Goal: Information Seeking & Learning: Learn about a topic

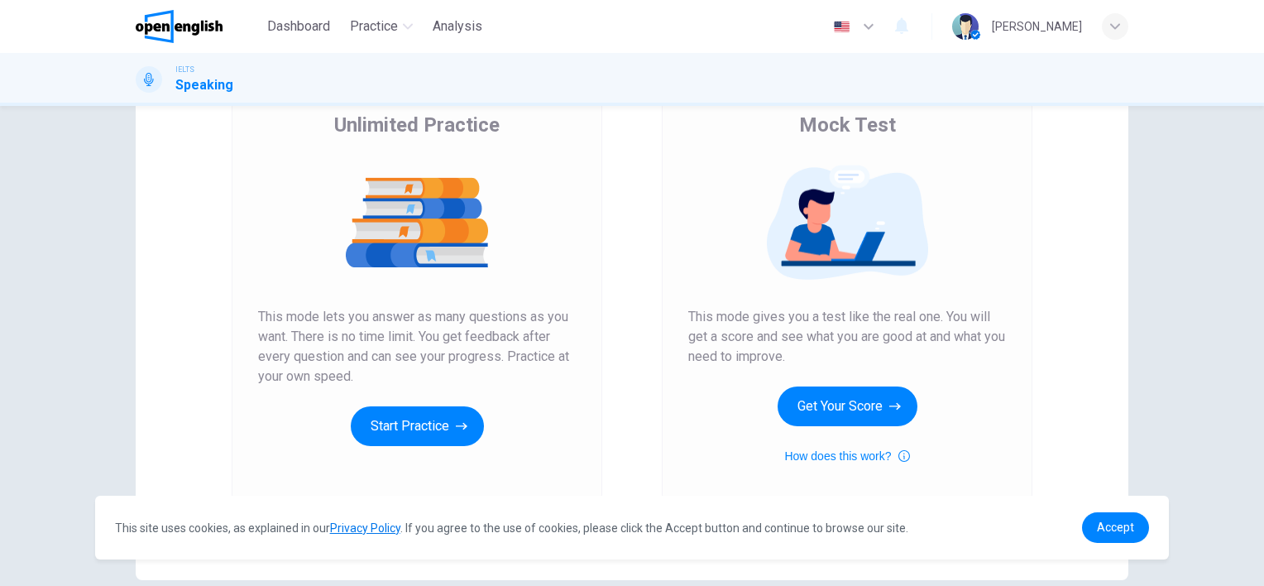
scroll to position [165, 0]
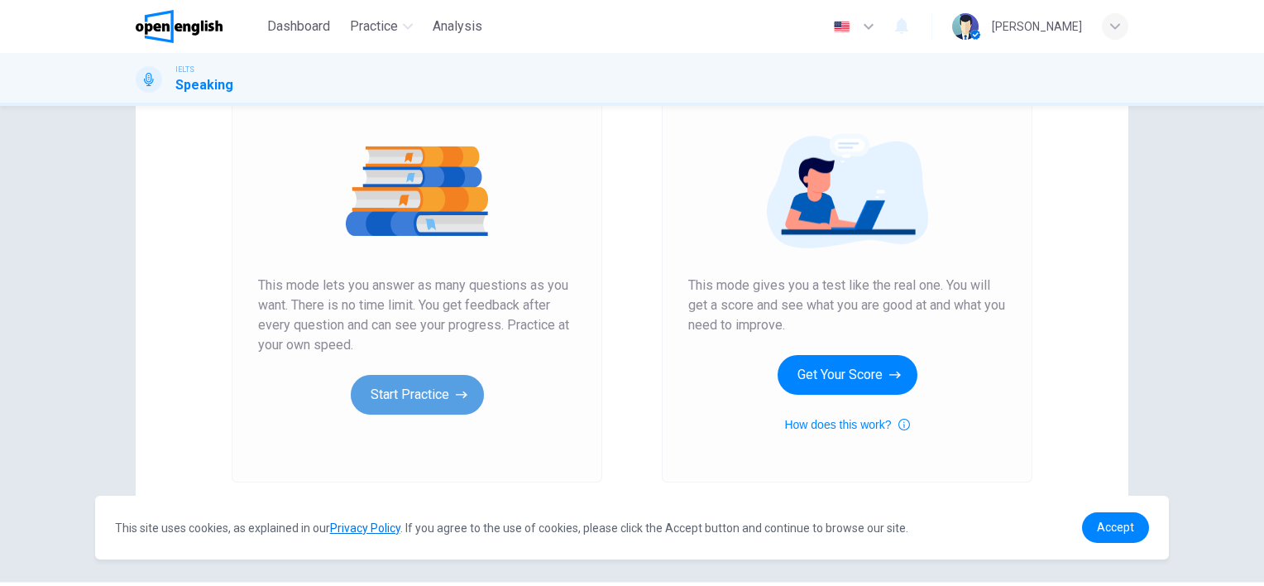
click at [402, 400] on button "Start Practice" at bounding box center [417, 395] width 133 height 40
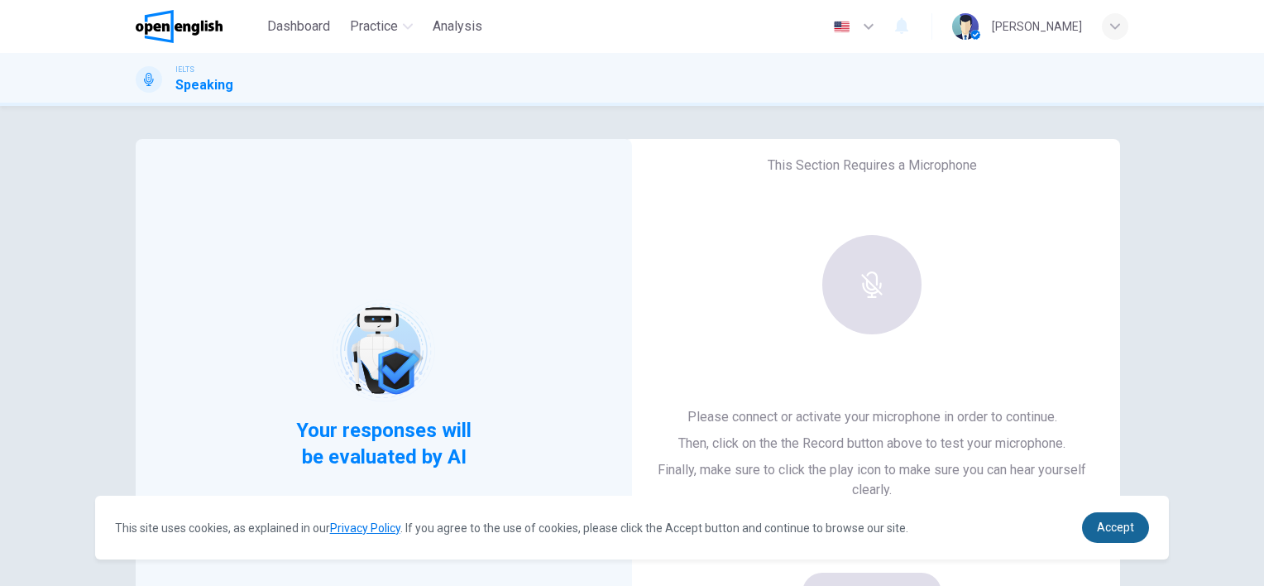
click at [1127, 538] on link "Accept" at bounding box center [1115, 527] width 67 height 31
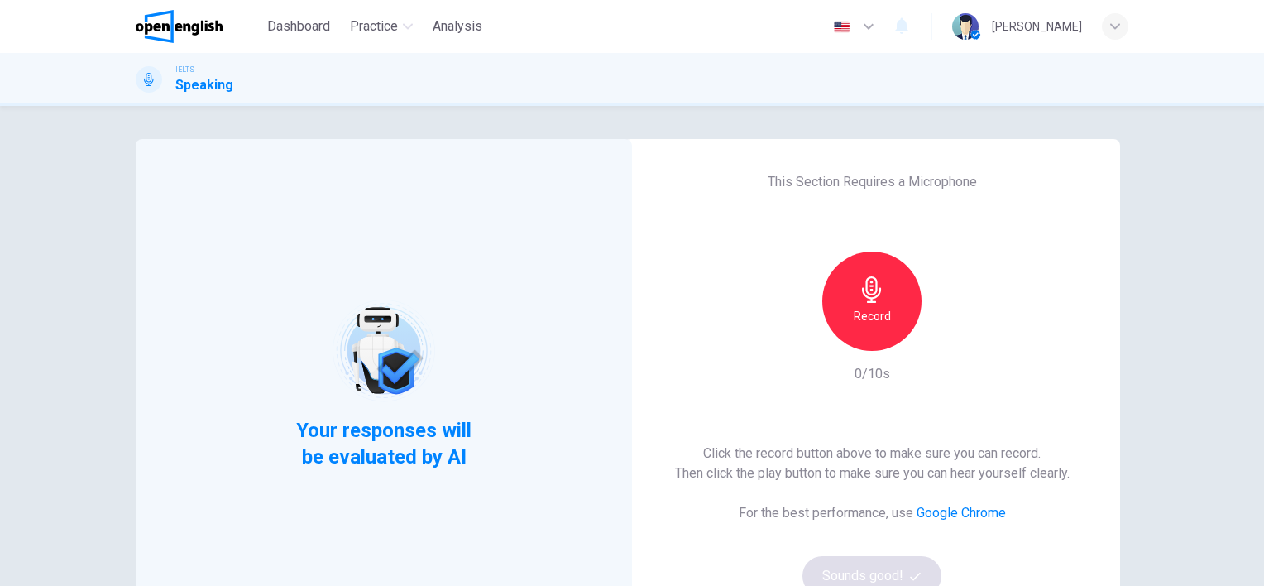
click at [873, 309] on h6 "Record" at bounding box center [872, 316] width 37 height 20
click at [945, 335] on icon "button" at bounding box center [948, 338] width 7 height 10
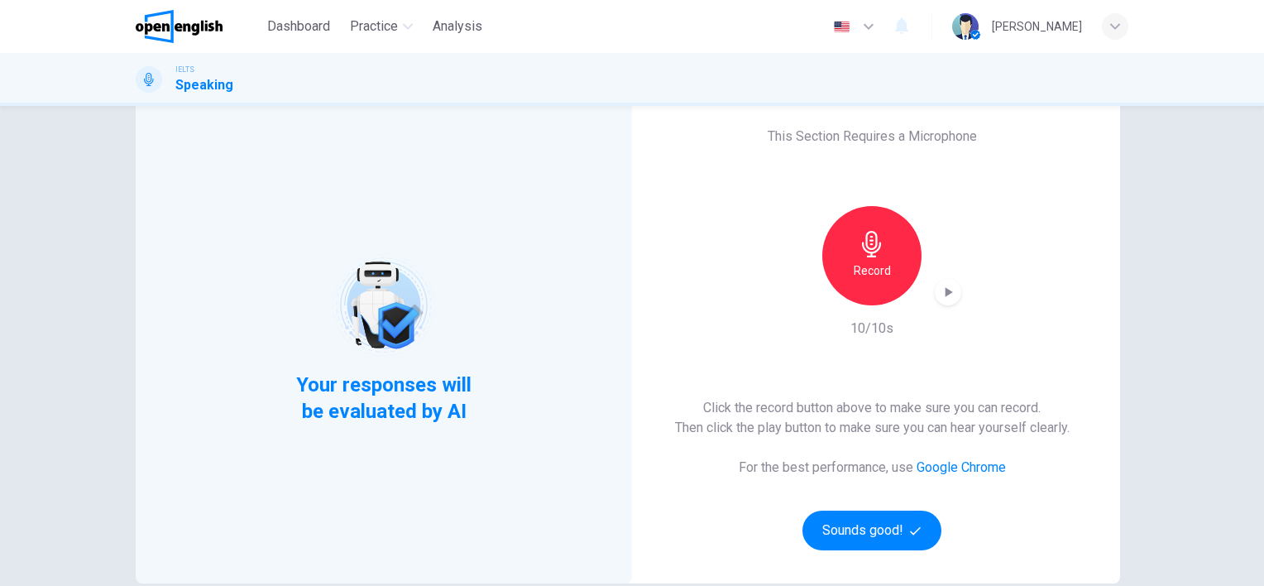
scroll to position [83, 0]
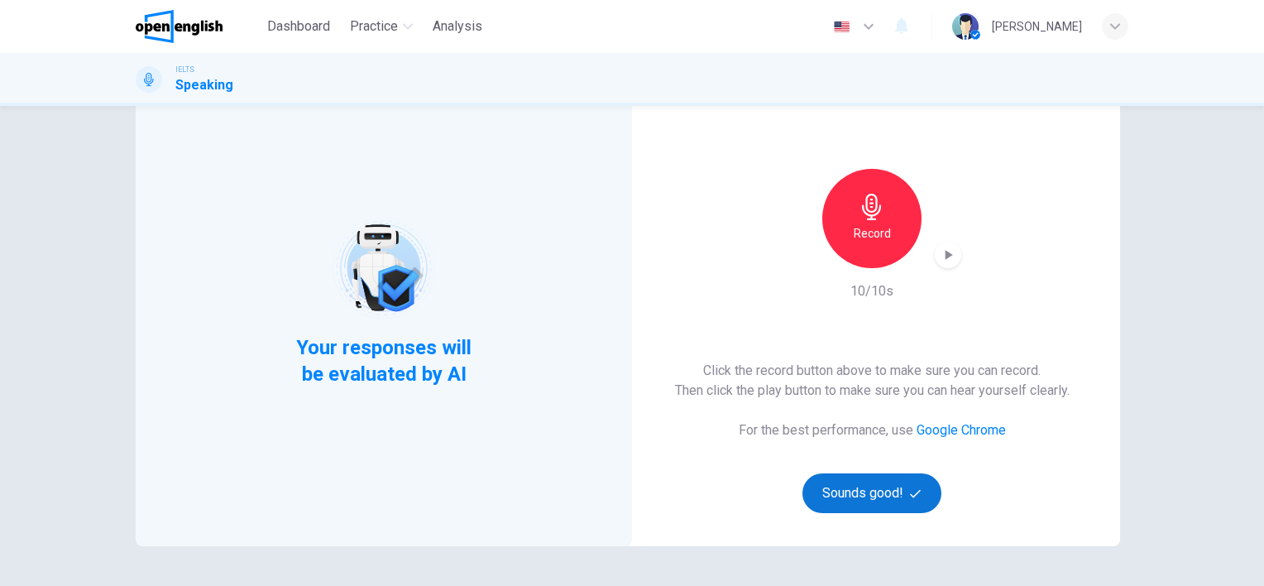
click at [860, 500] on button "Sounds good!" at bounding box center [871, 493] width 139 height 40
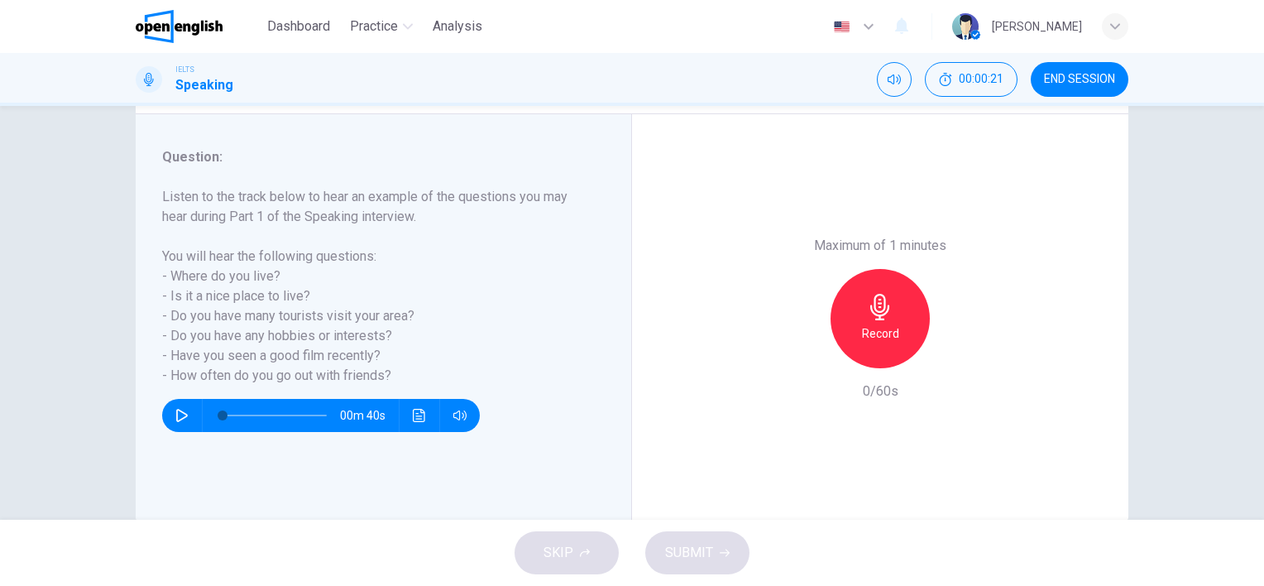
scroll to position [227, 0]
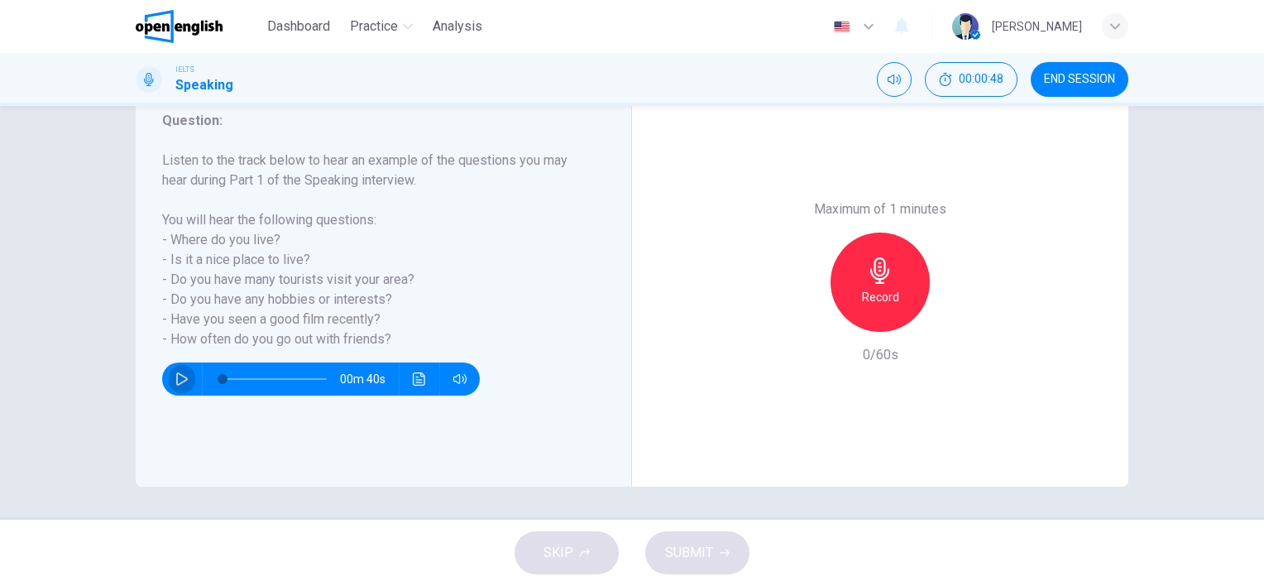
click at [177, 380] on icon "button" at bounding box center [181, 378] width 13 height 13
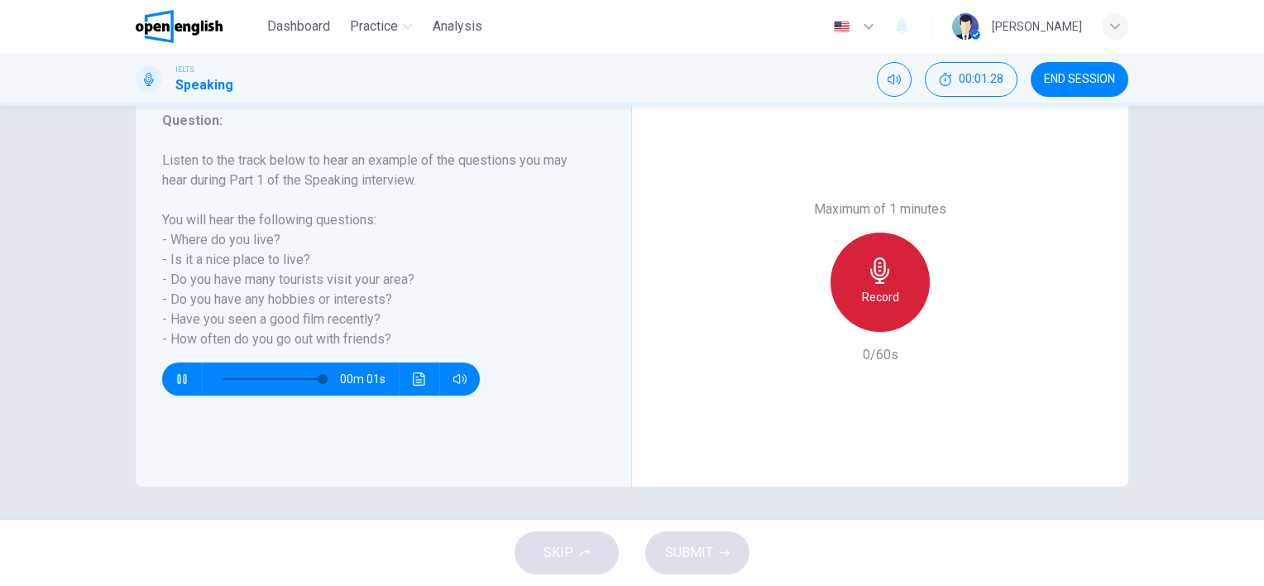
click at [868, 281] on icon "button" at bounding box center [880, 270] width 26 height 26
type input "*"
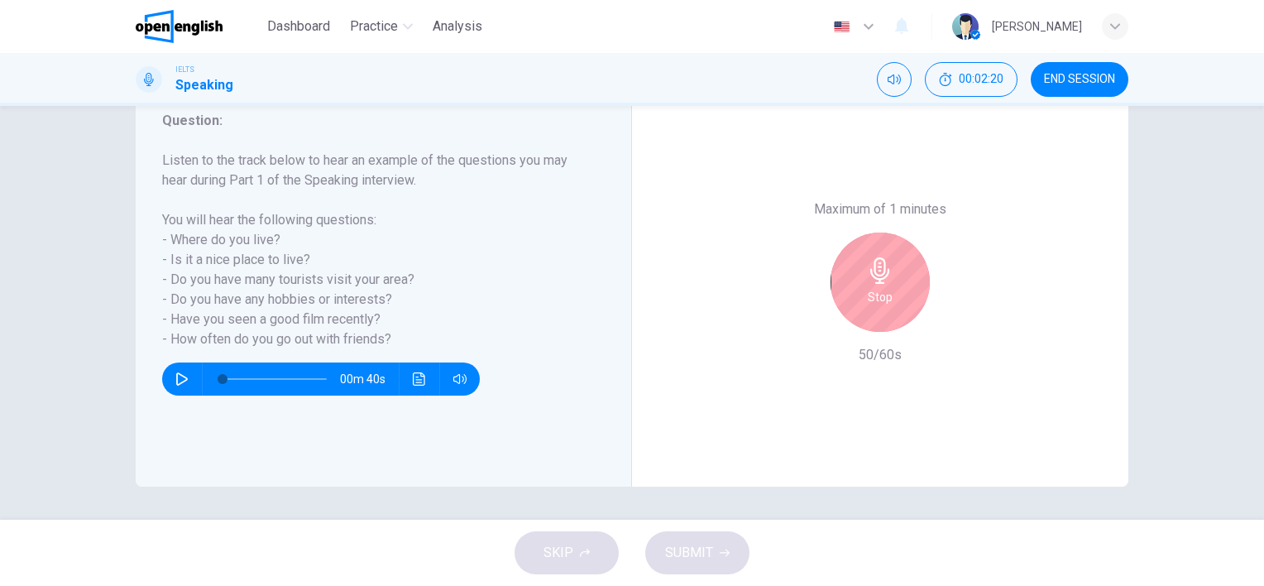
click at [879, 281] on icon "button" at bounding box center [879, 270] width 19 height 26
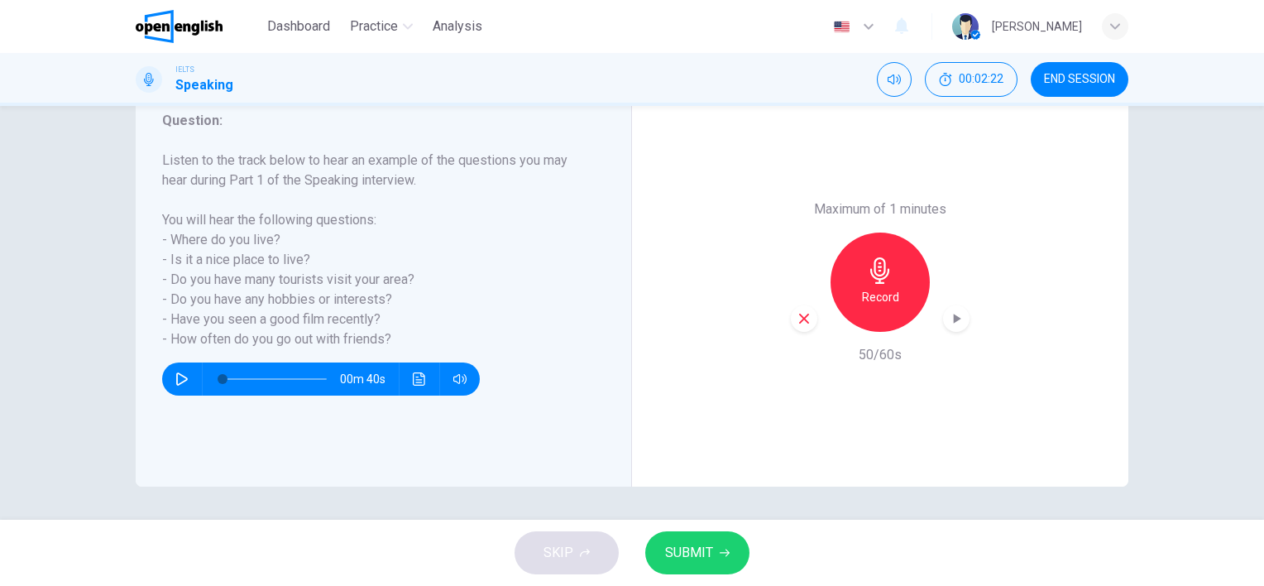
click at [955, 322] on icon "button" at bounding box center [956, 318] width 17 height 17
click at [681, 562] on span "SUBMIT" at bounding box center [689, 552] width 48 height 23
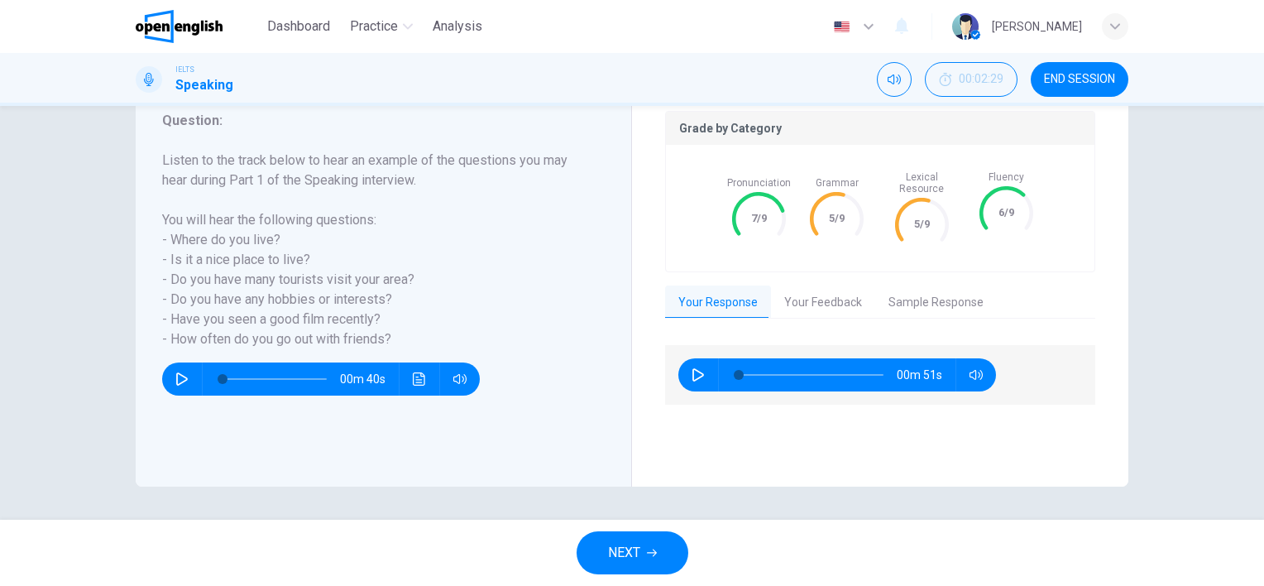
click at [829, 291] on button "Your Feedback" at bounding box center [823, 302] width 104 height 35
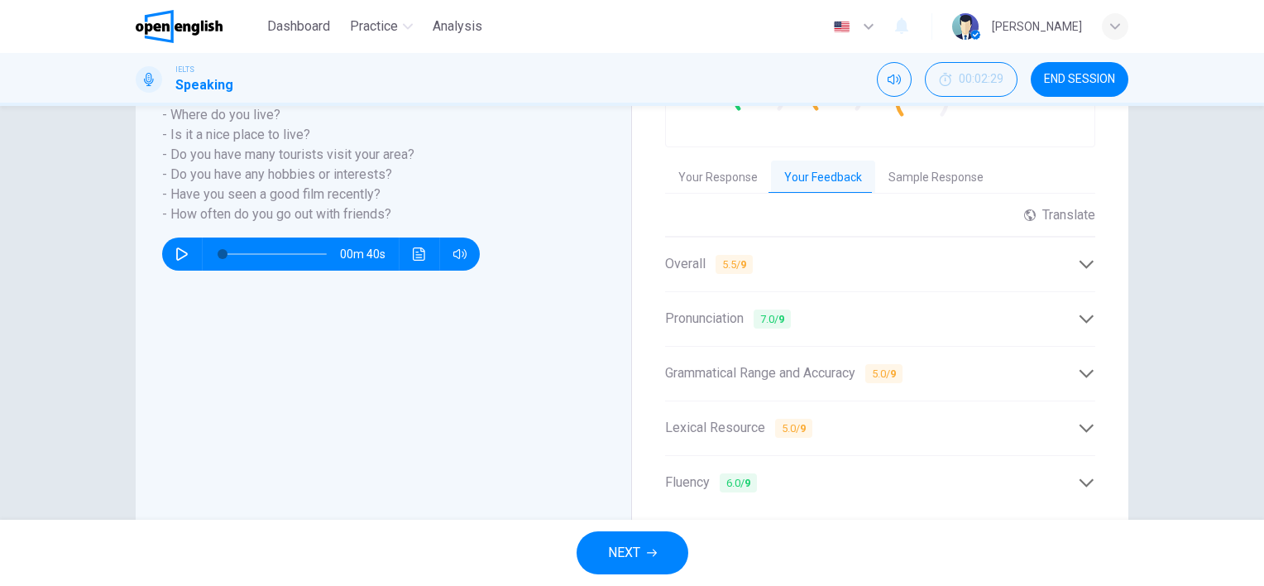
scroll to position [393, 0]
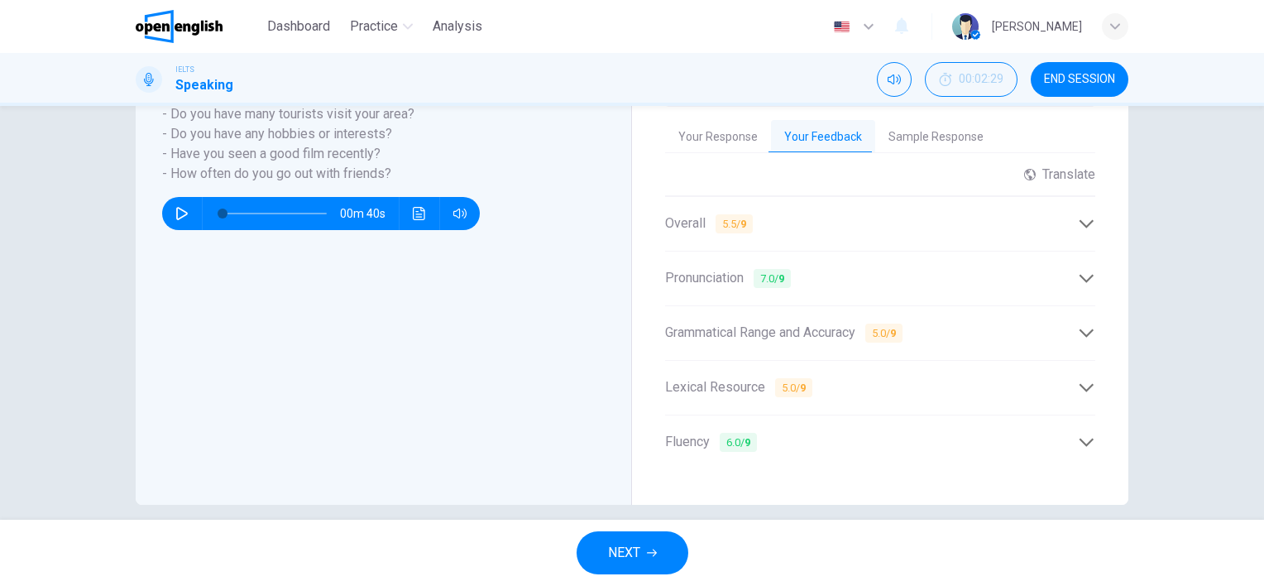
click at [1084, 215] on icon at bounding box center [1086, 223] width 17 height 17
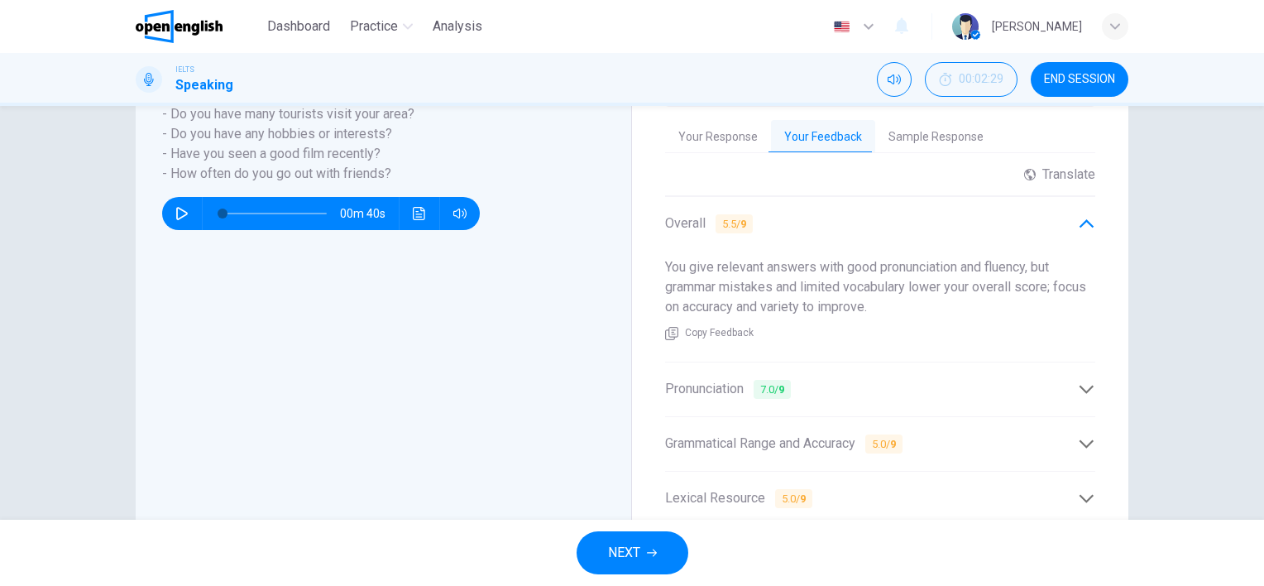
click at [1089, 385] on icon at bounding box center [1086, 389] width 14 height 8
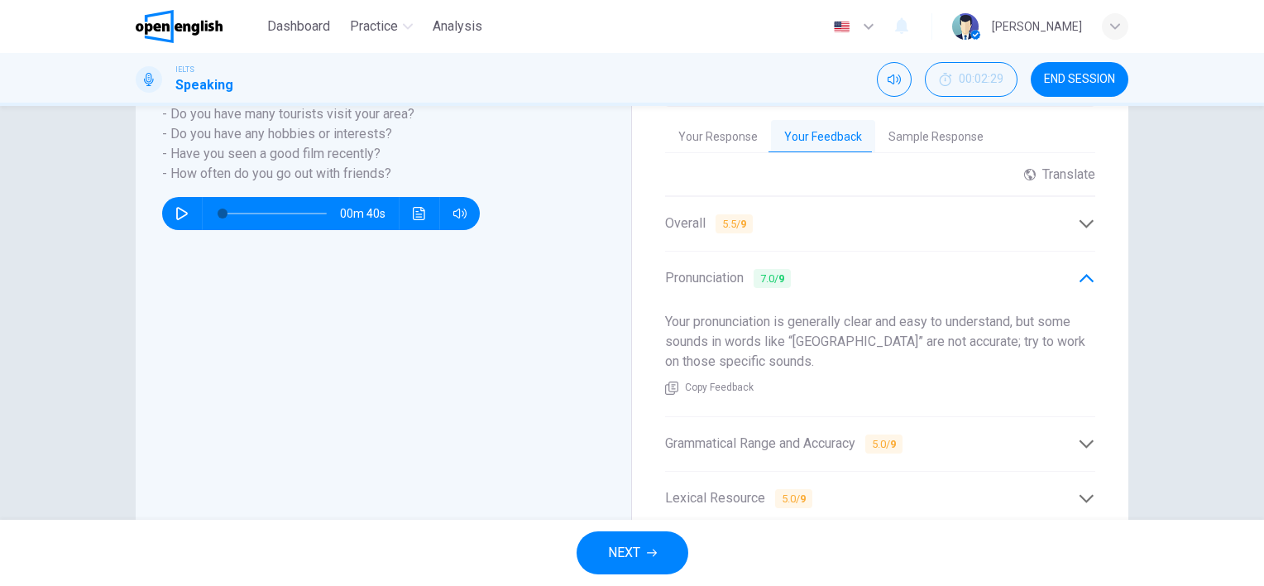
click at [1081, 436] on icon at bounding box center [1086, 443] width 17 height 17
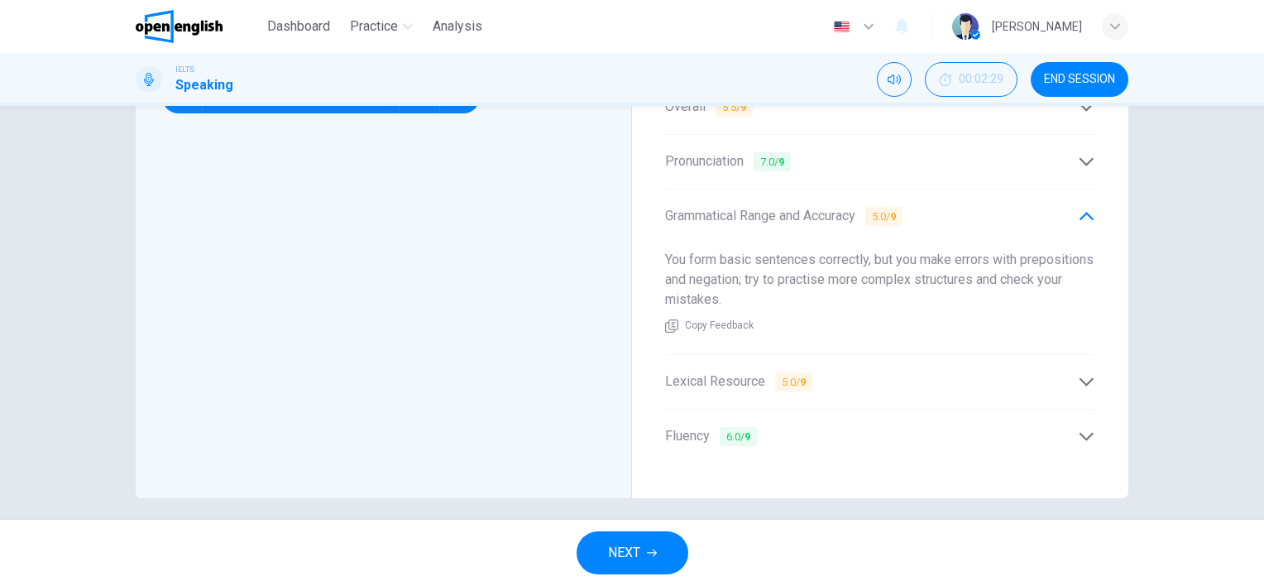
scroll to position [510, 0]
click at [1078, 372] on icon at bounding box center [1086, 380] width 17 height 17
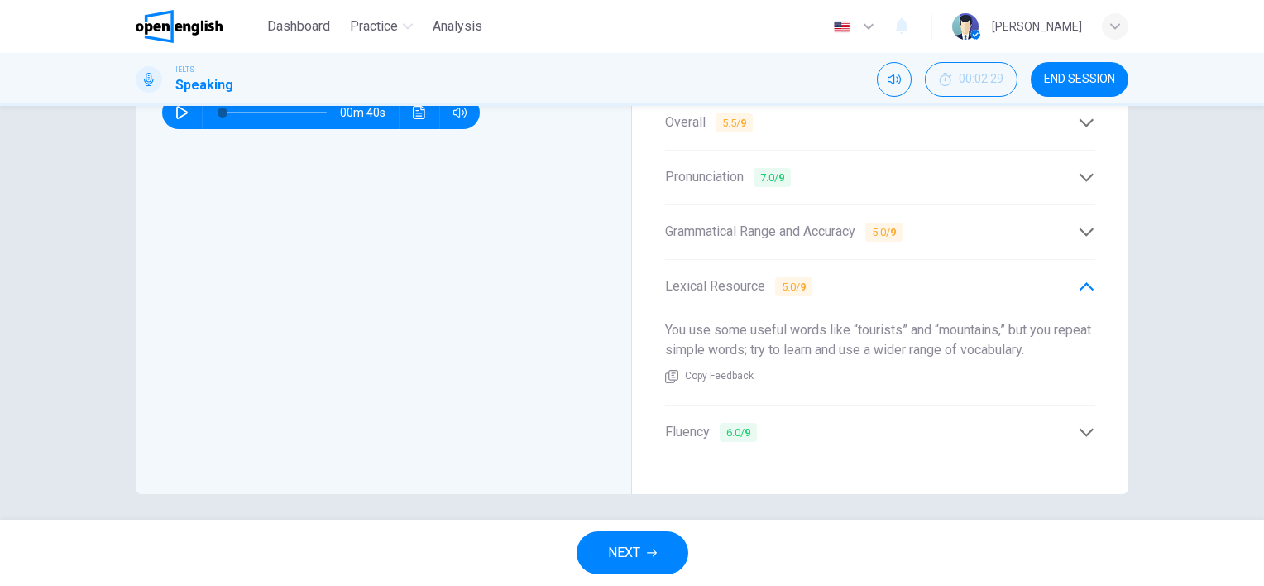
scroll to position [491, 0]
click at [1087, 427] on icon at bounding box center [1086, 435] width 17 height 17
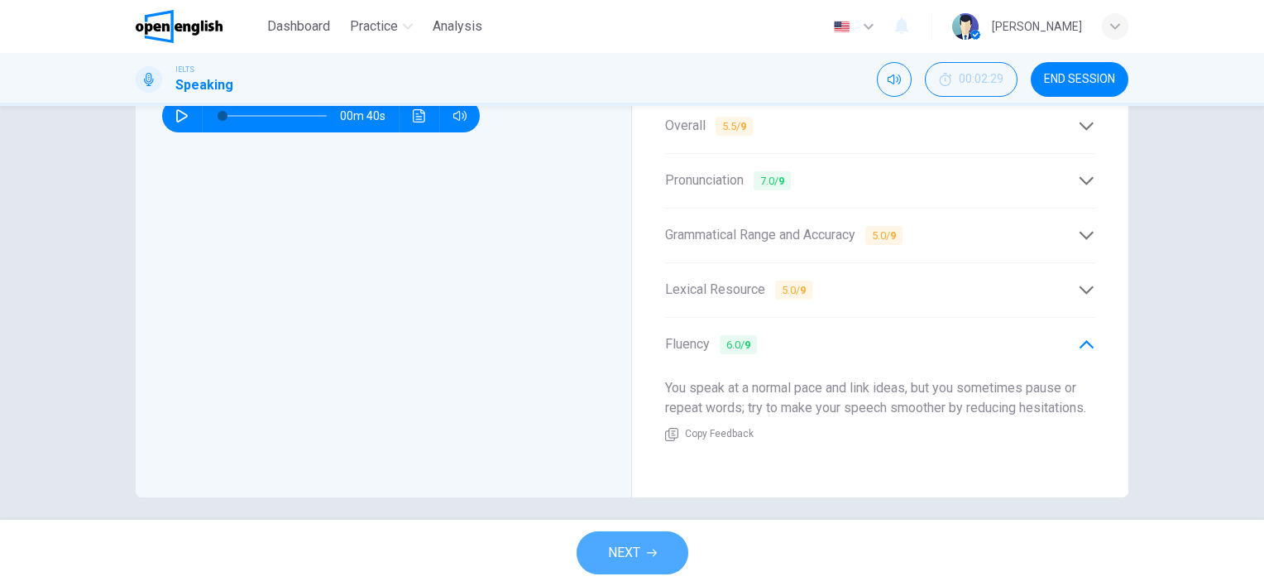
click at [615, 559] on span "NEXT" at bounding box center [624, 552] width 32 height 23
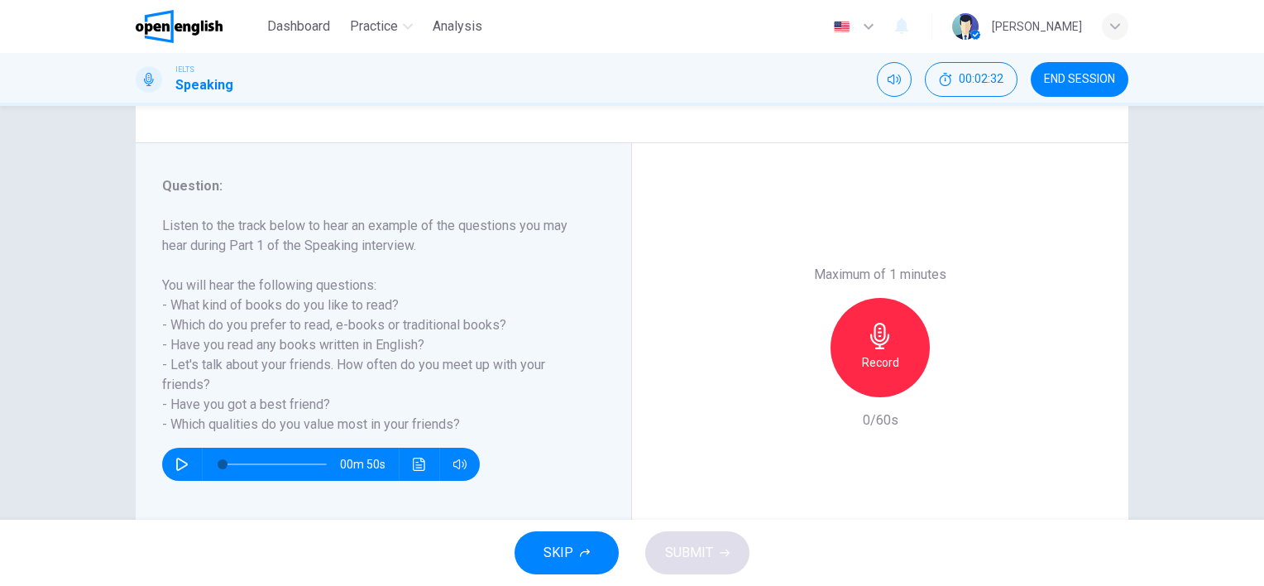
scroll to position [165, 0]
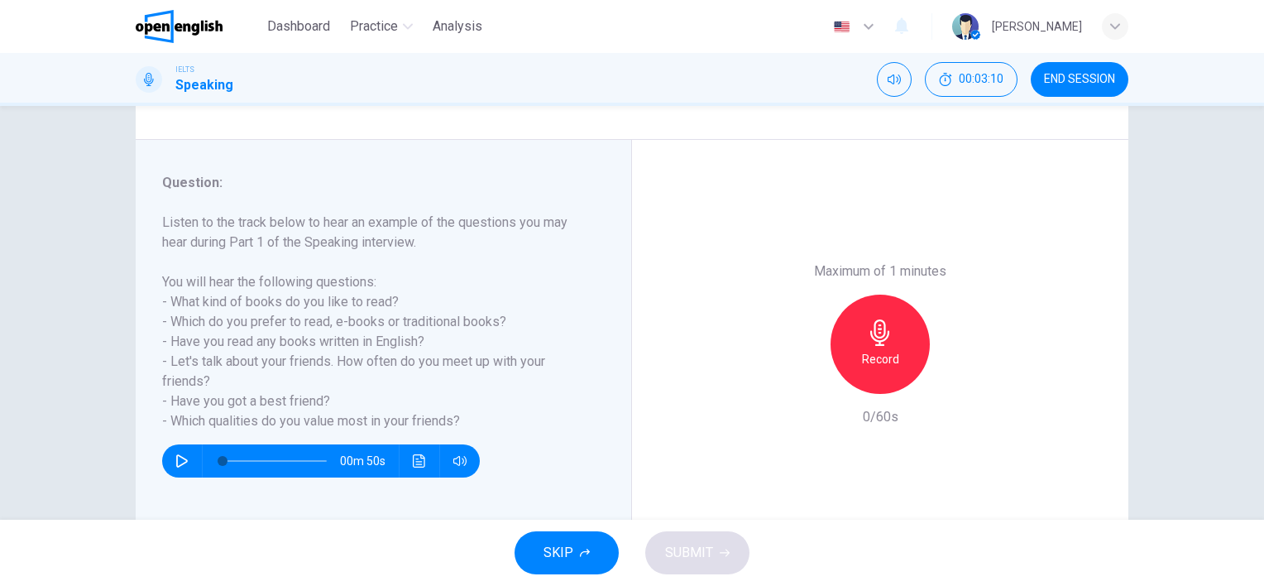
click at [175, 457] on icon "button" at bounding box center [181, 460] width 13 height 13
click at [877, 337] on icon "button" at bounding box center [880, 332] width 26 height 26
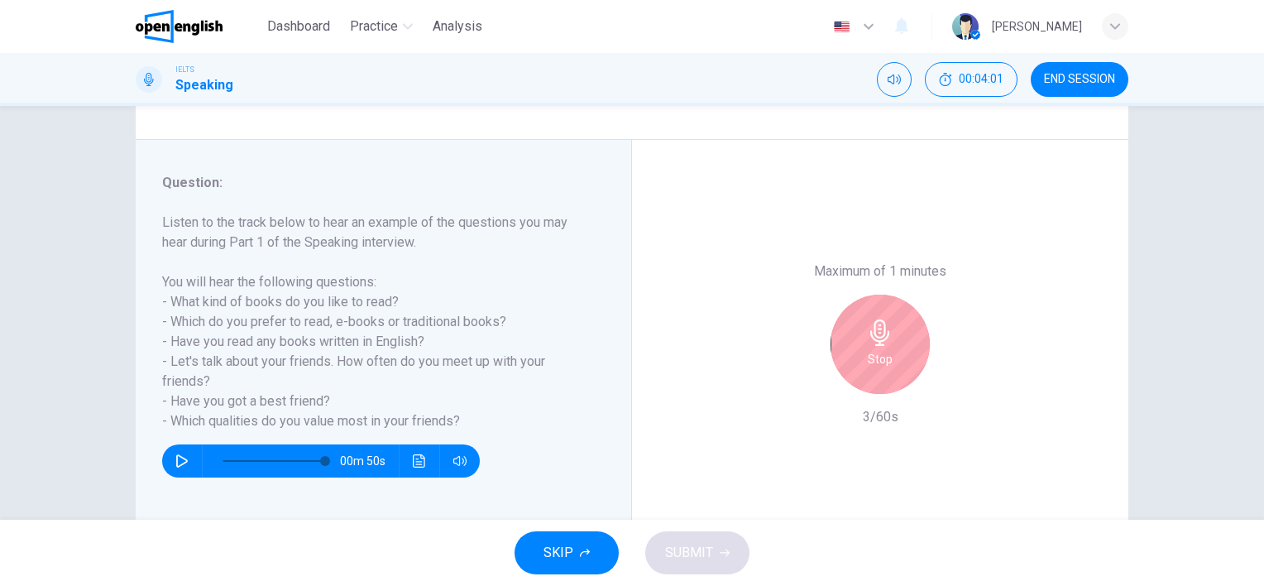
type input "*"
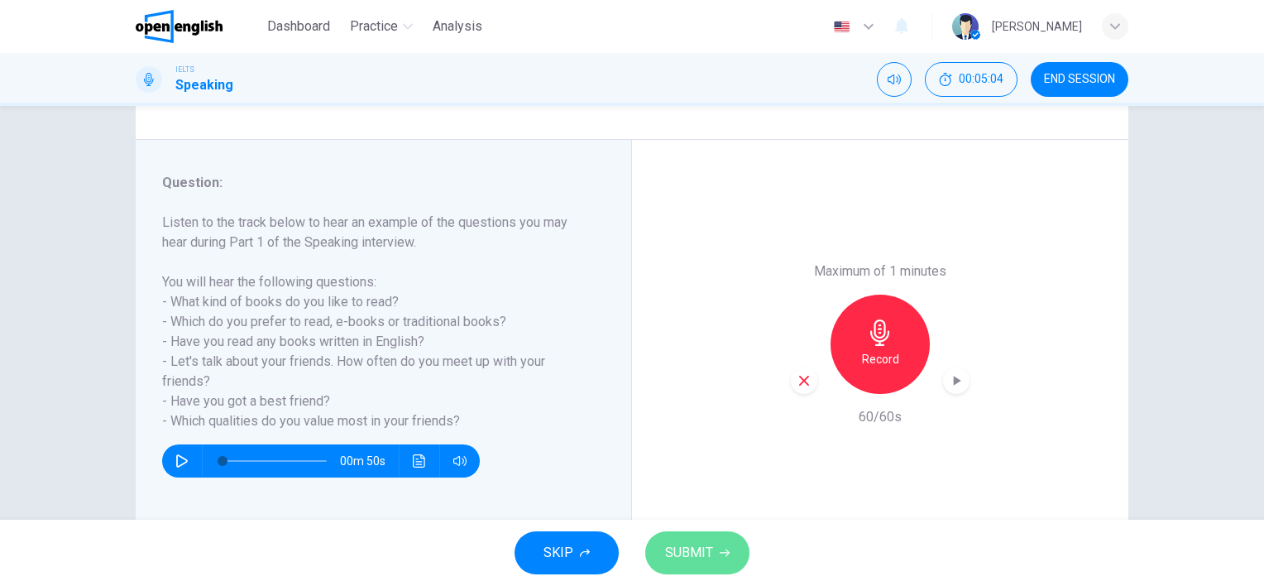
click at [686, 557] on span "SUBMIT" at bounding box center [689, 552] width 48 height 23
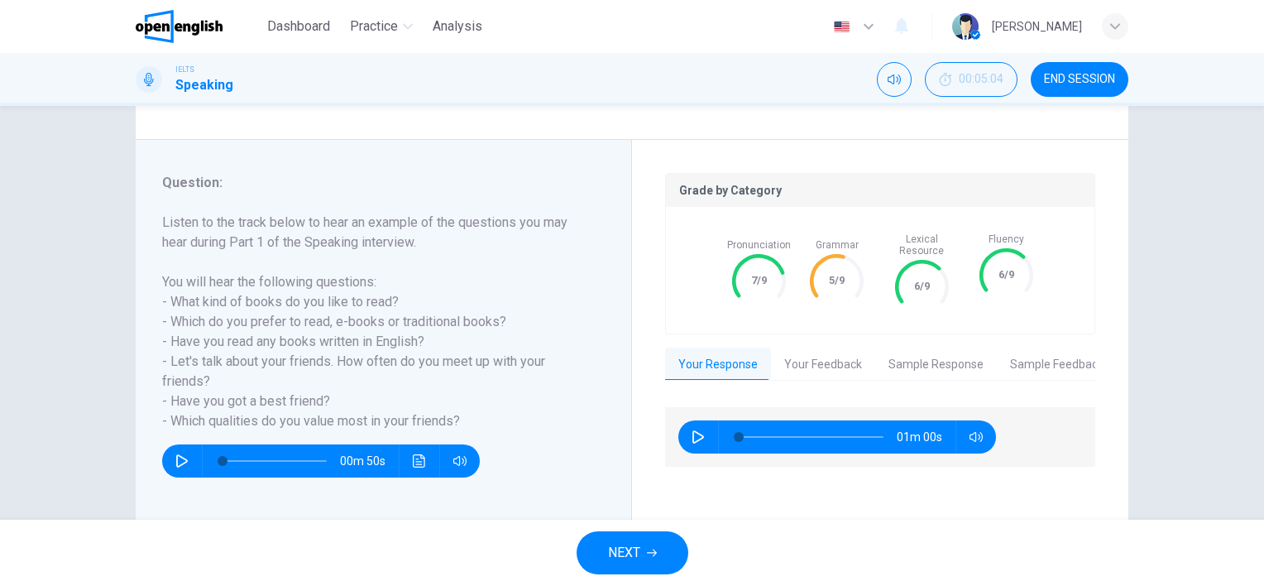
click at [695, 430] on icon "button" at bounding box center [698, 436] width 12 height 13
type input "**"
click at [808, 358] on button "Your Feedback" at bounding box center [823, 364] width 104 height 35
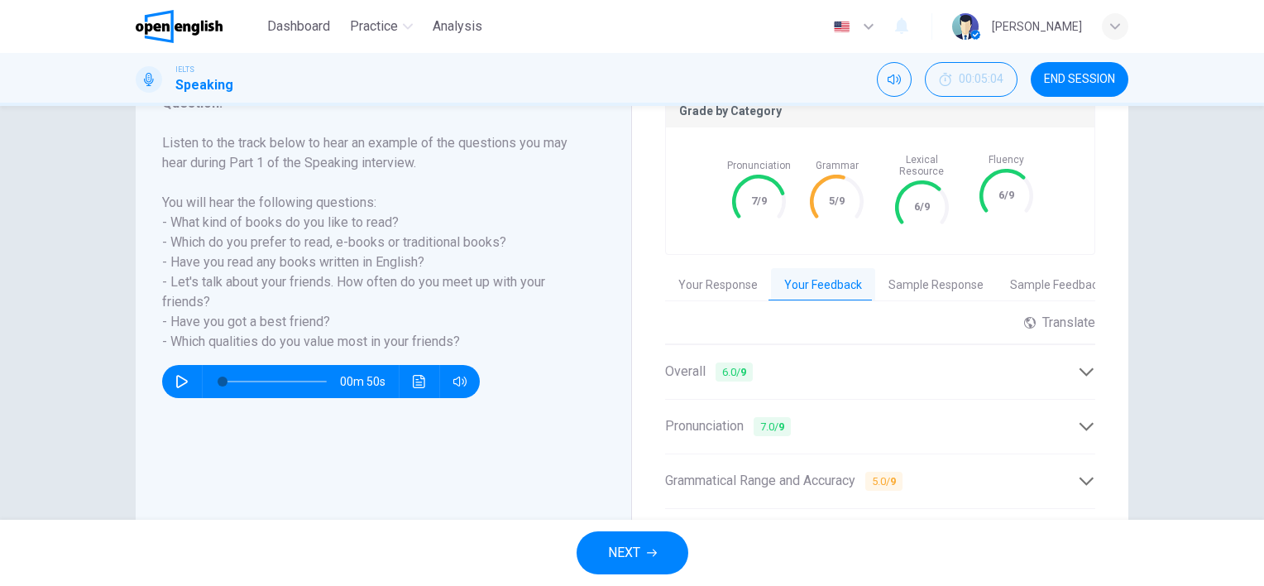
scroll to position [248, 0]
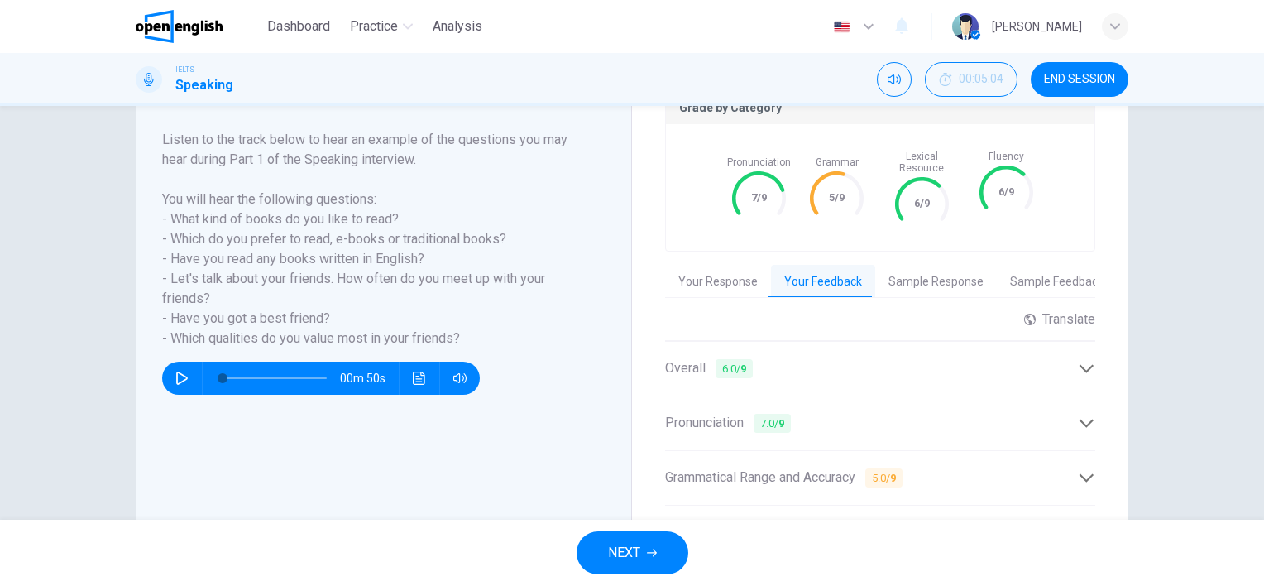
click at [1078, 360] on icon at bounding box center [1086, 368] width 17 height 17
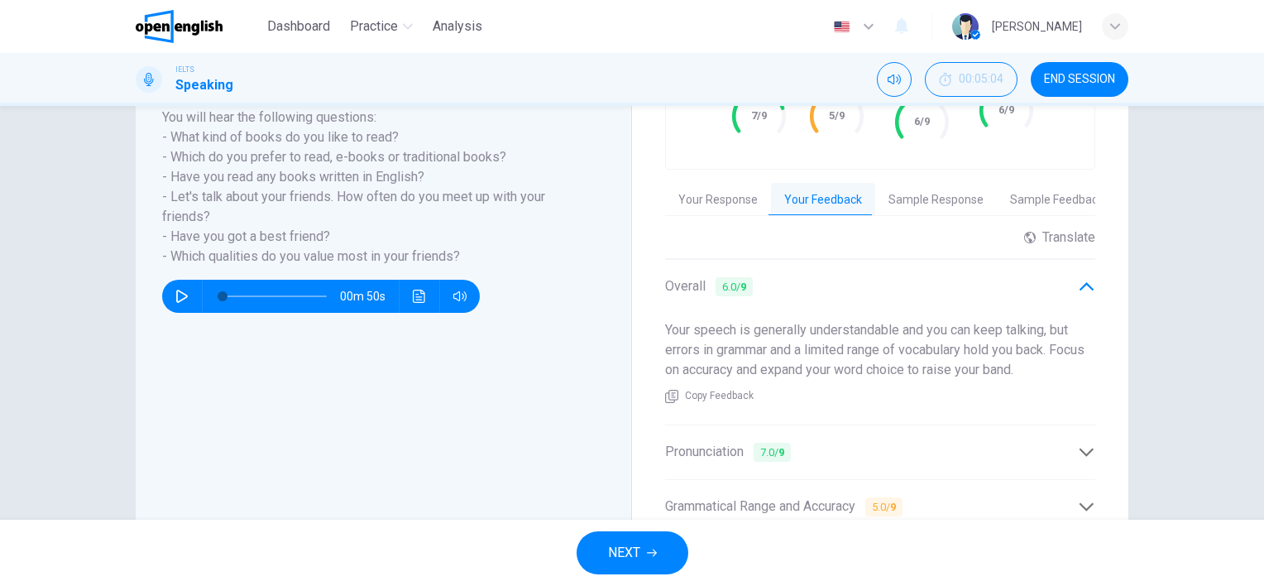
scroll to position [331, 0]
click at [1079, 447] on icon at bounding box center [1086, 451] width 14 height 8
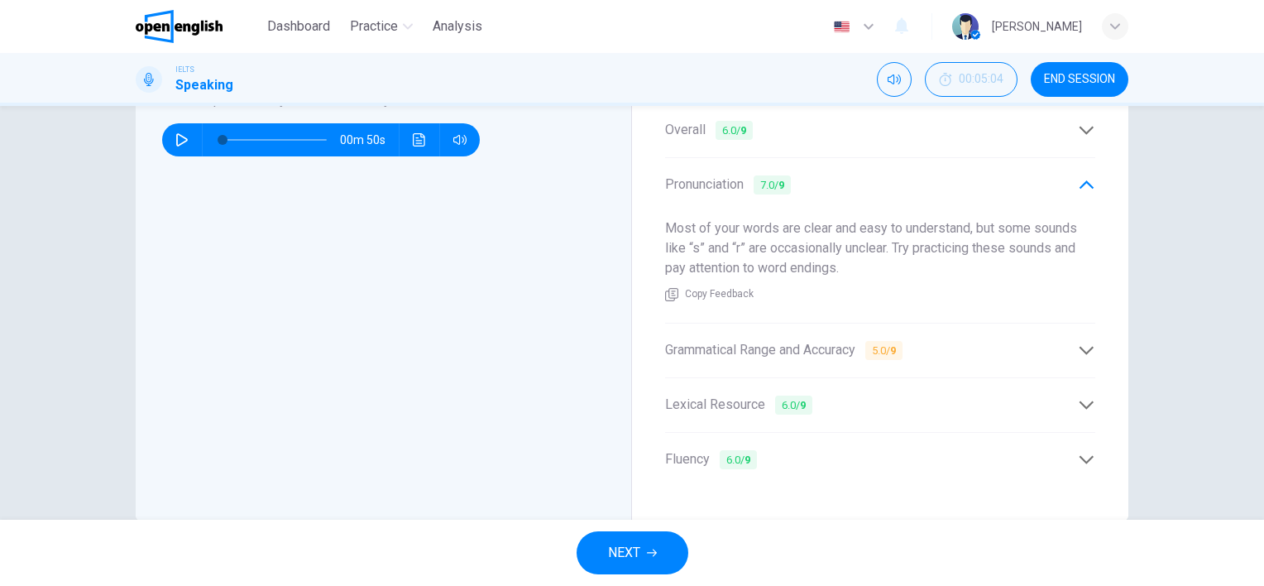
scroll to position [496, 0]
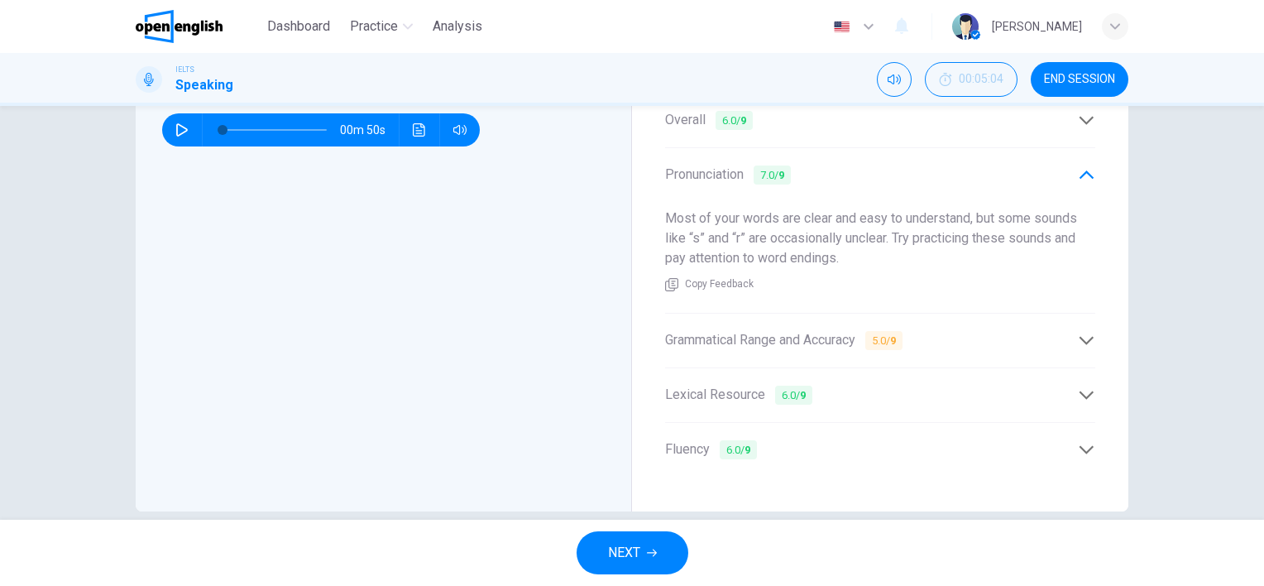
click at [1080, 337] on div "Grammatical Range and Accuracy 5.0 / 9" at bounding box center [880, 340] width 430 height 41
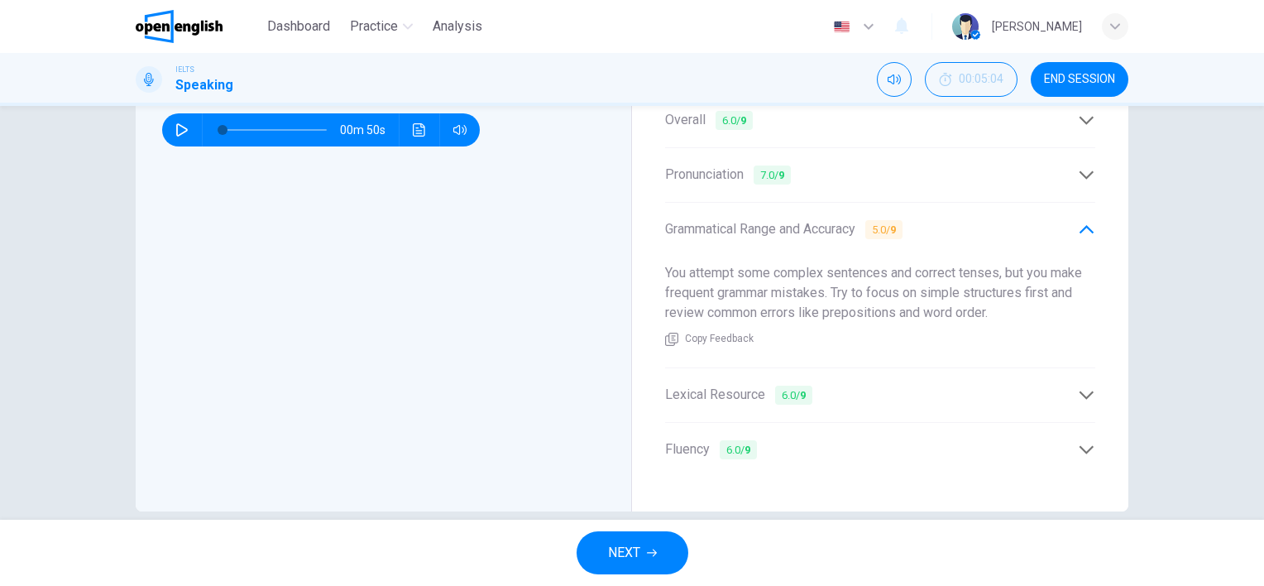
click at [1085, 225] on icon at bounding box center [1086, 229] width 14 height 8
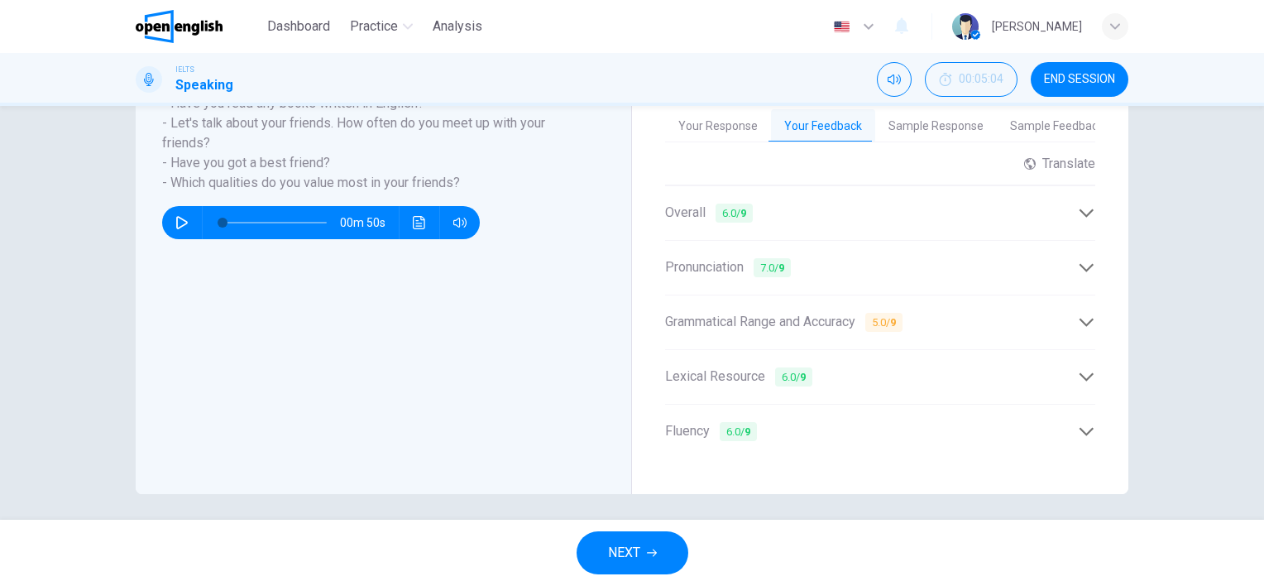
scroll to position [400, 0]
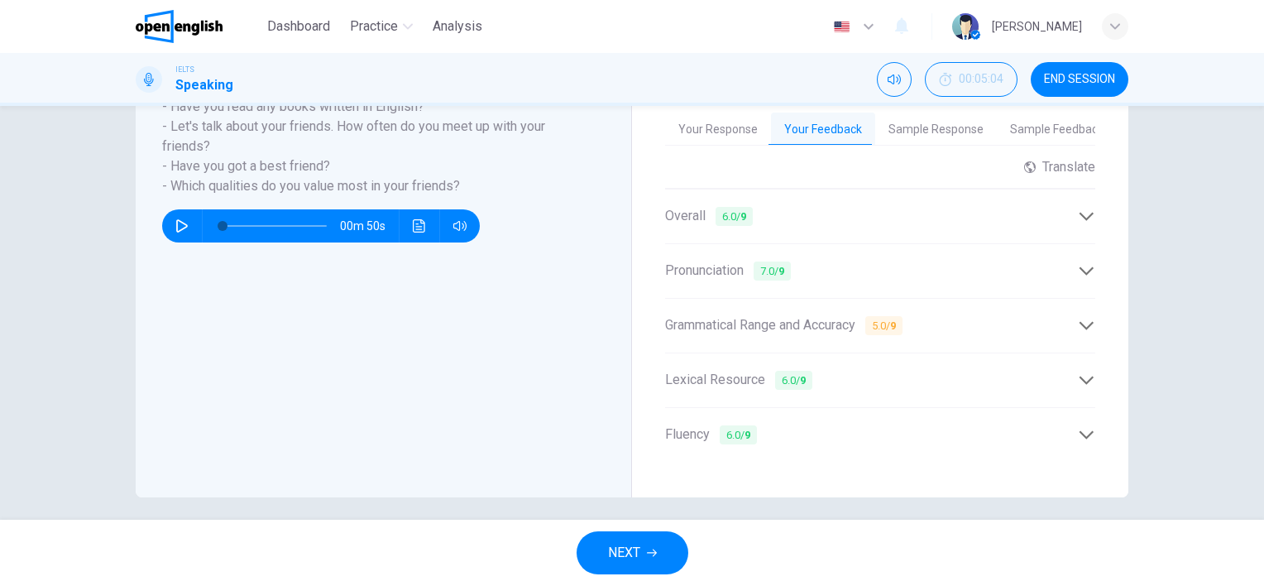
click at [1078, 371] on icon at bounding box center [1086, 379] width 17 height 17
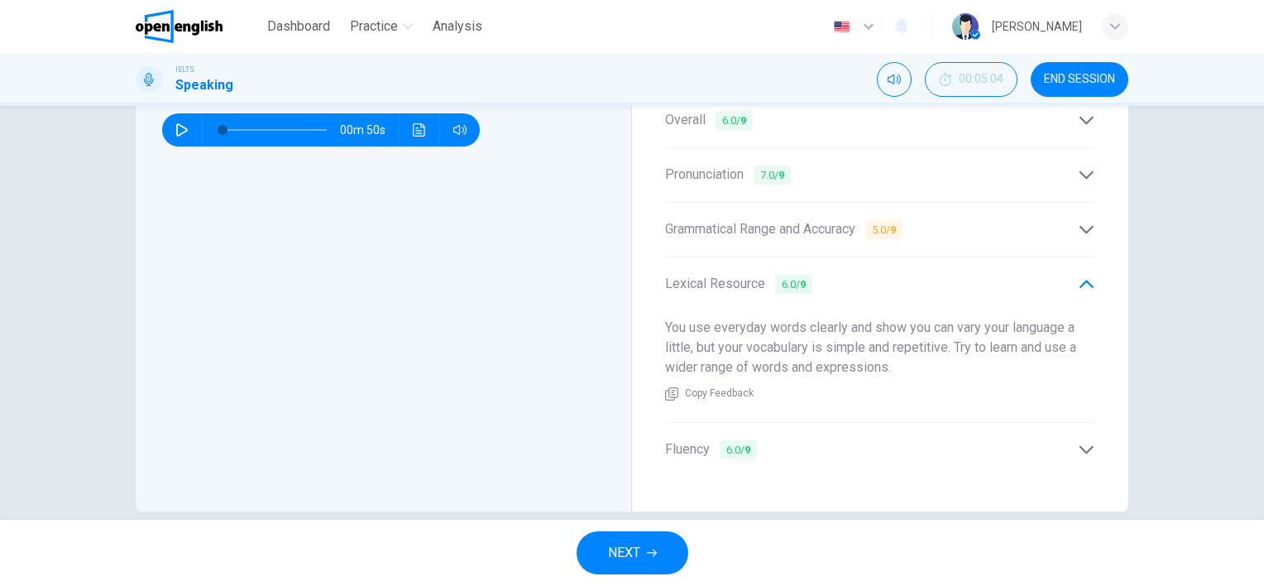
scroll to position [510, 0]
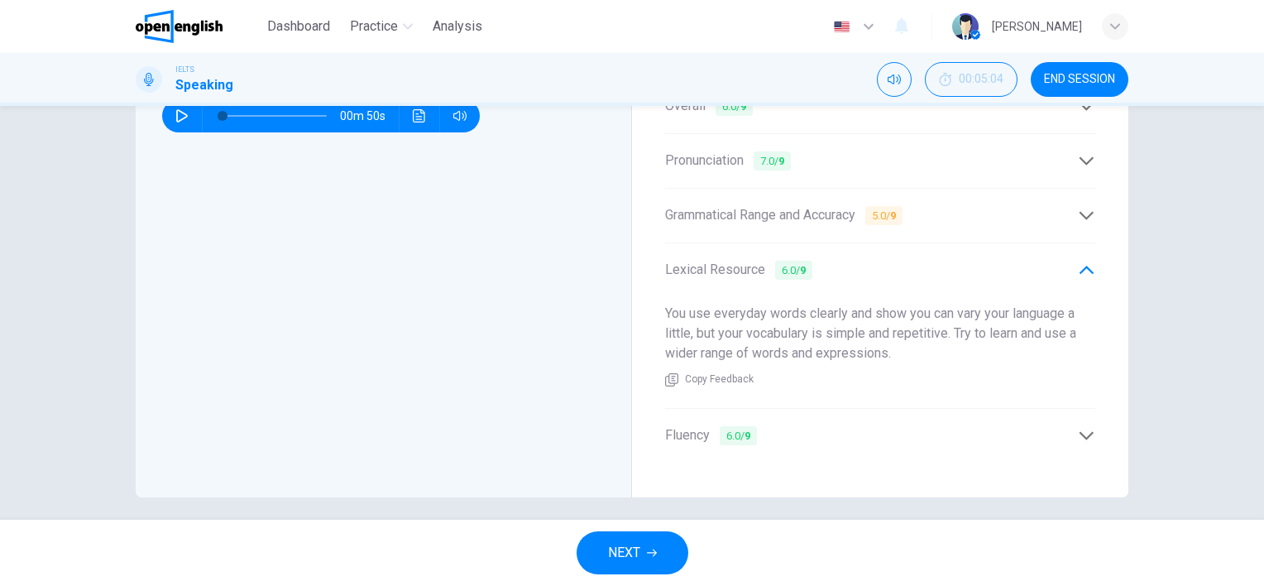
click at [1085, 427] on icon at bounding box center [1086, 435] width 17 height 17
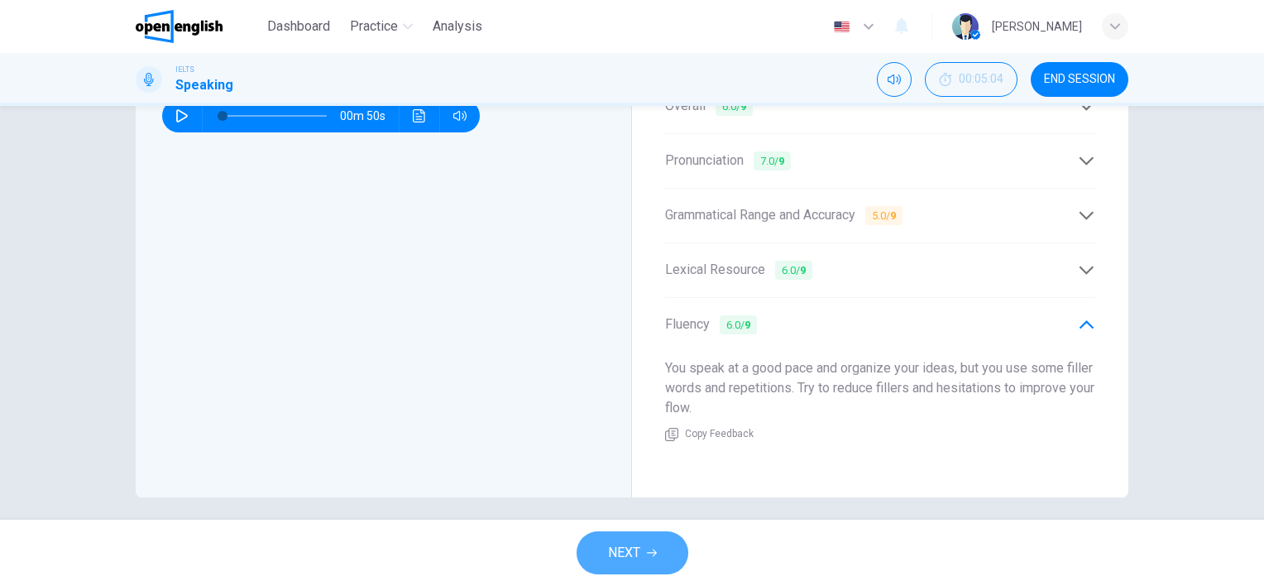
click at [615, 548] on span "NEXT" at bounding box center [624, 552] width 32 height 23
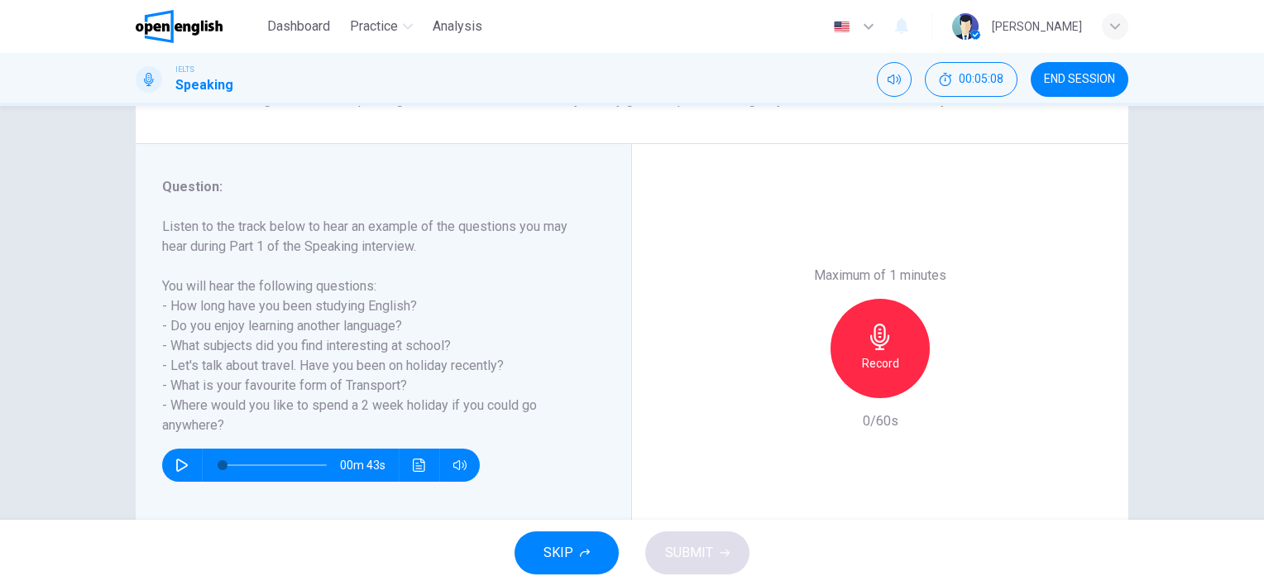
scroll to position [165, 0]
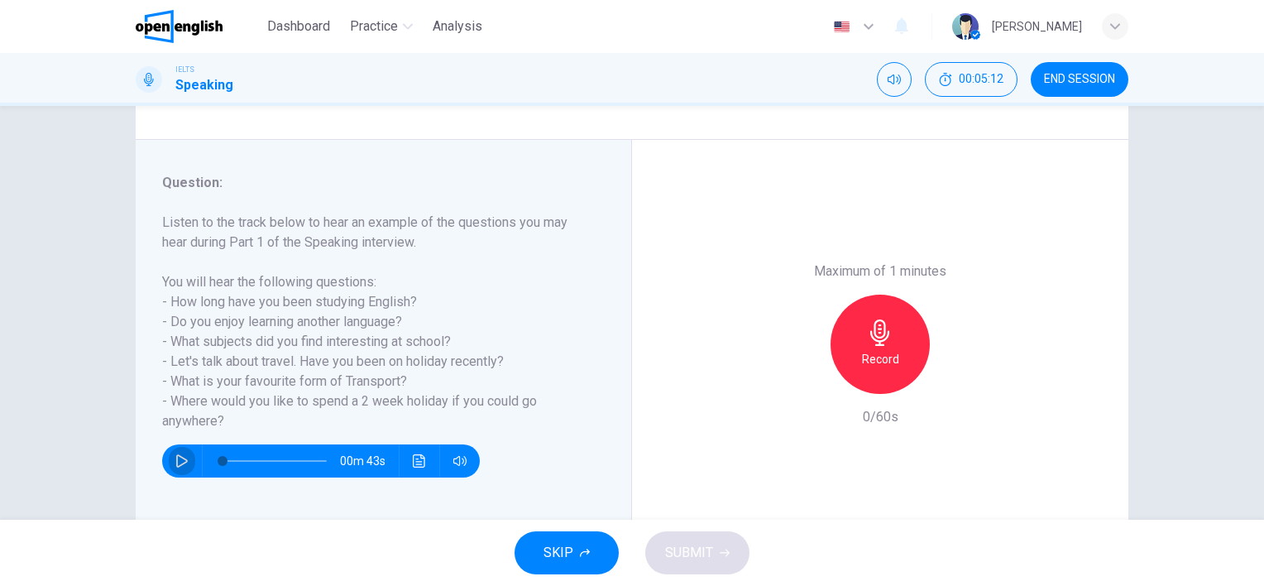
click at [176, 455] on icon "button" at bounding box center [182, 460] width 12 height 13
click at [869, 334] on icon "button" at bounding box center [880, 332] width 26 height 26
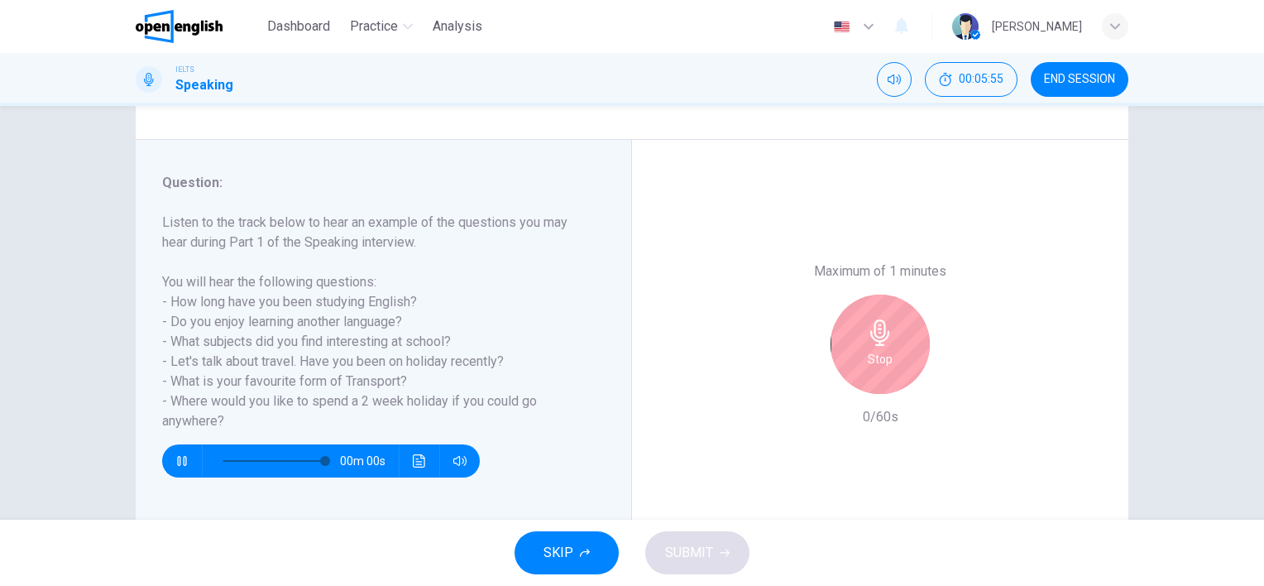
type input "*"
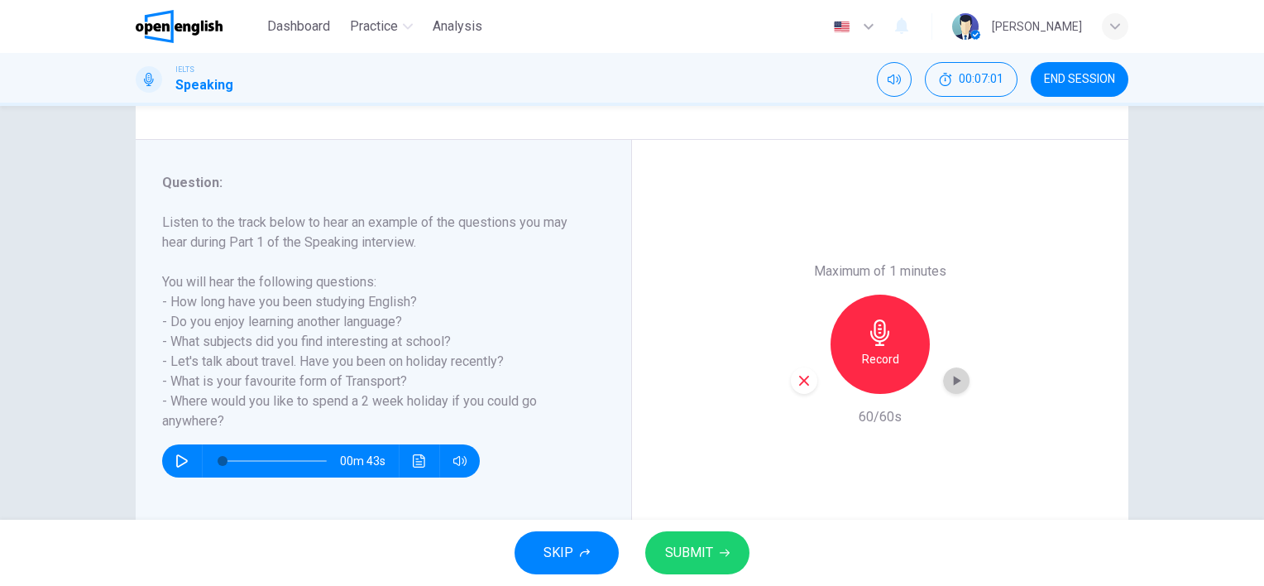
click at [954, 380] on icon "button" at bounding box center [957, 381] width 7 height 10
click at [711, 554] on span "SUBMIT" at bounding box center [689, 552] width 48 height 23
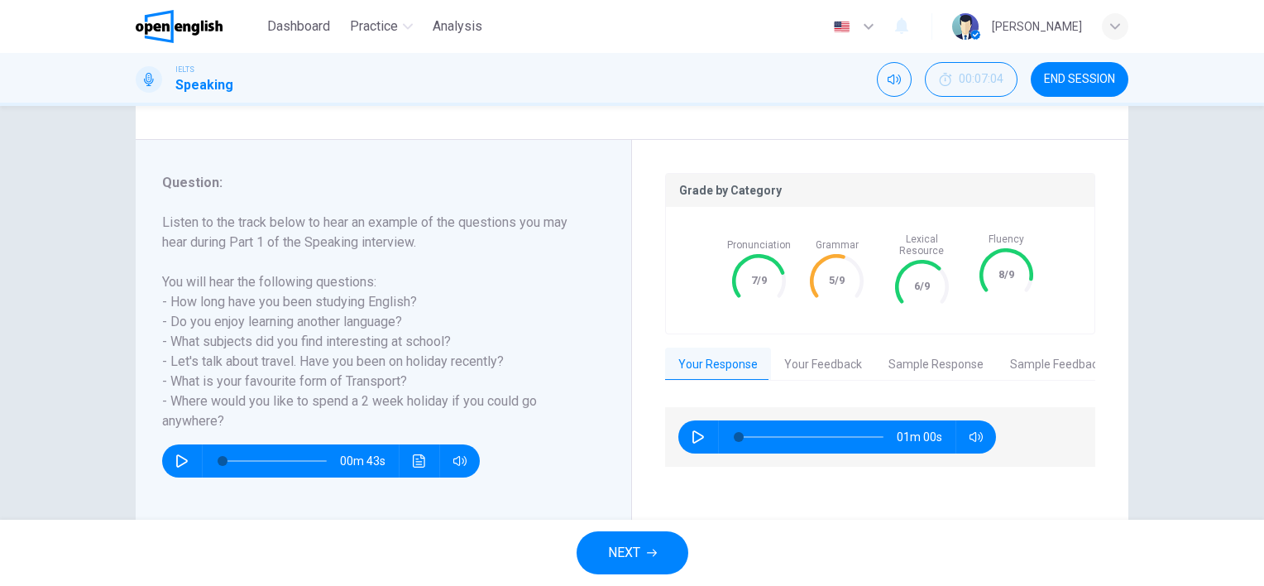
click at [792, 347] on button "Your Feedback" at bounding box center [823, 364] width 104 height 35
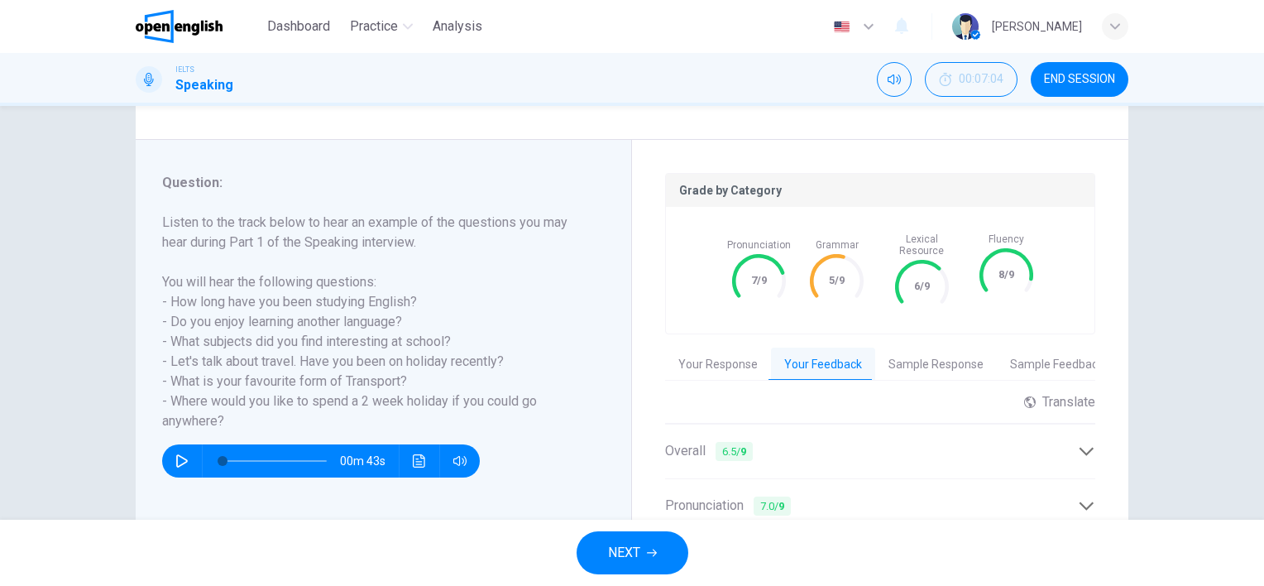
click at [1084, 447] on icon at bounding box center [1086, 451] width 14 height 8
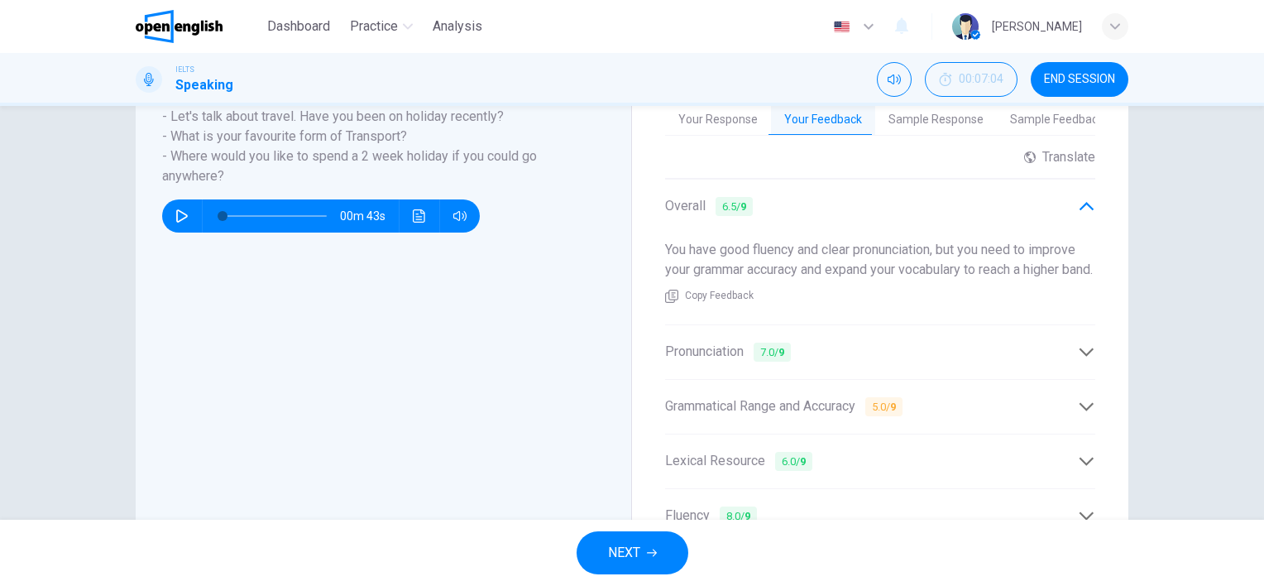
scroll to position [414, 0]
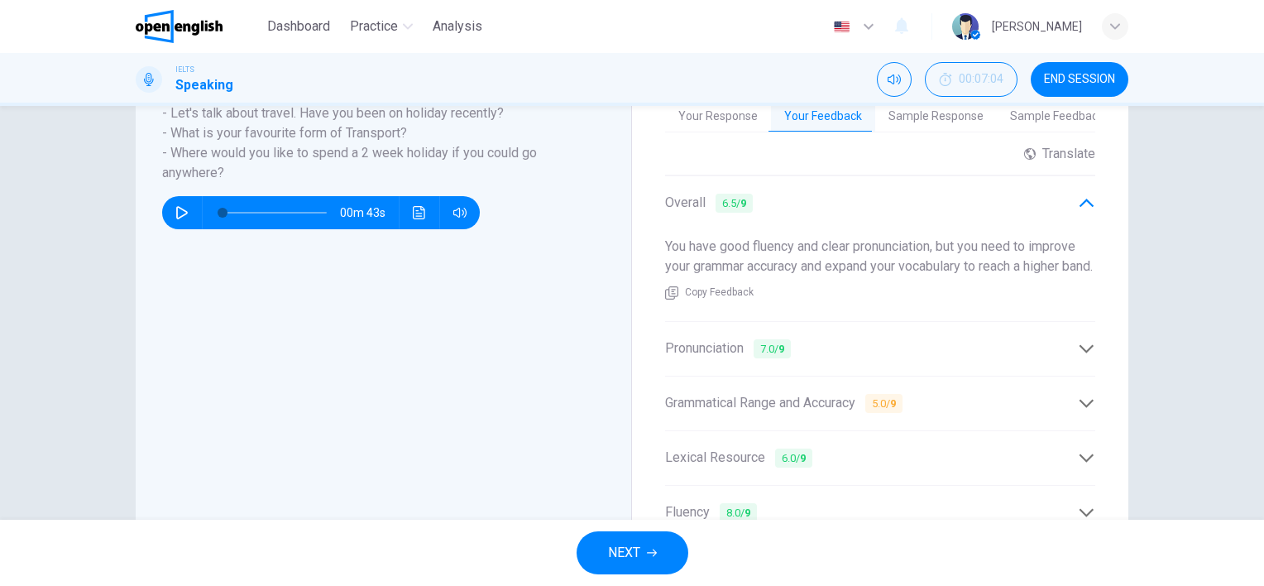
click at [1084, 352] on icon at bounding box center [1086, 348] width 14 height 8
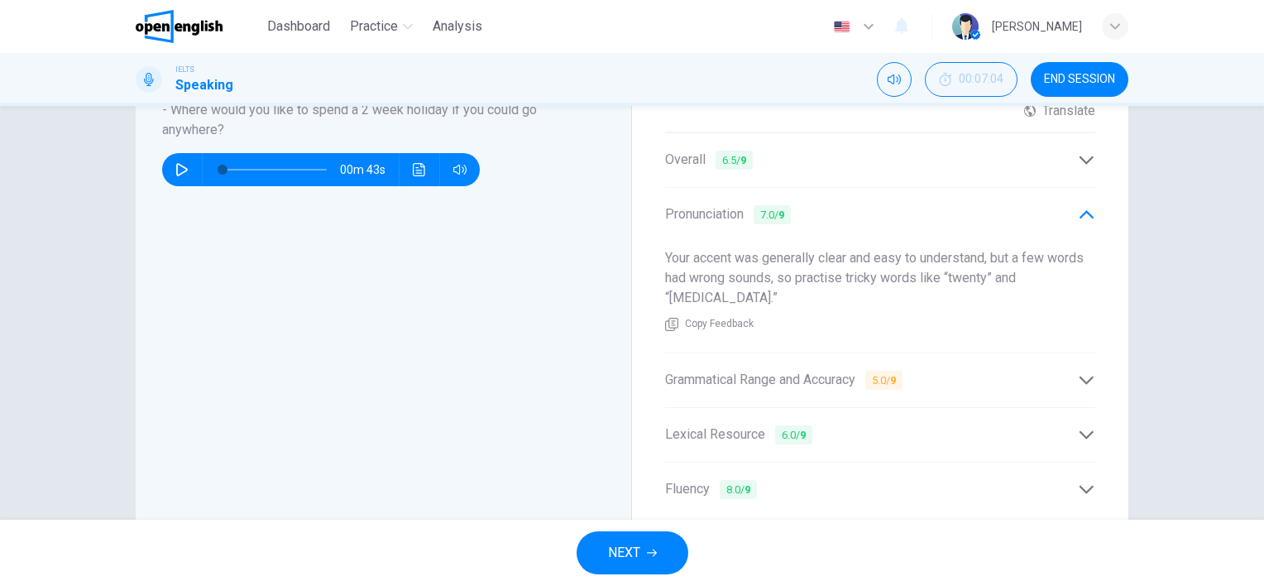
scroll to position [496, 0]
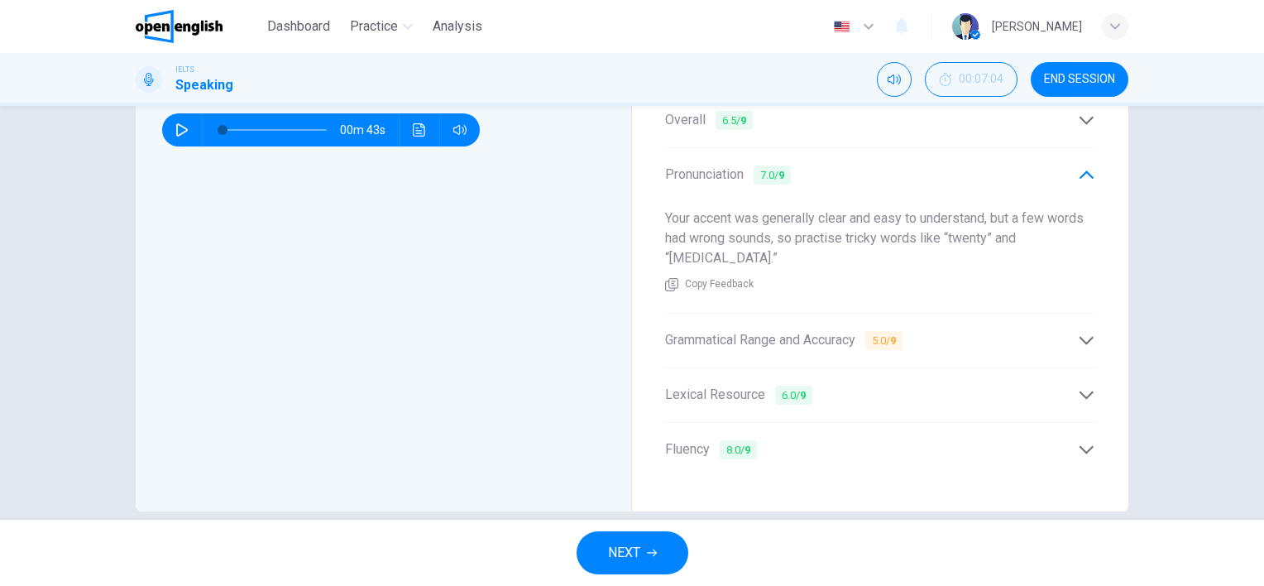
drag, startPoint x: 1075, startPoint y: 335, endPoint x: 1065, endPoint y: 335, distance: 10.8
click at [1078, 335] on icon at bounding box center [1086, 340] width 17 height 17
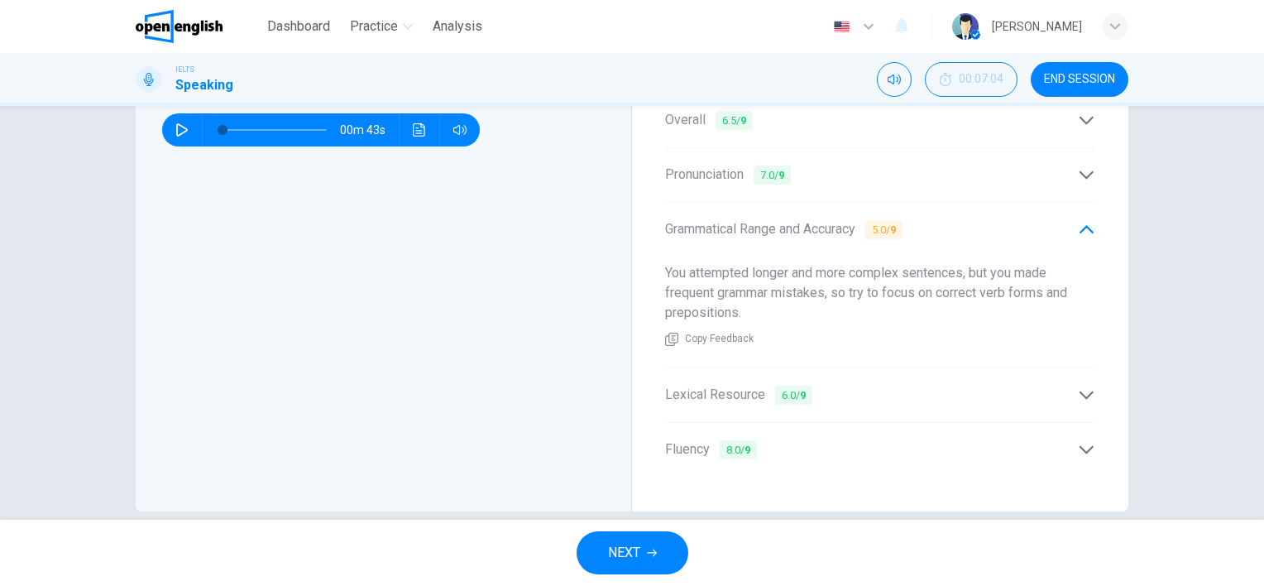
click at [1088, 386] on icon at bounding box center [1086, 394] width 17 height 17
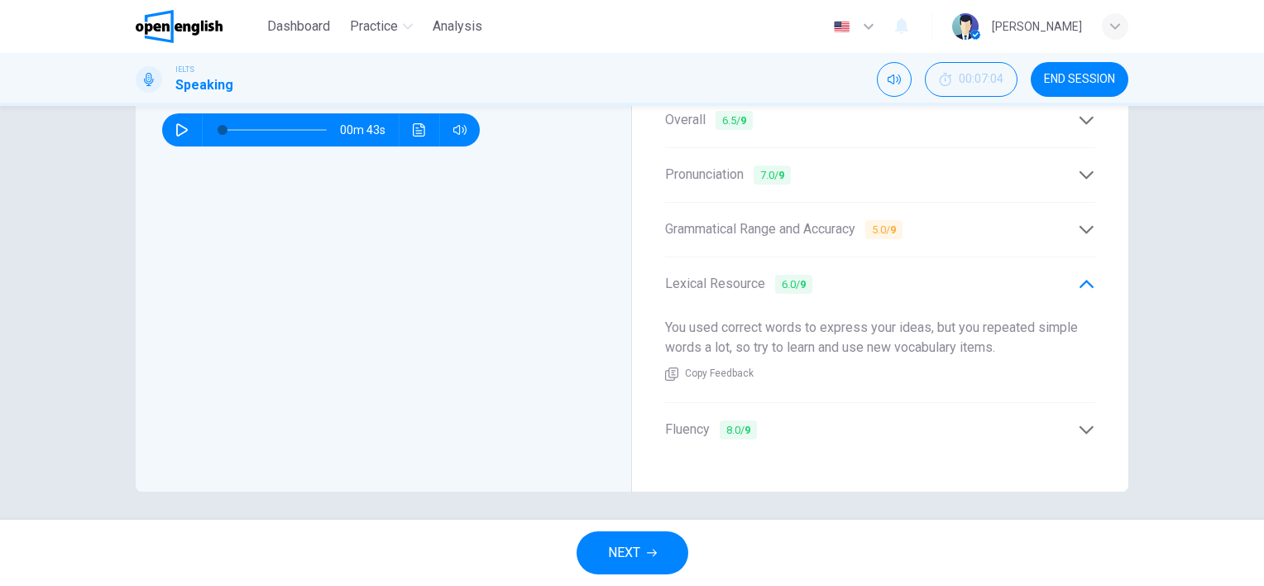
scroll to position [491, 0]
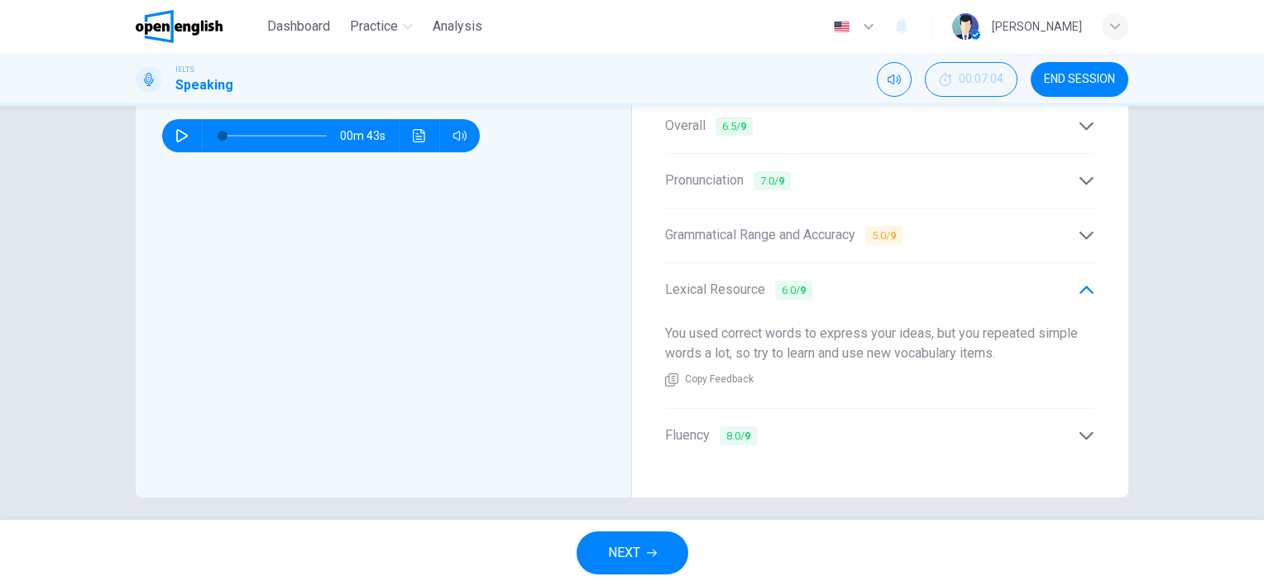
click at [634, 570] on button "NEXT" at bounding box center [633, 552] width 112 height 43
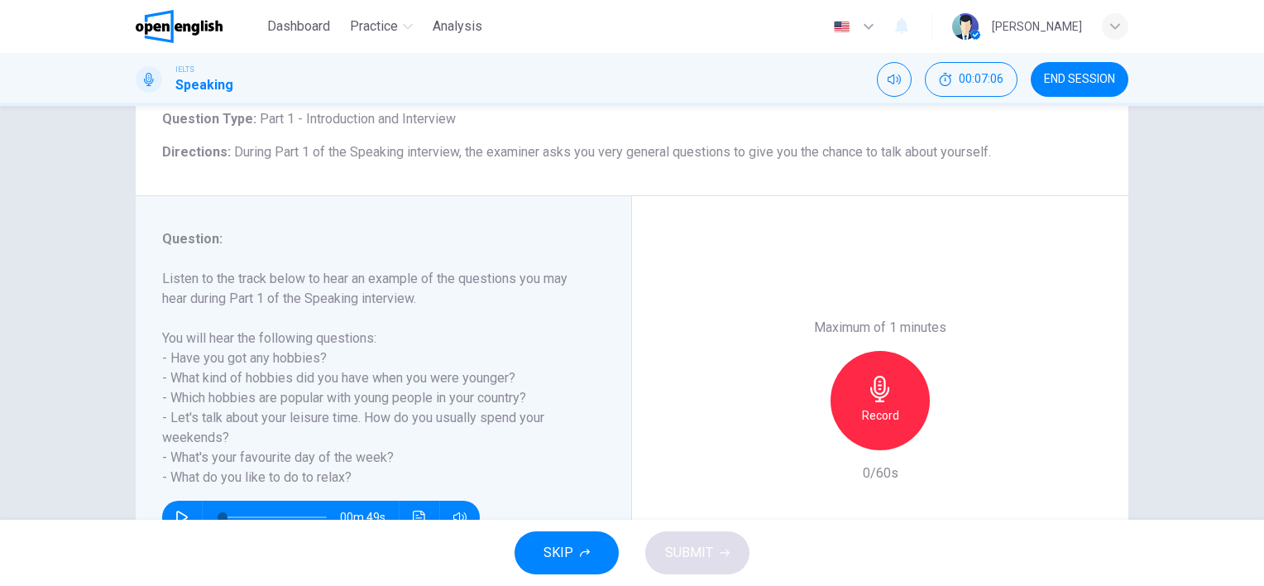
scroll to position [165, 0]
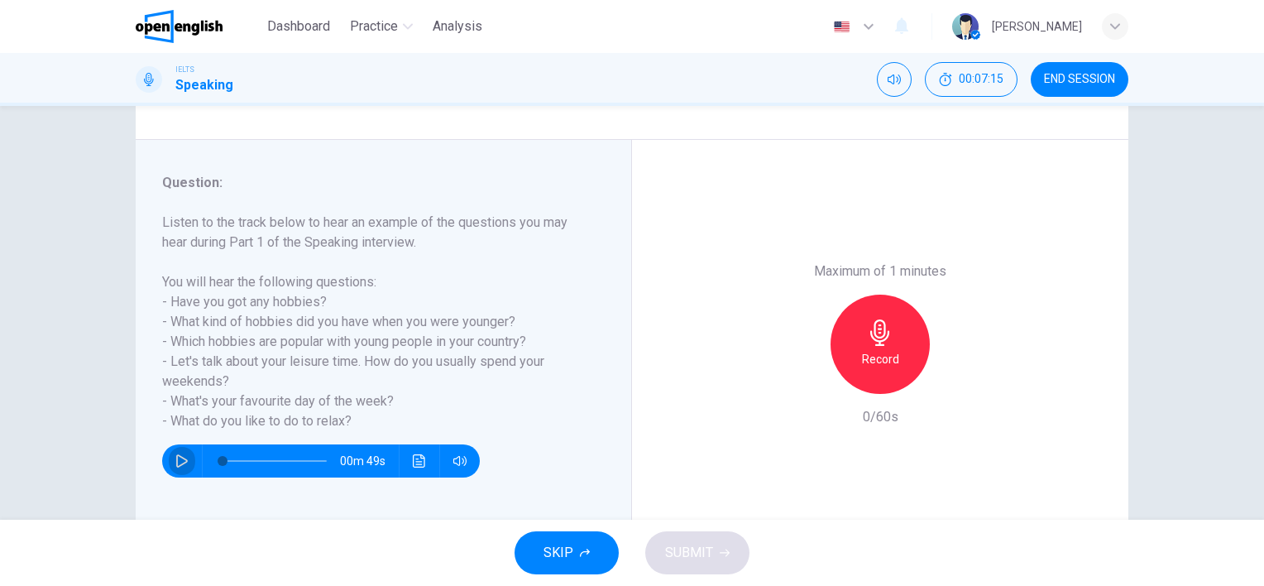
click at [176, 457] on icon "button" at bounding box center [182, 460] width 12 height 13
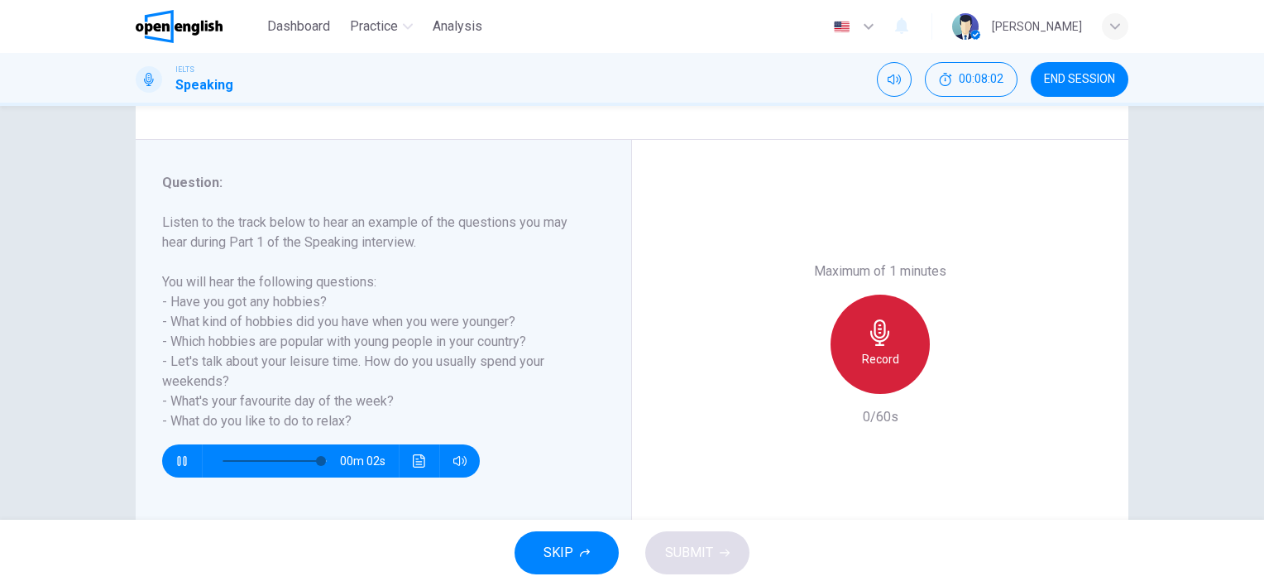
click at [877, 342] on icon "button" at bounding box center [880, 332] width 26 height 26
type input "*"
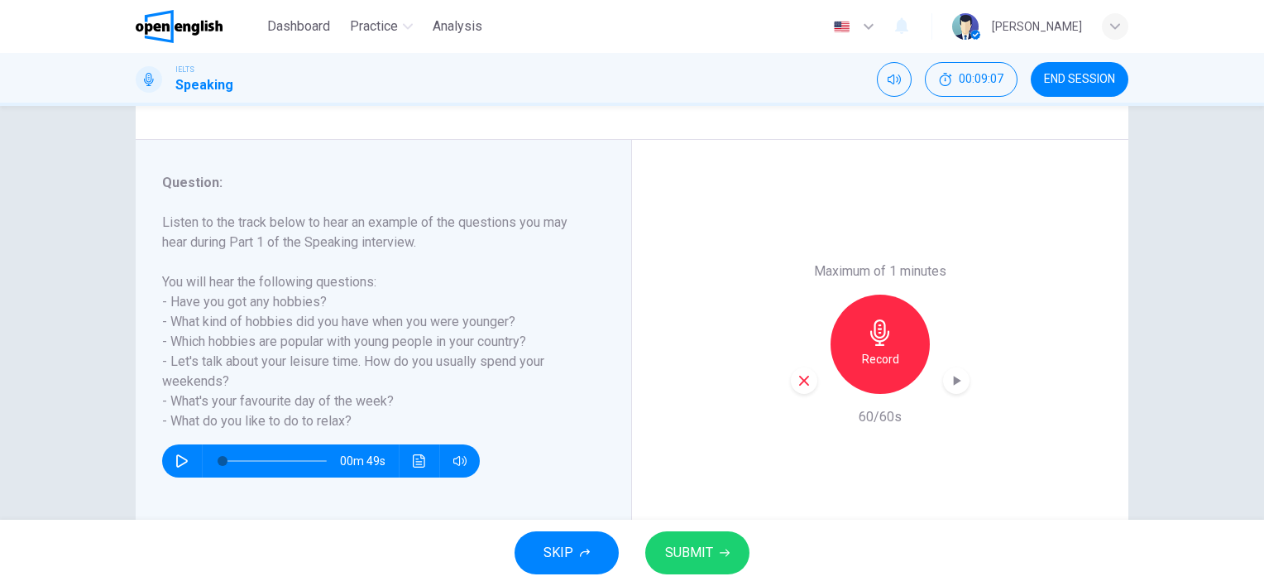
click at [678, 562] on span "SUBMIT" at bounding box center [689, 552] width 48 height 23
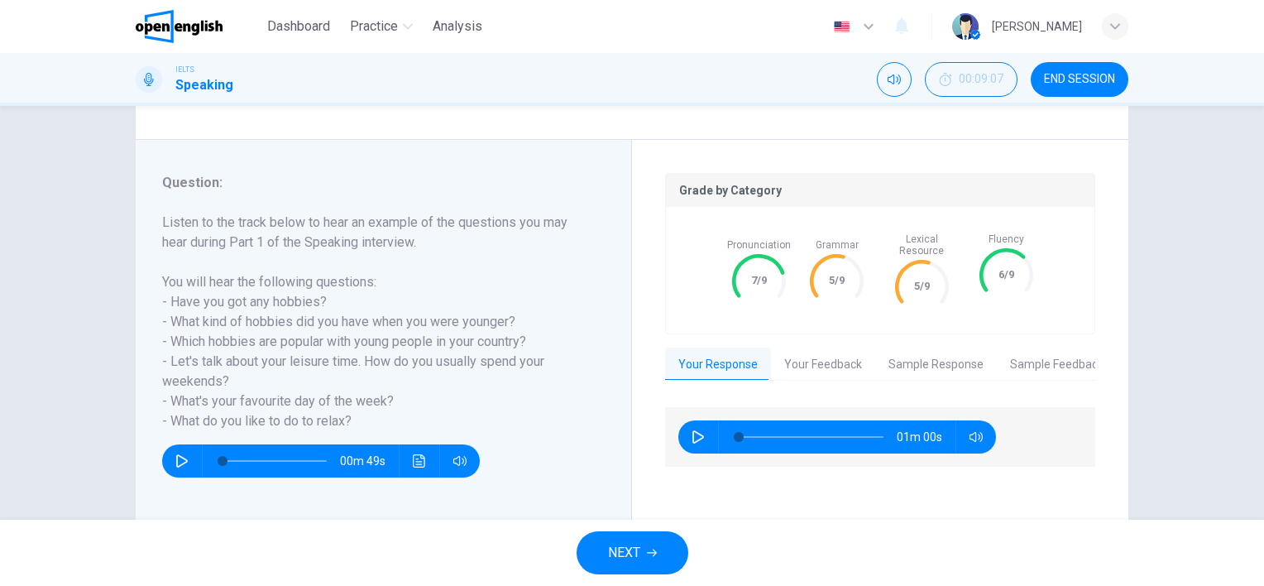
click at [833, 357] on button "Your Feedback" at bounding box center [823, 364] width 104 height 35
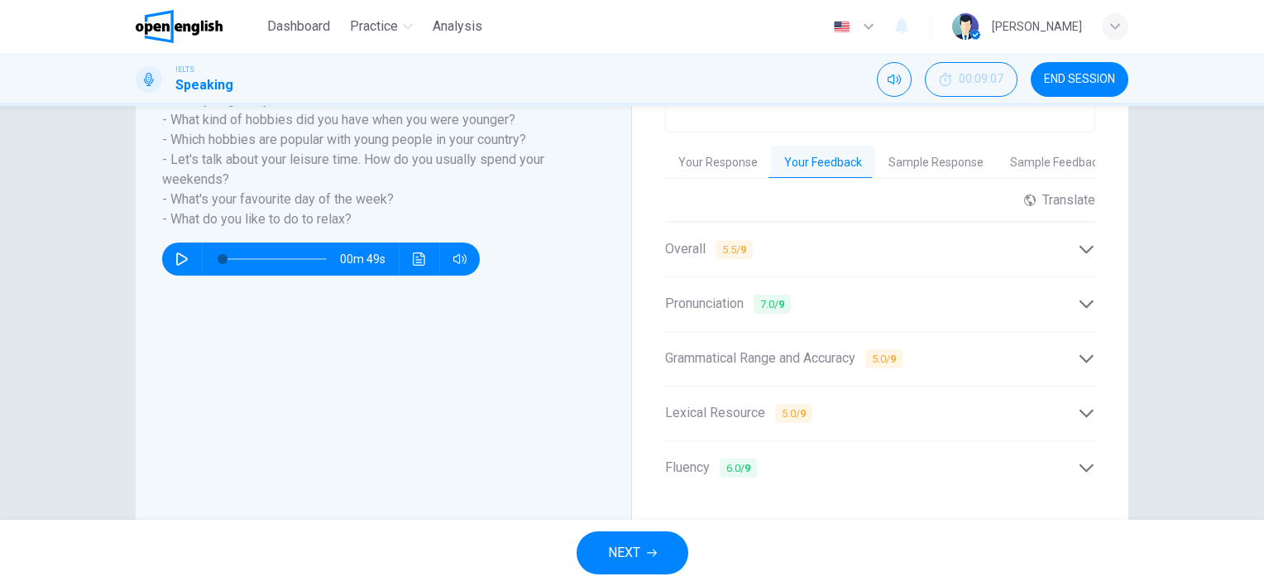
scroll to position [400, 0]
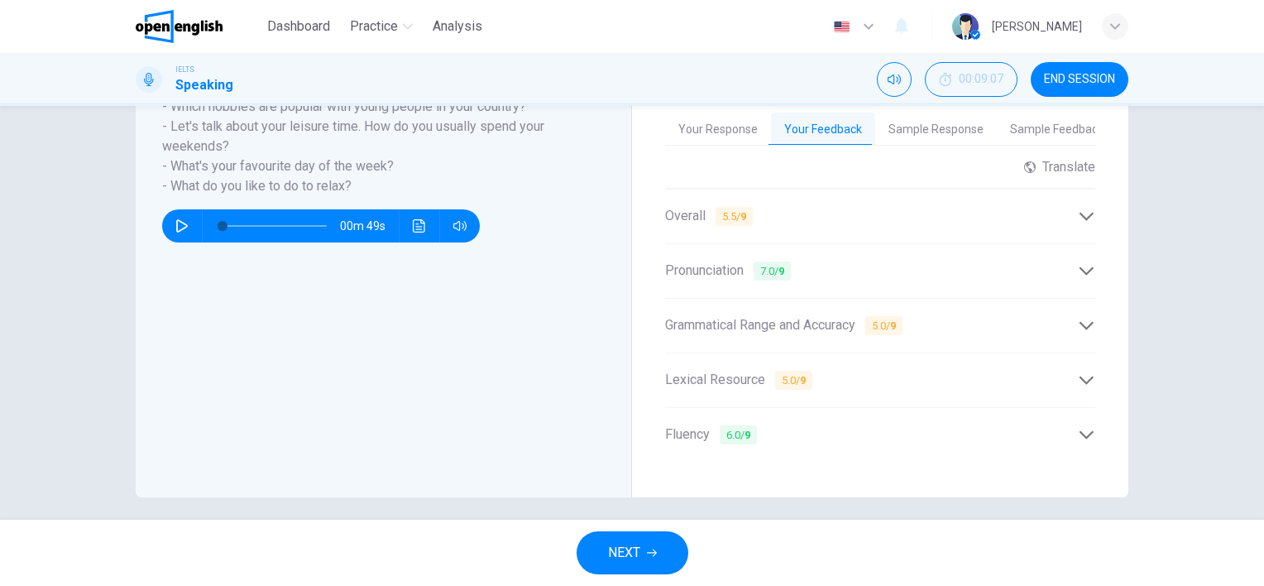
click at [1085, 317] on icon at bounding box center [1086, 325] width 17 height 17
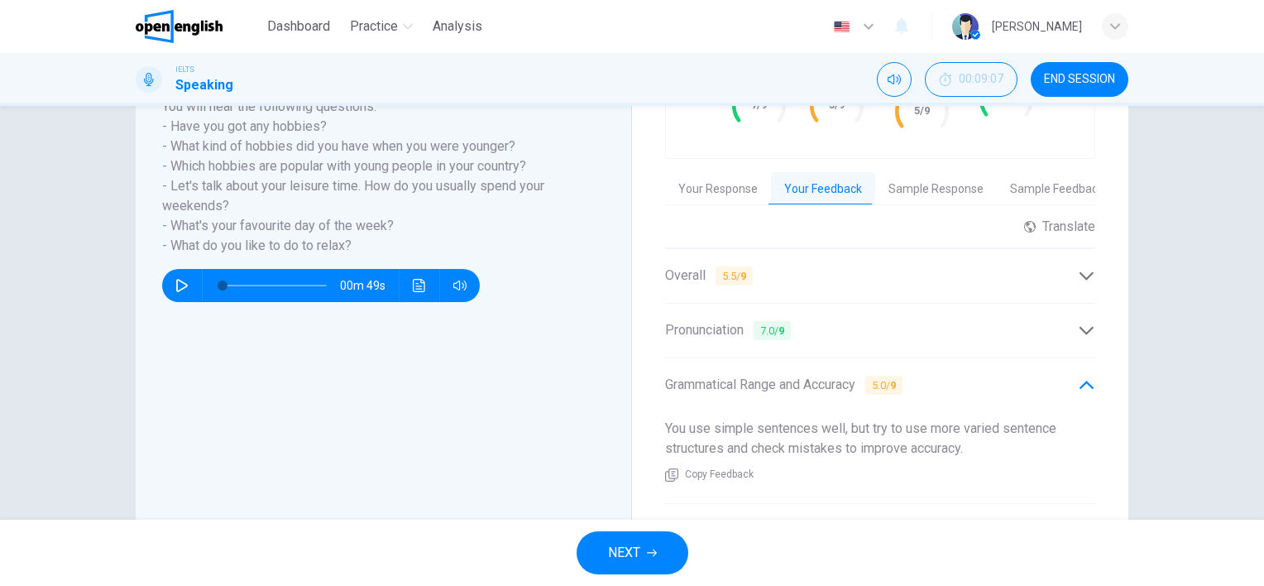
scroll to position [318, 0]
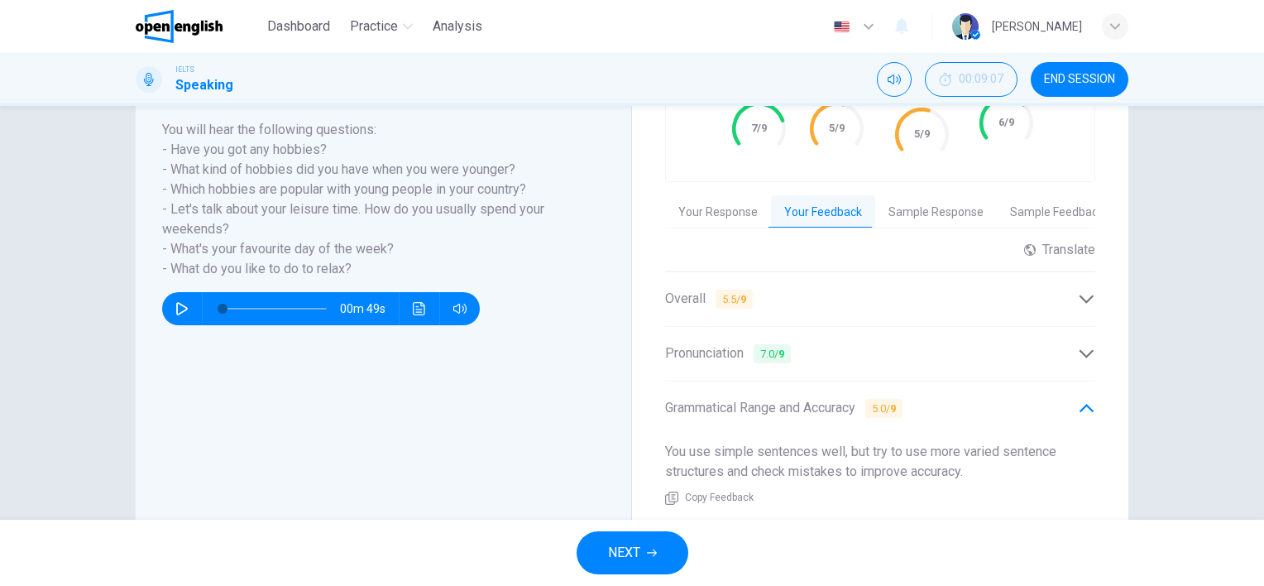
click at [1013, 199] on button "Sample Feedback" at bounding box center [1057, 212] width 120 height 35
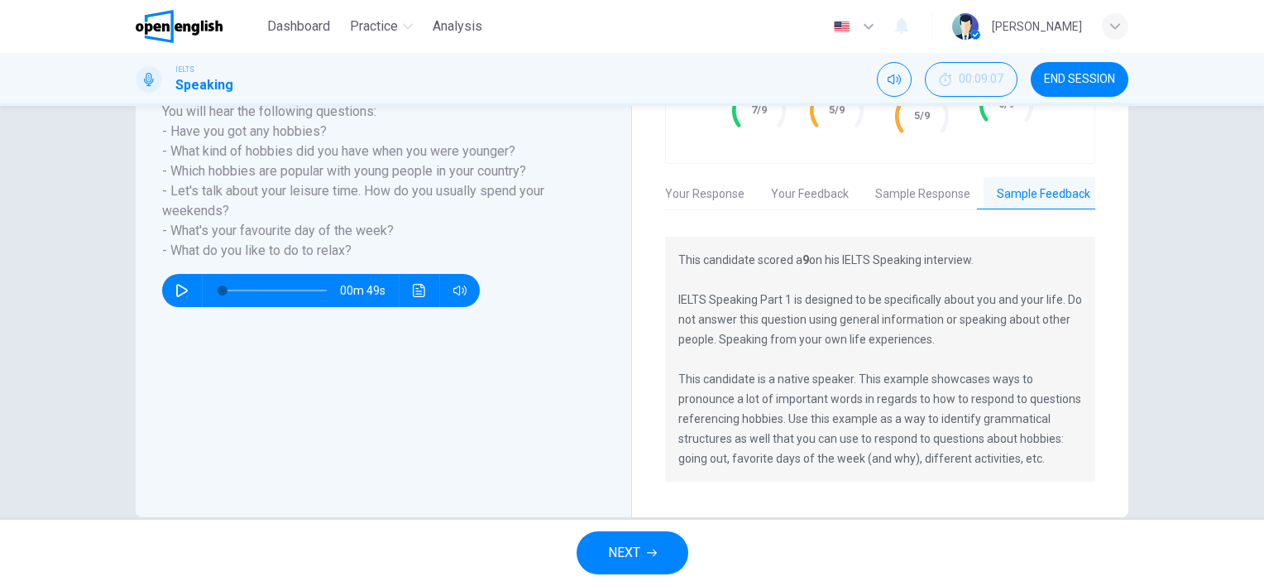
scroll to position [354, 0]
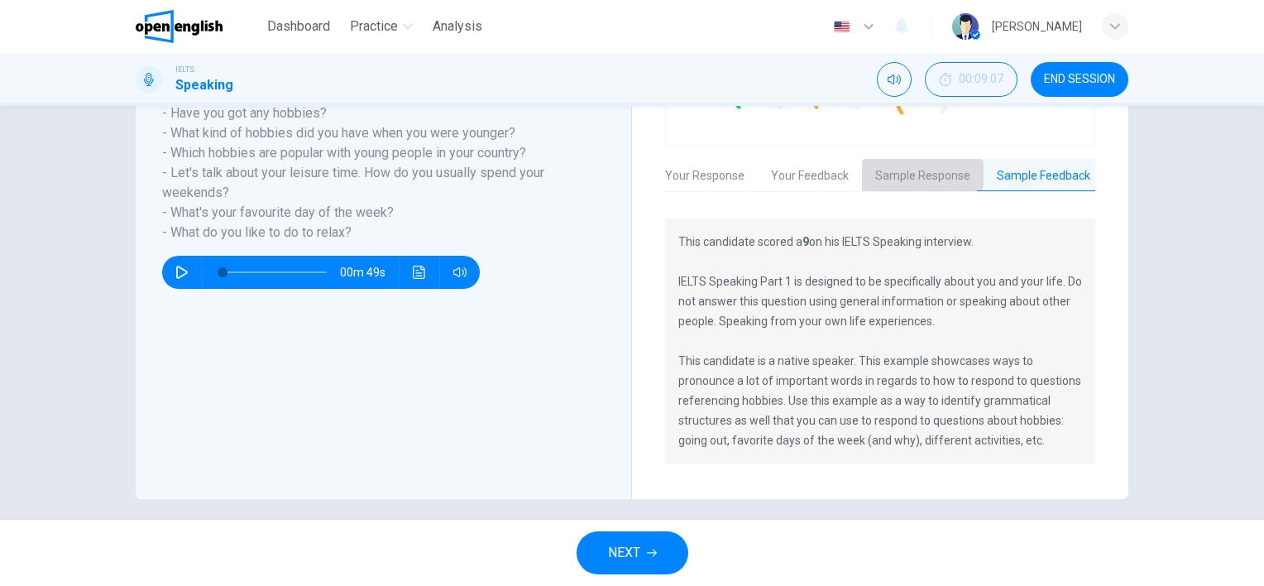
click at [884, 160] on button "Sample Response" at bounding box center [923, 176] width 122 height 35
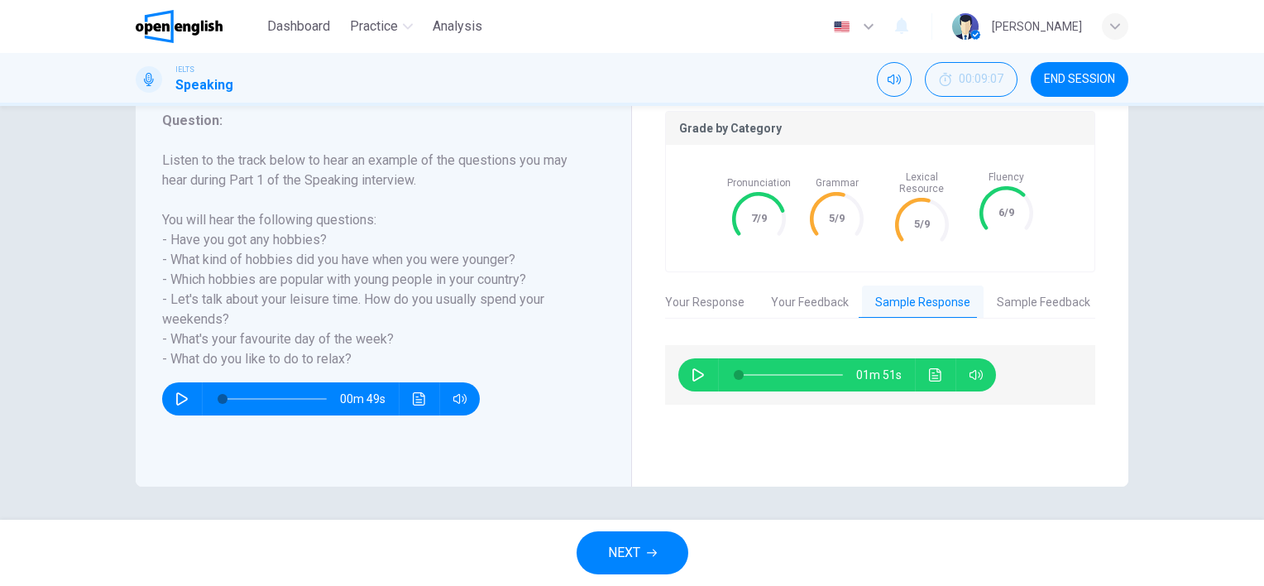
scroll to position [227, 0]
click at [692, 368] on icon "button" at bounding box center [698, 374] width 12 height 13
click at [692, 368] on icon "button" at bounding box center [698, 374] width 13 height 13
type input "*"
click at [829, 177] on span "Grammar" at bounding box center [837, 183] width 43 height 12
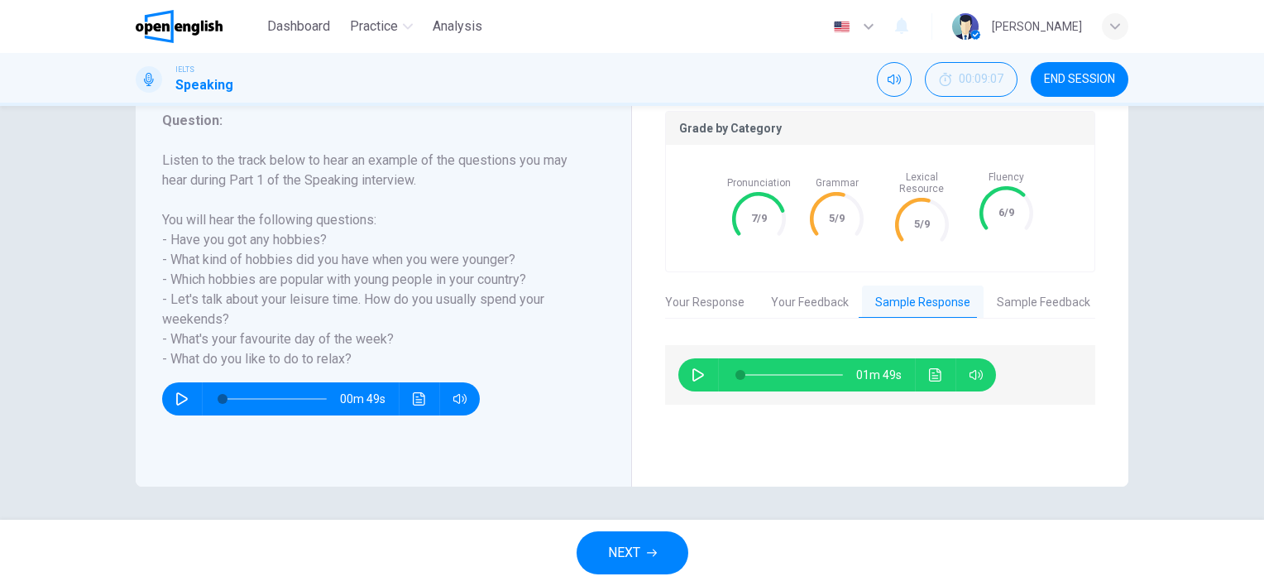
click at [804, 295] on button "Your Feedback" at bounding box center [810, 302] width 104 height 35
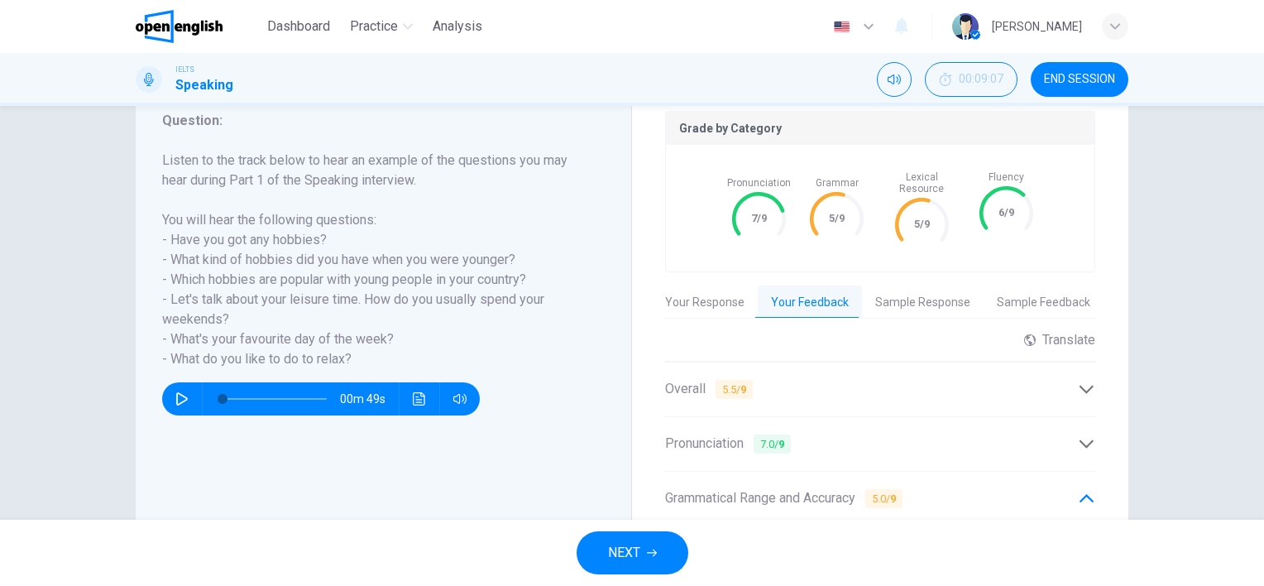
click at [707, 289] on button "Your Response" at bounding box center [705, 302] width 106 height 35
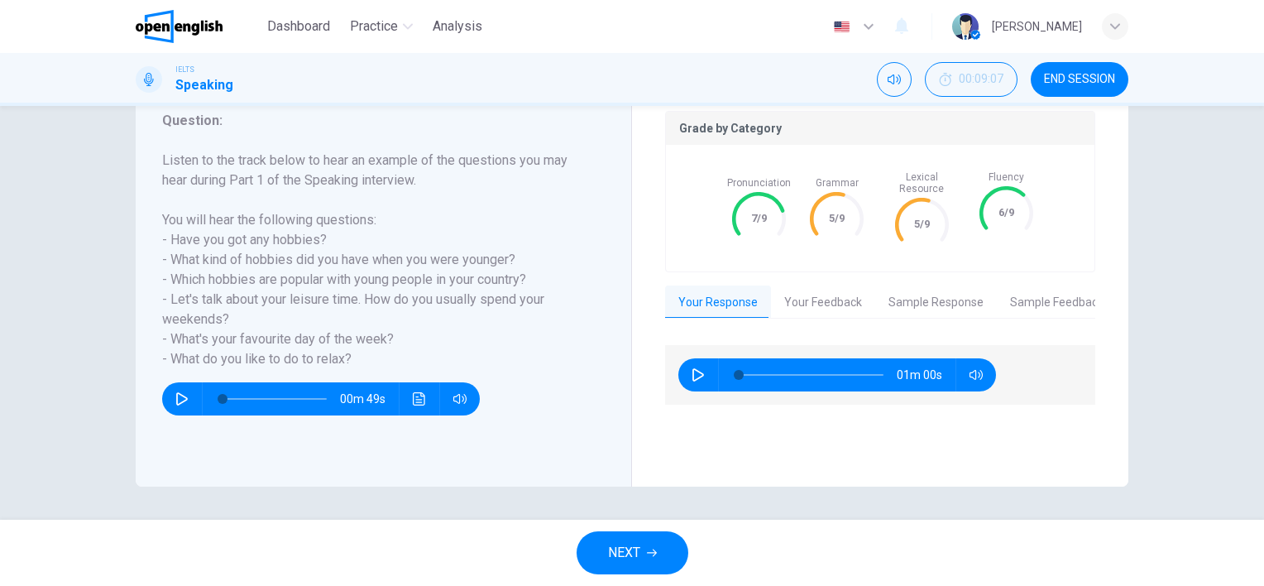
scroll to position [0, 0]
click at [632, 566] on button "NEXT" at bounding box center [633, 552] width 112 height 43
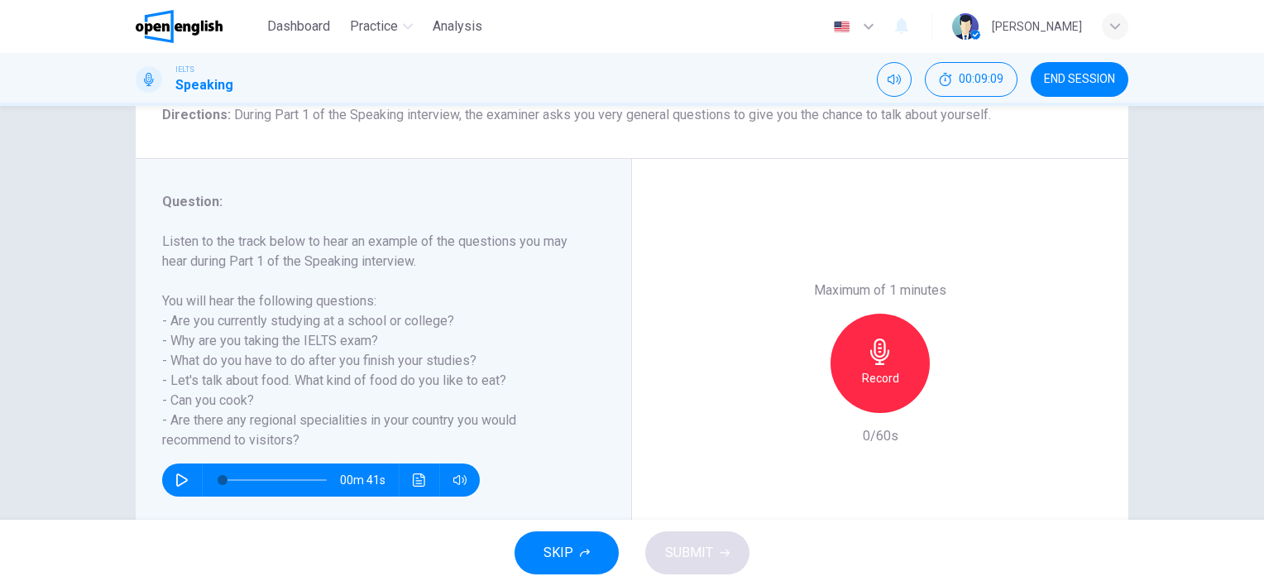
scroll to position [145, 0]
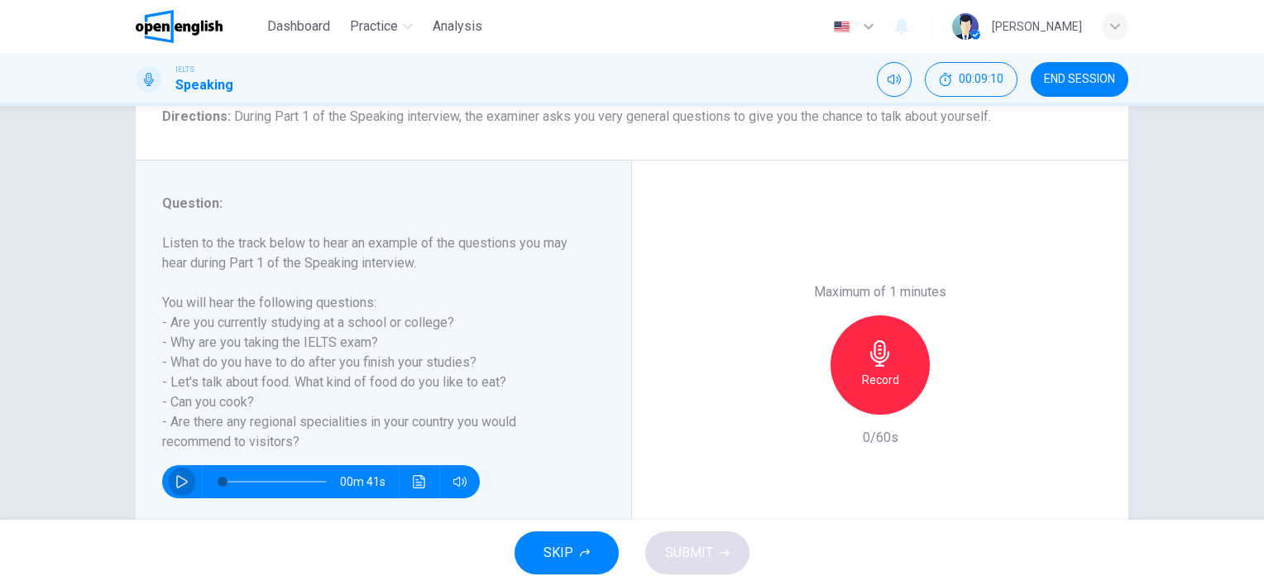
click at [175, 478] on icon "button" at bounding box center [181, 481] width 13 height 13
click at [877, 356] on icon "button" at bounding box center [880, 353] width 26 height 26
type input "*"
click at [702, 538] on button "SUBMIT" at bounding box center [697, 552] width 104 height 43
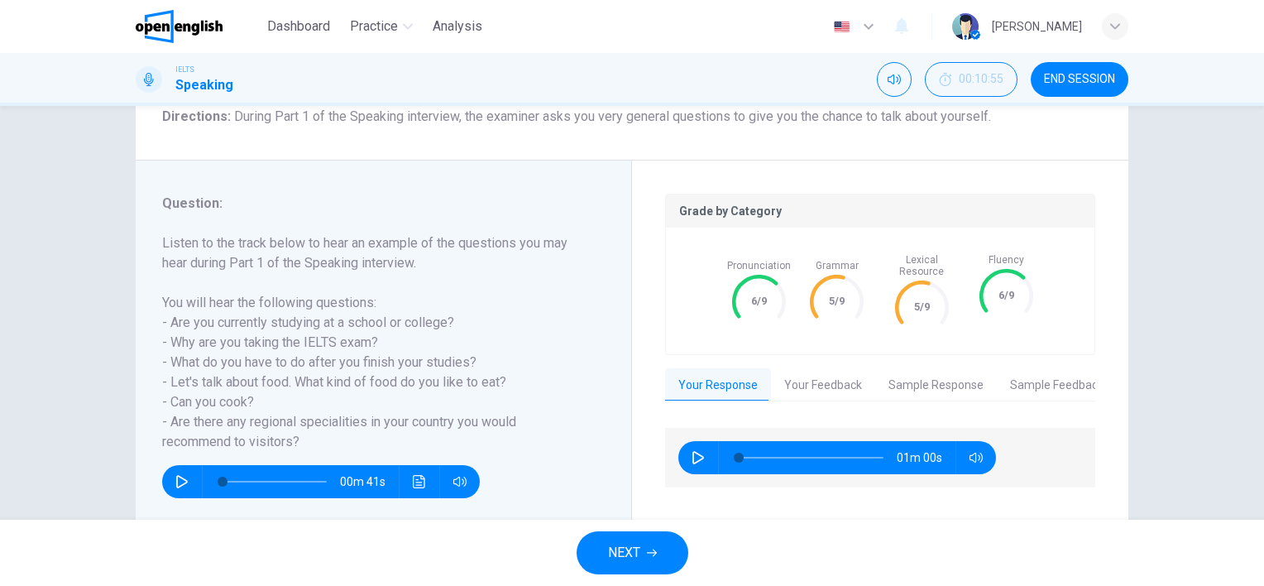
click at [920, 261] on span "Lexical Resource" at bounding box center [921, 265] width 75 height 23
click at [844, 370] on button "Your Feedback" at bounding box center [823, 385] width 104 height 35
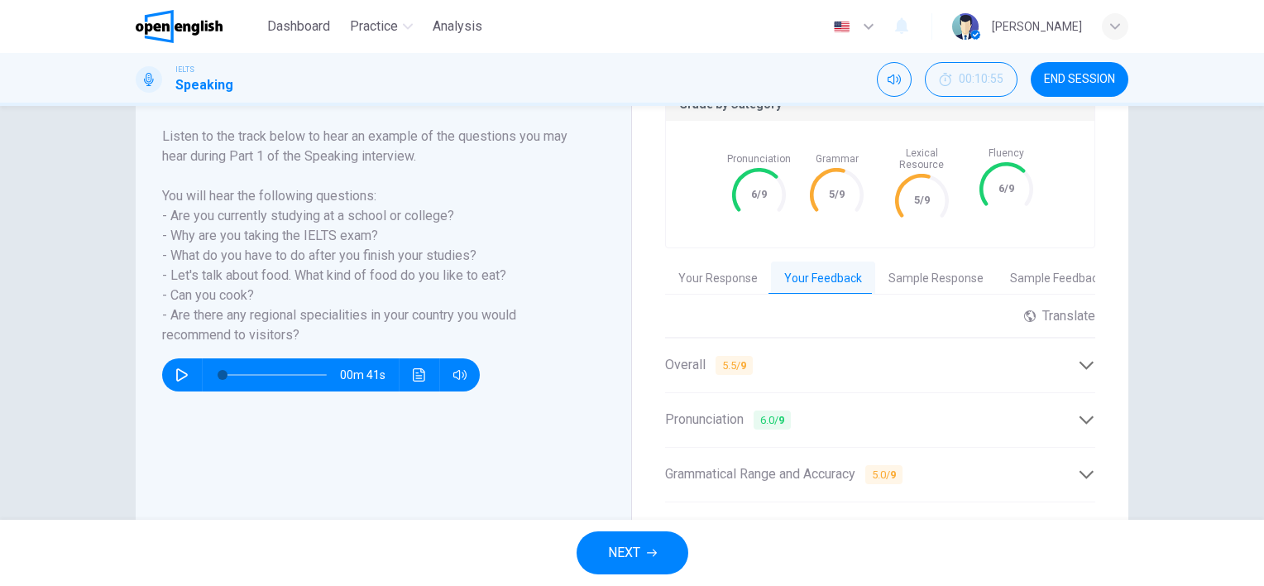
scroll to position [310, 0]
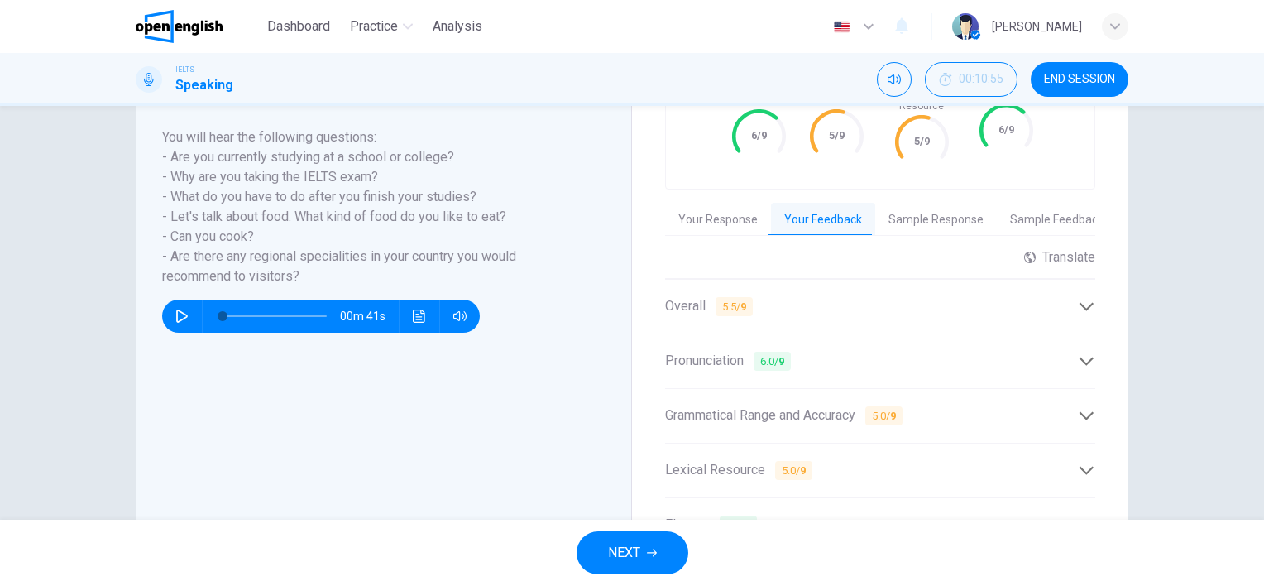
click at [1089, 302] on icon at bounding box center [1086, 306] width 14 height 8
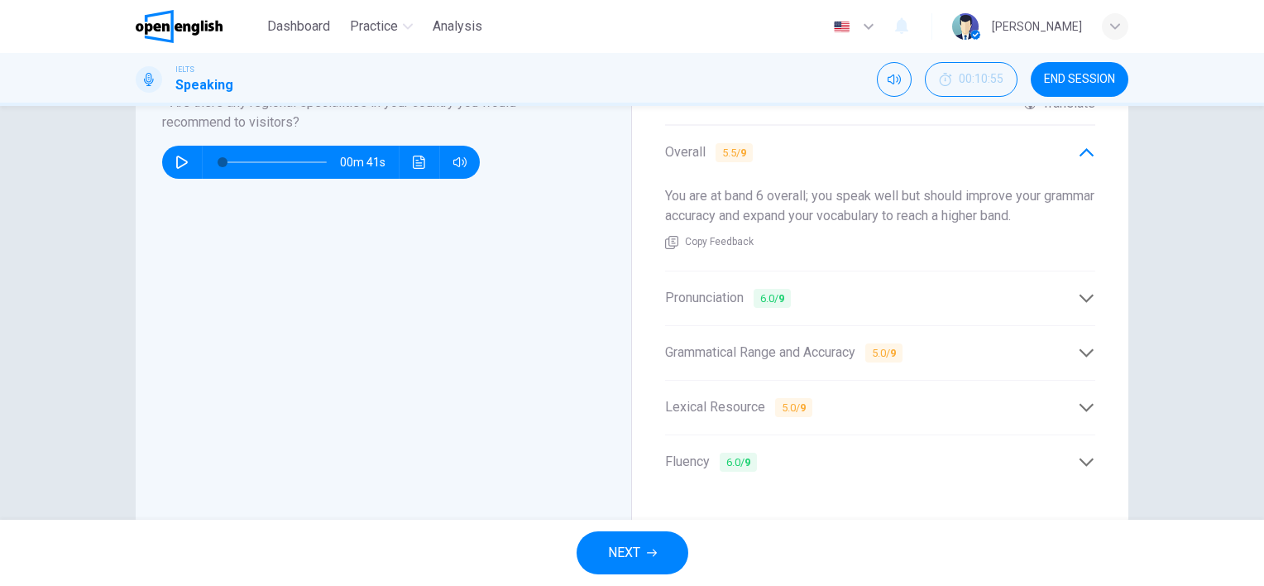
scroll to position [476, 0]
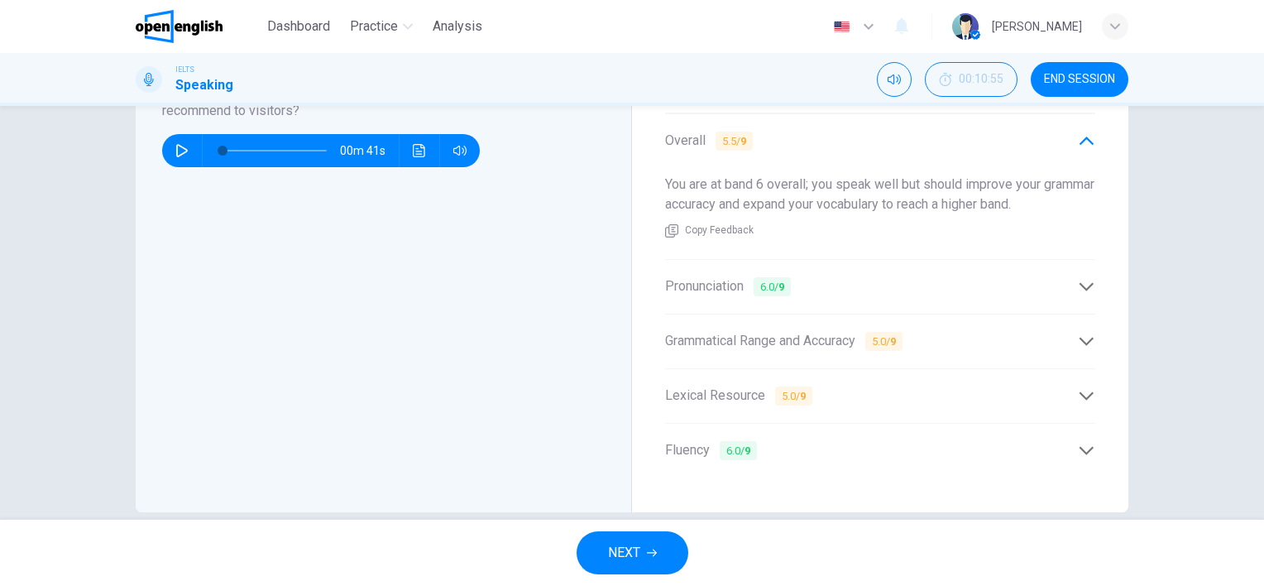
click at [1086, 282] on icon at bounding box center [1086, 286] width 14 height 8
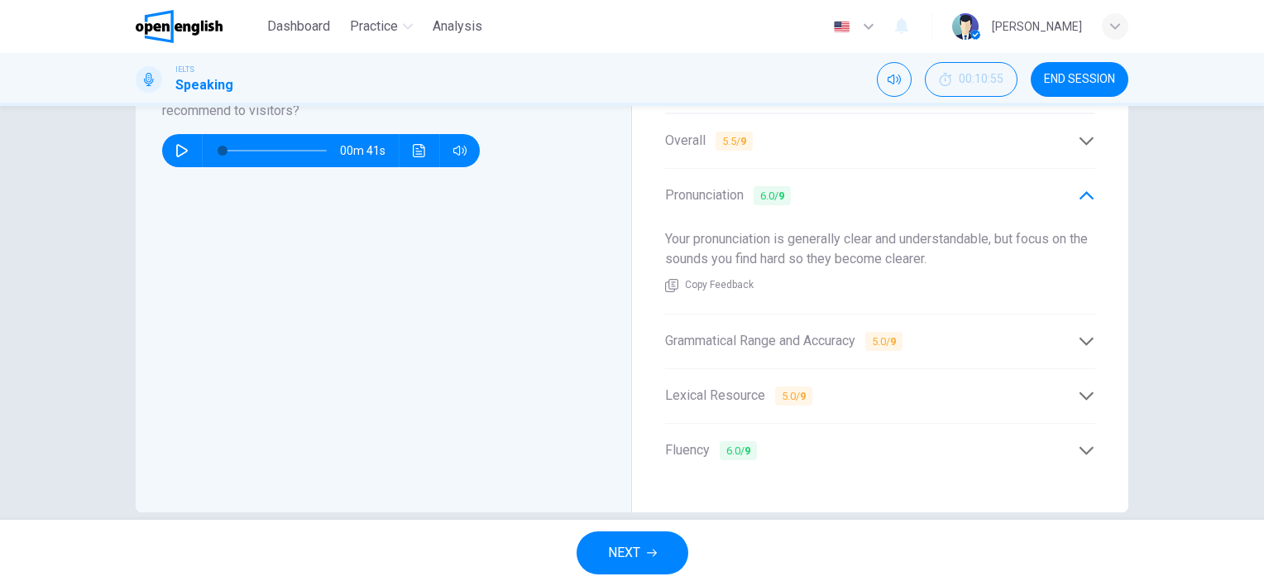
click at [1085, 333] on icon at bounding box center [1086, 341] width 17 height 17
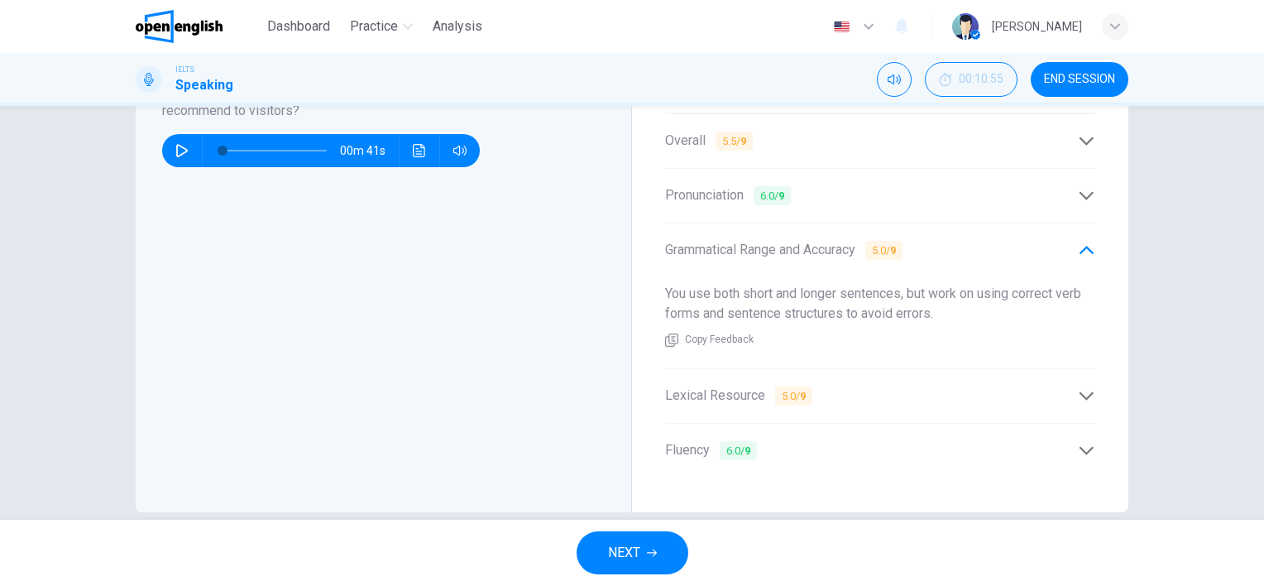
click at [1085, 387] on icon at bounding box center [1086, 395] width 17 height 17
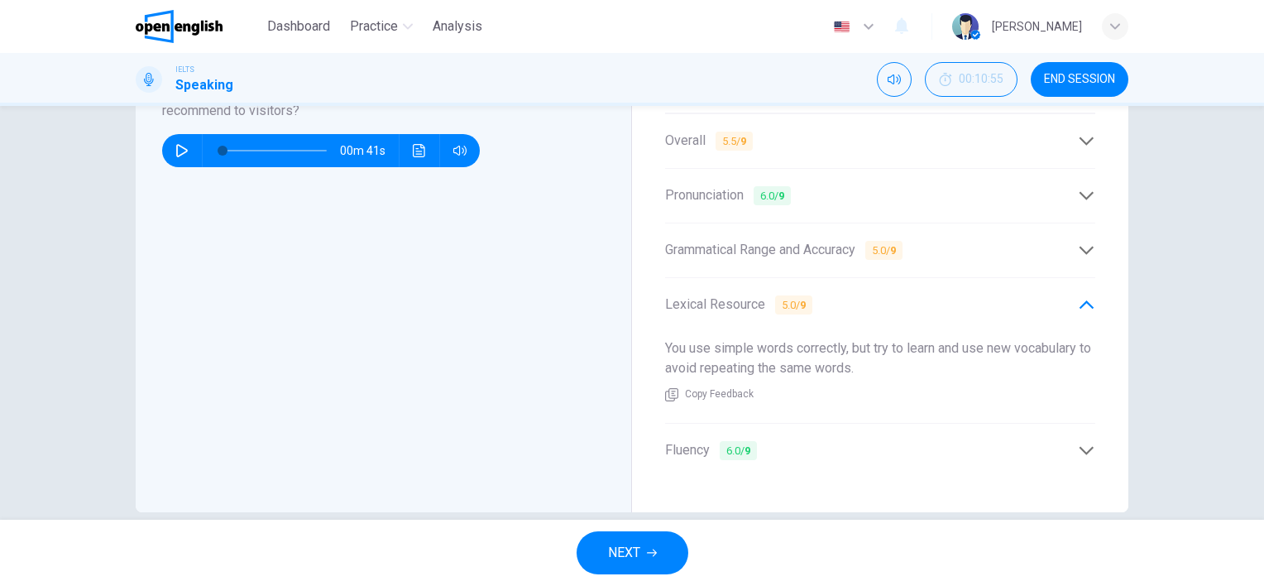
click at [1078, 442] on icon at bounding box center [1086, 450] width 17 height 17
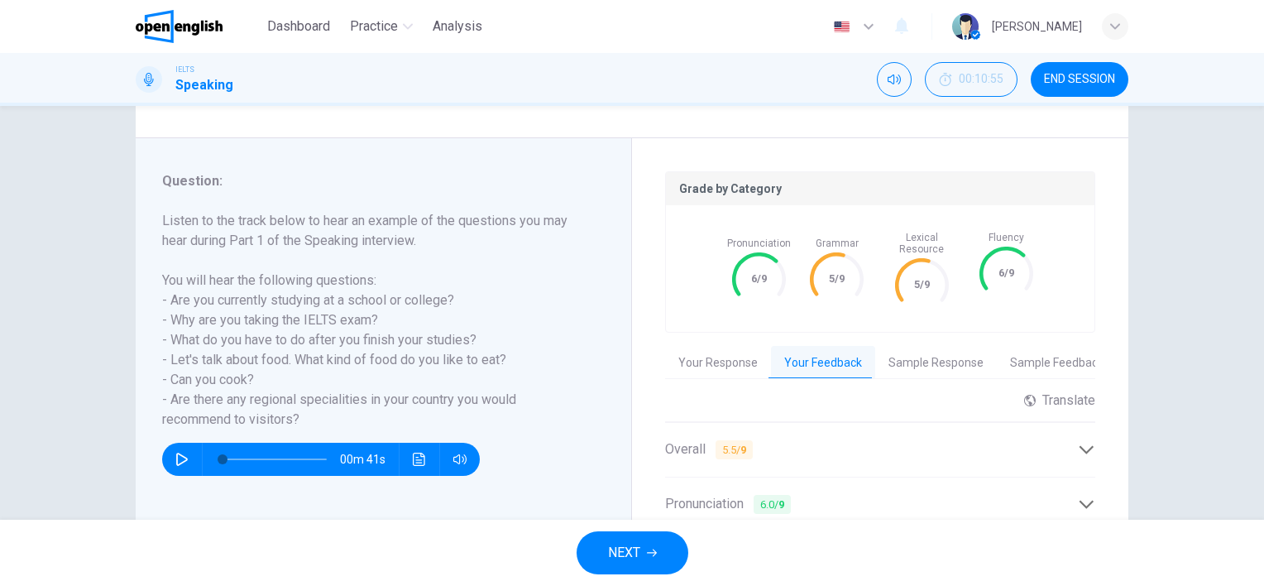
scroll to position [145, 0]
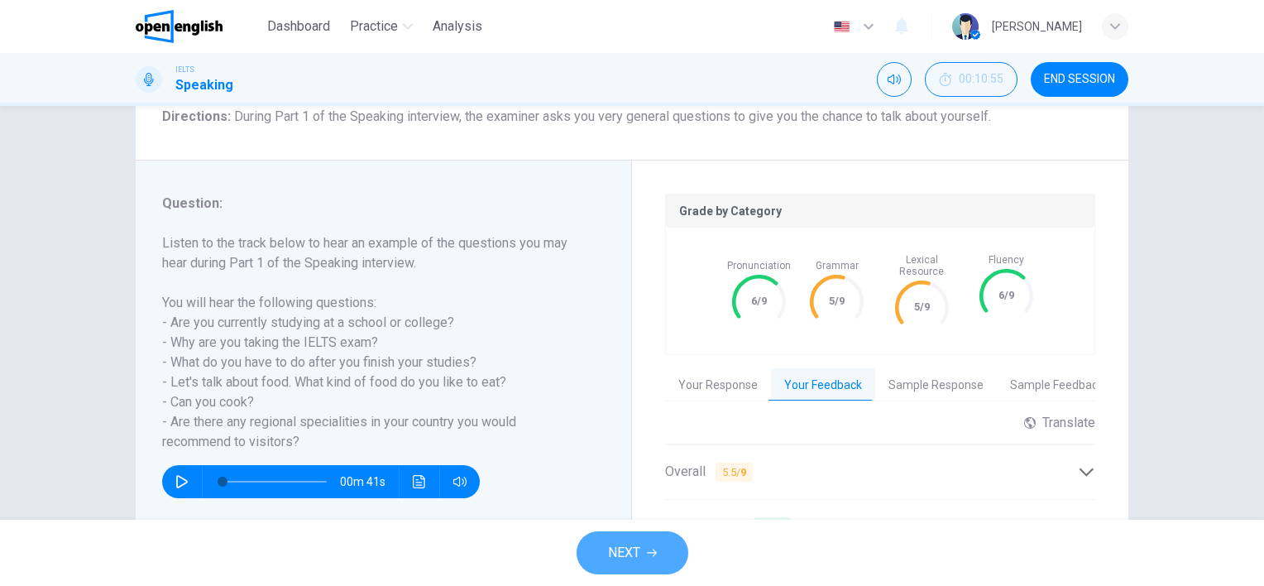
click at [614, 554] on span "NEXT" at bounding box center [624, 552] width 32 height 23
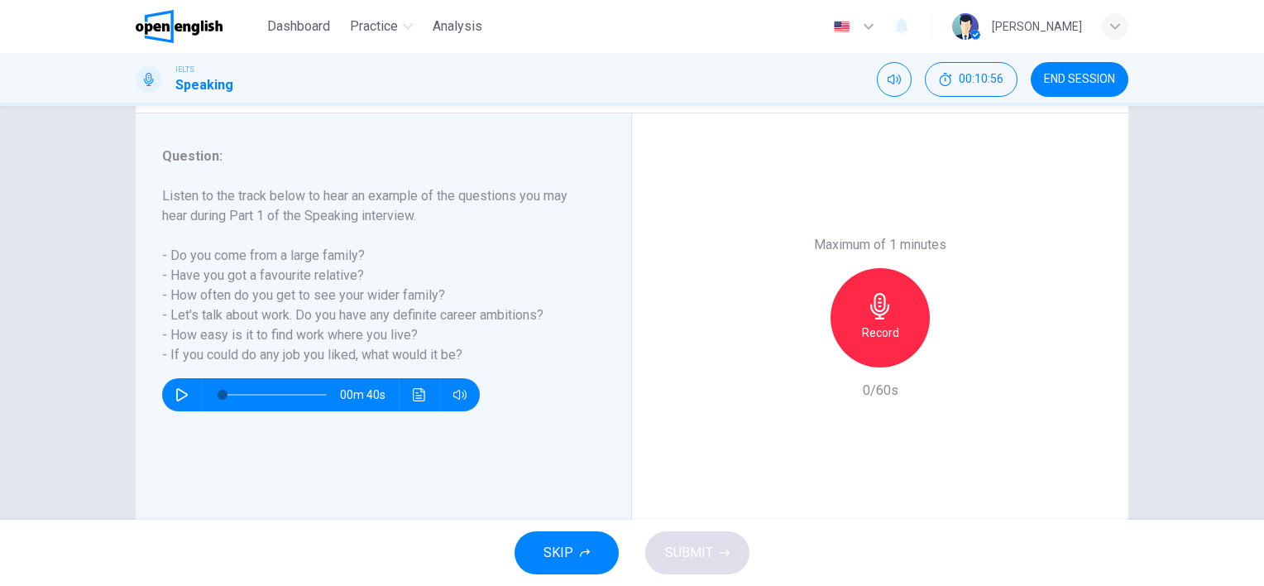
scroll to position [227, 0]
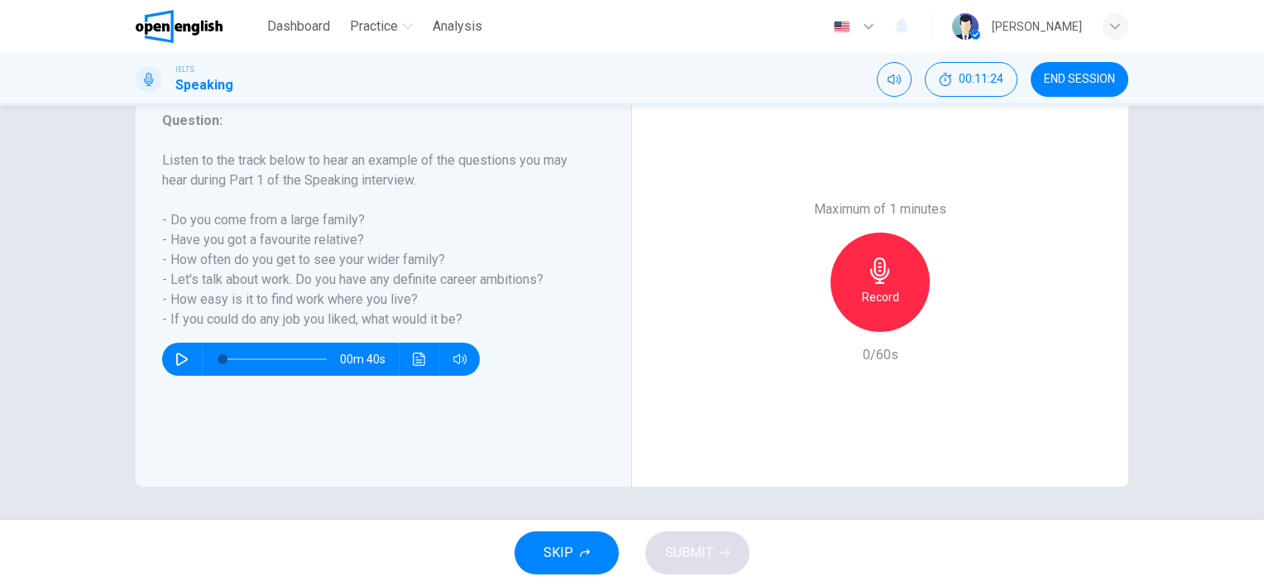
click at [870, 278] on icon "button" at bounding box center [879, 270] width 19 height 26
click at [662, 553] on button "SUBMIT" at bounding box center [697, 552] width 104 height 43
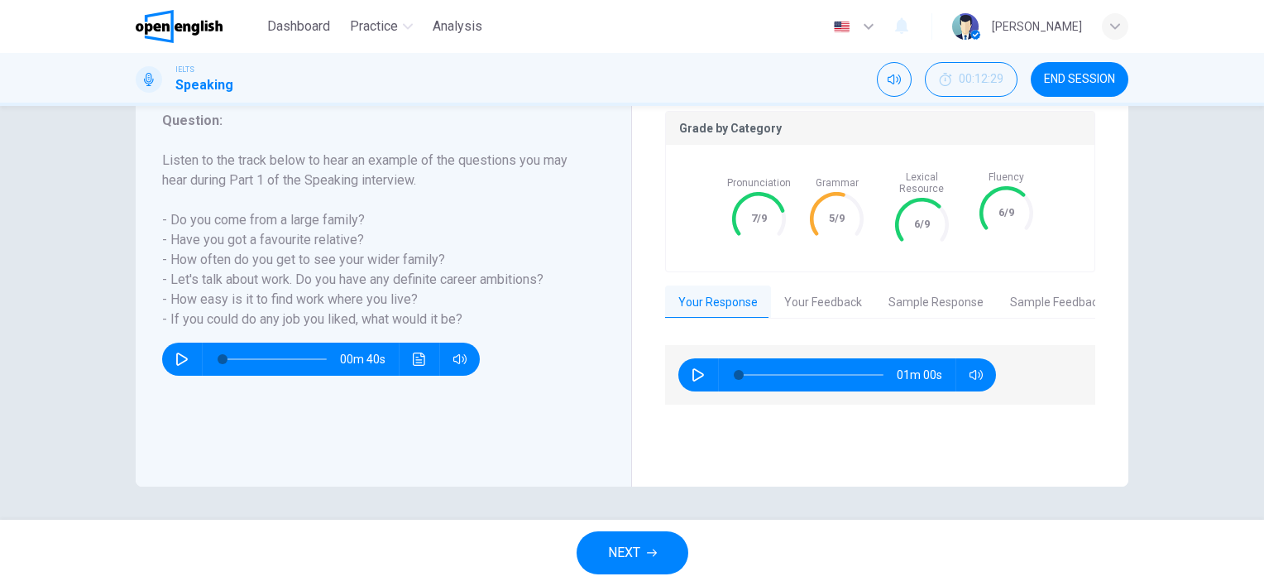
click at [793, 291] on button "Your Feedback" at bounding box center [823, 302] width 104 height 35
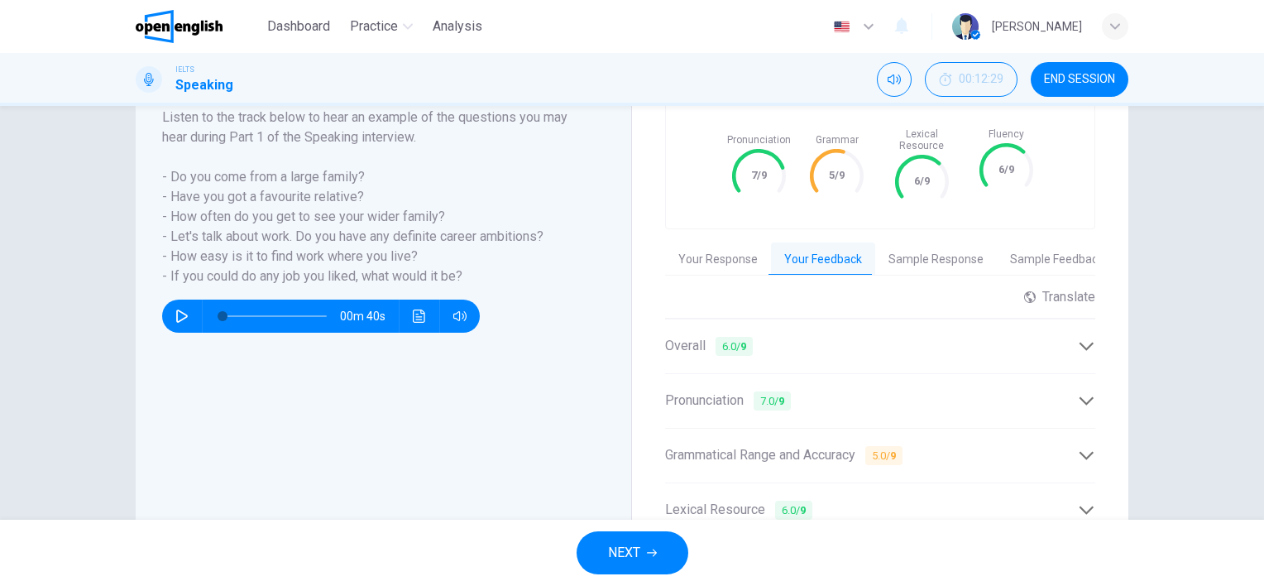
scroll to position [393, 0]
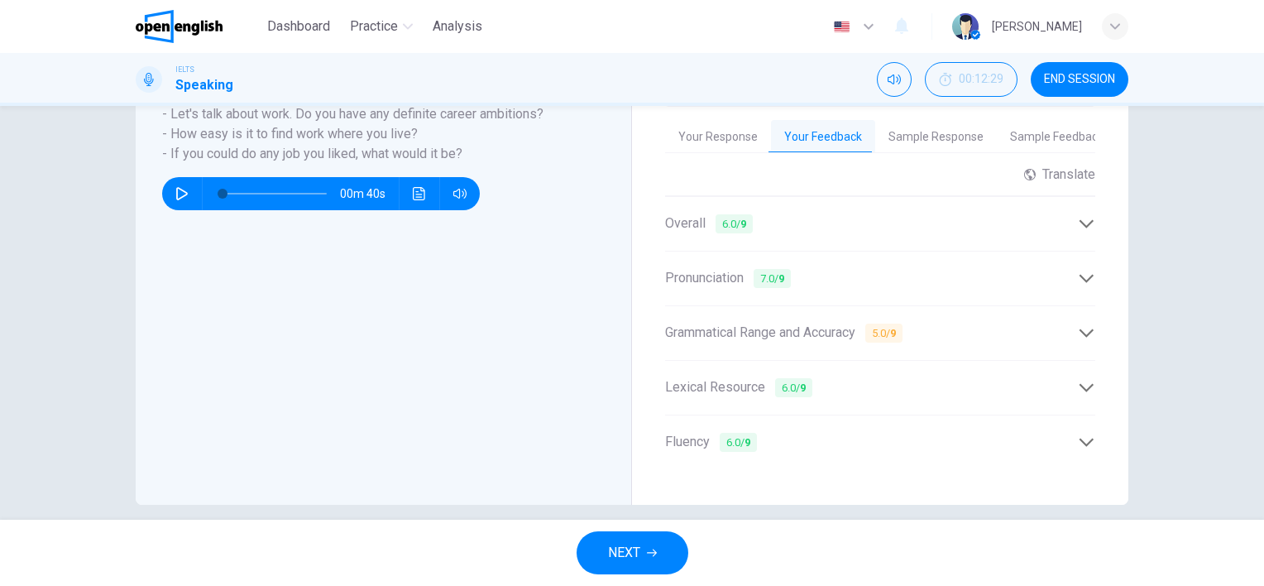
click at [1080, 324] on icon at bounding box center [1086, 332] width 17 height 17
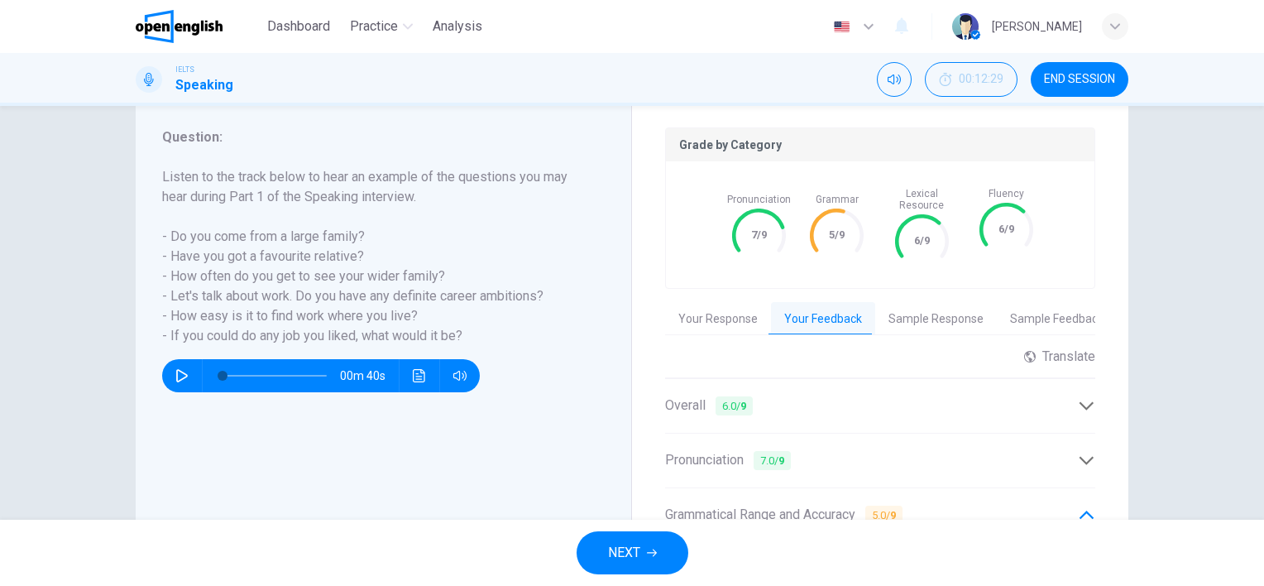
scroll to position [179, 0]
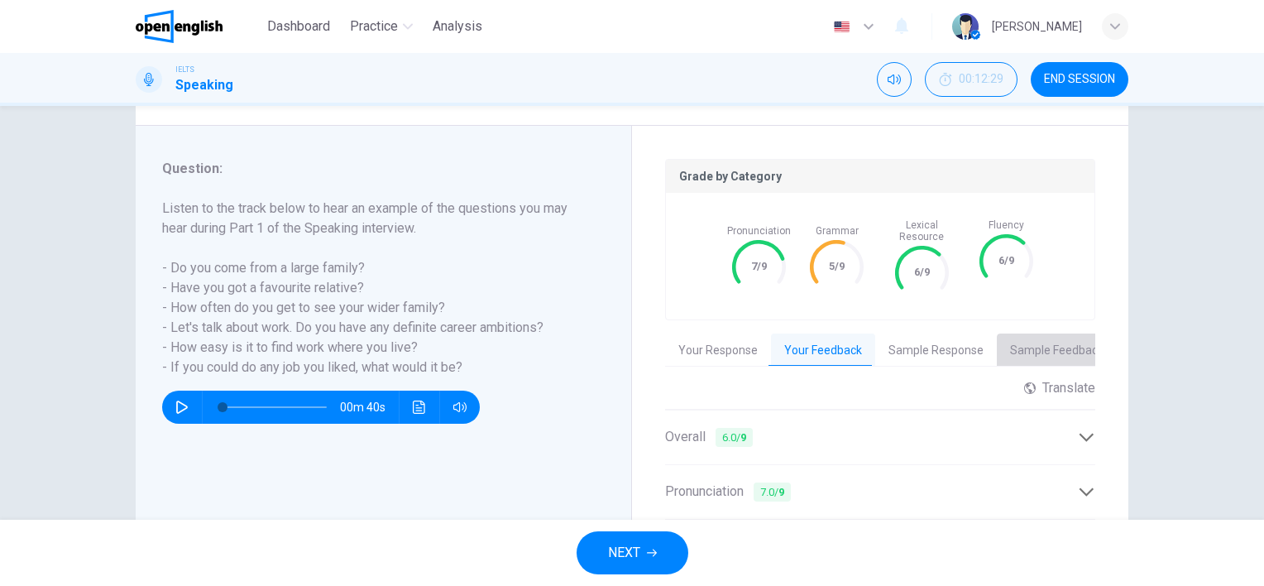
click at [1028, 337] on button "Sample Feedback" at bounding box center [1057, 350] width 120 height 35
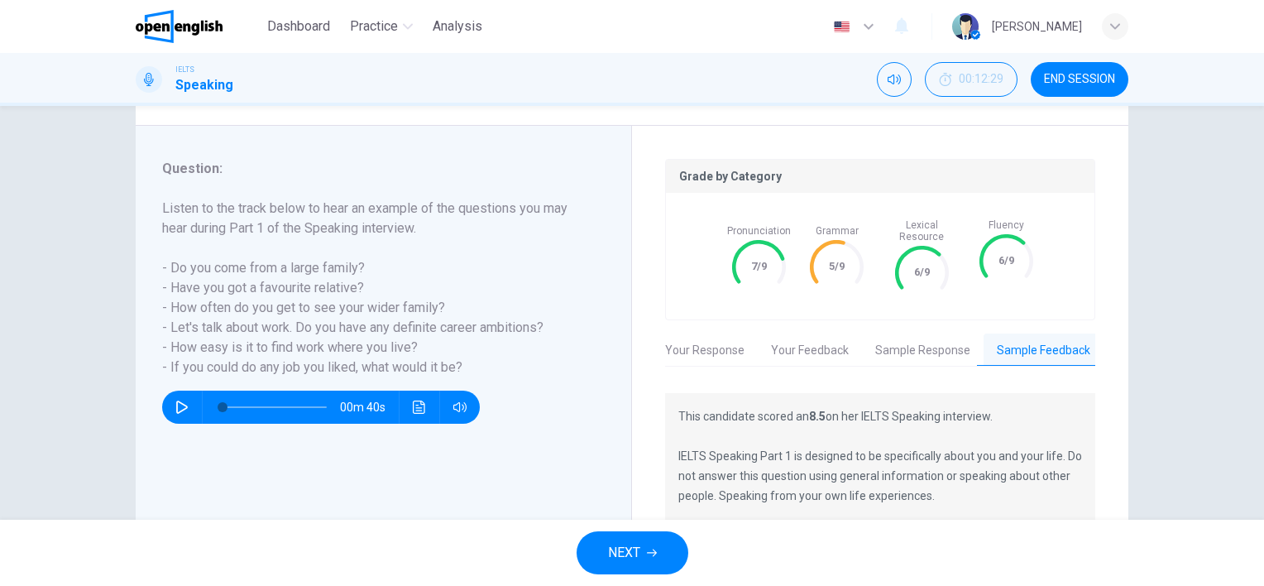
scroll to position [0, 13]
click at [933, 340] on button "Sample Response" at bounding box center [923, 350] width 122 height 35
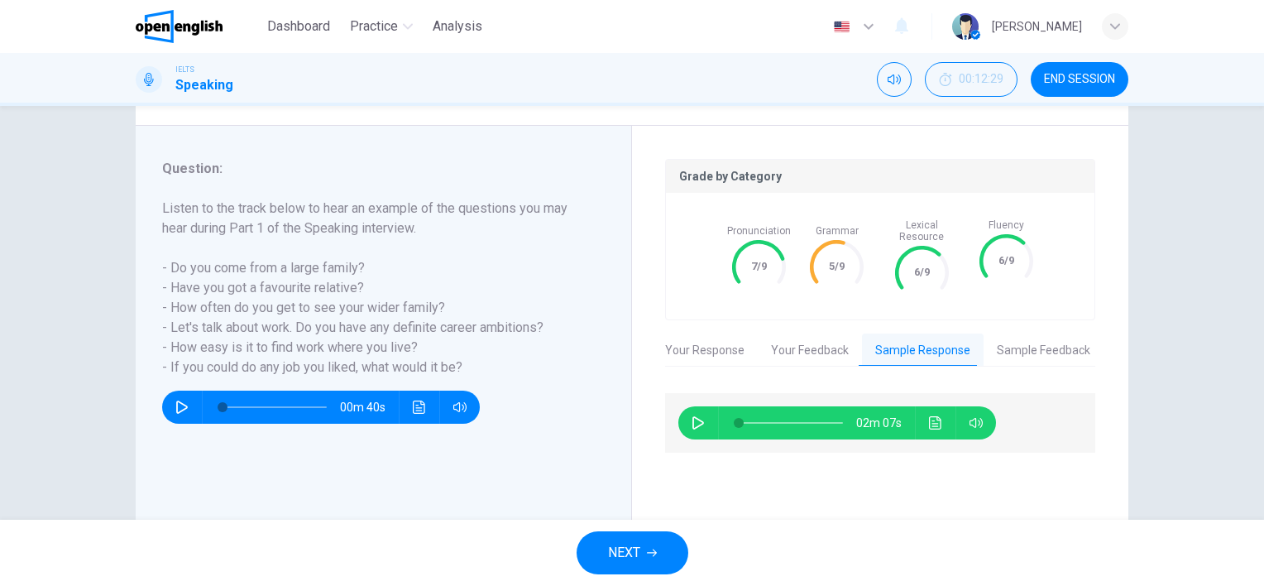
scroll to position [227, 0]
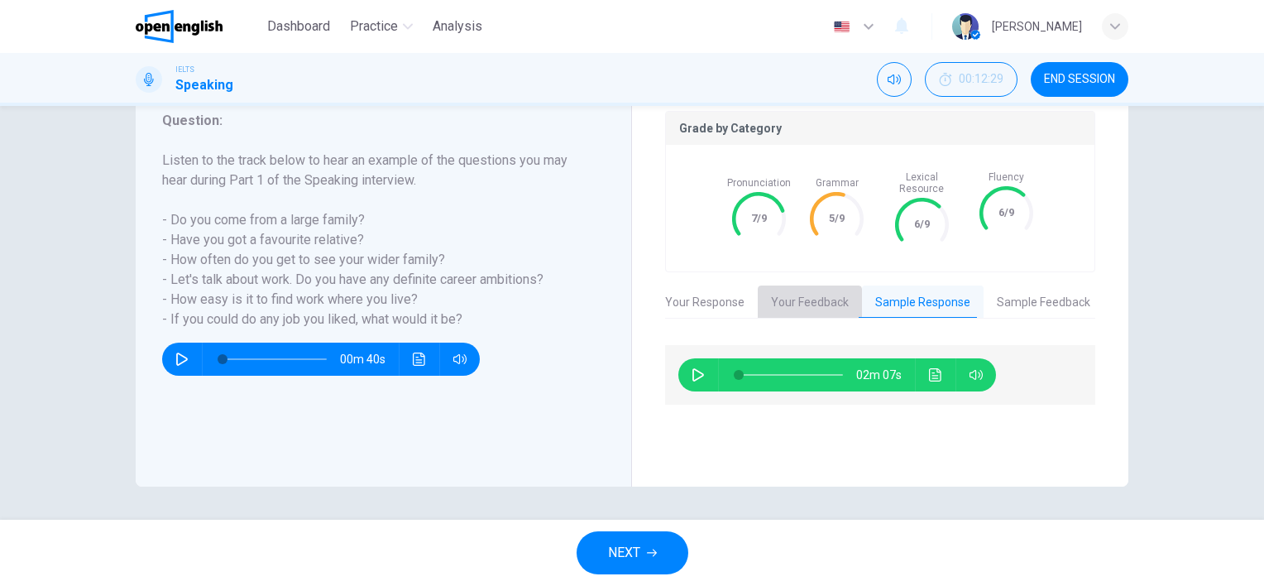
click at [778, 295] on button "Your Feedback" at bounding box center [810, 302] width 104 height 35
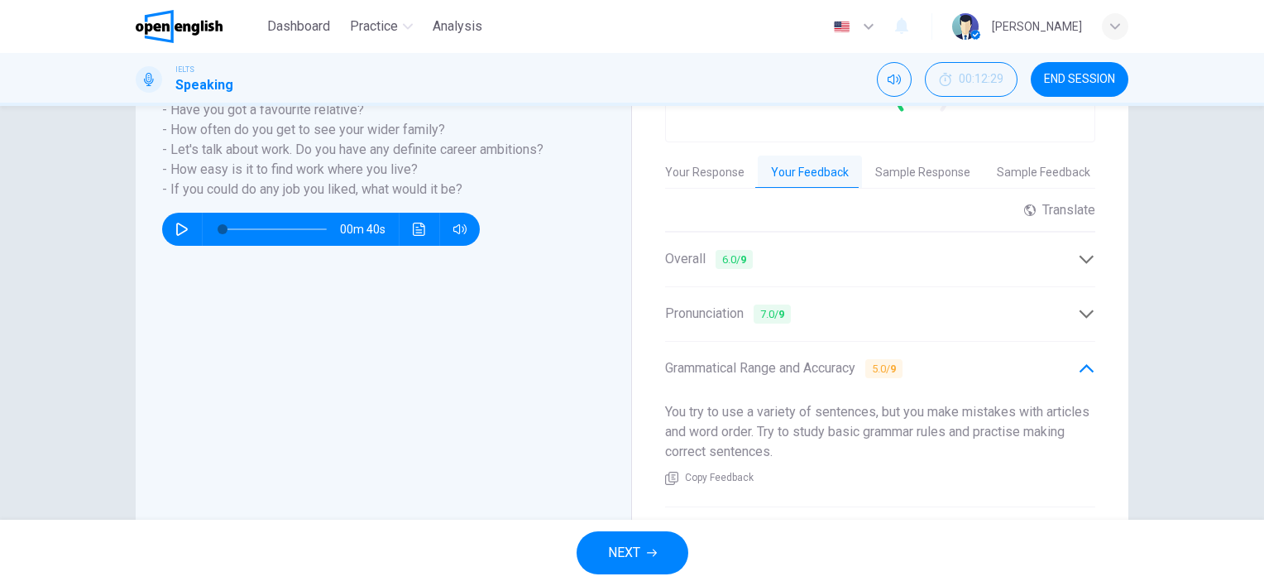
scroll to position [393, 0]
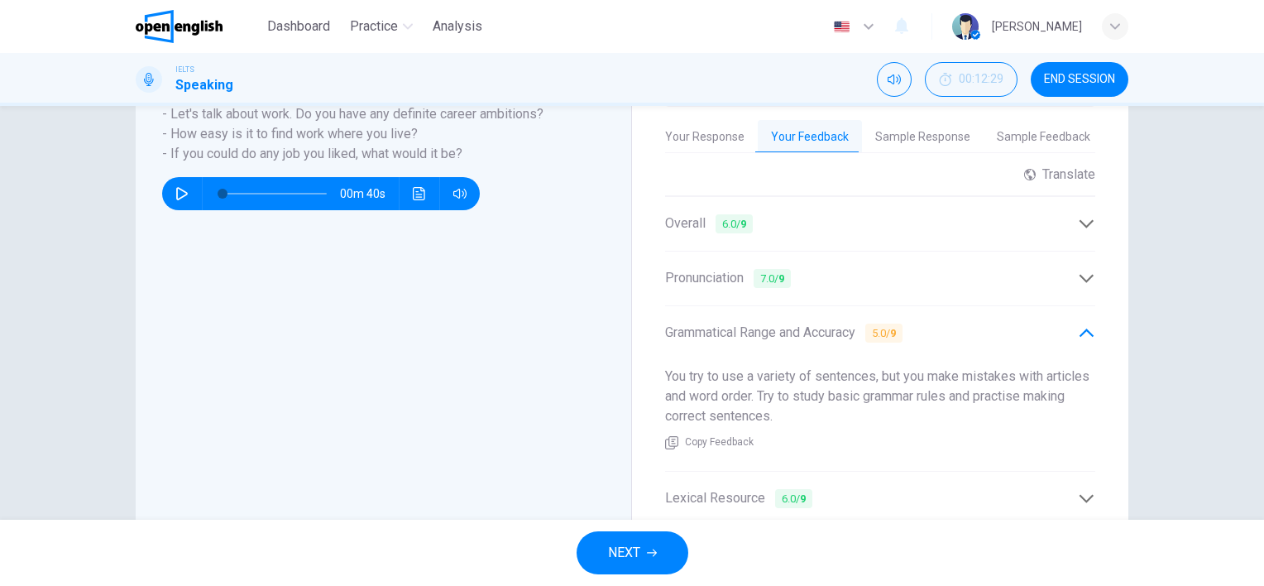
click at [1026, 121] on button "Sample Feedback" at bounding box center [1043, 137] width 120 height 35
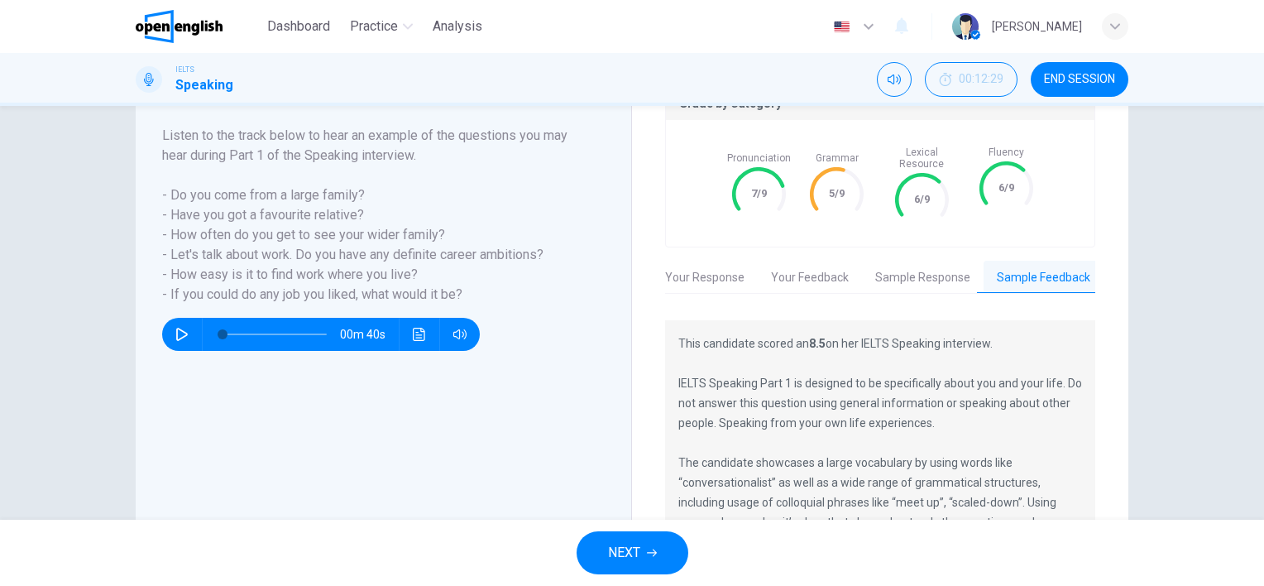
scroll to position [228, 0]
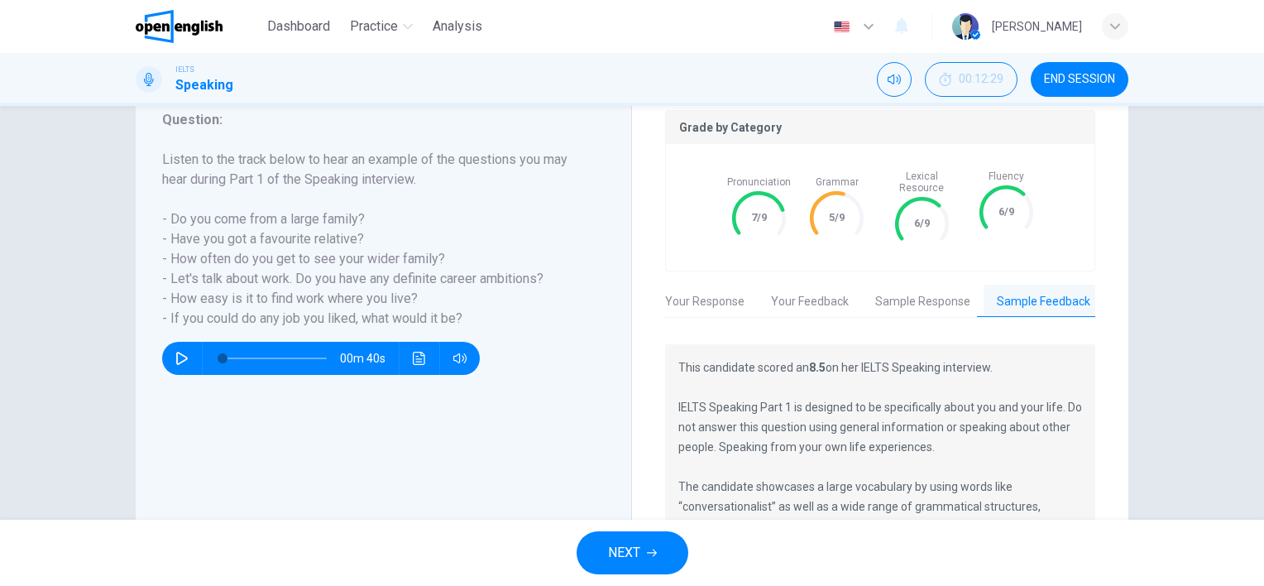
click at [918, 288] on button "Sample Response" at bounding box center [923, 302] width 122 height 35
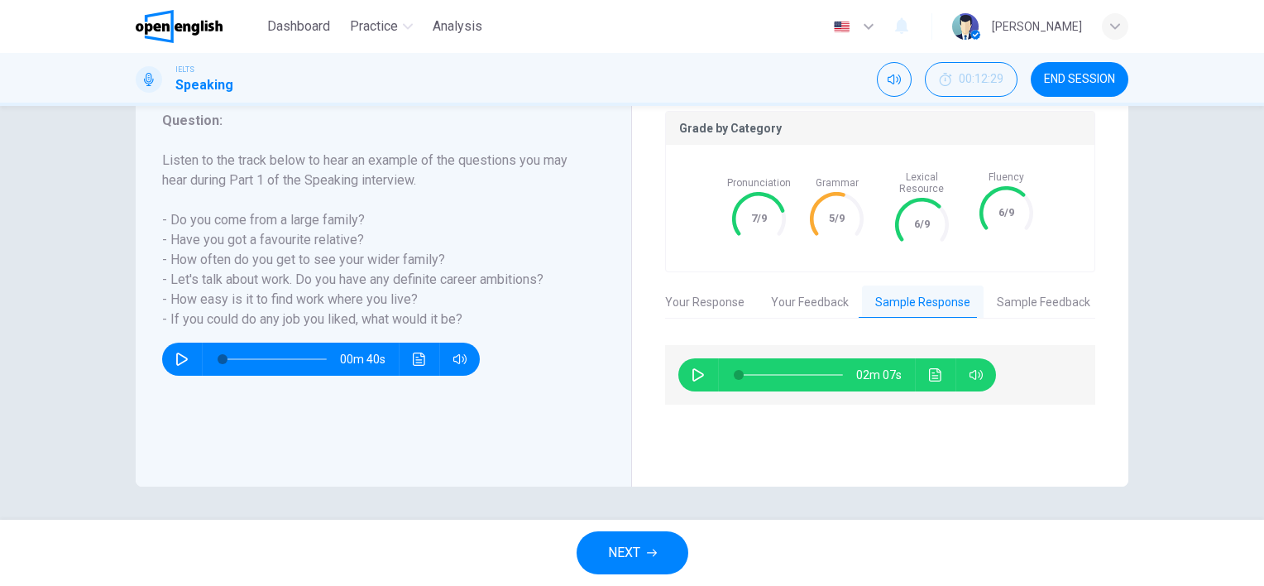
scroll to position [227, 0]
click at [695, 368] on icon "button" at bounding box center [698, 374] width 12 height 13
type input "**"
click at [763, 289] on button "Your Feedback" at bounding box center [810, 302] width 104 height 35
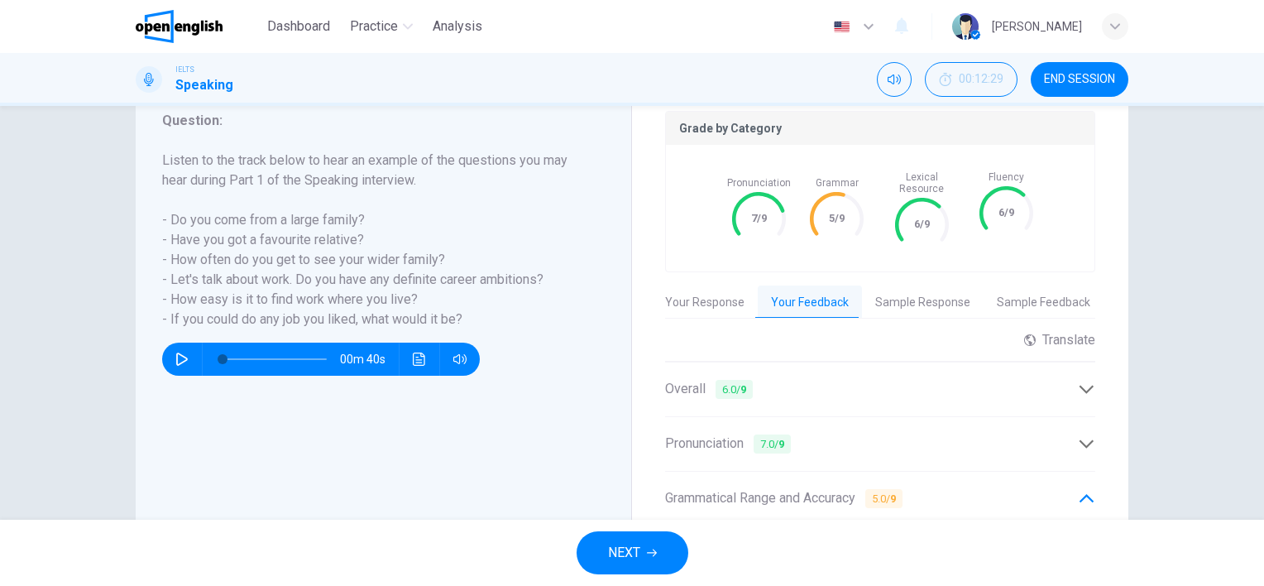
click at [613, 558] on span "NEXT" at bounding box center [624, 552] width 32 height 23
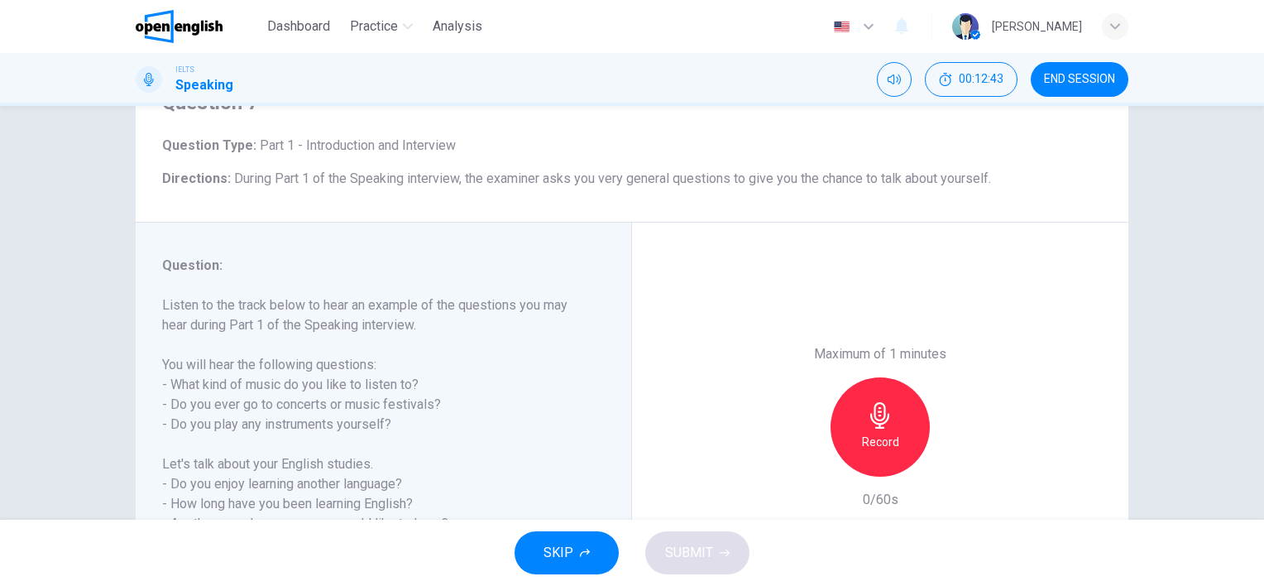
scroll to position [165, 0]
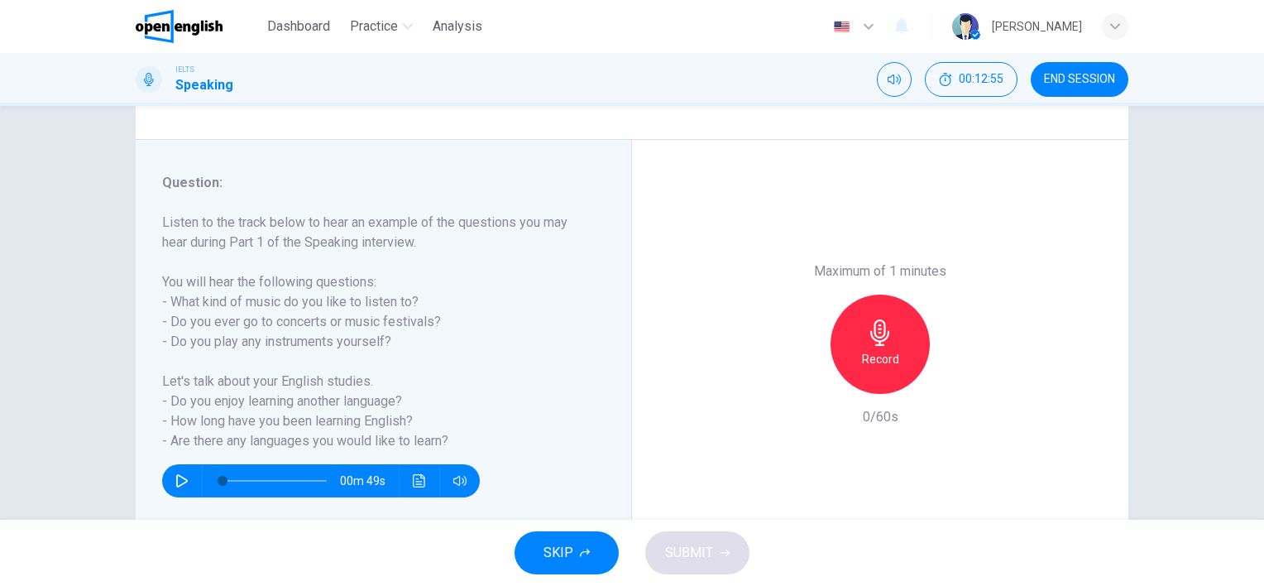
click at [878, 333] on icon "button" at bounding box center [880, 332] width 26 height 26
click at [665, 561] on span "SUBMIT" at bounding box center [689, 552] width 48 height 23
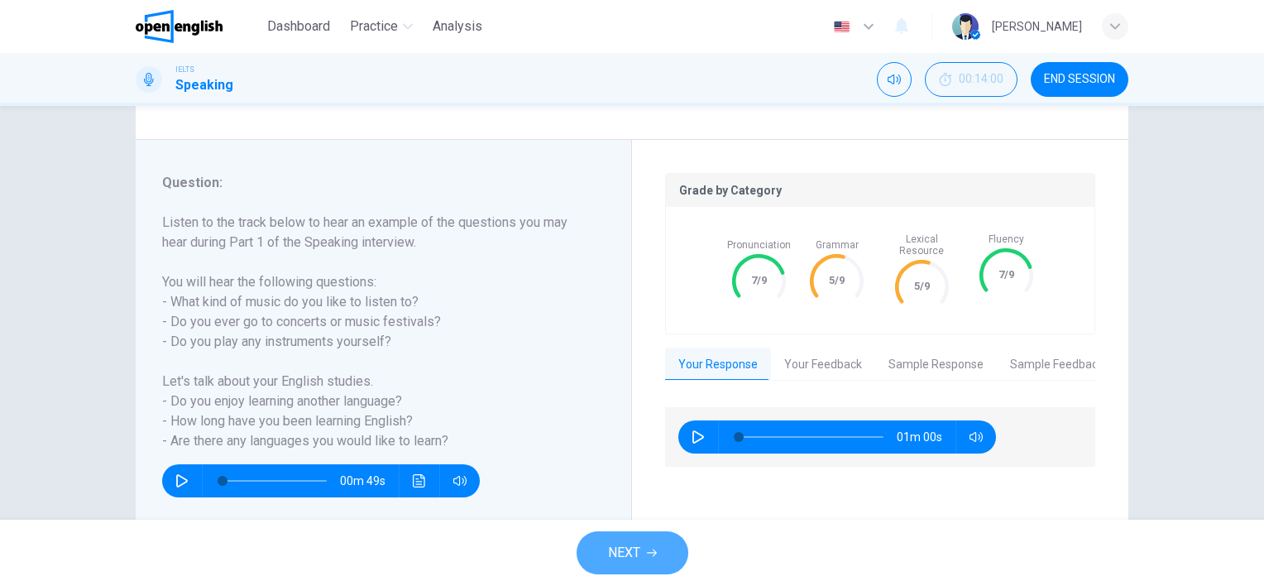
click at [642, 558] on button "NEXT" at bounding box center [633, 552] width 112 height 43
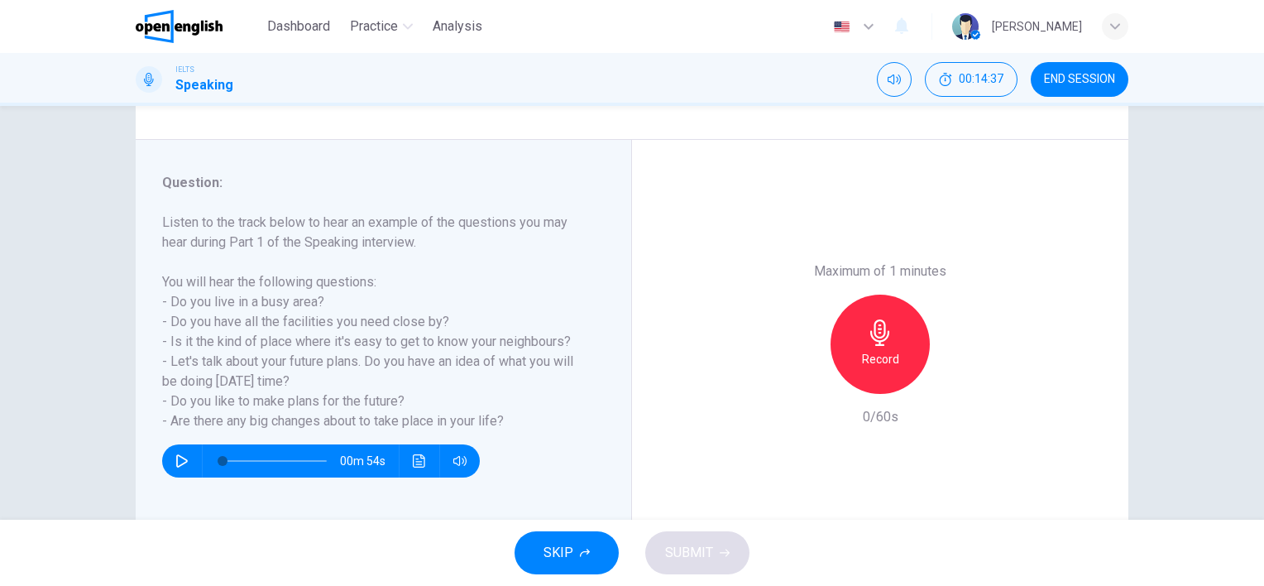
click at [875, 342] on icon "button" at bounding box center [879, 332] width 19 height 26
click at [680, 563] on span "SUBMIT" at bounding box center [689, 552] width 48 height 23
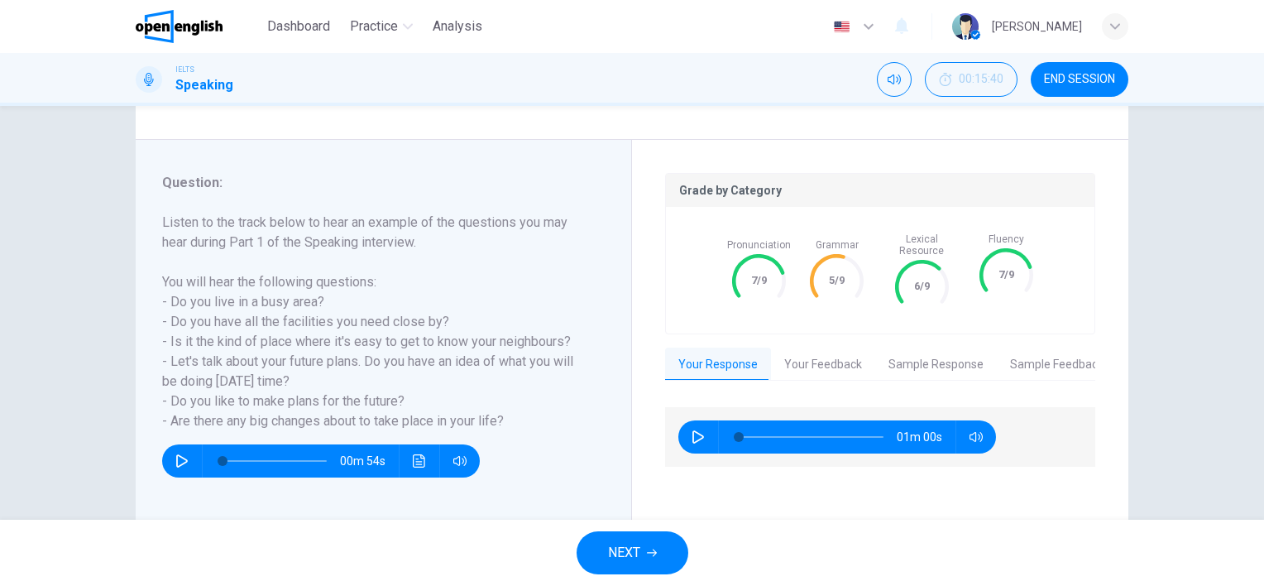
click at [612, 553] on span "NEXT" at bounding box center [624, 552] width 32 height 23
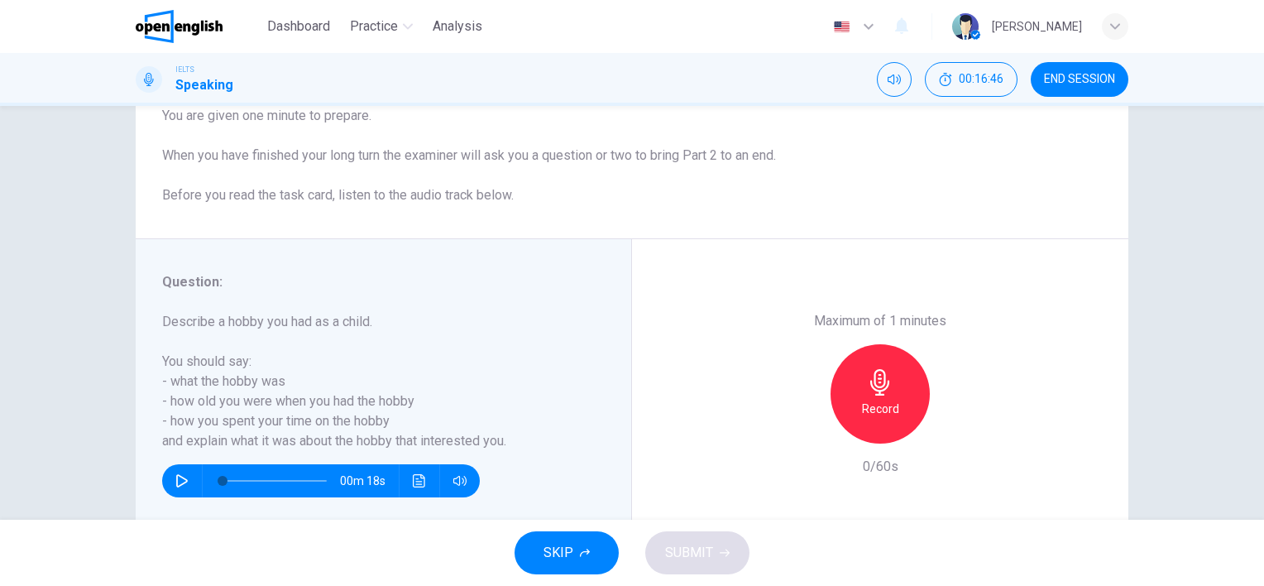
click at [676, 374] on div "Maximum of 1 minutes Record 0/60s" at bounding box center [880, 393] width 496 height 309
click at [874, 387] on icon "button" at bounding box center [879, 382] width 19 height 26
click at [688, 553] on span "SUBMIT" at bounding box center [689, 552] width 48 height 23
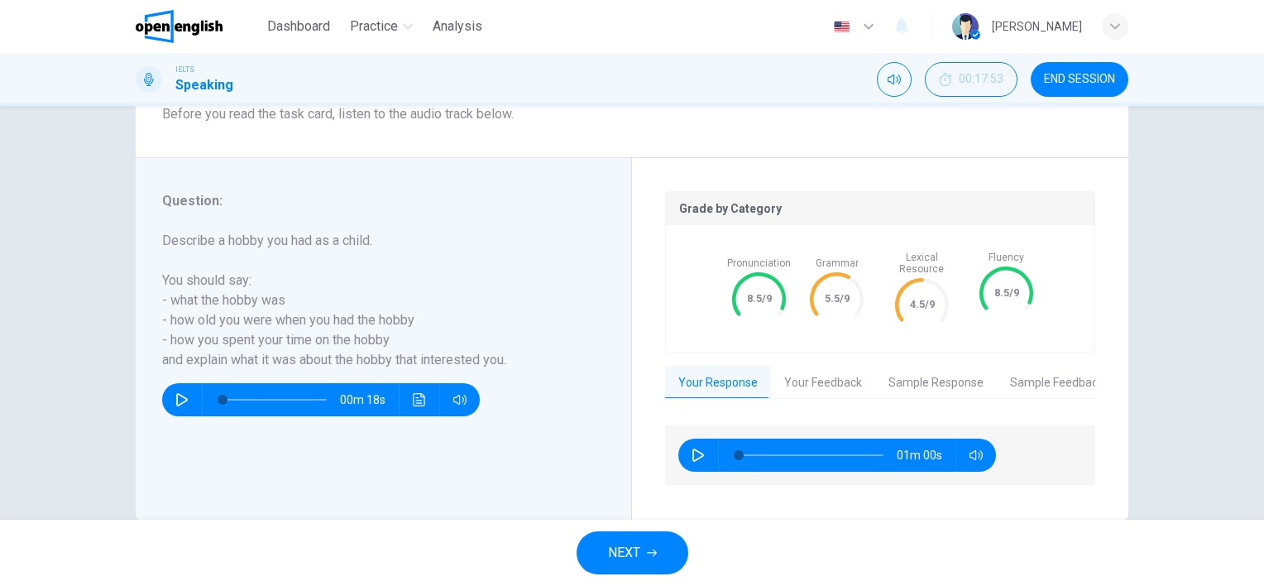
scroll to position [268, 0]
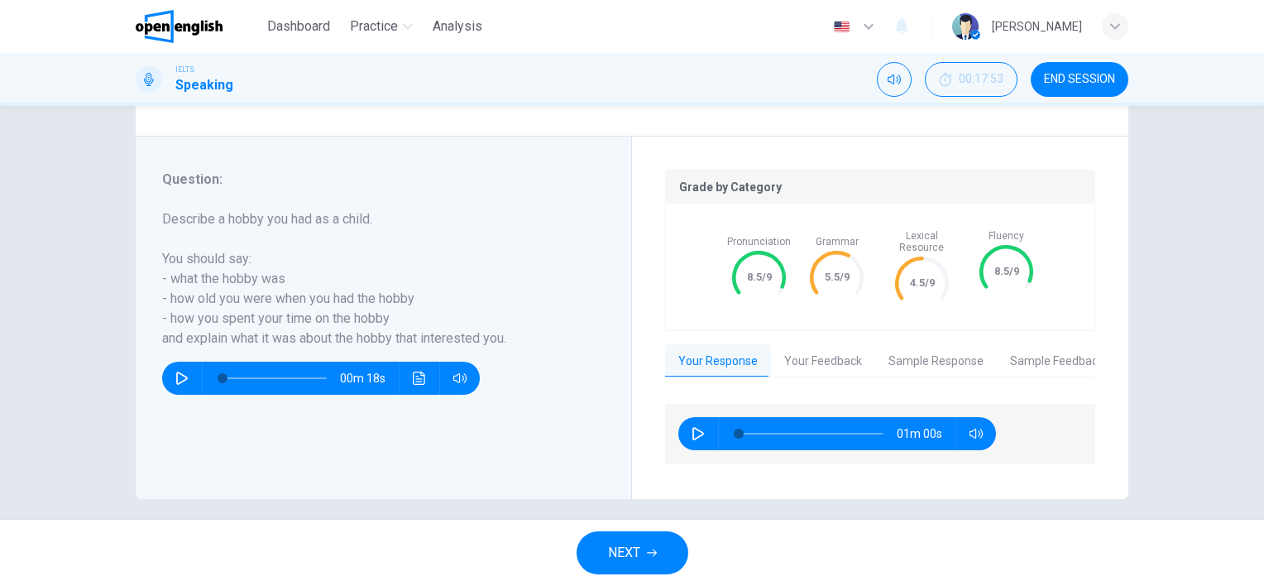
click at [811, 352] on button "Your Feedback" at bounding box center [823, 361] width 104 height 35
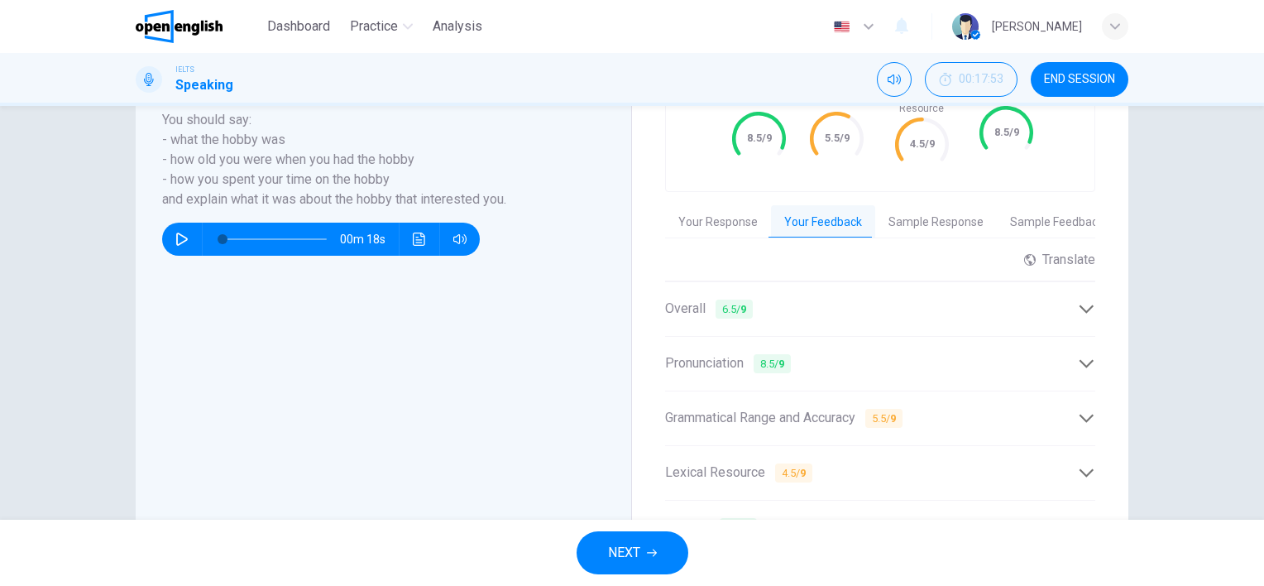
scroll to position [500, 0]
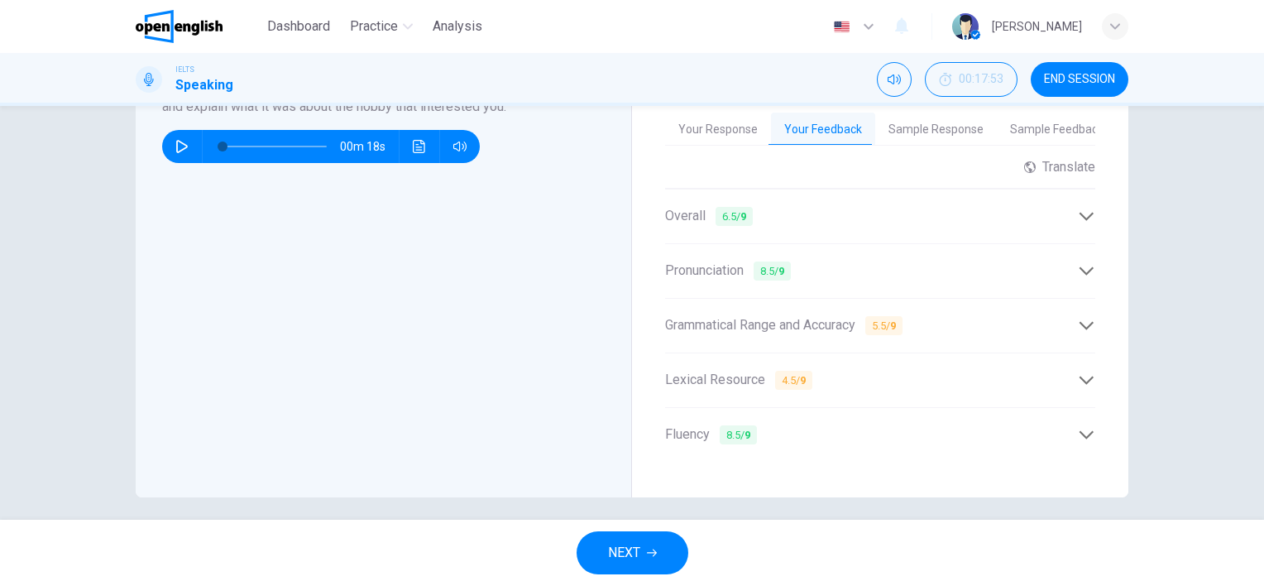
click at [1084, 371] on icon at bounding box center [1086, 379] width 17 height 17
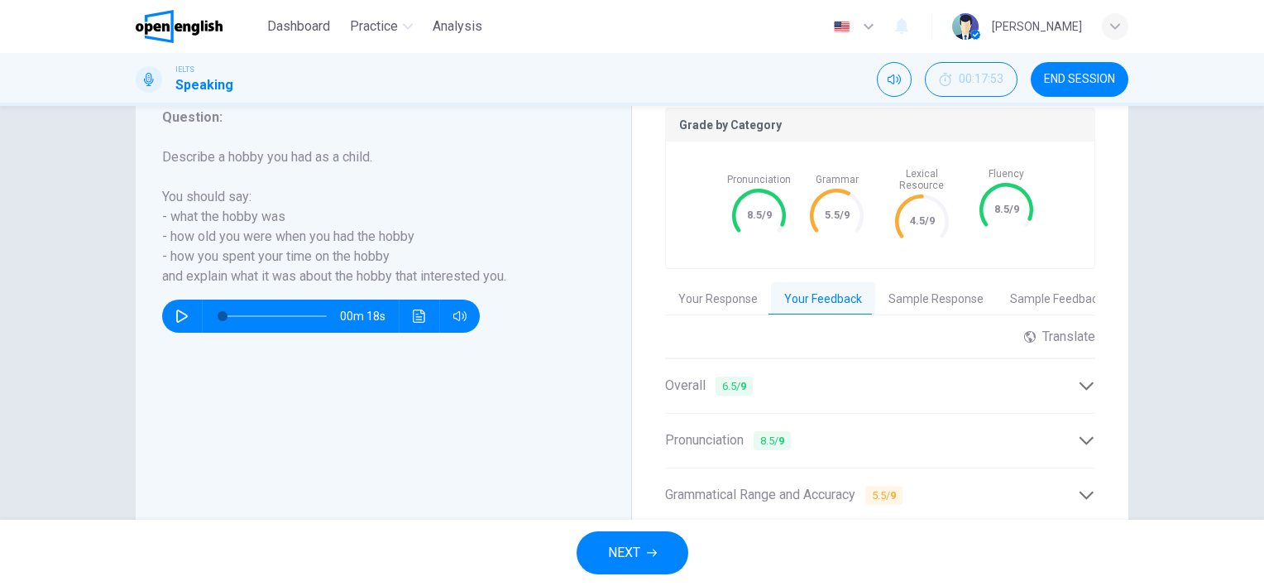
scroll to position [334, 0]
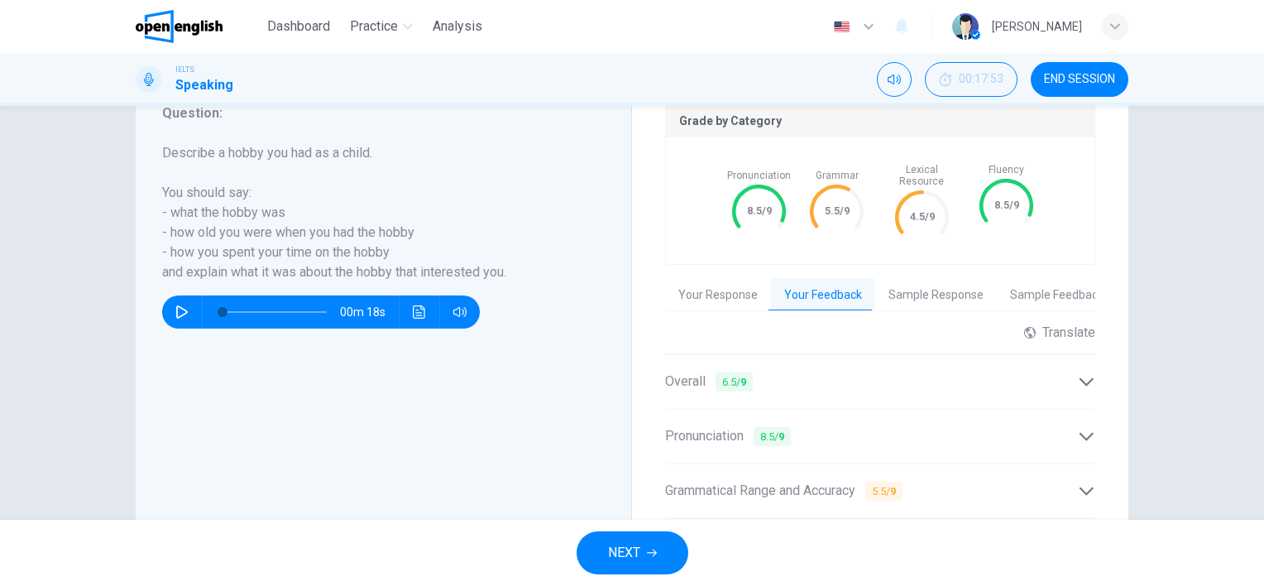
click at [629, 549] on span "NEXT" at bounding box center [624, 552] width 32 height 23
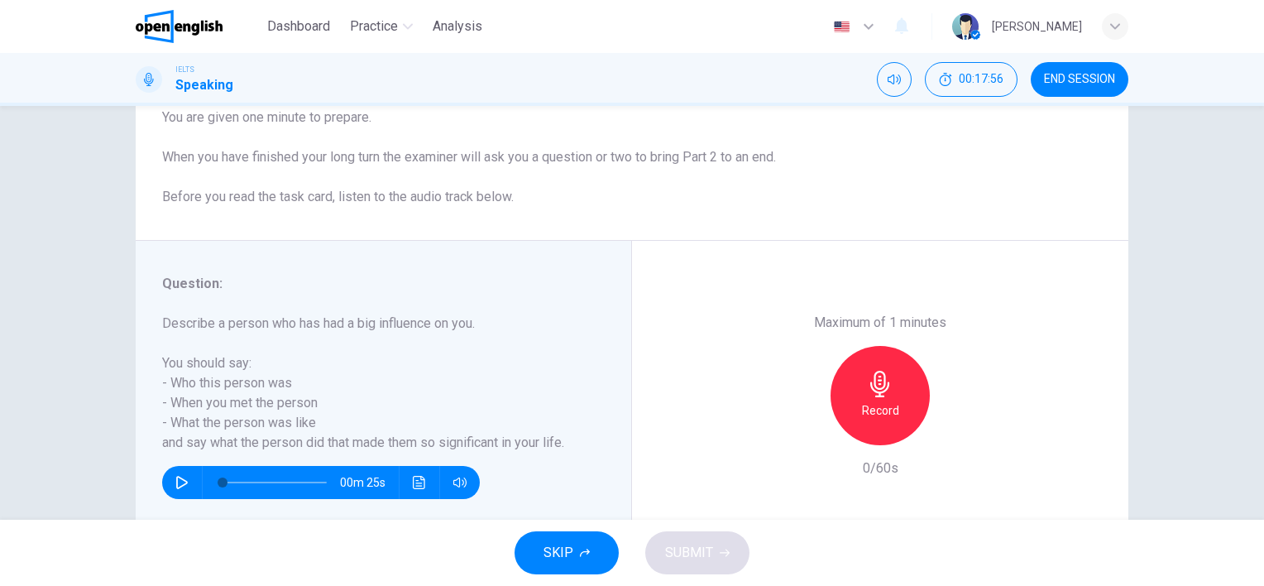
scroll to position [165, 0]
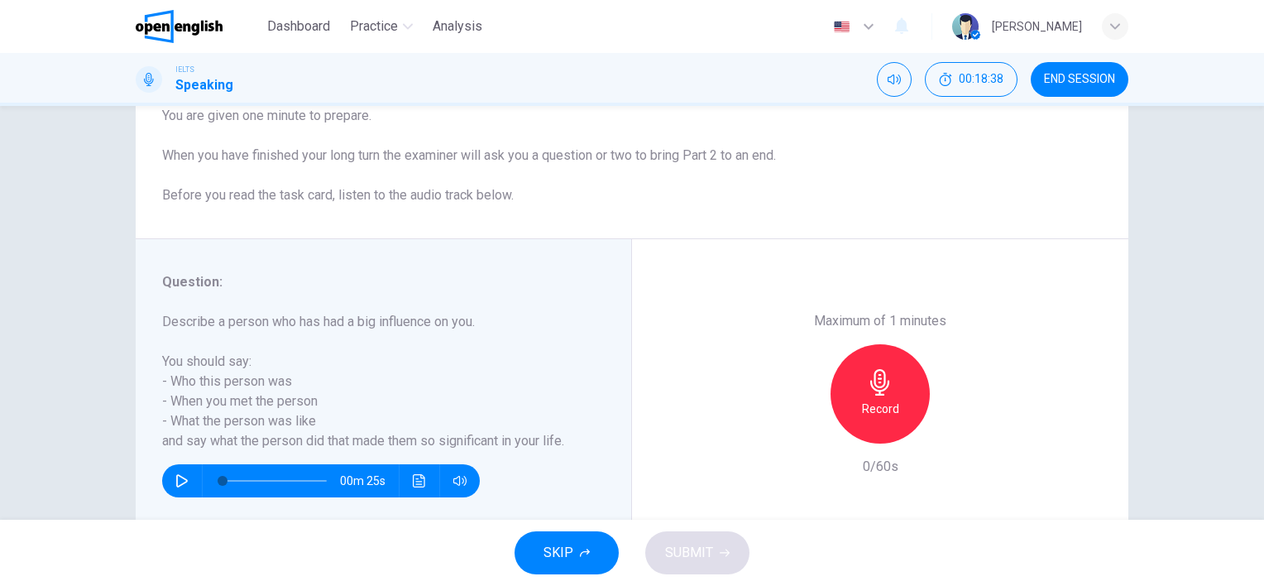
drag, startPoint x: 591, startPoint y: 367, endPoint x: 616, endPoint y: 347, distance: 31.8
click at [591, 367] on div "Question : Describe a person who has had a big influence on you. You should say…" at bounding box center [390, 393] width 456 height 243
click at [870, 385] on icon "button" at bounding box center [880, 382] width 26 height 26
click at [701, 547] on span "SUBMIT" at bounding box center [689, 552] width 48 height 23
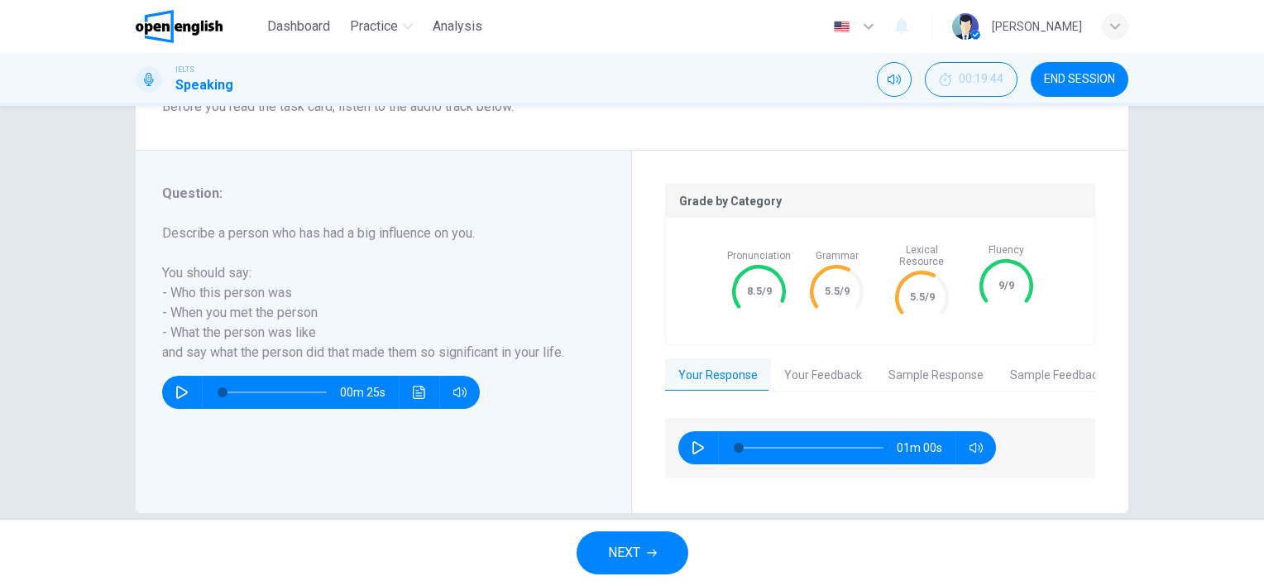
scroll to position [268, 0]
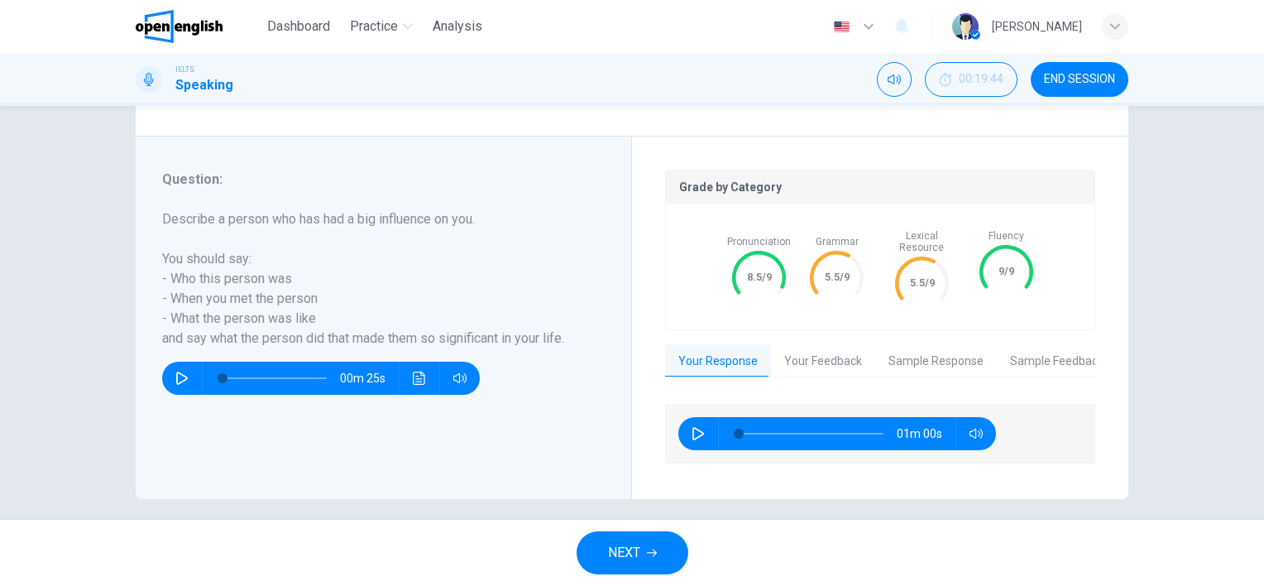
click at [629, 562] on span "NEXT" at bounding box center [624, 552] width 32 height 23
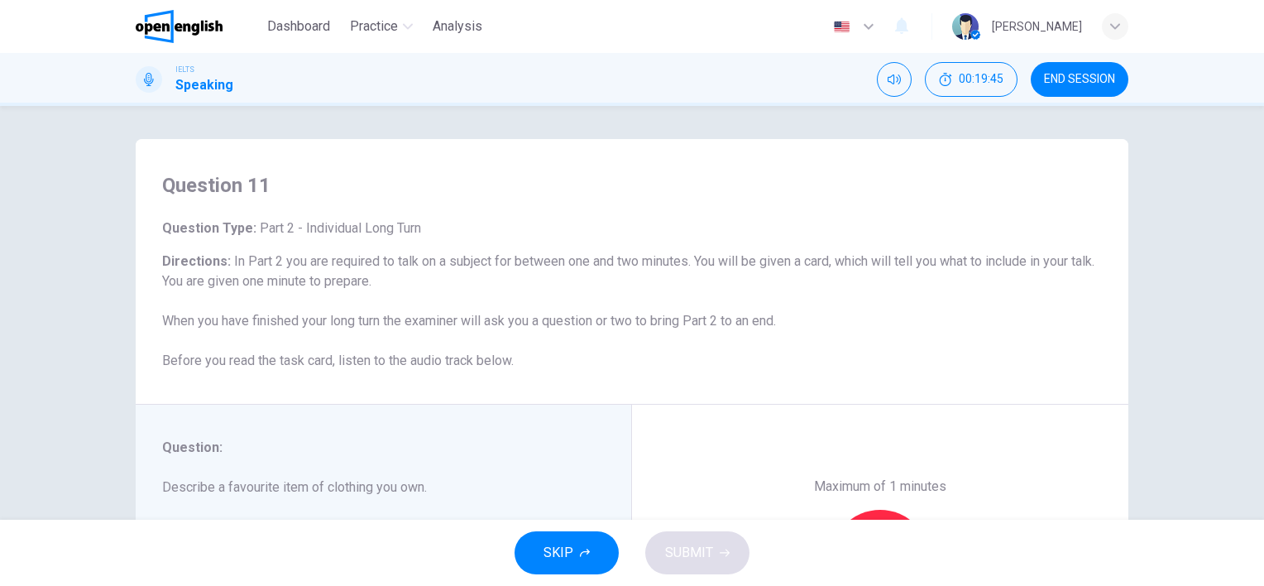
scroll to position [227, 0]
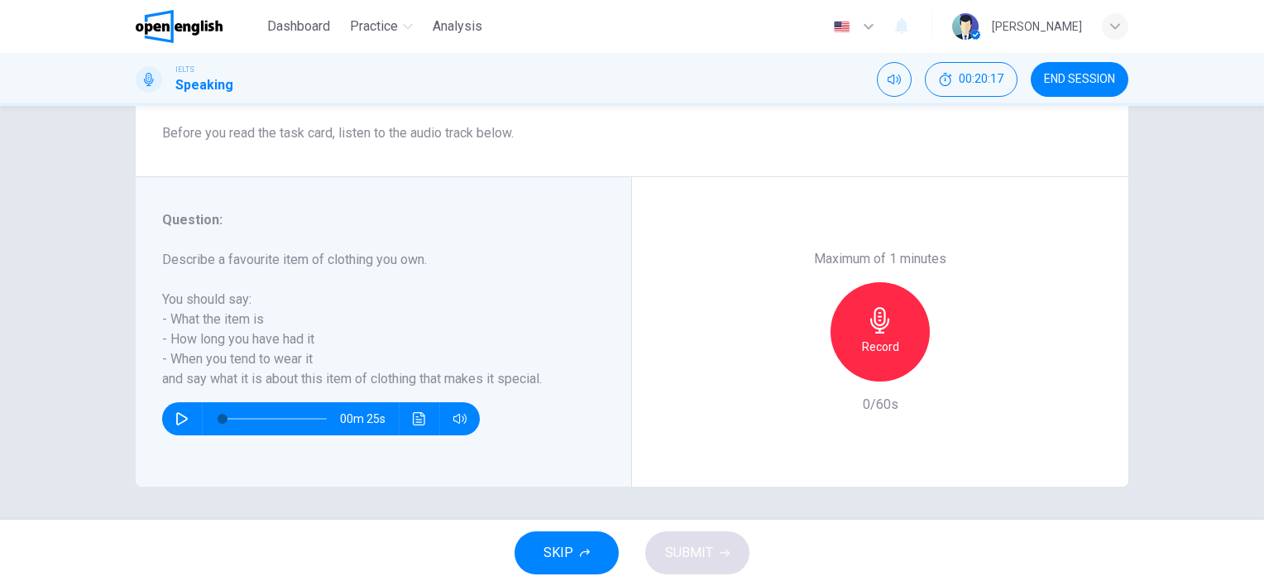
click at [904, 480] on div "Maximum of 1 minutes Record 0/60s" at bounding box center [880, 331] width 496 height 309
click at [880, 323] on icon "button" at bounding box center [879, 320] width 19 height 26
click at [682, 549] on span "SUBMIT" at bounding box center [689, 552] width 48 height 23
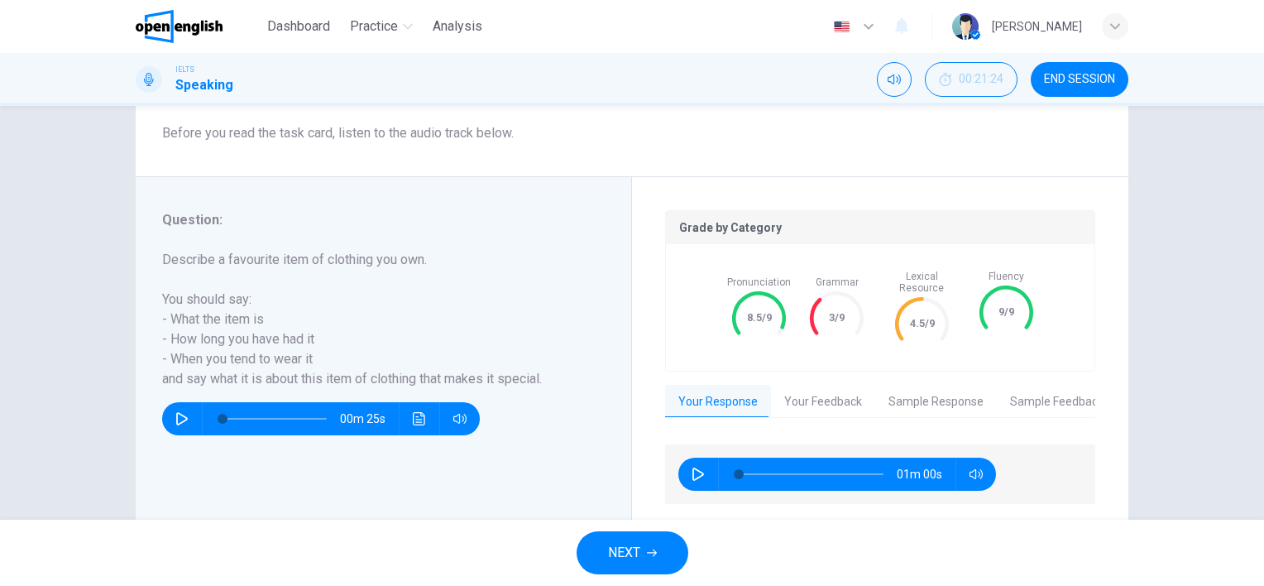
click at [632, 553] on span "NEXT" at bounding box center [624, 552] width 32 height 23
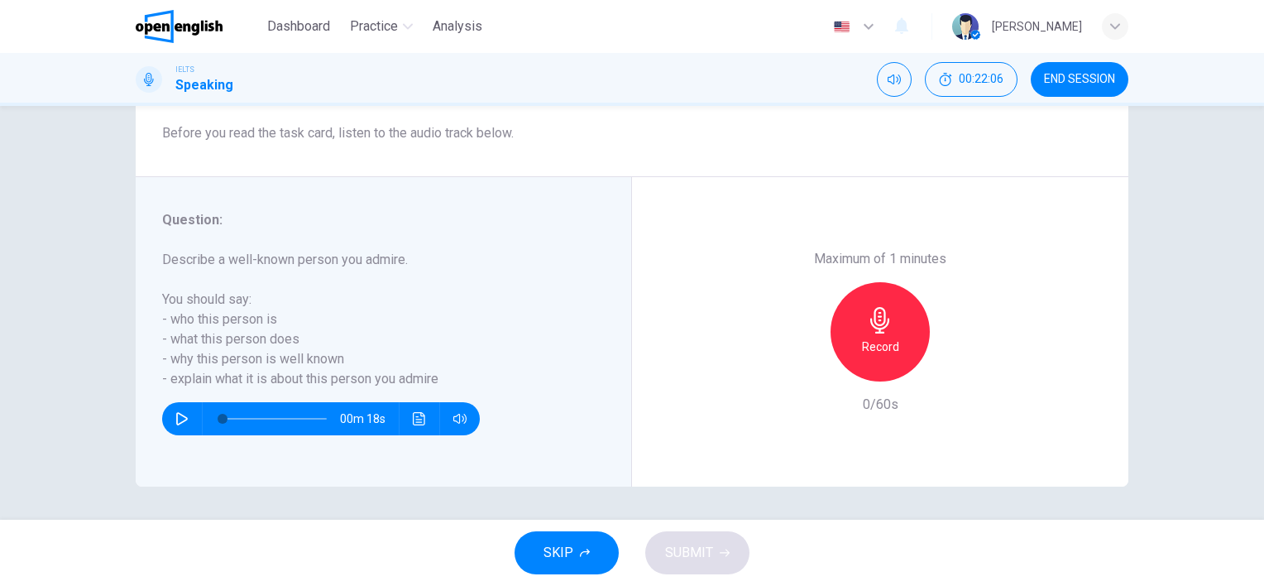
click at [680, 323] on div "Maximum of 1 minutes Record 0/60s" at bounding box center [880, 331] width 496 height 309
click at [873, 337] on h6 "Record" at bounding box center [880, 347] width 37 height 20
click at [695, 550] on span "SUBMIT" at bounding box center [689, 552] width 48 height 23
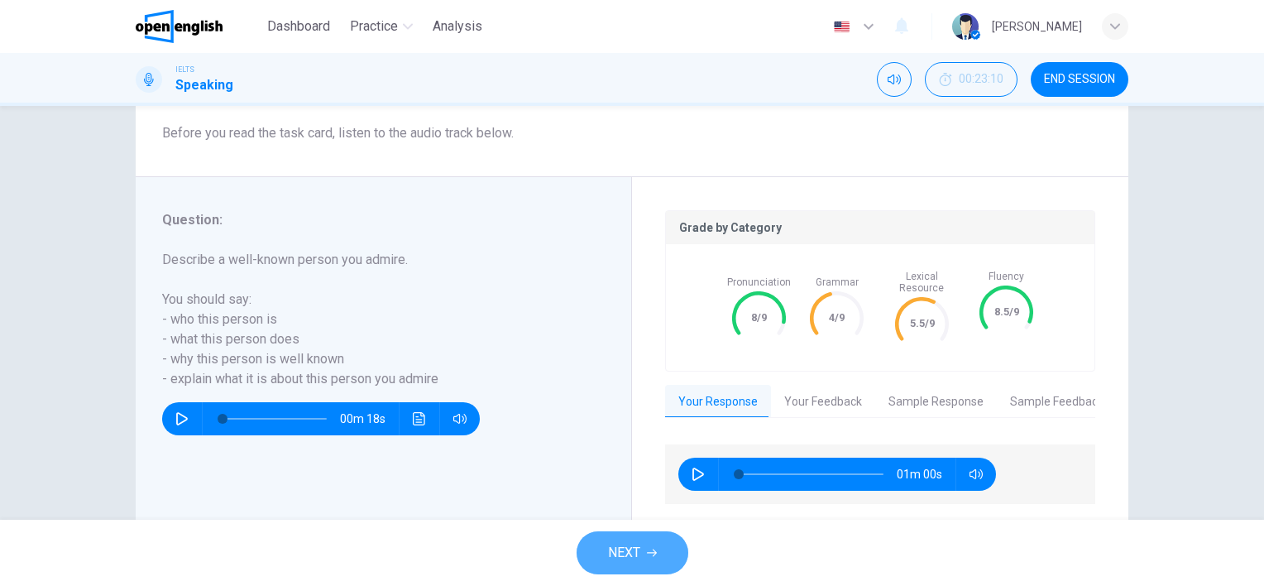
click at [635, 553] on span "NEXT" at bounding box center [624, 552] width 32 height 23
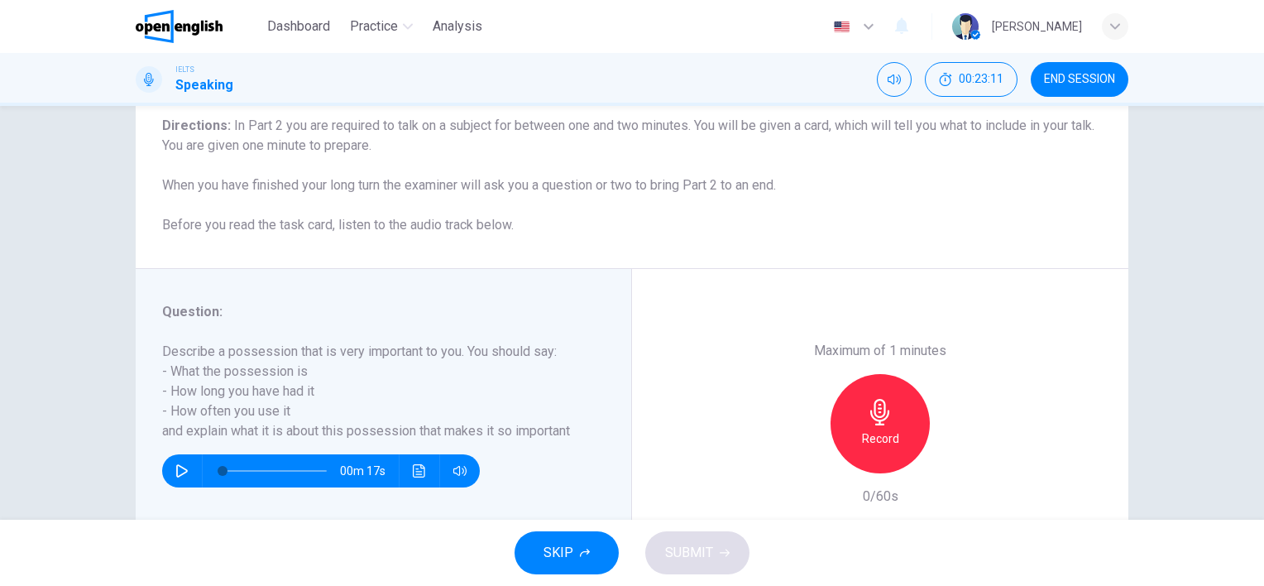
scroll to position [165, 0]
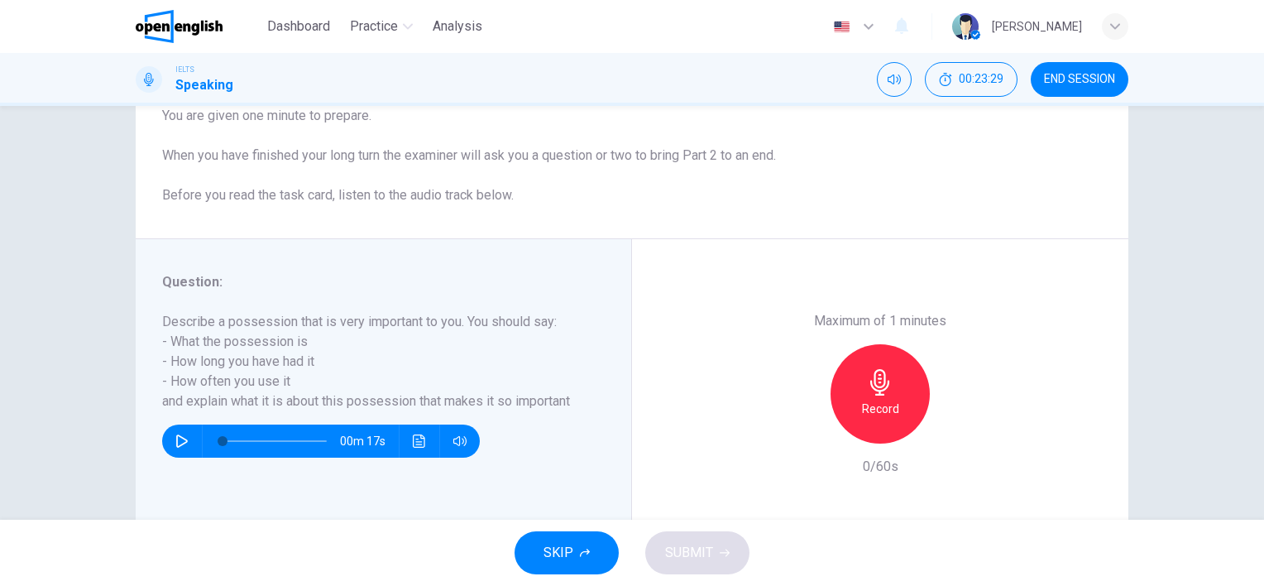
click at [735, 380] on div "Maximum of 1 minutes Record 0/60s" at bounding box center [880, 393] width 496 height 309
click at [873, 386] on icon "button" at bounding box center [879, 382] width 19 height 26
click at [681, 554] on span "SUBMIT" at bounding box center [689, 552] width 48 height 23
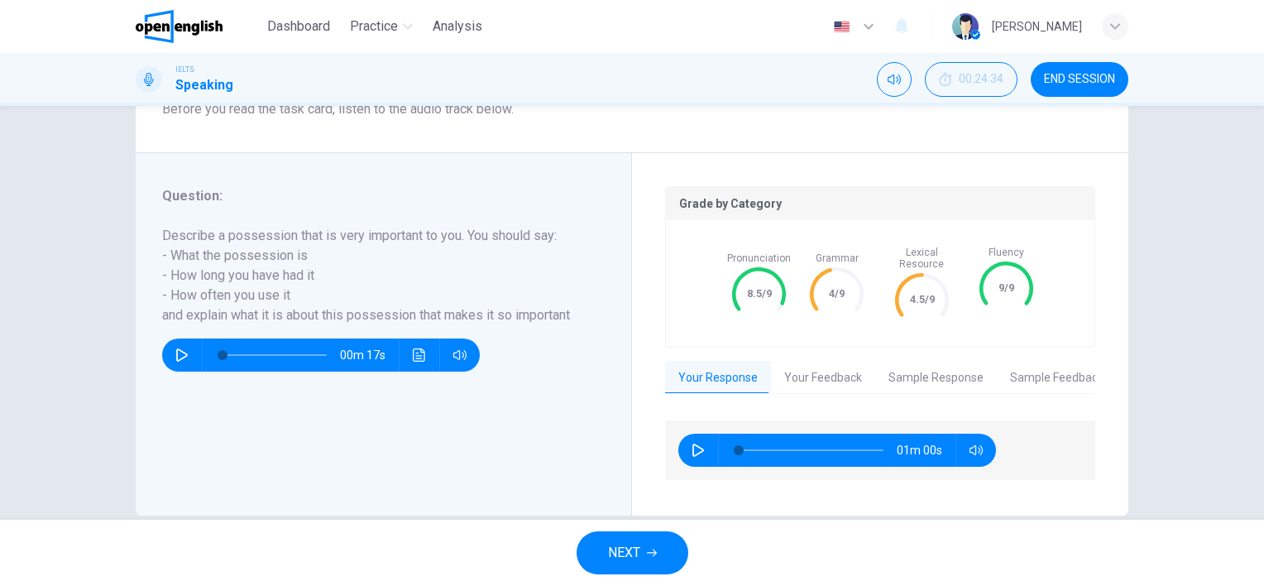
scroll to position [268, 0]
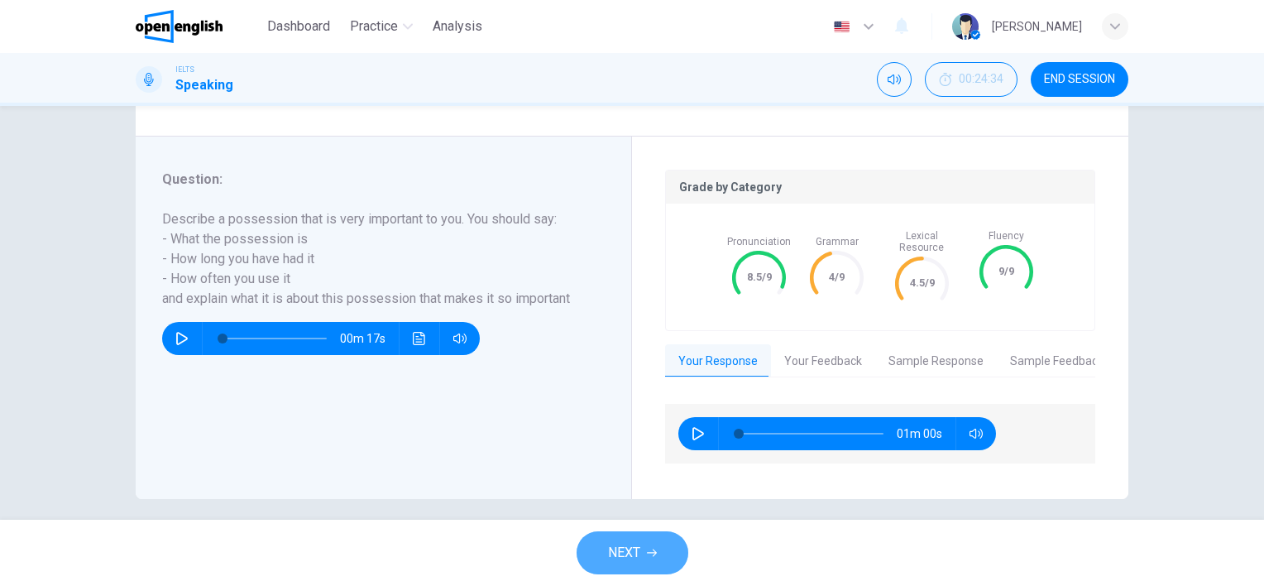
click at [612, 554] on span "NEXT" at bounding box center [624, 552] width 32 height 23
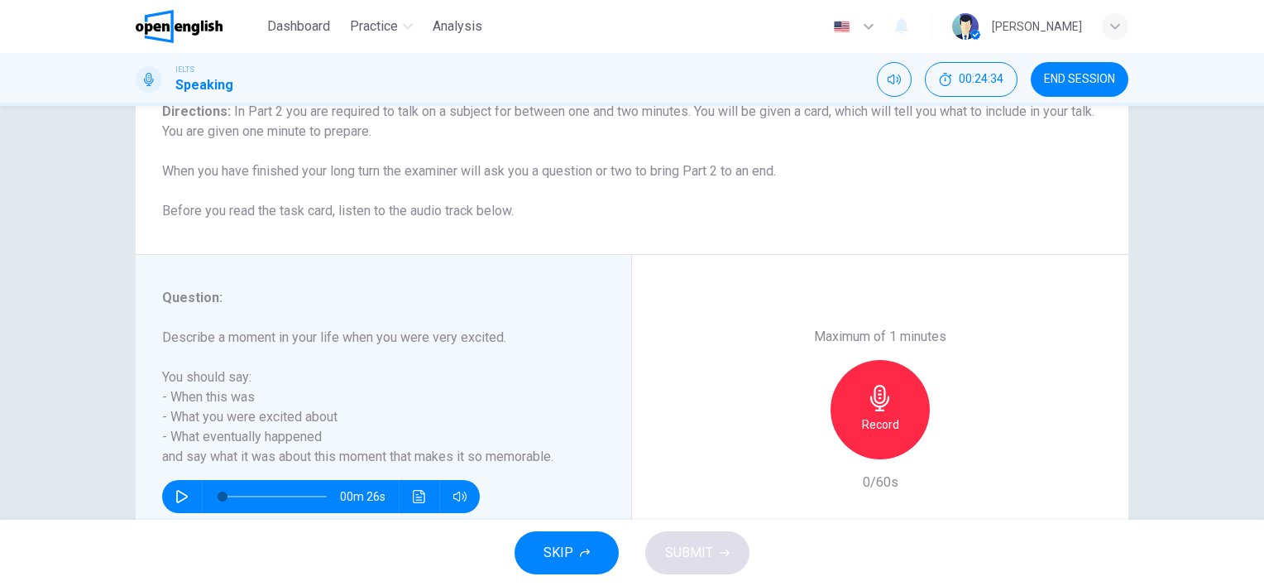
scroll to position [165, 0]
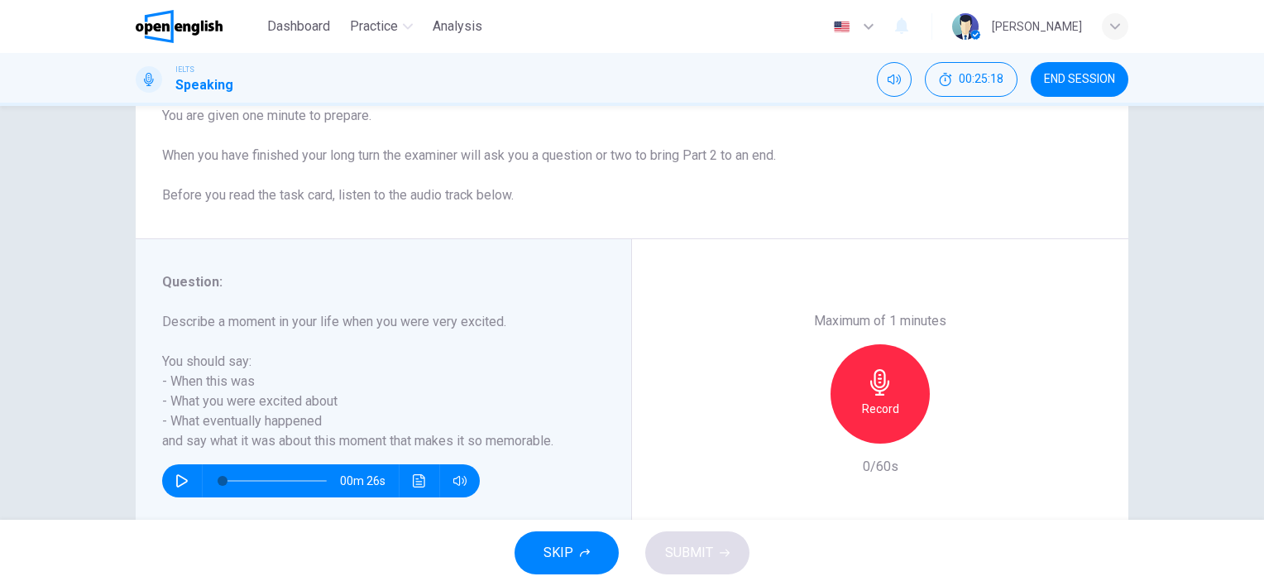
click at [748, 380] on div "Maximum of 1 minutes Record 0/60s" at bounding box center [880, 393] width 496 height 309
click at [873, 390] on icon "button" at bounding box center [879, 382] width 19 height 26
click at [698, 549] on span "SUBMIT" at bounding box center [689, 552] width 48 height 23
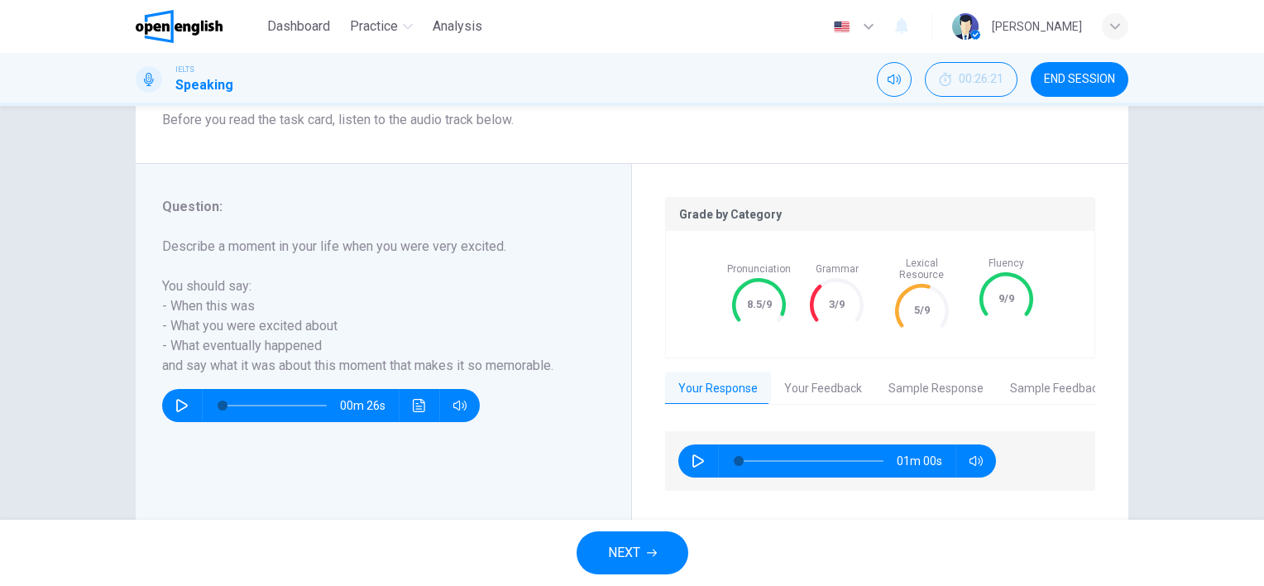
scroll to position [248, 0]
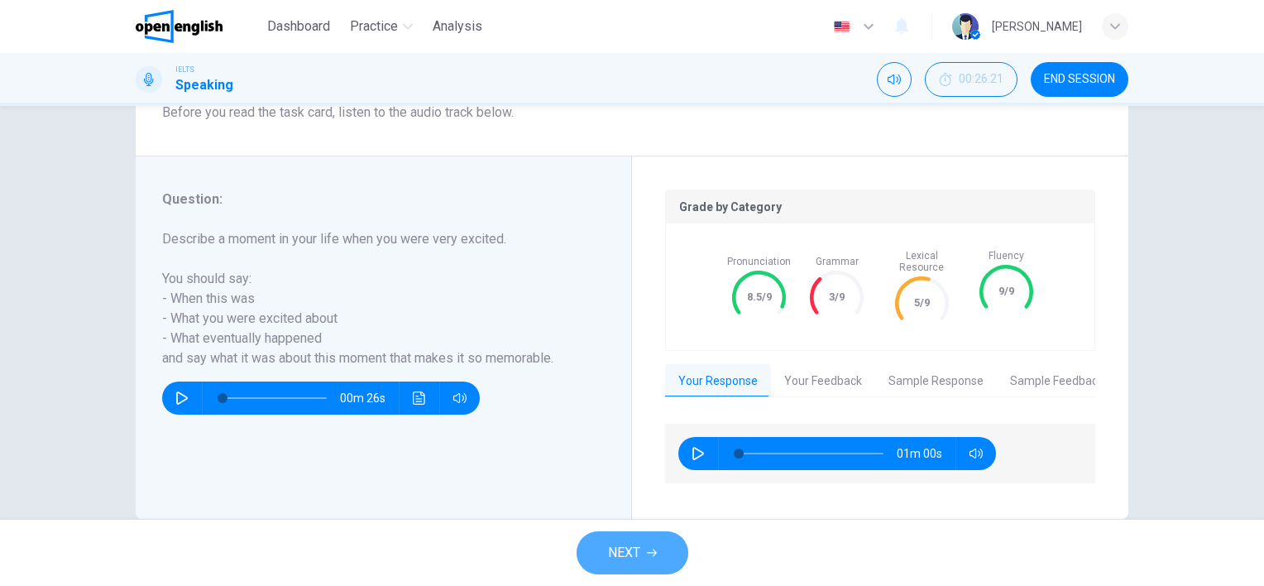
click at [628, 557] on span "NEXT" at bounding box center [624, 552] width 32 height 23
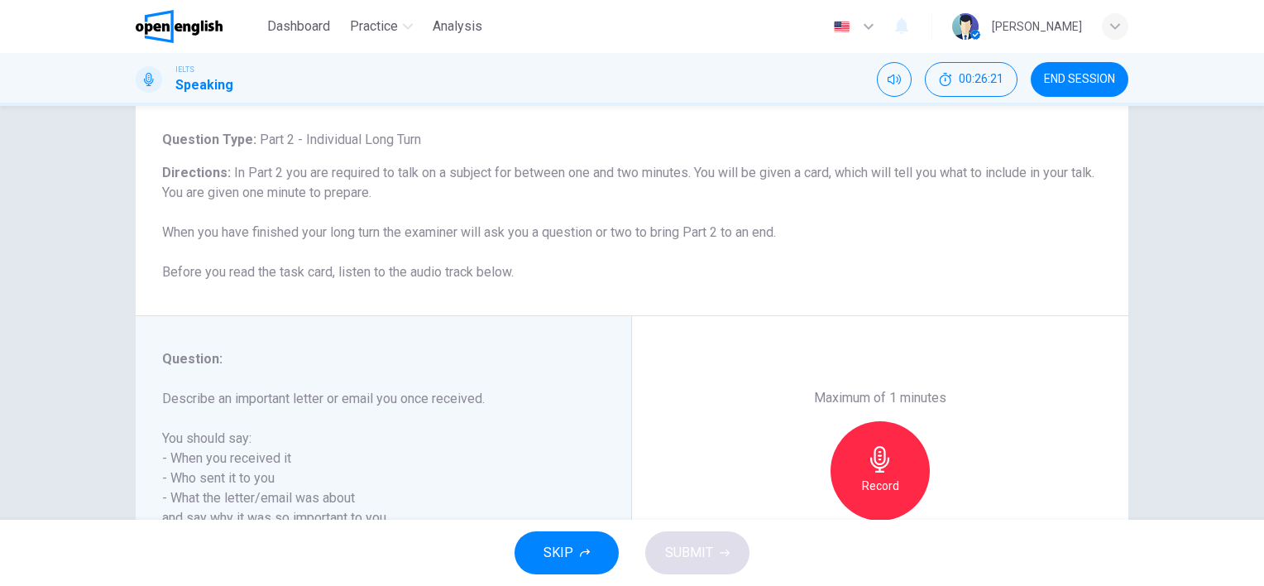
scroll to position [165, 0]
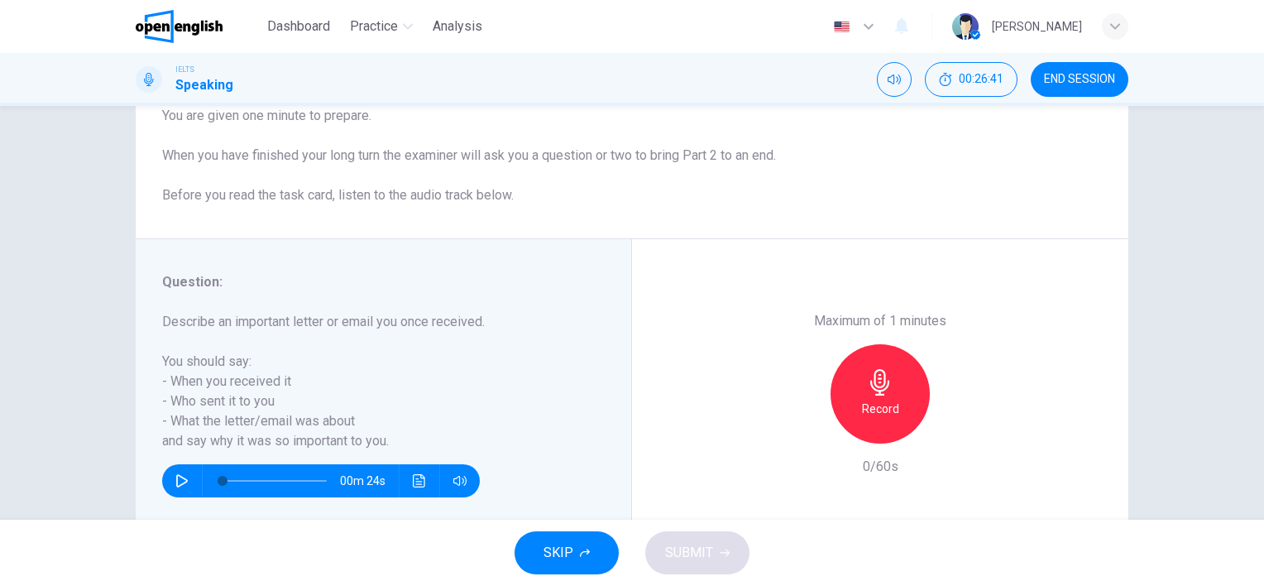
click at [653, 397] on div "Maximum of 1 minutes Record 0/60s" at bounding box center [880, 393] width 496 height 309
click at [873, 386] on icon "button" at bounding box center [879, 382] width 19 height 26
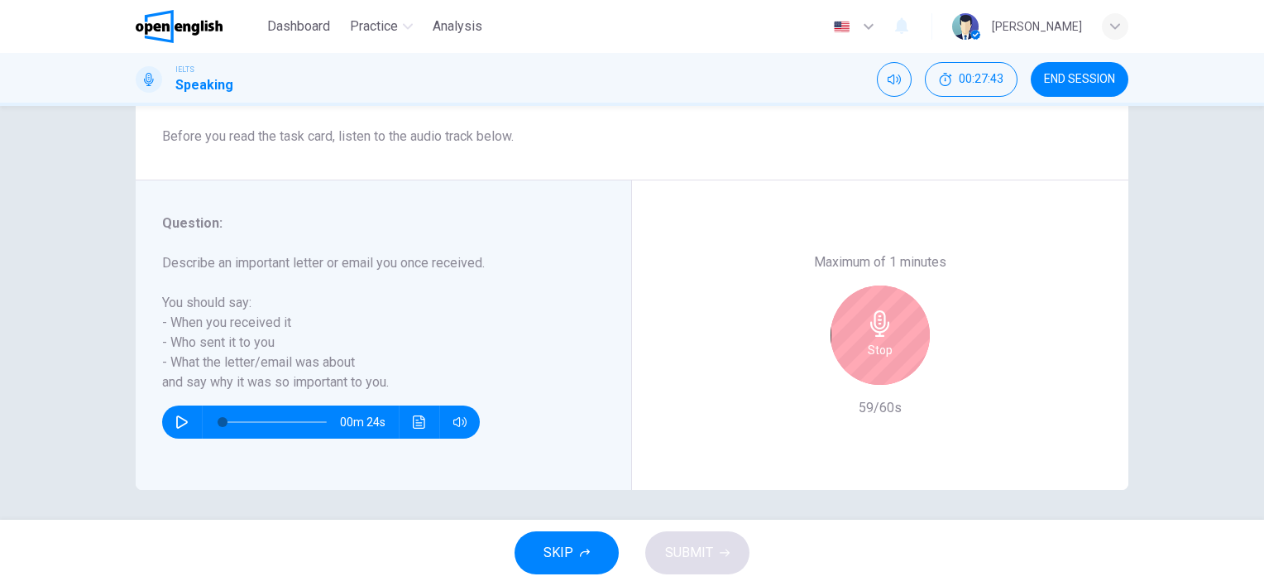
scroll to position [227, 0]
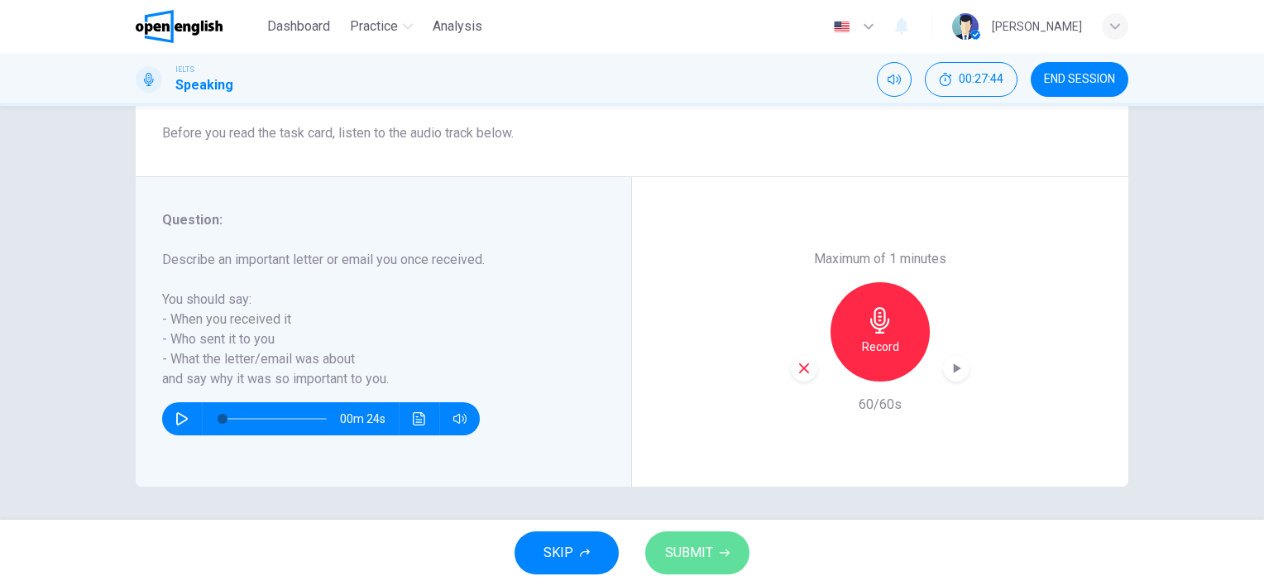
click at [696, 563] on span "SUBMIT" at bounding box center [689, 552] width 48 height 23
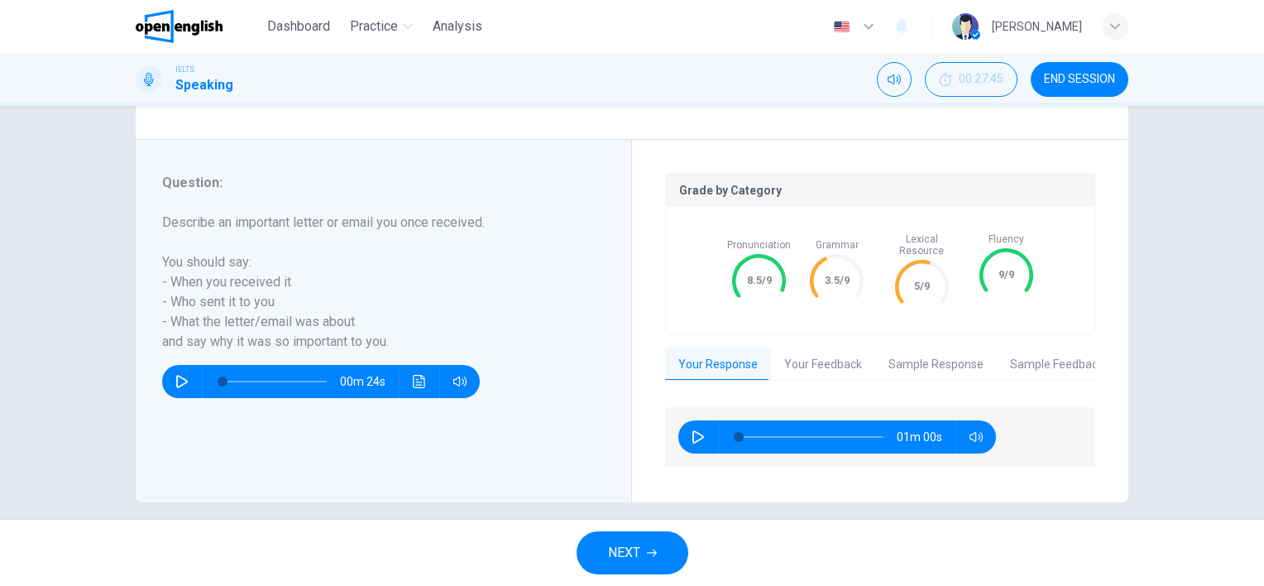
scroll to position [268, 0]
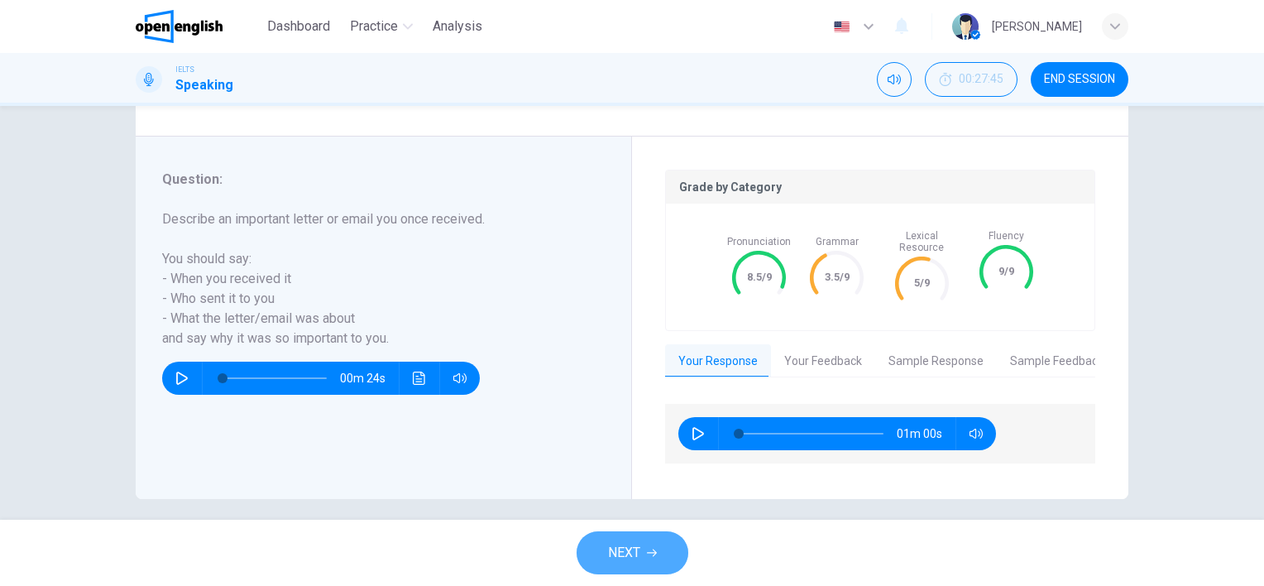
click at [643, 553] on button "NEXT" at bounding box center [633, 552] width 112 height 43
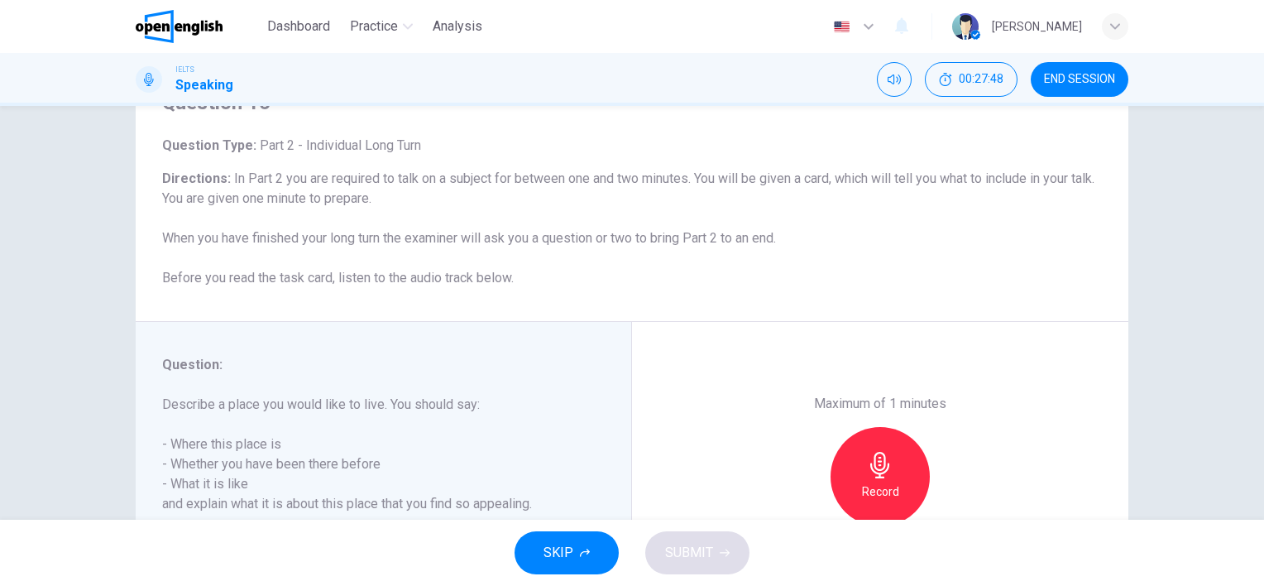
scroll to position [165, 0]
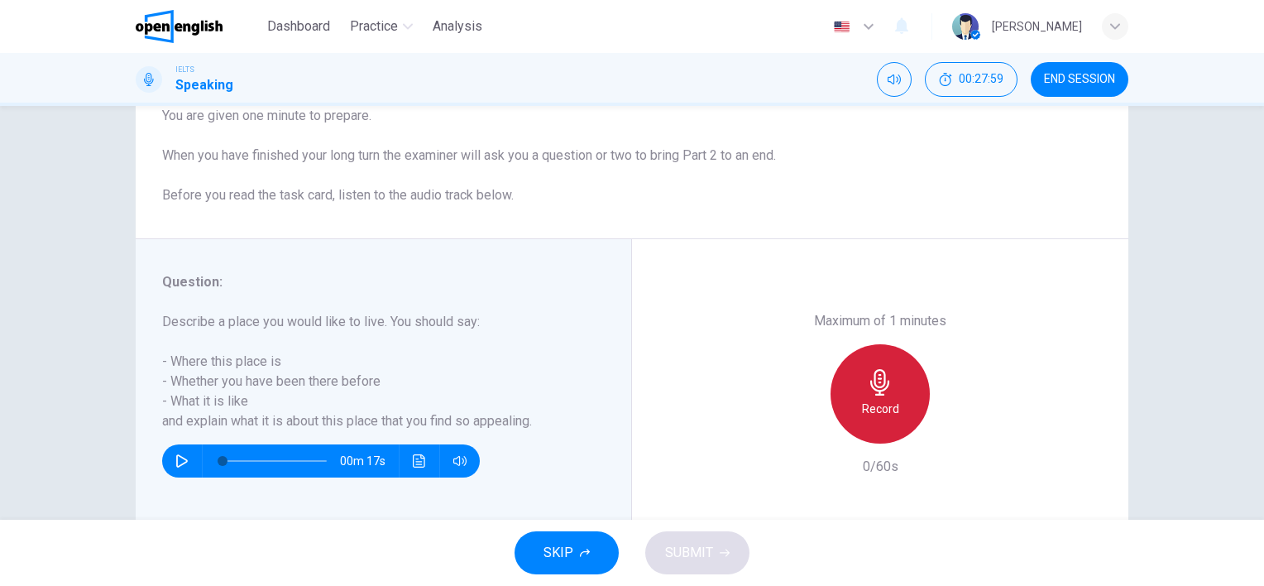
click at [883, 394] on icon "button" at bounding box center [880, 382] width 26 height 26
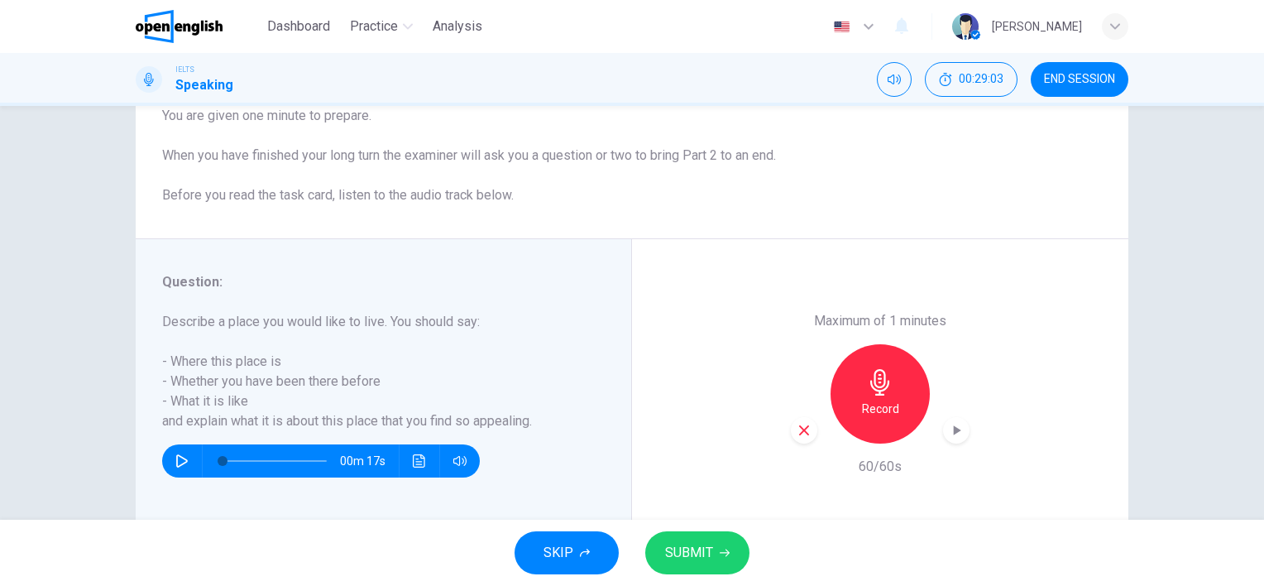
click at [693, 553] on span "SUBMIT" at bounding box center [689, 552] width 48 height 23
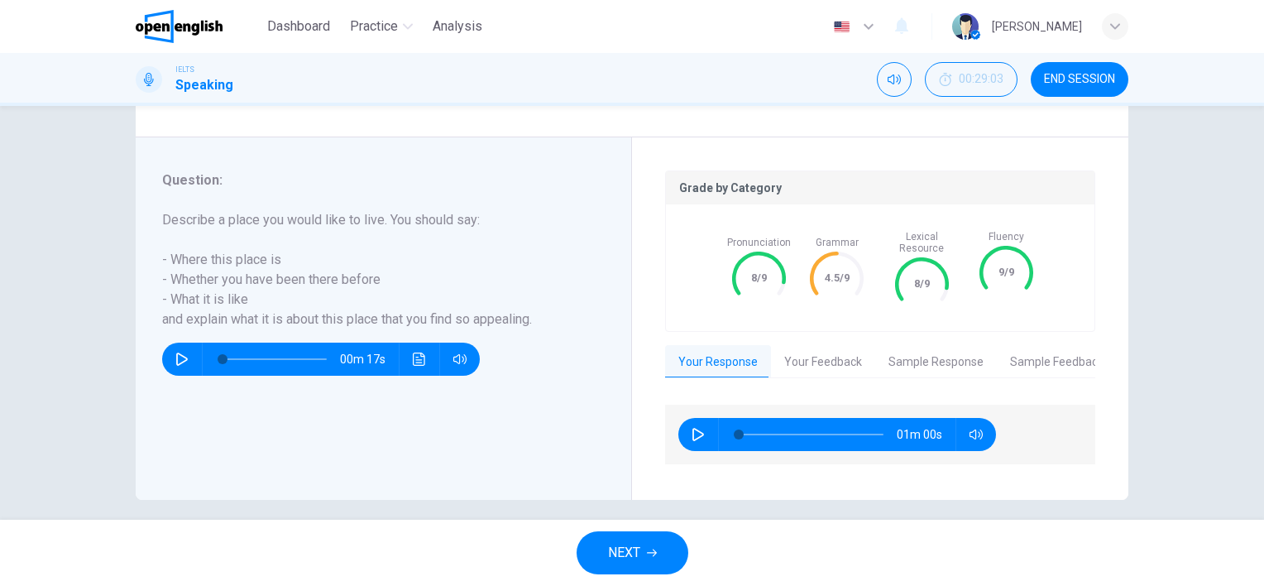
scroll to position [268, 0]
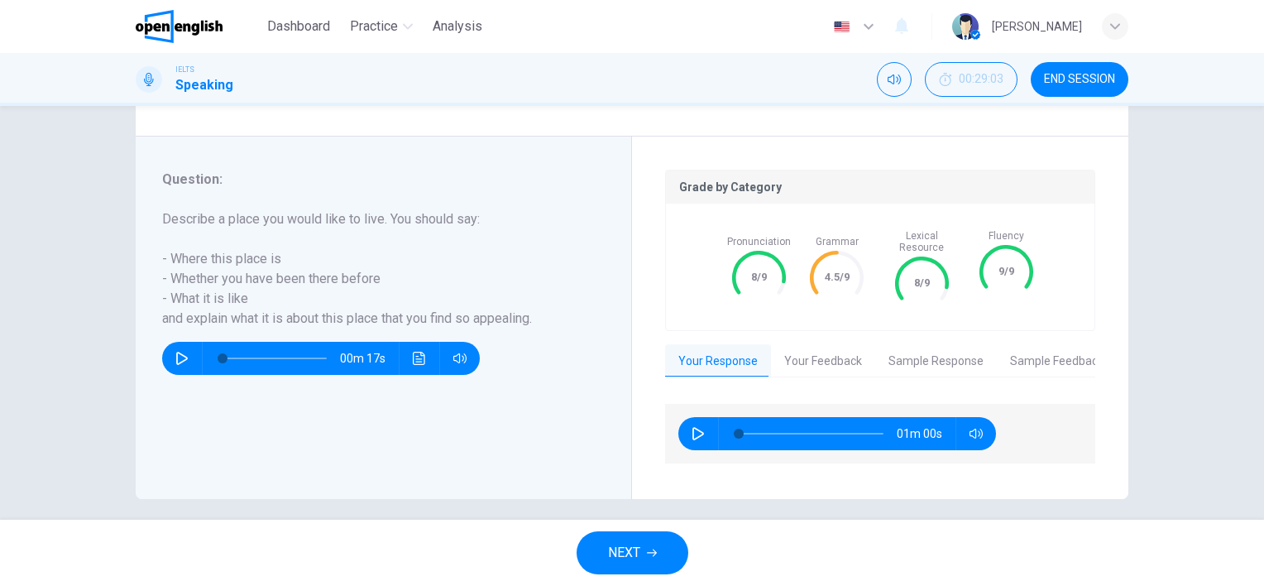
click at [629, 556] on span "NEXT" at bounding box center [624, 552] width 32 height 23
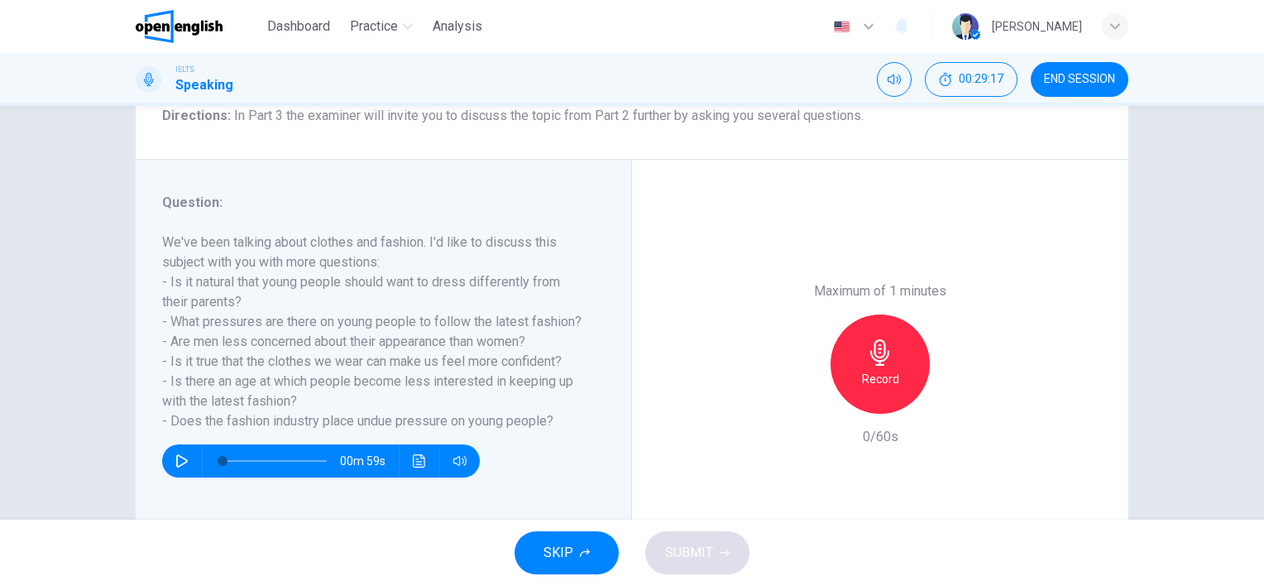
scroll to position [145, 0]
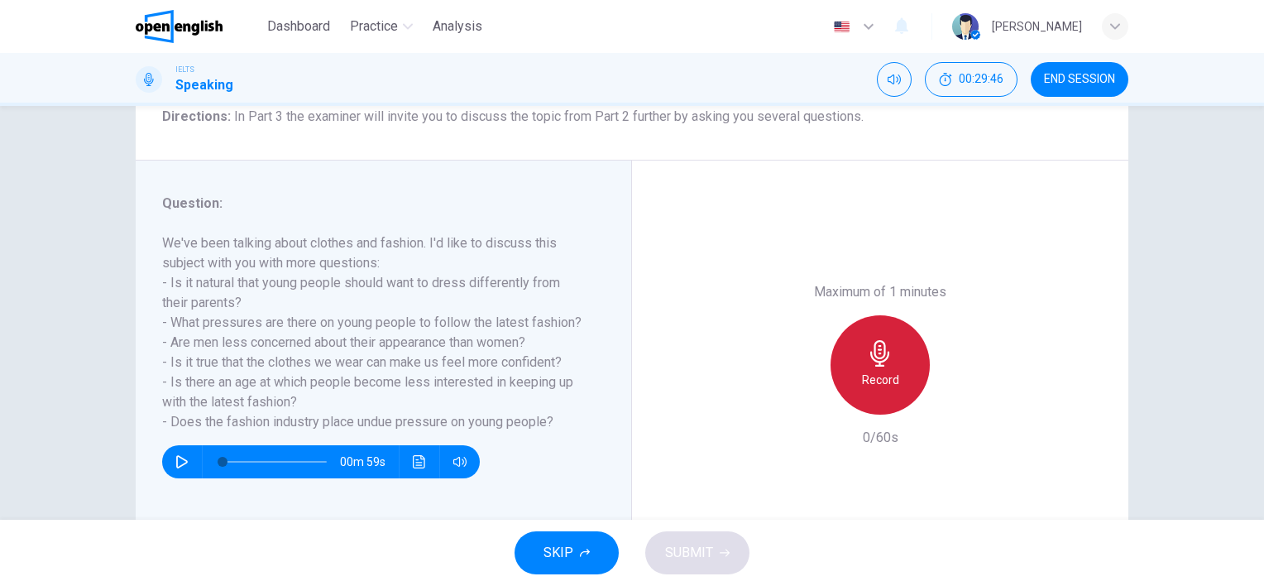
click at [869, 355] on icon "button" at bounding box center [880, 353] width 26 height 26
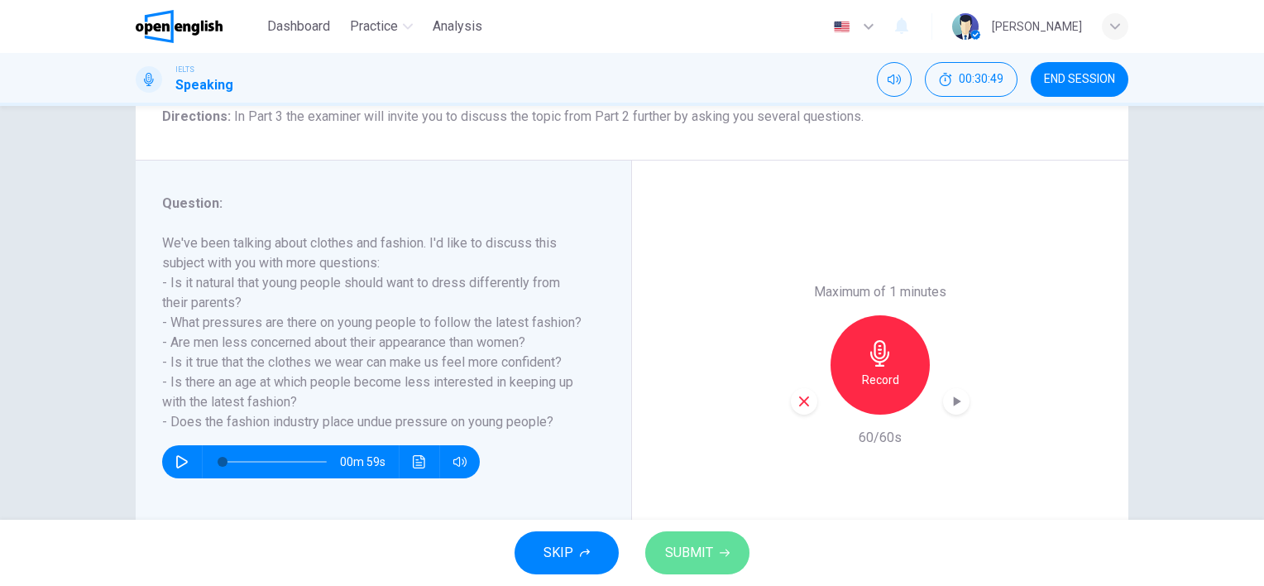
click at [687, 556] on span "SUBMIT" at bounding box center [689, 552] width 48 height 23
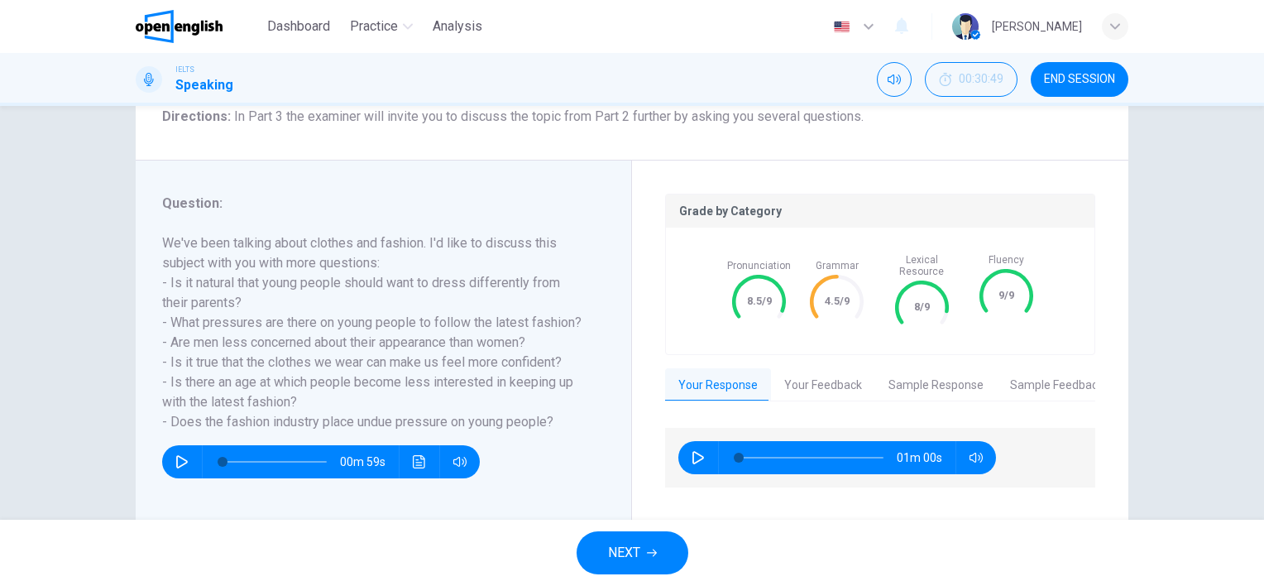
click at [629, 541] on span "NEXT" at bounding box center [624, 552] width 32 height 23
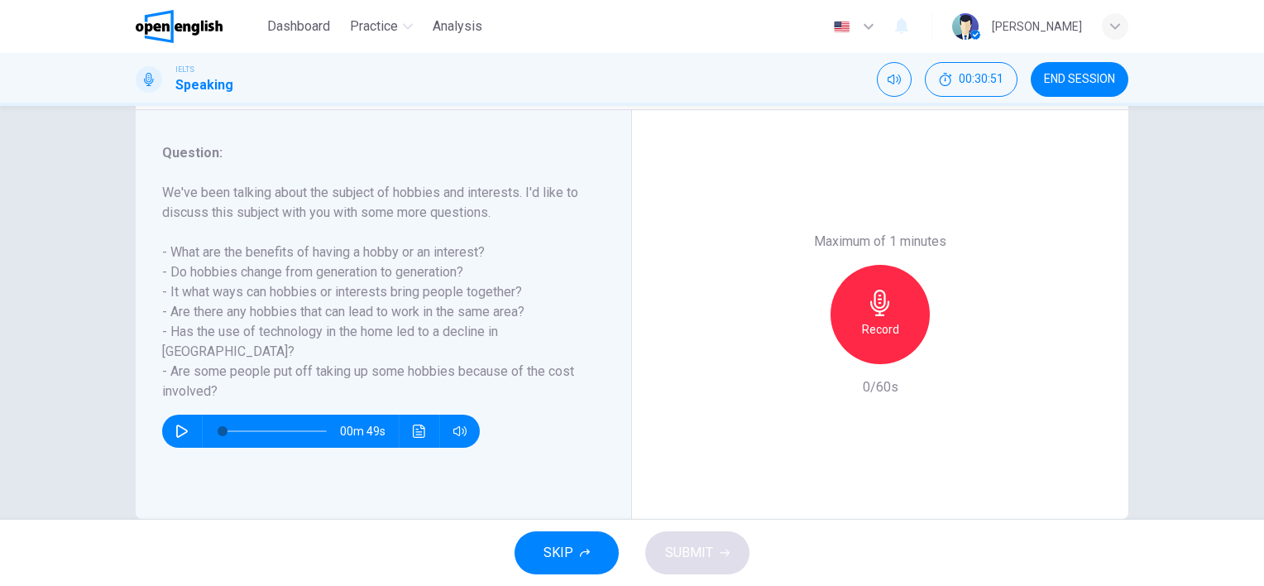
scroll to position [227, 0]
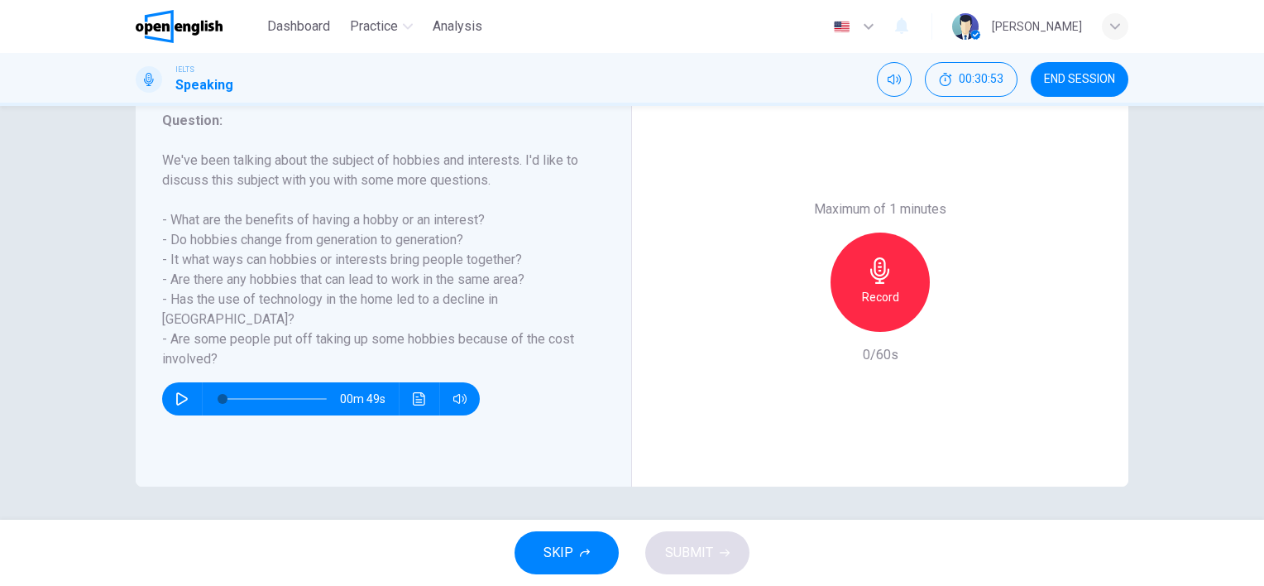
click at [867, 279] on icon "button" at bounding box center [880, 270] width 26 height 26
click at [797, 328] on div "button" at bounding box center [804, 318] width 26 height 26
click at [872, 279] on icon "button" at bounding box center [880, 270] width 26 height 26
click at [890, 285] on div "Stop" at bounding box center [879, 281] width 99 height 99
click at [799, 322] on icon "button" at bounding box center [804, 318] width 15 height 15
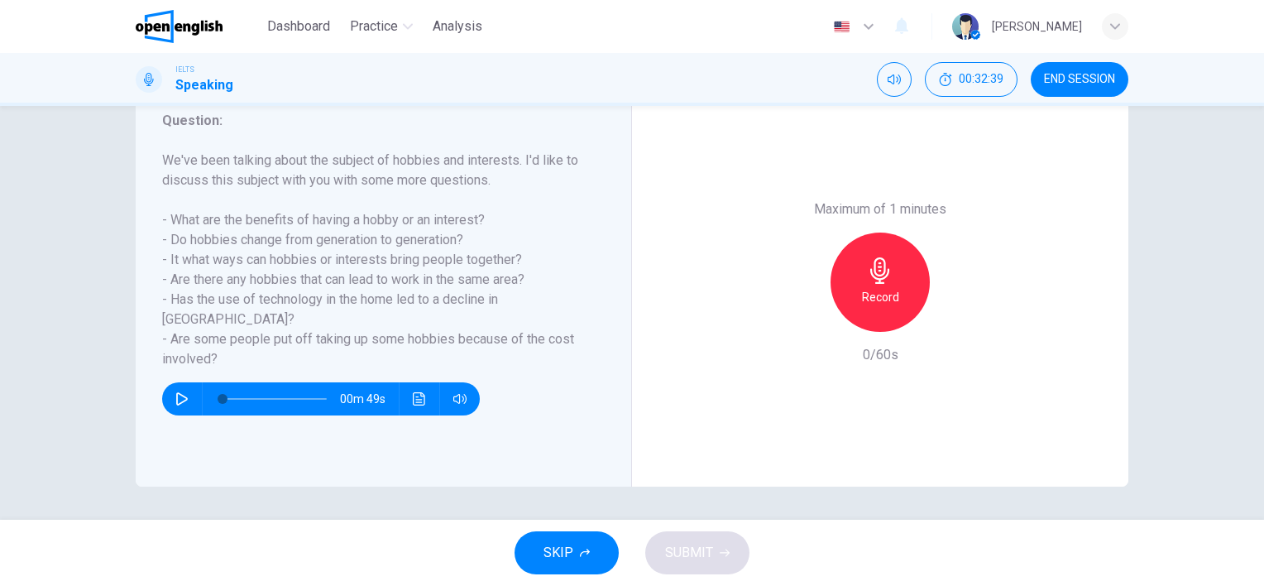
click at [875, 289] on h6 "Record" at bounding box center [880, 297] width 37 height 20
click at [670, 551] on span "SUBMIT" at bounding box center [689, 552] width 48 height 23
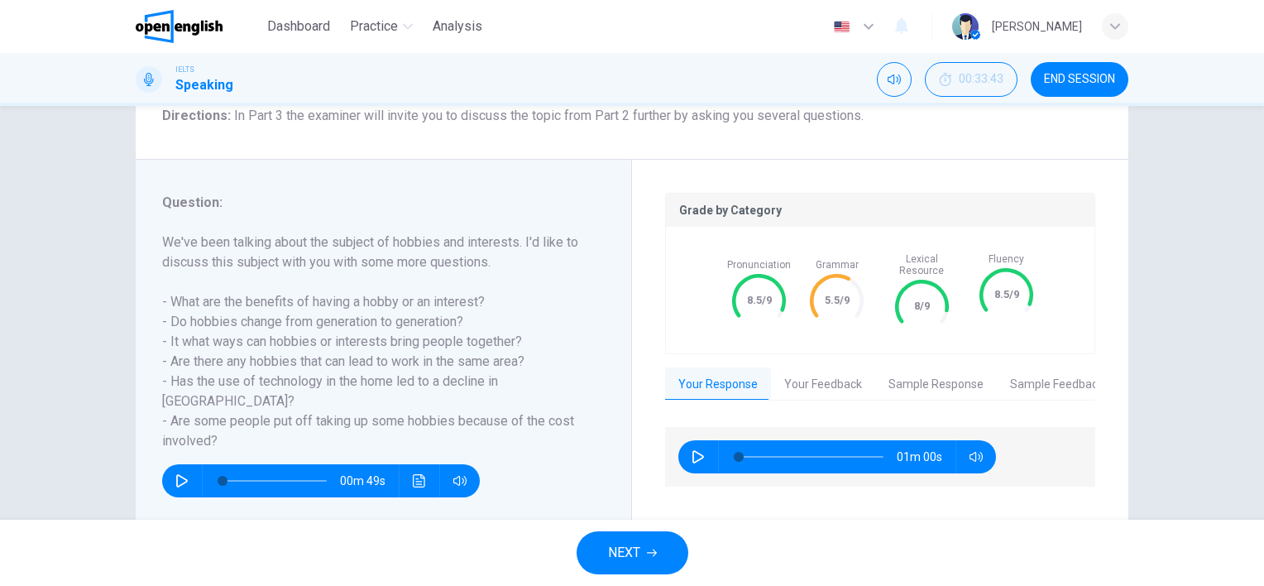
scroll to position [145, 0]
click at [807, 380] on button "Your Feedback" at bounding box center [823, 385] width 104 height 35
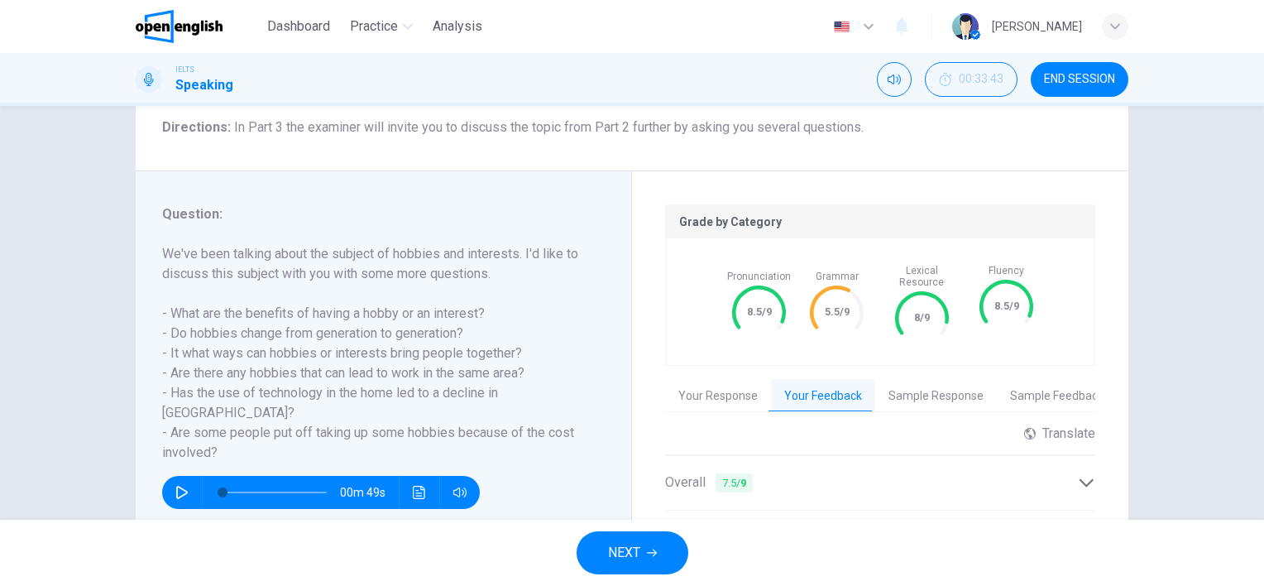
scroll to position [165, 0]
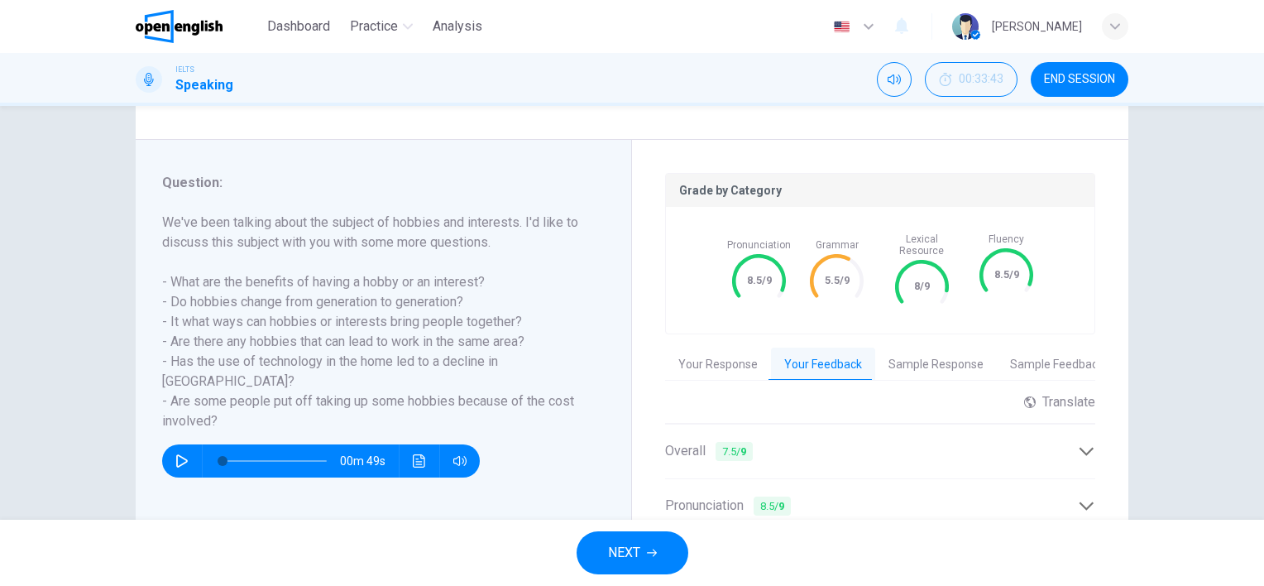
click at [633, 556] on span "NEXT" at bounding box center [624, 552] width 32 height 23
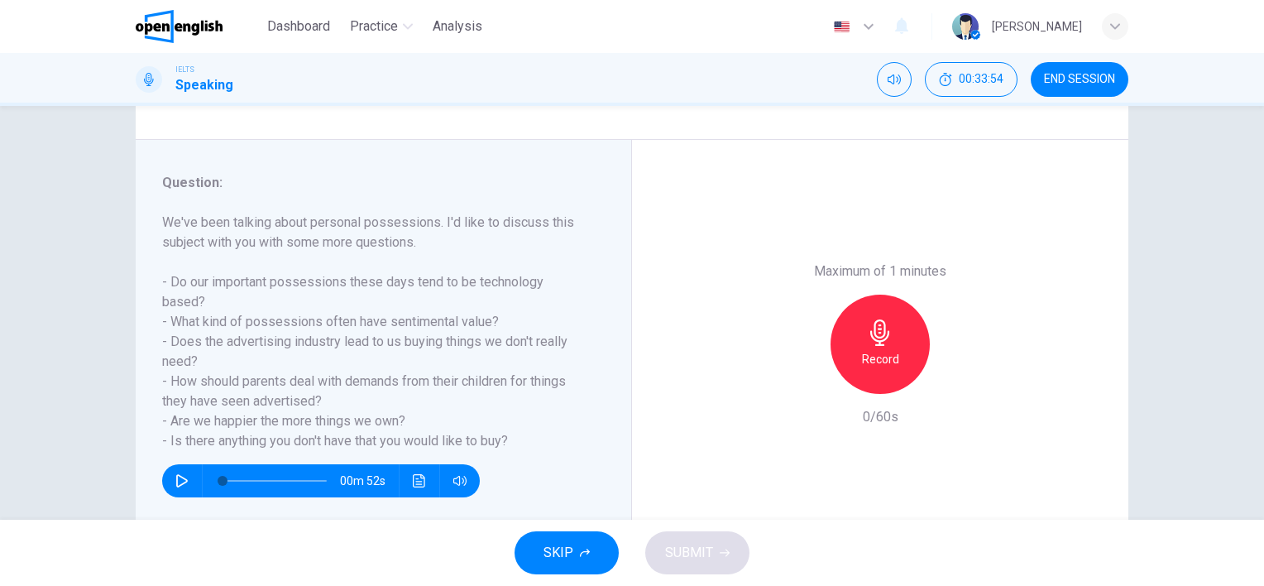
click at [875, 337] on icon "button" at bounding box center [879, 332] width 19 height 26
click at [791, 374] on div "button" at bounding box center [804, 380] width 26 height 26
click at [873, 342] on icon "button" at bounding box center [880, 332] width 26 height 26
click at [715, 556] on button "SUBMIT" at bounding box center [697, 552] width 104 height 43
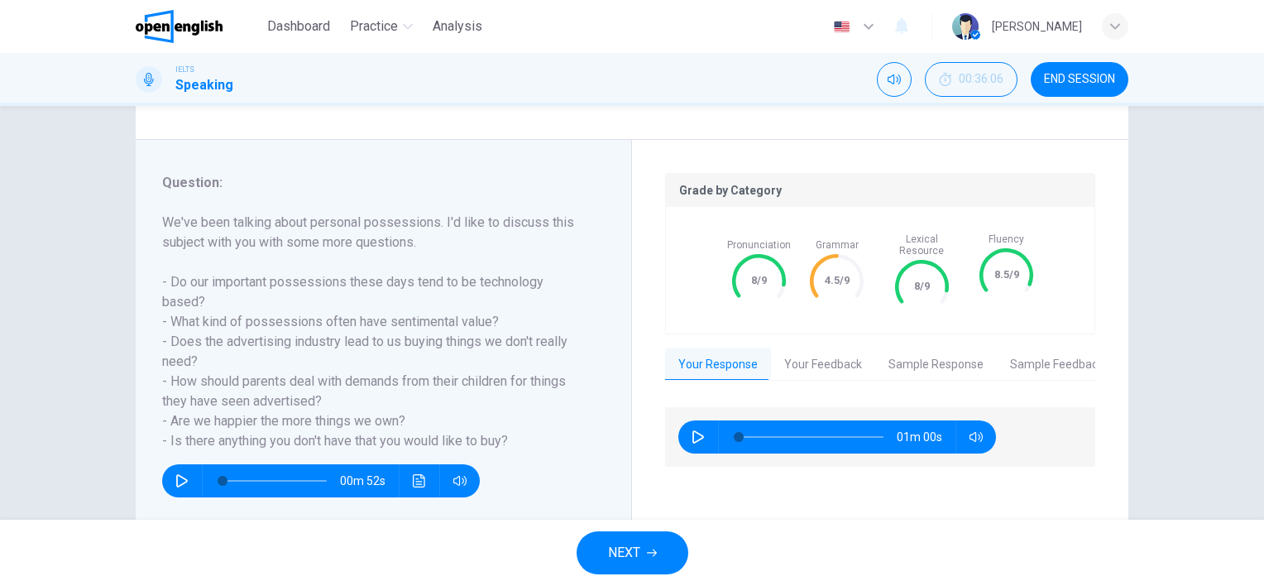
click at [611, 563] on span "NEXT" at bounding box center [624, 552] width 32 height 23
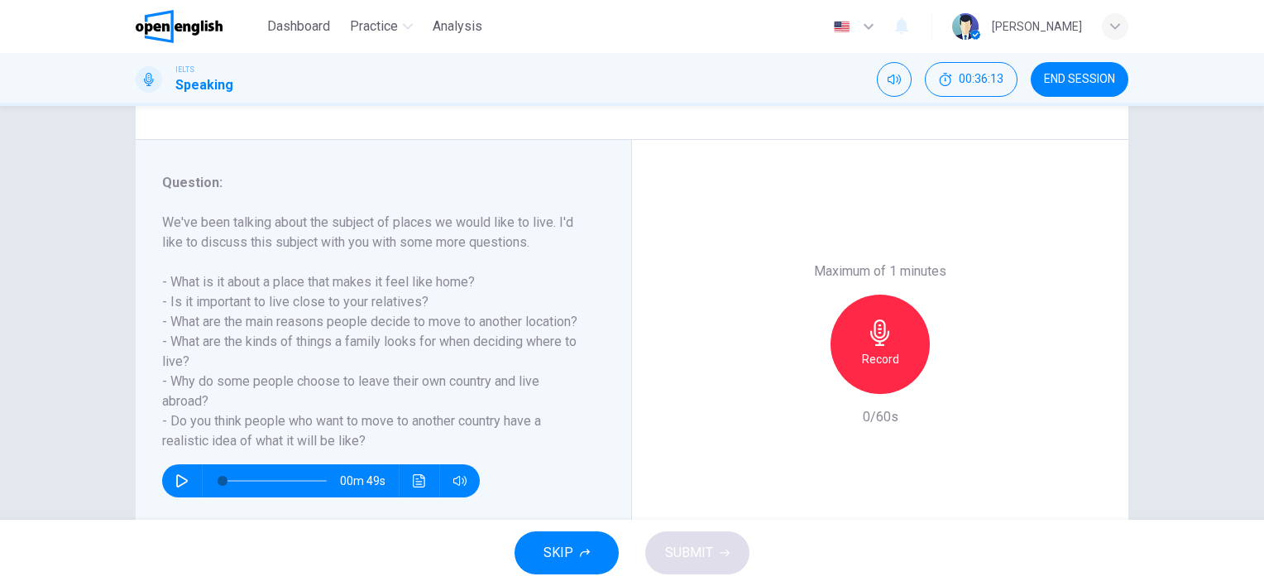
click at [868, 341] on icon "button" at bounding box center [880, 332] width 26 height 26
click at [797, 384] on icon "button" at bounding box center [804, 380] width 15 height 15
click at [872, 347] on div "Record" at bounding box center [879, 343] width 99 height 99
click at [354, 252] on h6 "We've been talking about the subject of places we would like to live. I'd like …" at bounding box center [373, 332] width 423 height 238
click at [854, 347] on div "Stop" at bounding box center [879, 343] width 99 height 99
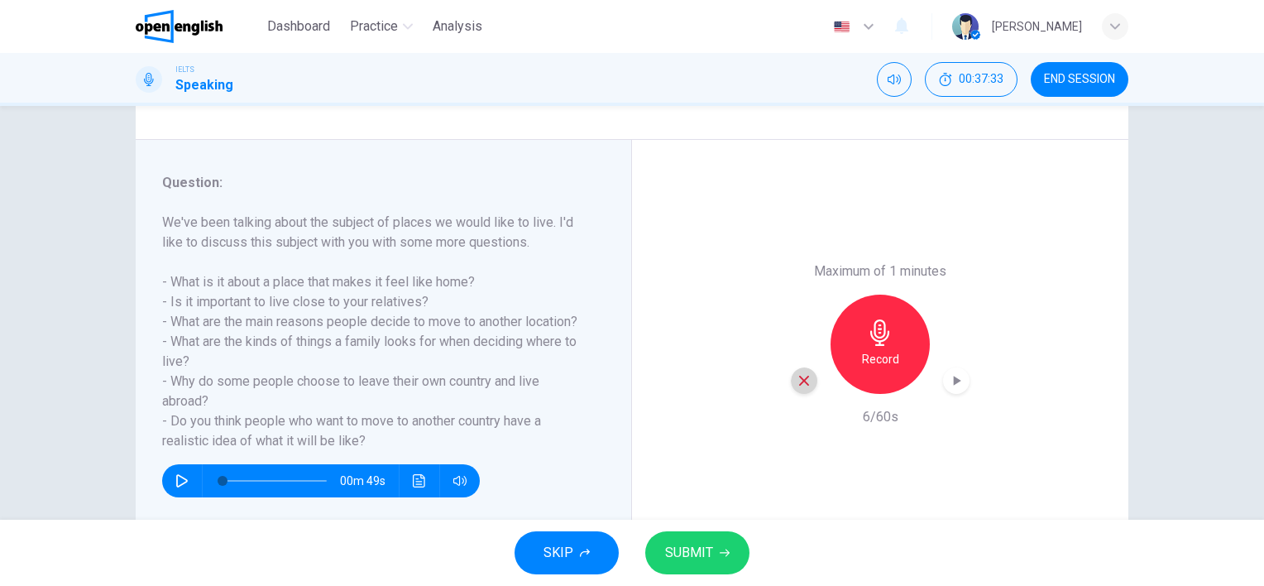
click at [791, 386] on div "button" at bounding box center [804, 380] width 26 height 26
click at [875, 347] on div "Record" at bounding box center [879, 343] width 99 height 99
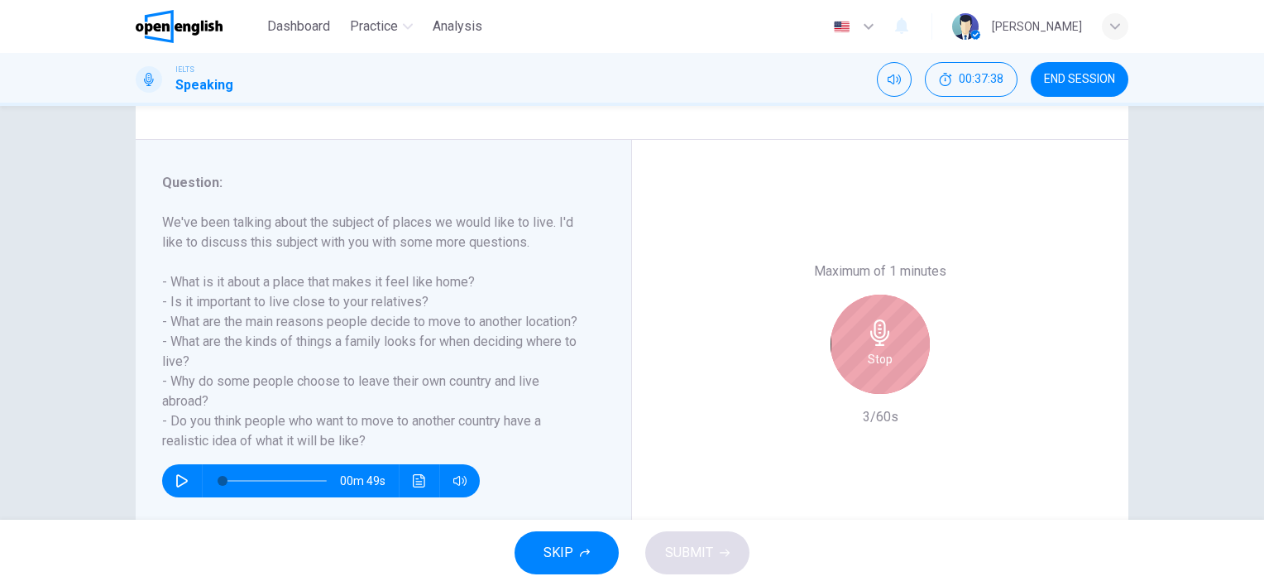
drag, startPoint x: 902, startPoint y: 371, endPoint x: 893, endPoint y: 369, distance: 9.2
click at [901, 371] on div "Stop" at bounding box center [879, 343] width 99 height 99
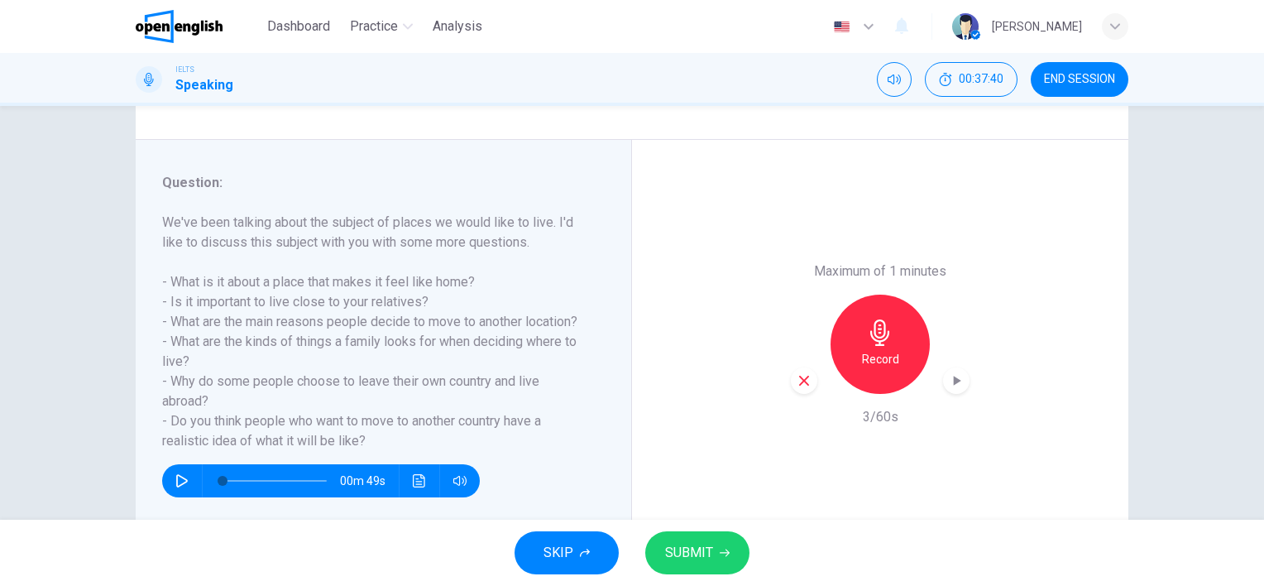
click at [801, 390] on div "button" at bounding box center [804, 380] width 26 height 26
click at [870, 338] on icon "button" at bounding box center [880, 332] width 26 height 26
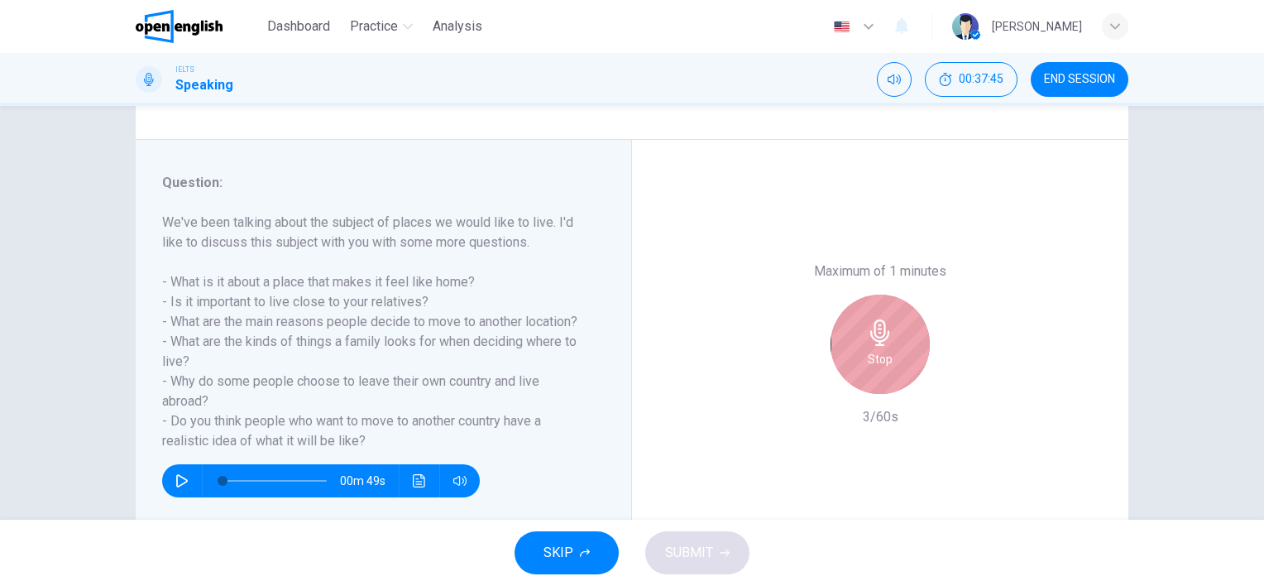
click at [859, 321] on div "Stop" at bounding box center [879, 343] width 99 height 99
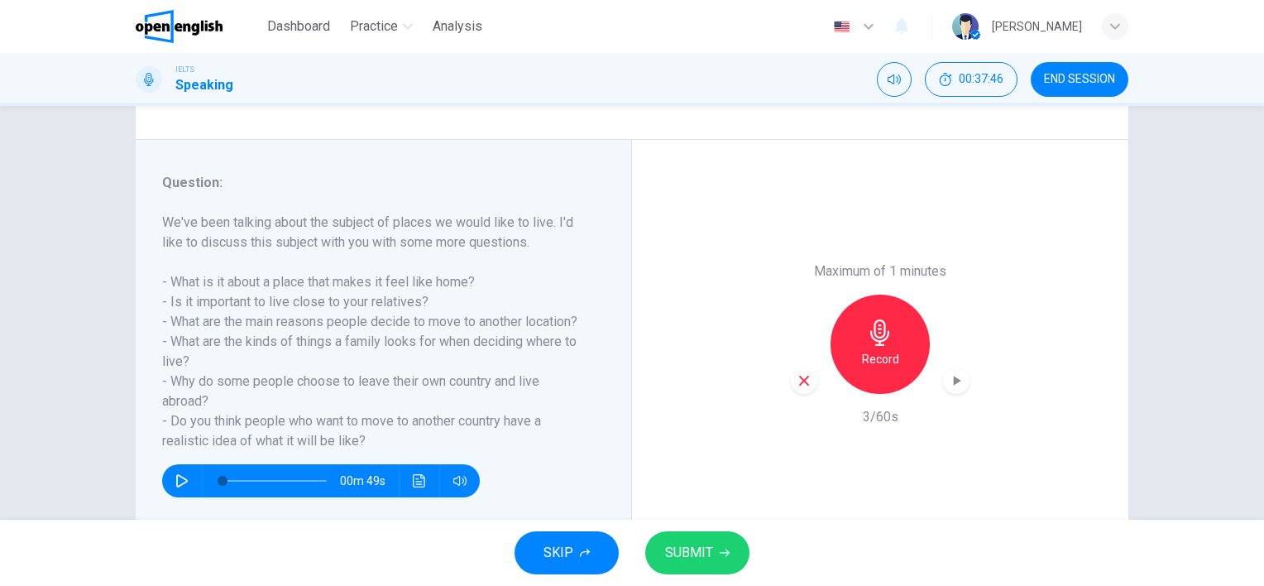
click at [797, 379] on icon "button" at bounding box center [804, 380] width 15 height 15
click at [877, 354] on h6 "Record" at bounding box center [880, 359] width 37 height 20
click at [706, 561] on span "SUBMIT" at bounding box center [689, 552] width 48 height 23
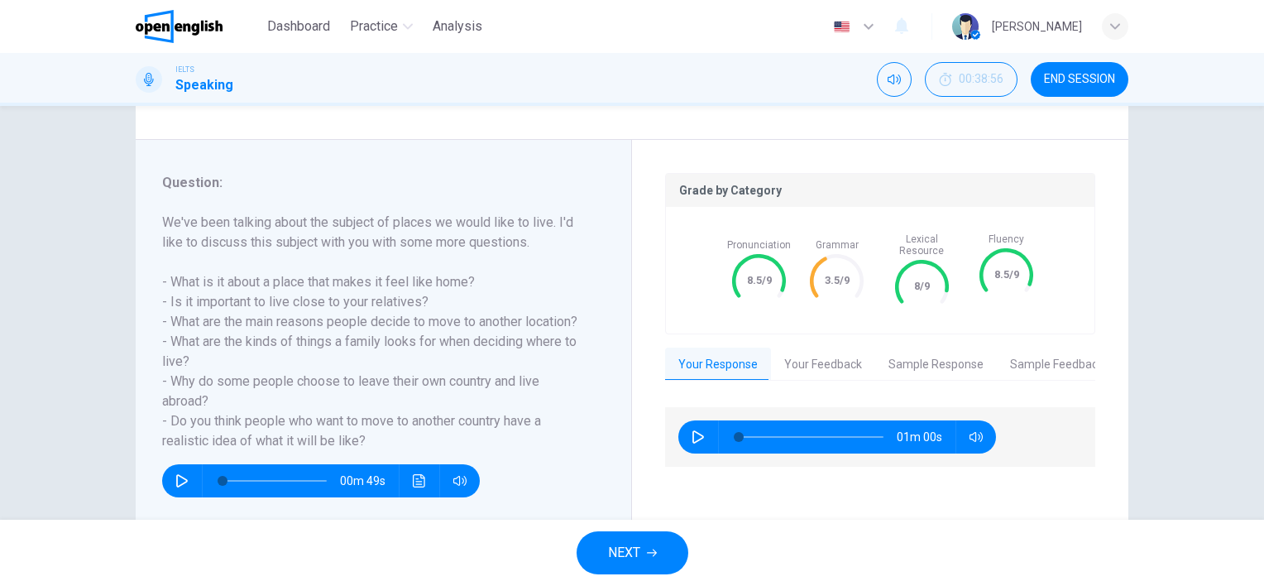
click at [619, 549] on span "NEXT" at bounding box center [624, 552] width 32 height 23
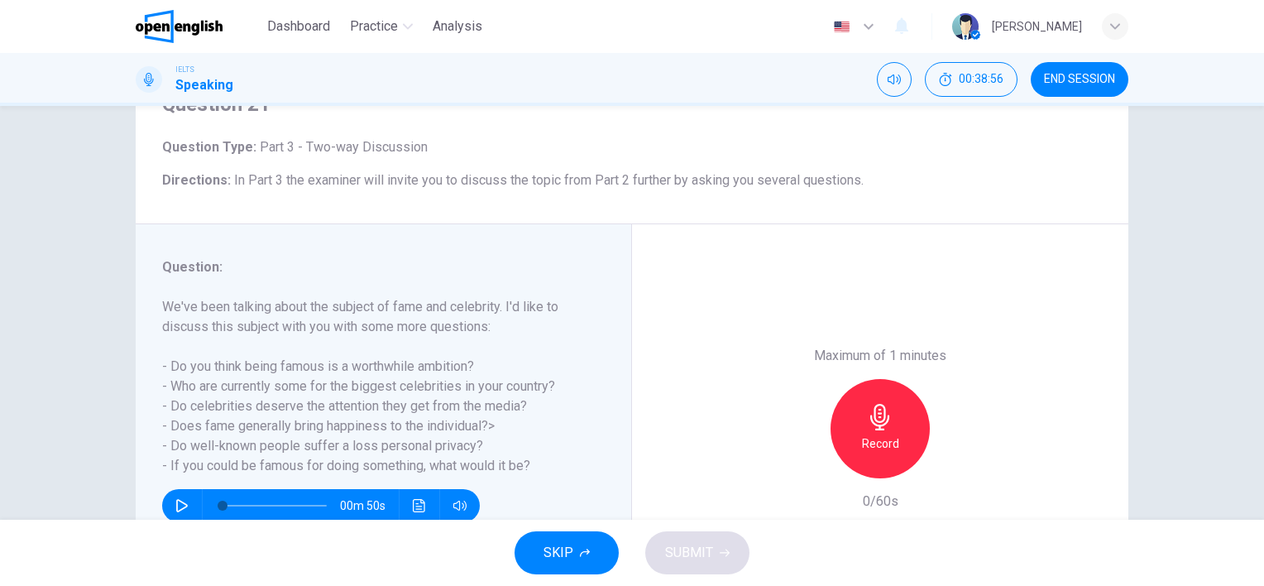
scroll to position [83, 0]
click at [873, 424] on icon "button" at bounding box center [879, 415] width 19 height 26
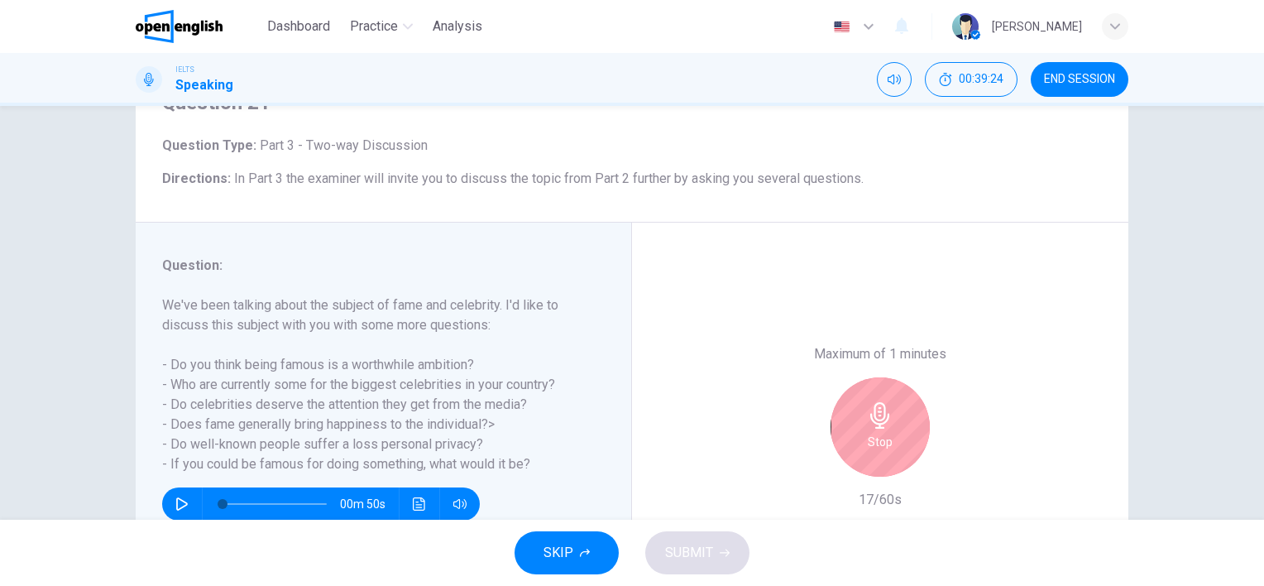
click at [883, 397] on div "Stop" at bounding box center [879, 426] width 99 height 99
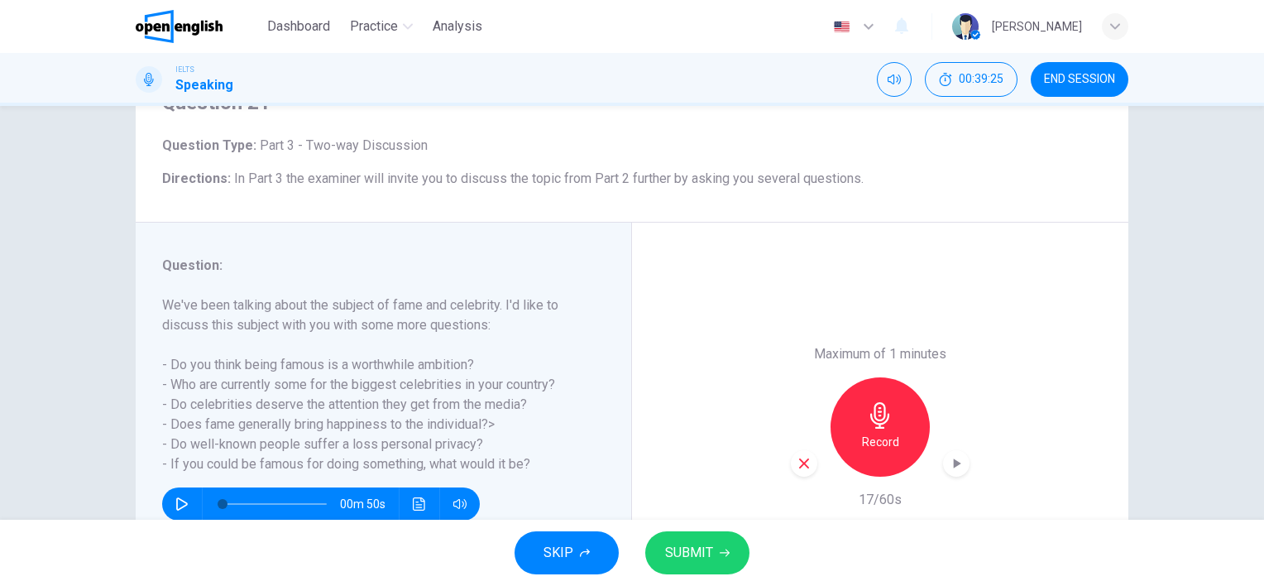
click at [797, 462] on icon "button" at bounding box center [804, 463] width 15 height 15
click at [897, 417] on div "Record" at bounding box center [879, 426] width 99 height 99
click at [800, 470] on icon "button" at bounding box center [804, 463] width 15 height 15
click at [886, 427] on icon "button" at bounding box center [880, 415] width 26 height 26
click at [669, 543] on span "SUBMIT" at bounding box center [689, 552] width 48 height 23
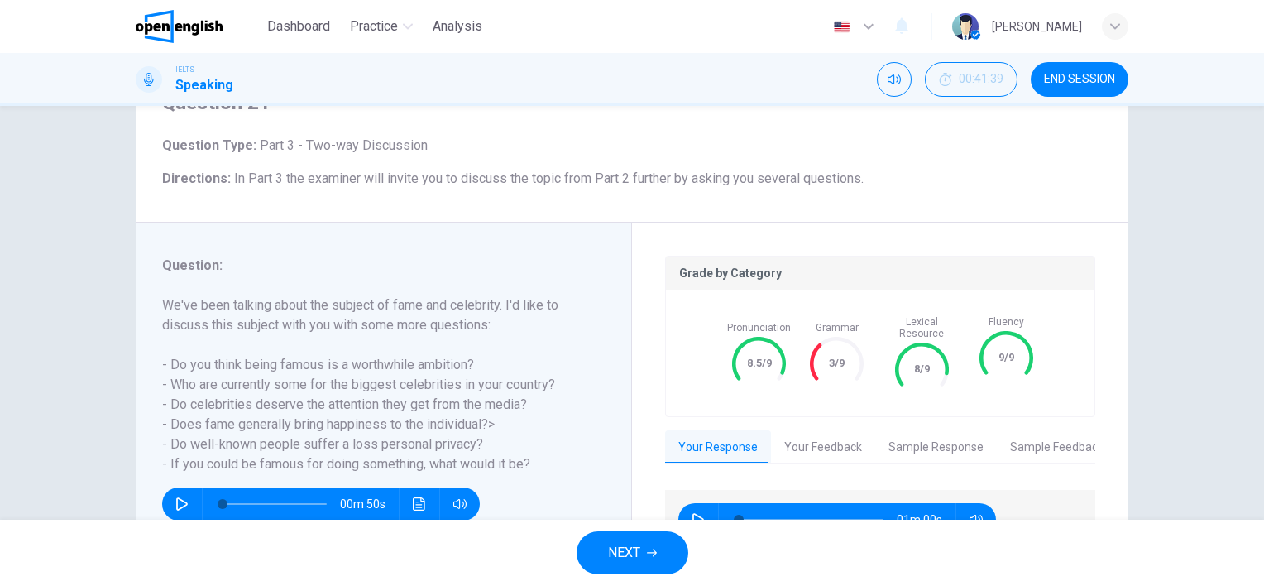
scroll to position [227, 0]
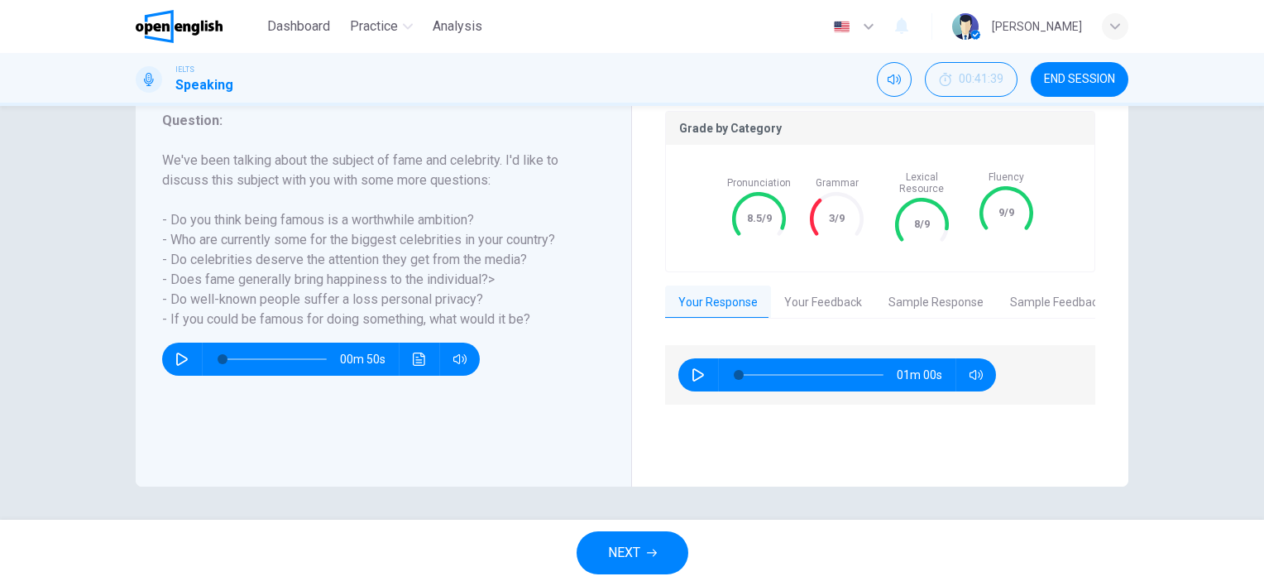
click at [619, 553] on span "NEXT" at bounding box center [624, 552] width 32 height 23
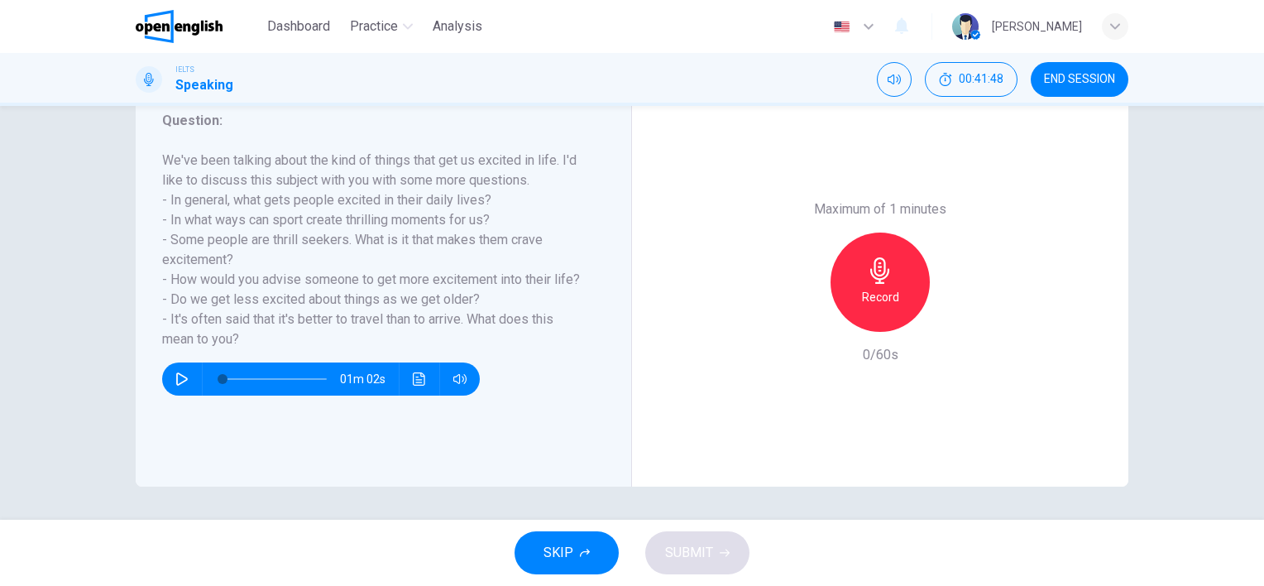
click at [886, 278] on icon "button" at bounding box center [880, 270] width 26 height 26
click at [870, 298] on h6 "Stop" at bounding box center [880, 297] width 25 height 20
click at [802, 313] on icon "button" at bounding box center [804, 318] width 15 height 15
click at [867, 266] on icon "button" at bounding box center [880, 270] width 26 height 26
click at [692, 547] on span "SUBMIT" at bounding box center [689, 552] width 48 height 23
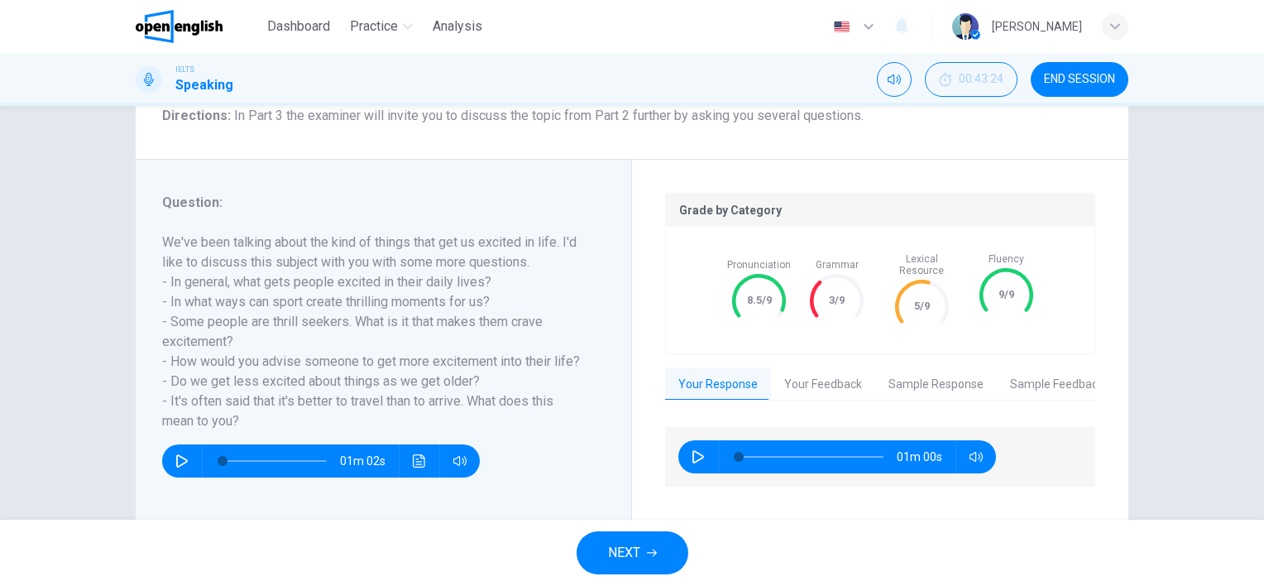
scroll to position [145, 0]
click at [621, 549] on span "NEXT" at bounding box center [624, 552] width 32 height 23
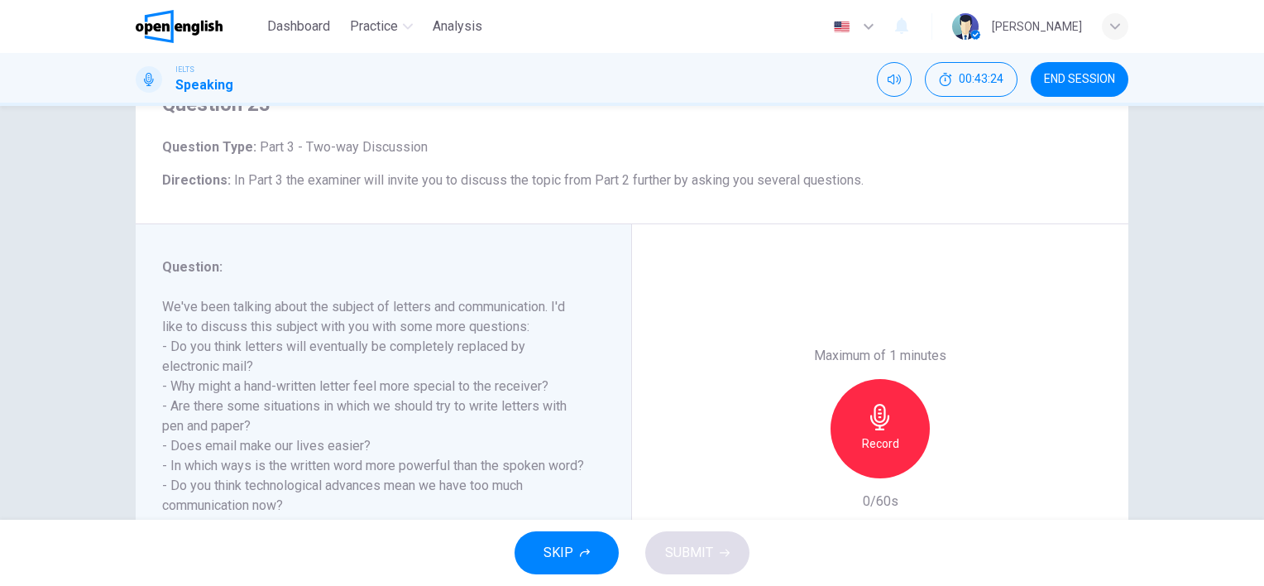
scroll to position [83, 0]
click at [873, 418] on icon "button" at bounding box center [880, 415] width 26 height 26
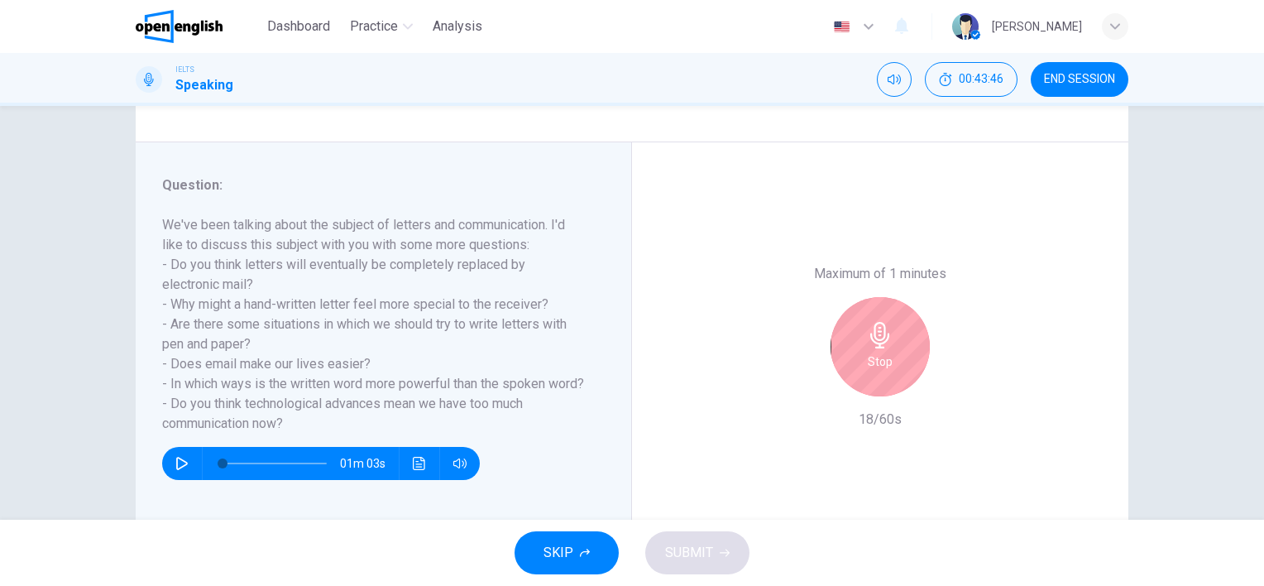
scroll to position [165, 0]
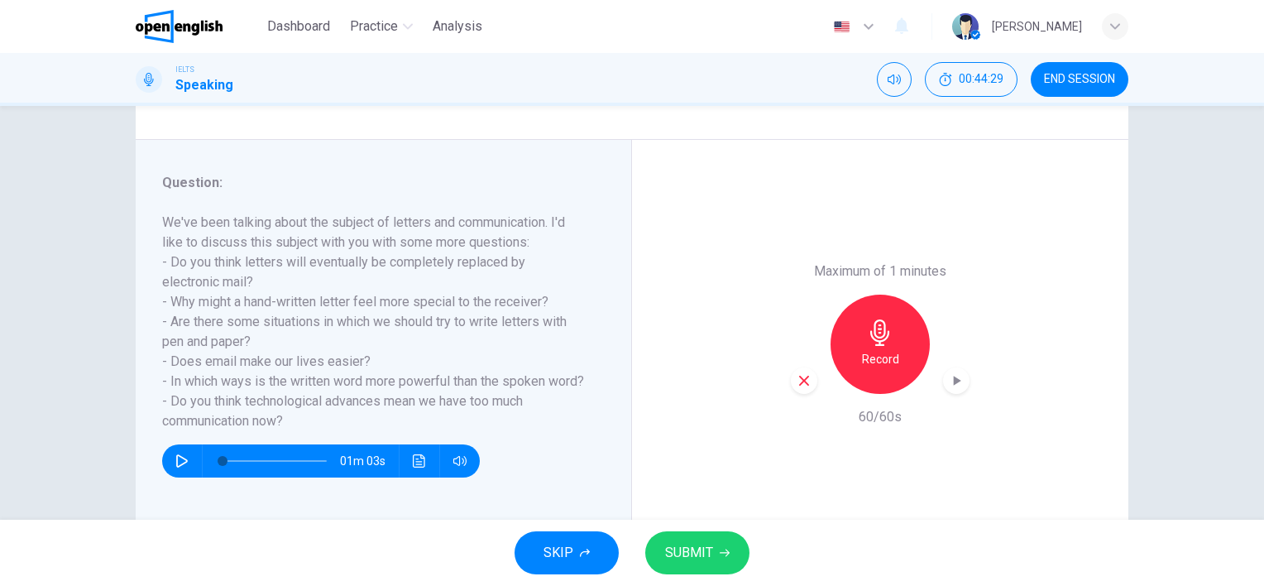
click at [709, 553] on span "SUBMIT" at bounding box center [689, 552] width 48 height 23
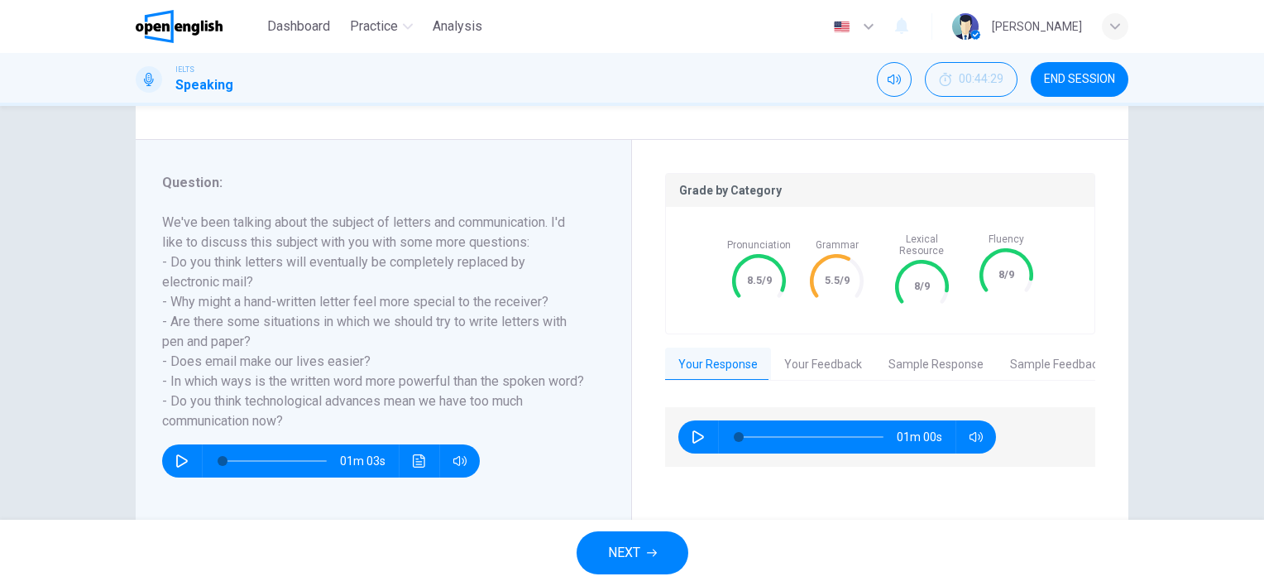
click at [610, 556] on span "NEXT" at bounding box center [624, 552] width 32 height 23
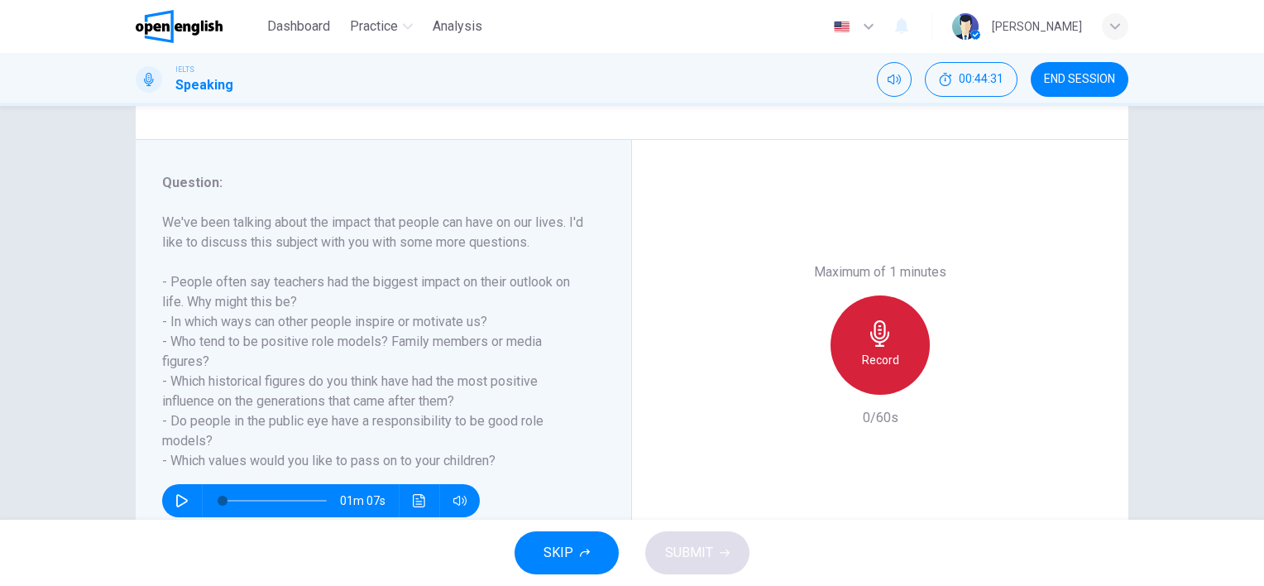
click at [879, 340] on icon "button" at bounding box center [879, 333] width 19 height 26
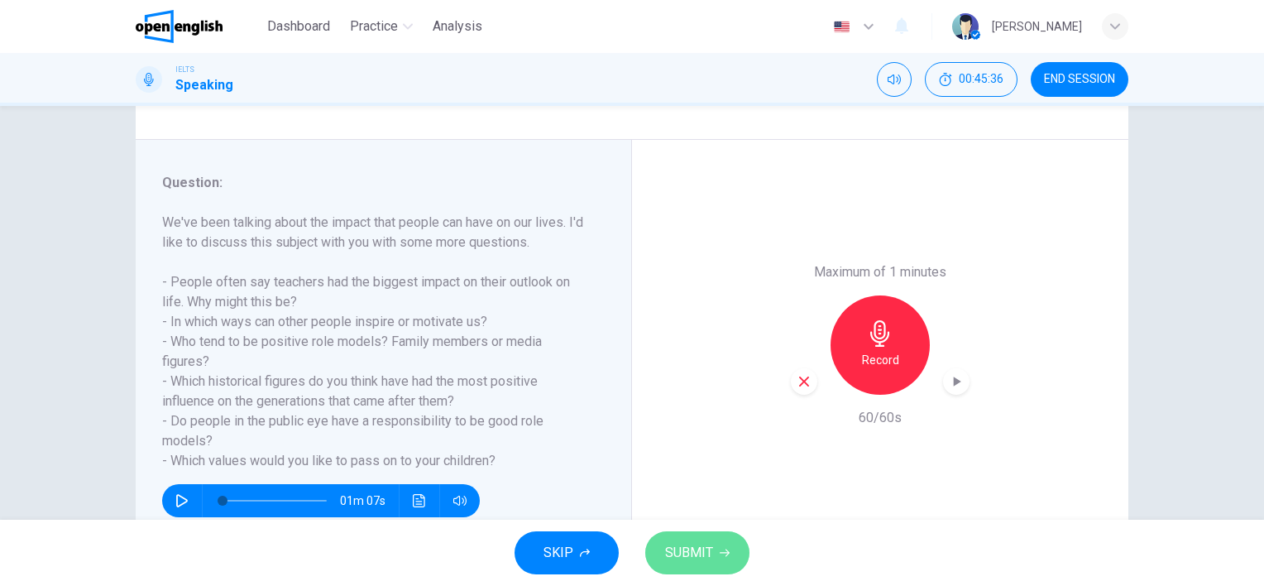
click at [731, 558] on button "SUBMIT" at bounding box center [697, 552] width 104 height 43
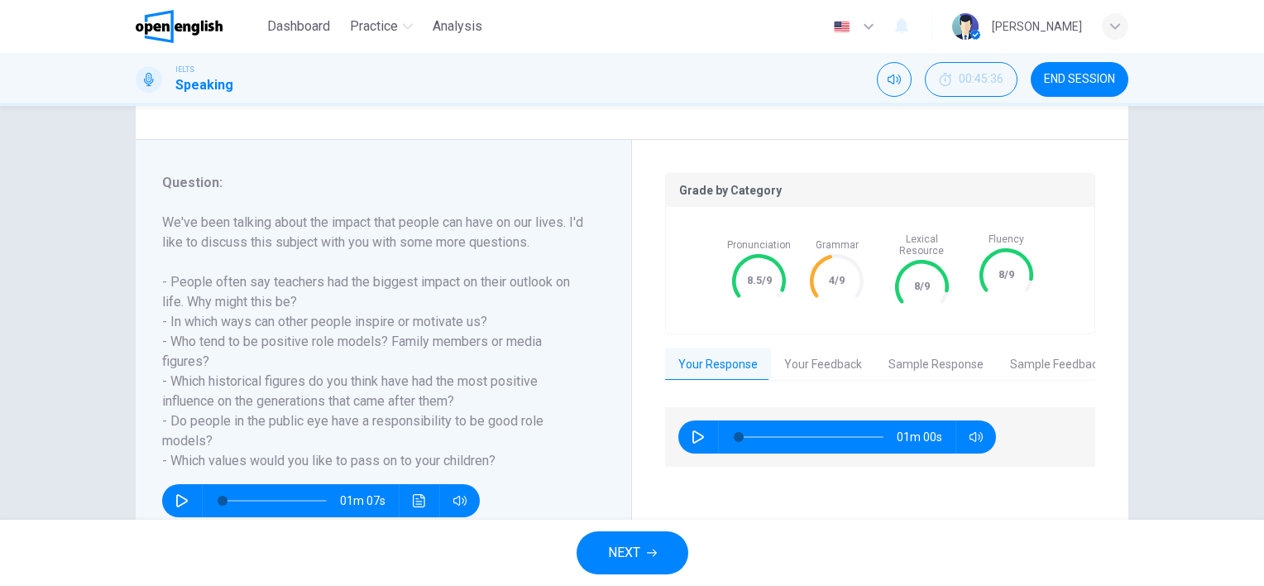
click at [624, 546] on span "NEXT" at bounding box center [624, 552] width 32 height 23
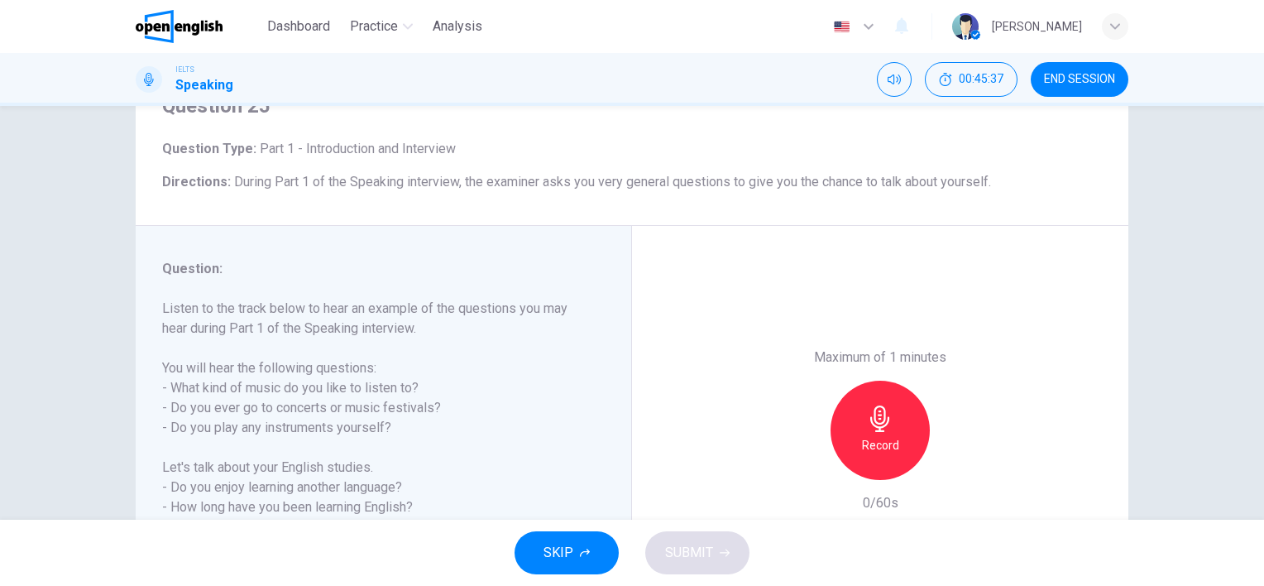
scroll to position [83, 0]
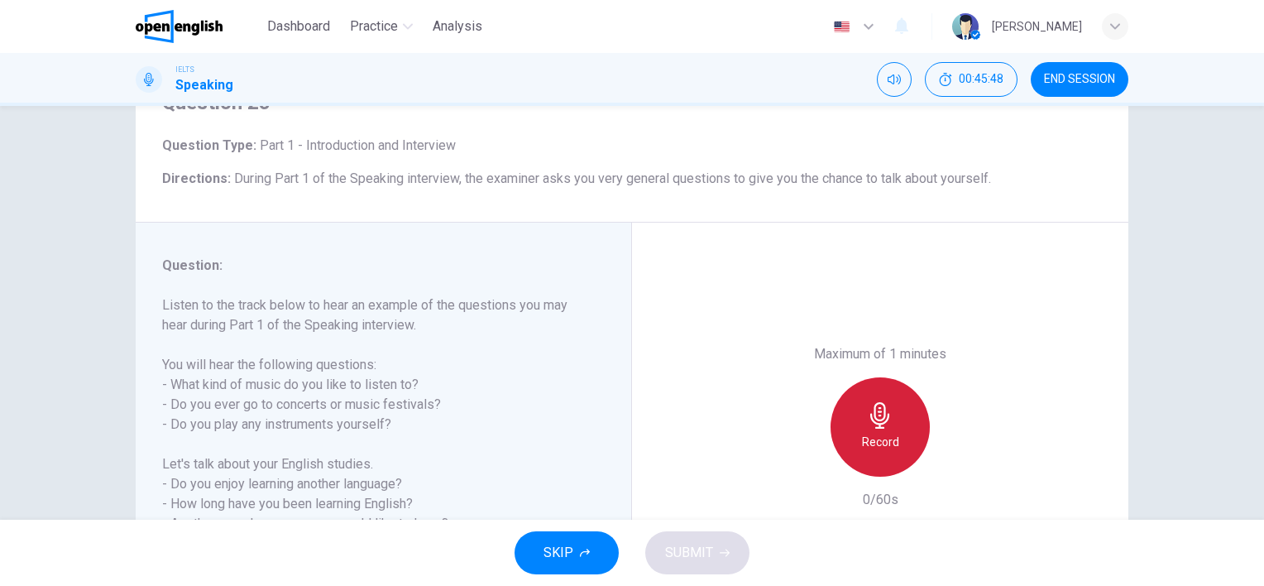
click at [873, 418] on icon "button" at bounding box center [880, 415] width 26 height 26
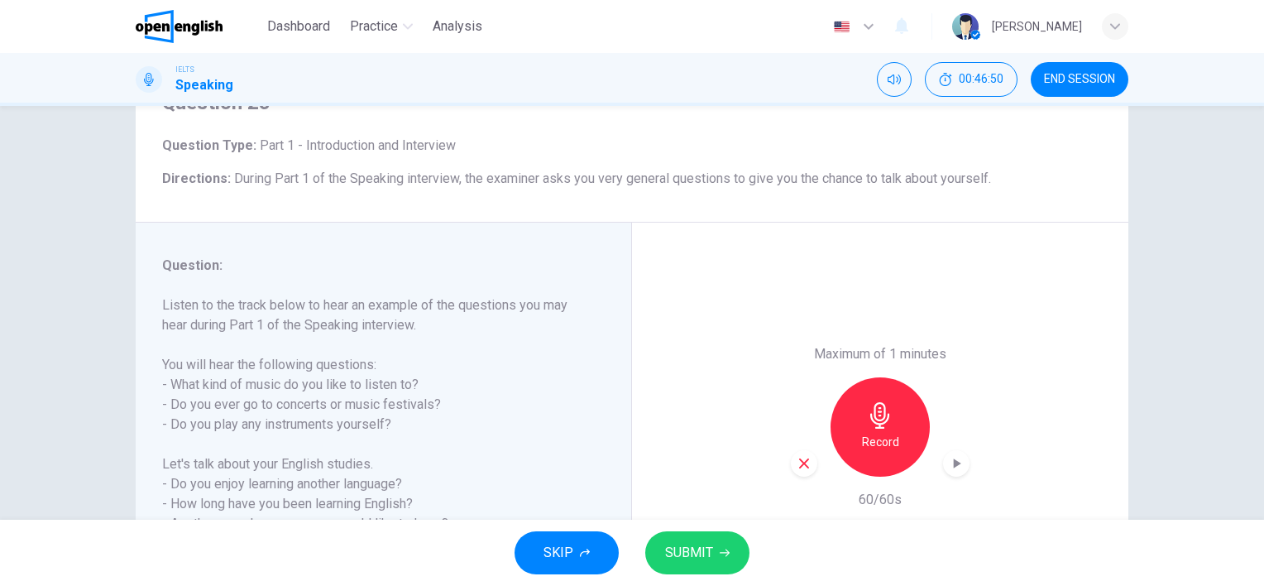
click at [804, 462] on icon "button" at bounding box center [804, 463] width 15 height 15
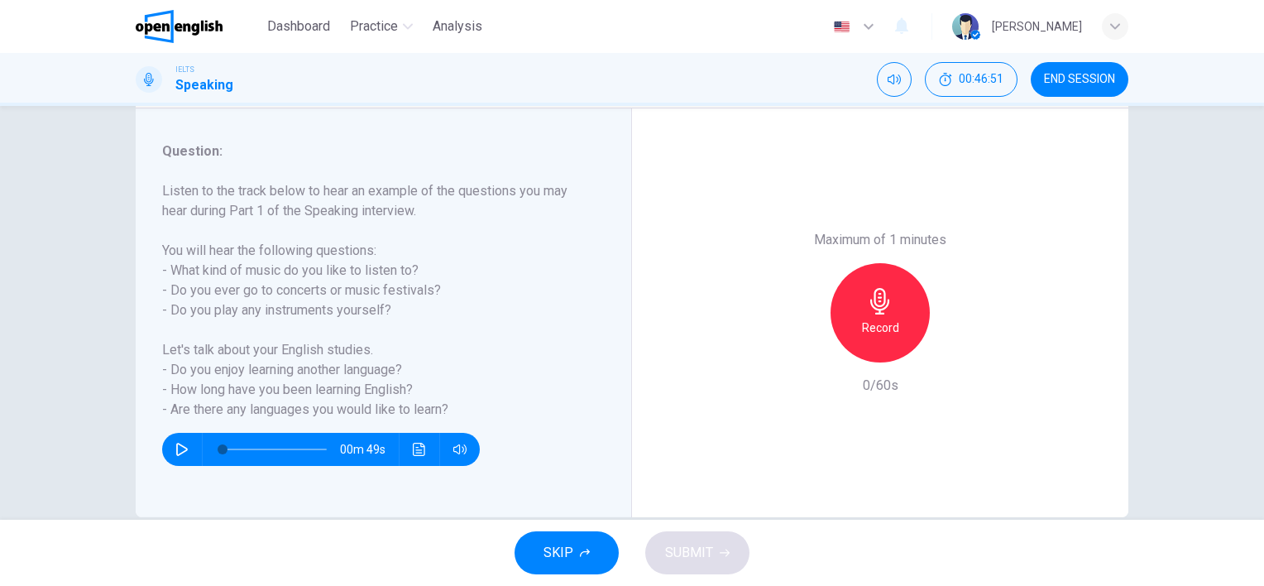
scroll to position [227, 0]
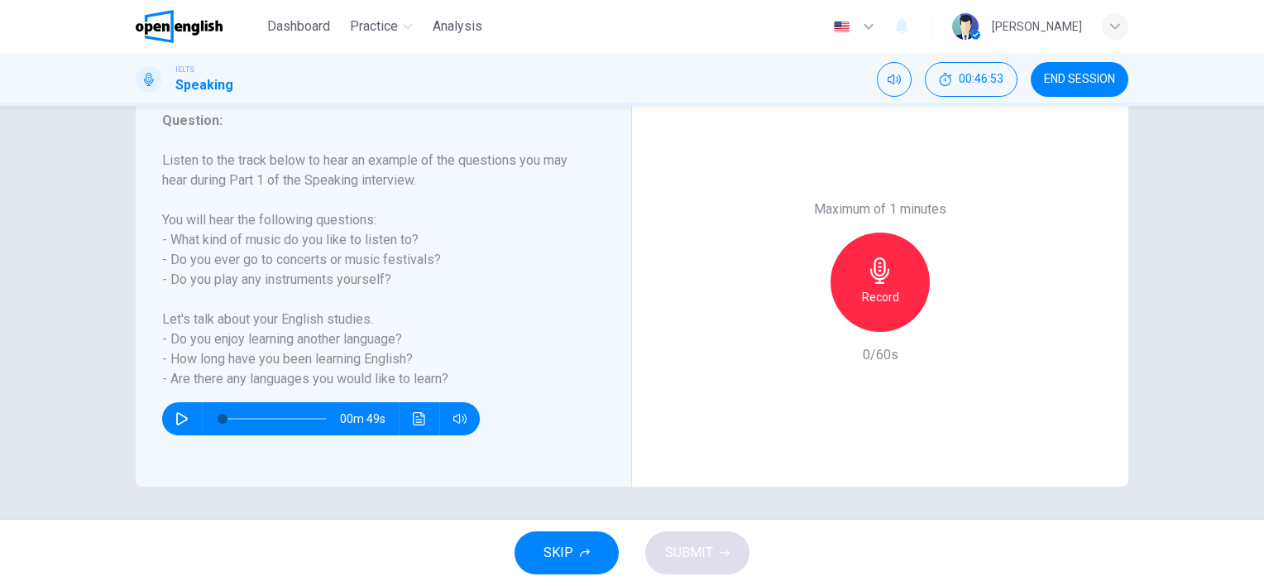
click at [875, 287] on h6 "Record" at bounding box center [880, 297] width 37 height 20
click at [714, 557] on button "SUBMIT" at bounding box center [697, 552] width 104 height 43
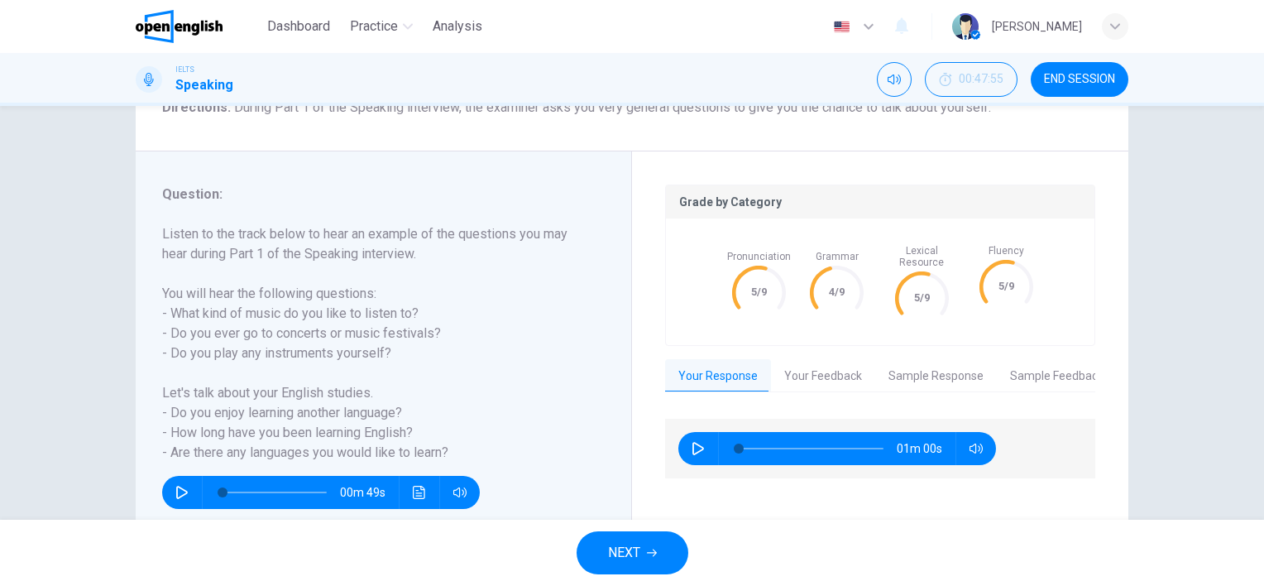
scroll to position [145, 0]
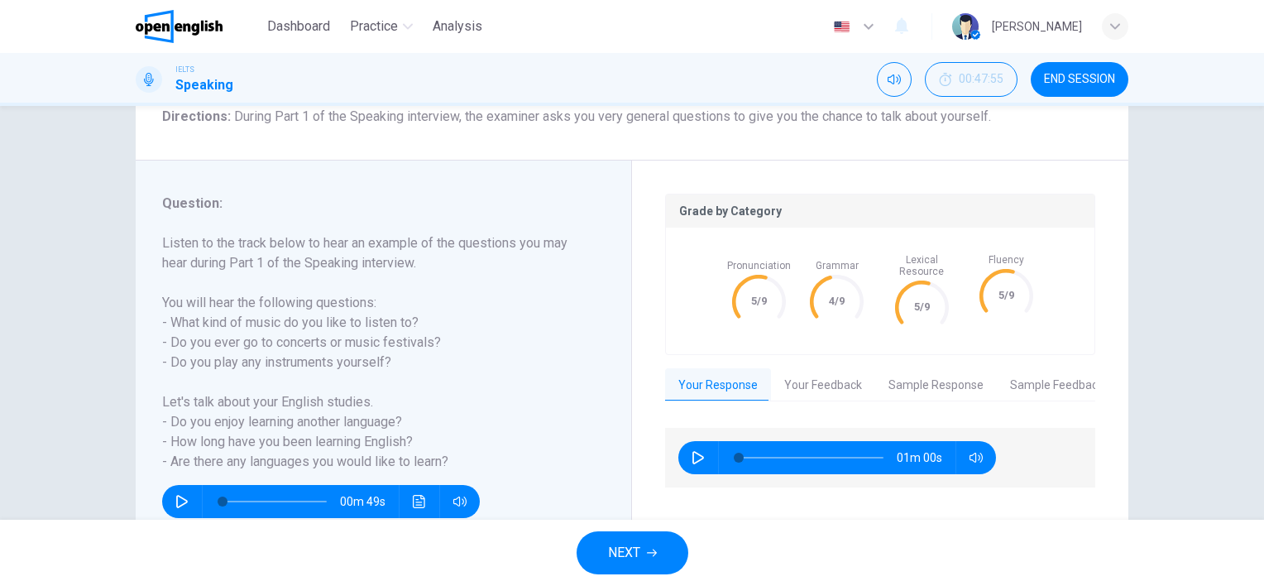
click at [624, 557] on span "NEXT" at bounding box center [624, 552] width 32 height 23
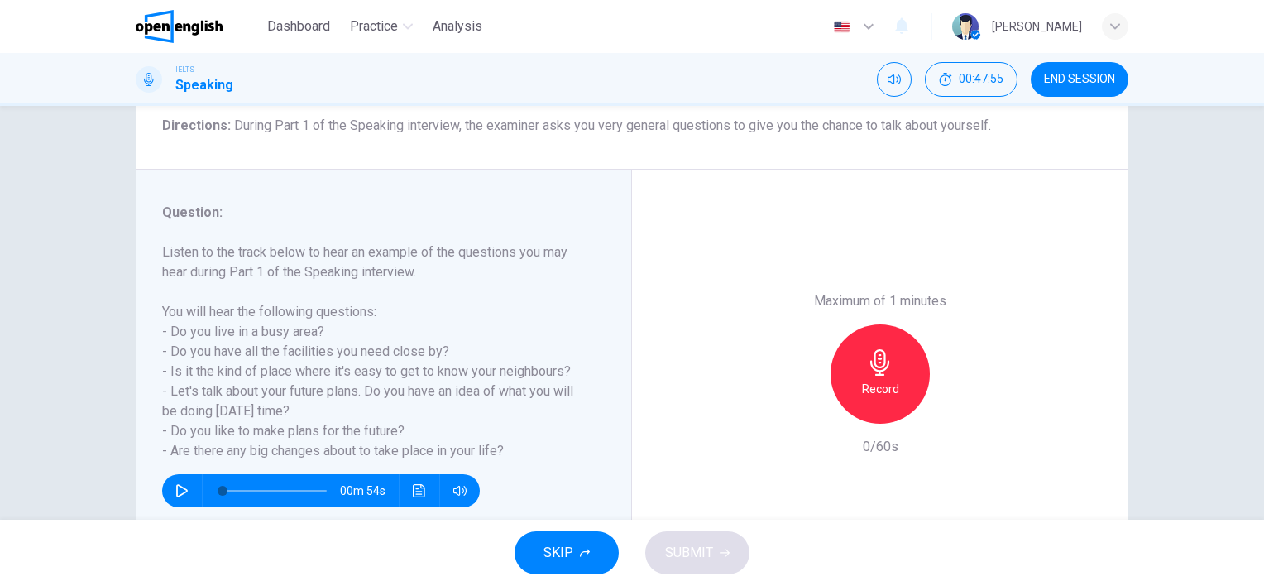
scroll to position [165, 0]
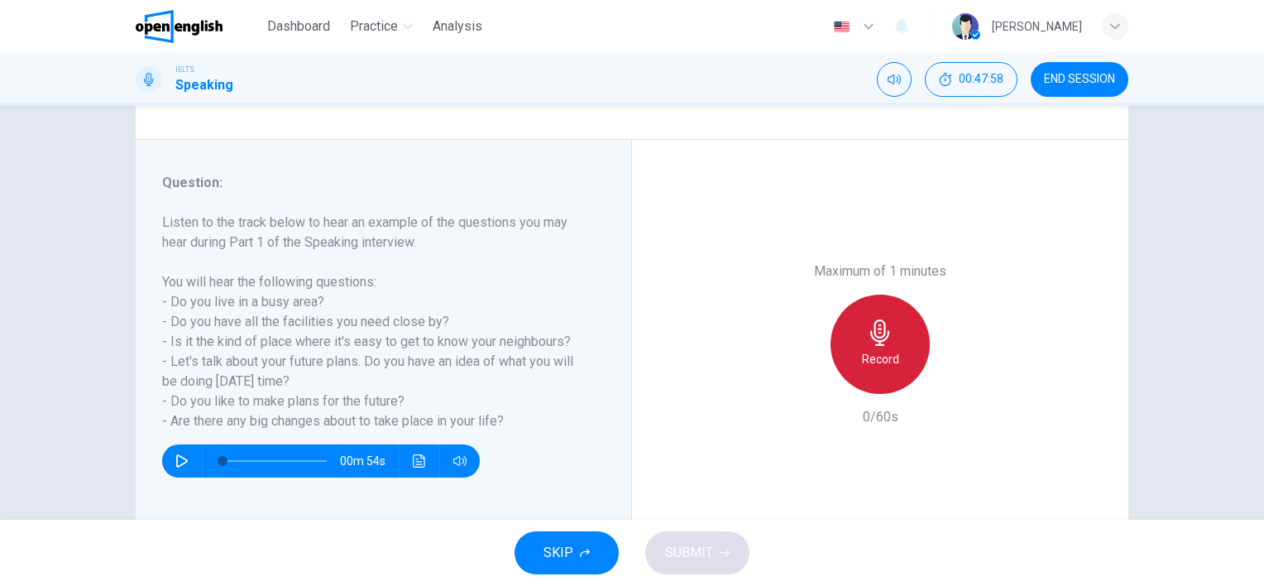
click at [870, 336] on icon "button" at bounding box center [879, 332] width 19 height 26
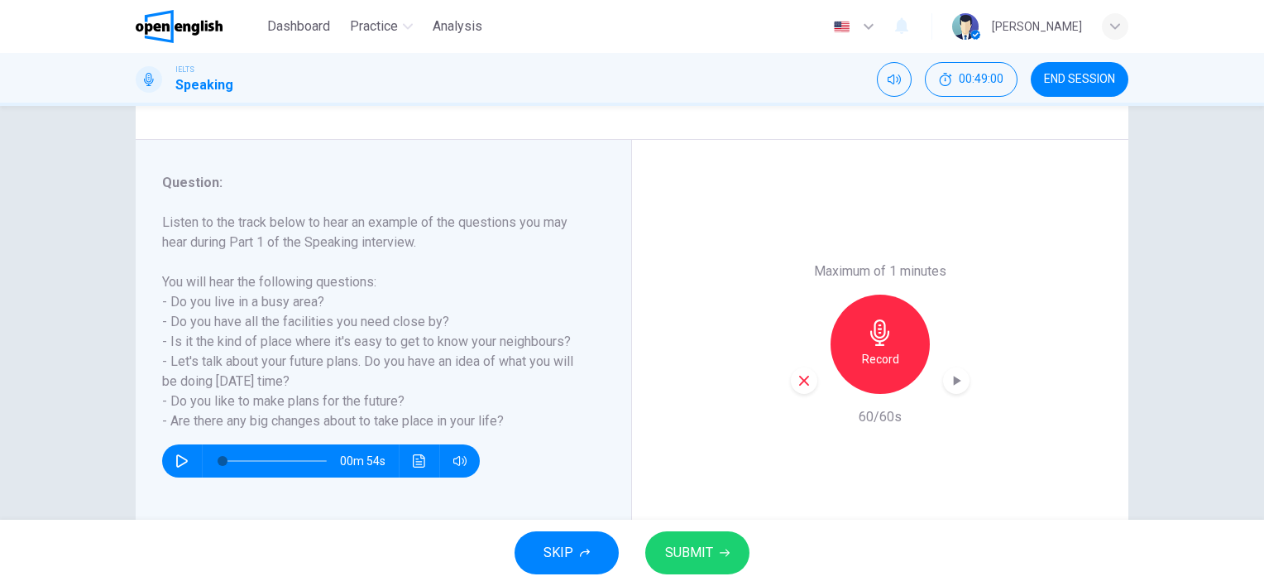
click at [704, 559] on span "SUBMIT" at bounding box center [689, 552] width 48 height 23
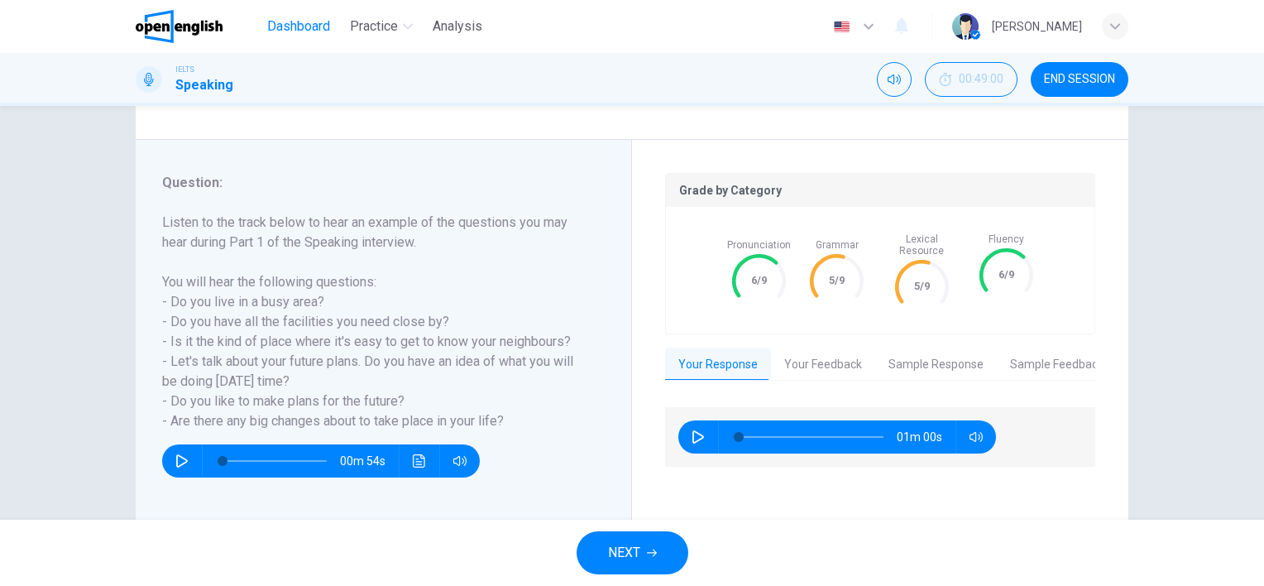
click at [293, 22] on span "Dashboard" at bounding box center [298, 27] width 63 height 20
click at [817, 358] on button "Your Feedback" at bounding box center [823, 364] width 104 height 35
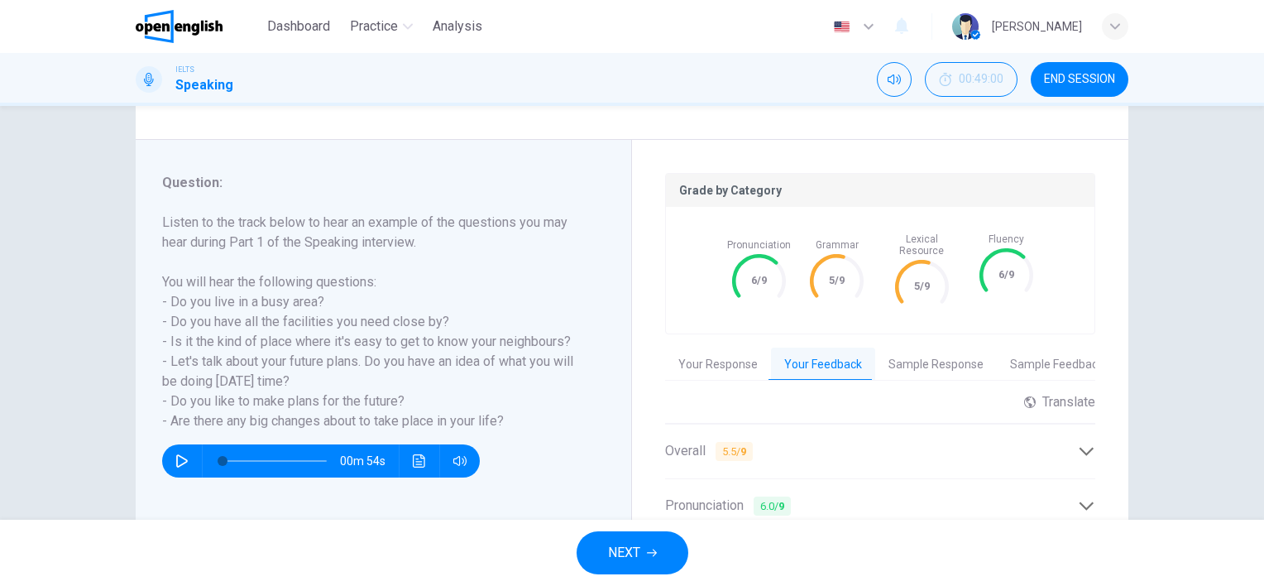
click at [298, 30] on span "Dashboard" at bounding box center [298, 27] width 63 height 20
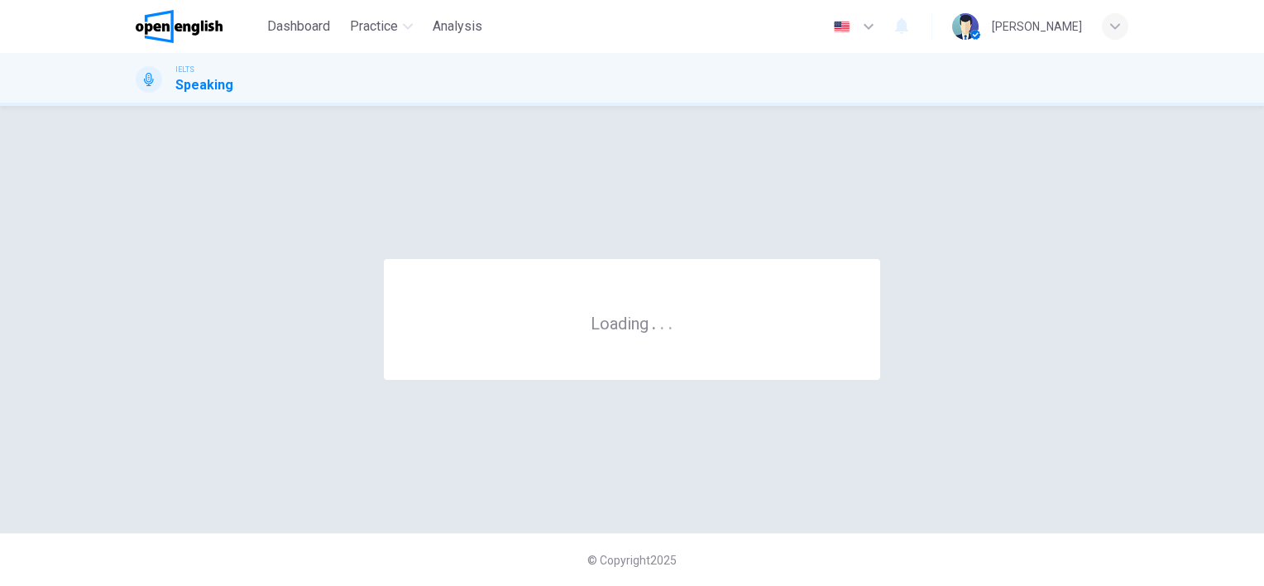
scroll to position [0, 0]
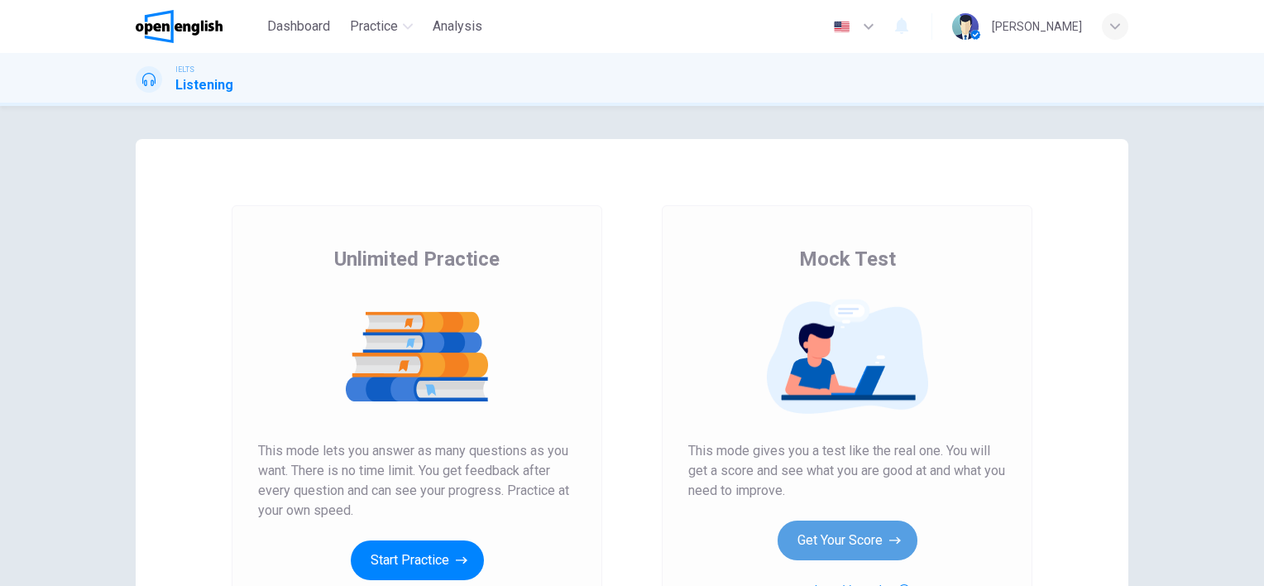
click at [859, 546] on button "Get Your Score" at bounding box center [848, 540] width 140 height 40
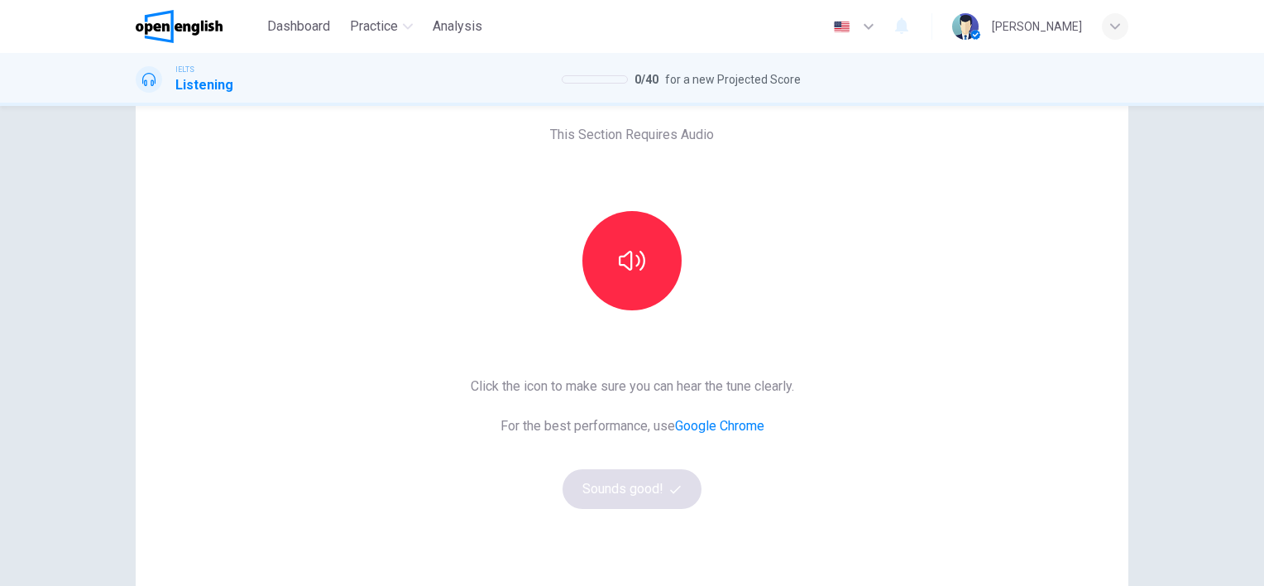
scroll to position [83, 0]
click at [632, 261] on icon "button" at bounding box center [632, 258] width 26 height 26
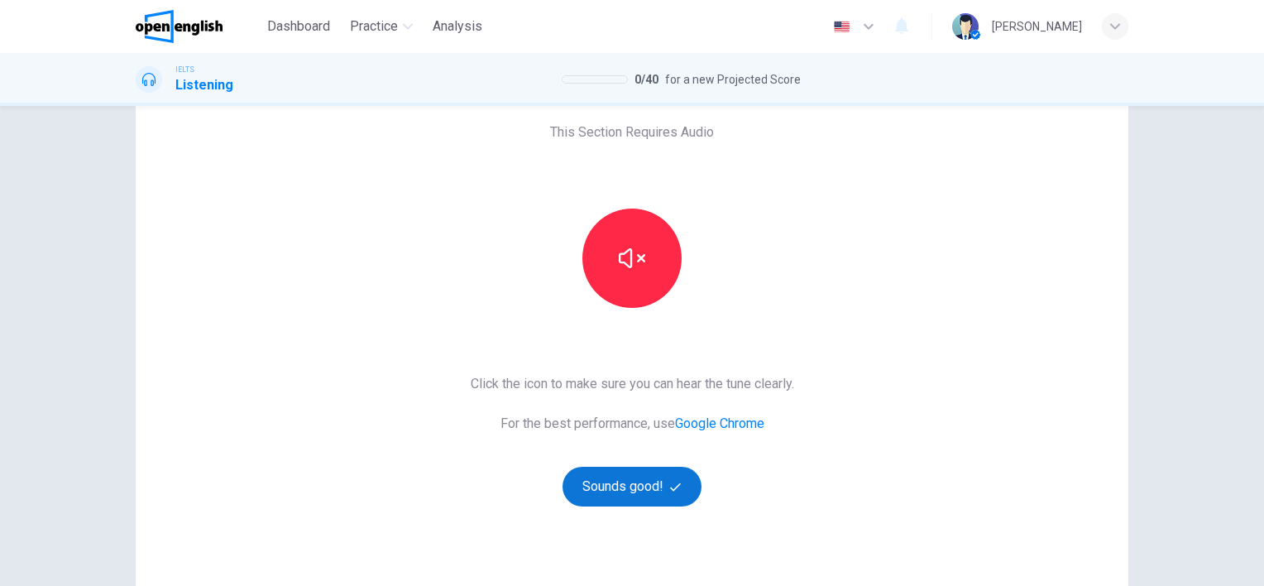
click at [634, 505] on button "Sounds good!" at bounding box center [631, 487] width 139 height 40
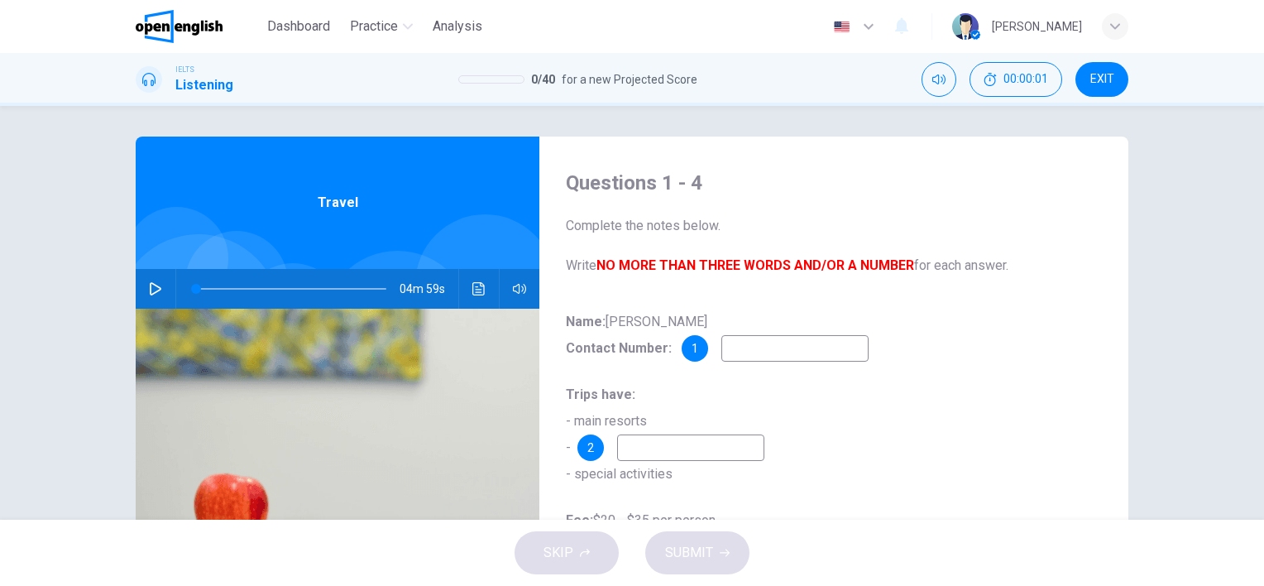
scroll to position [0, 0]
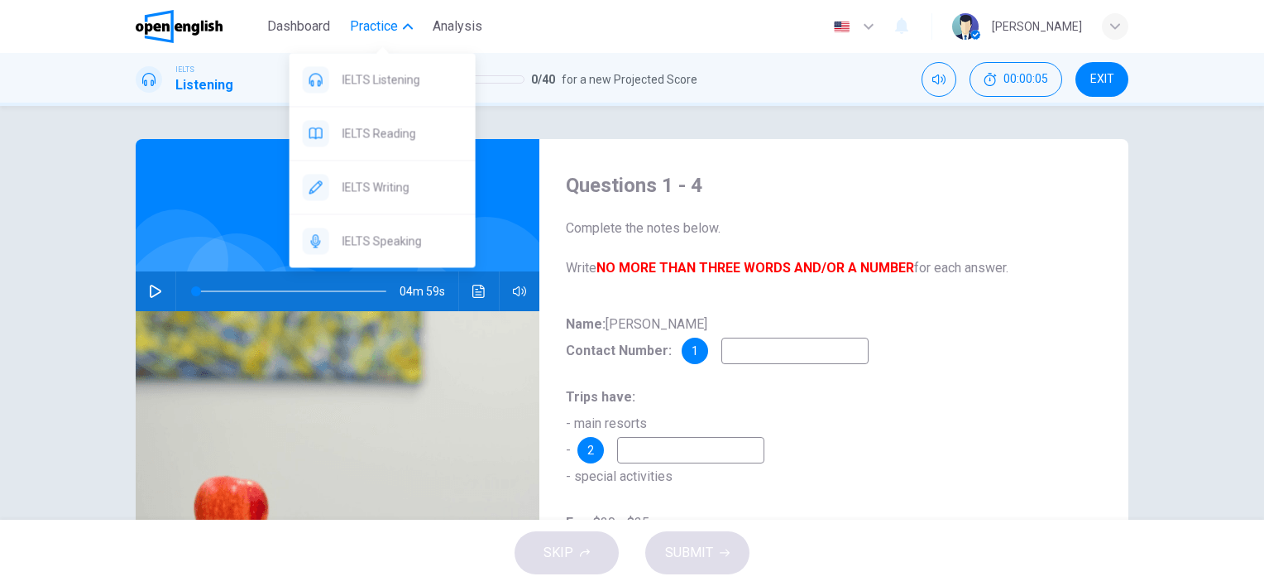
click at [387, 28] on span "Practice" at bounding box center [374, 27] width 48 height 20
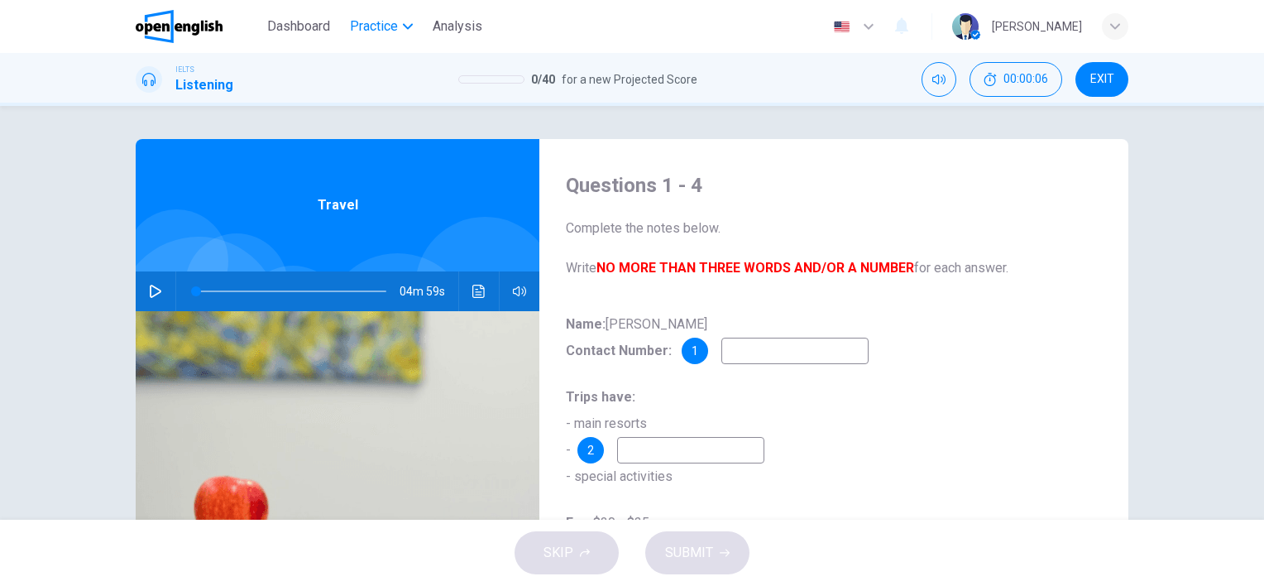
click at [387, 26] on span "Practice" at bounding box center [374, 27] width 48 height 20
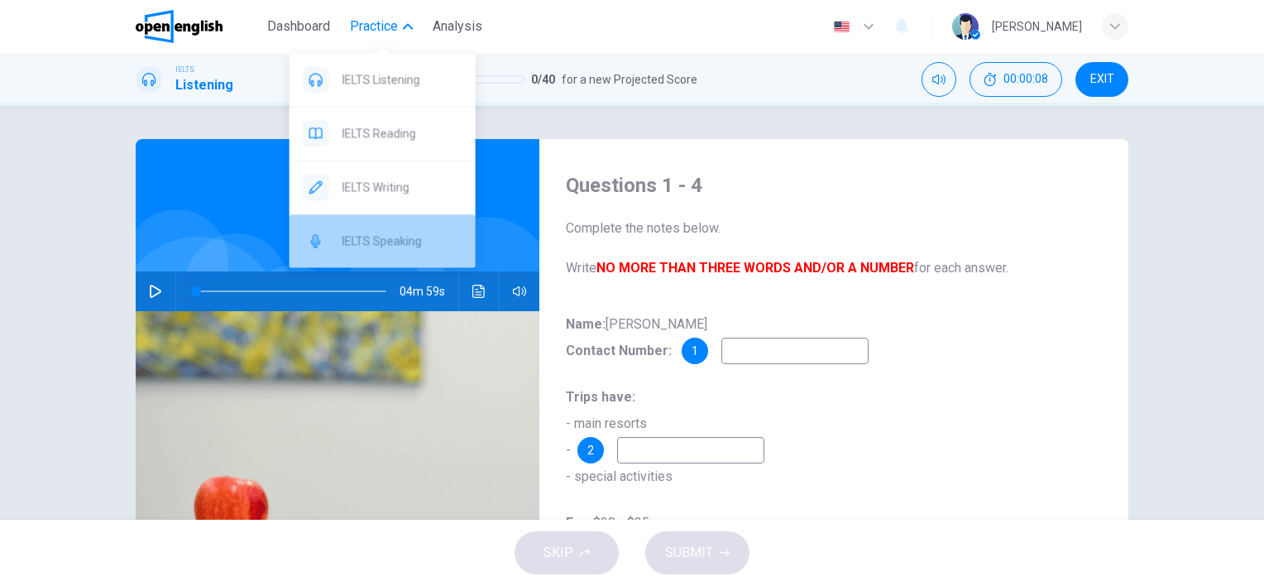
click at [354, 247] on span "IELTS Speaking" at bounding box center [402, 241] width 120 height 20
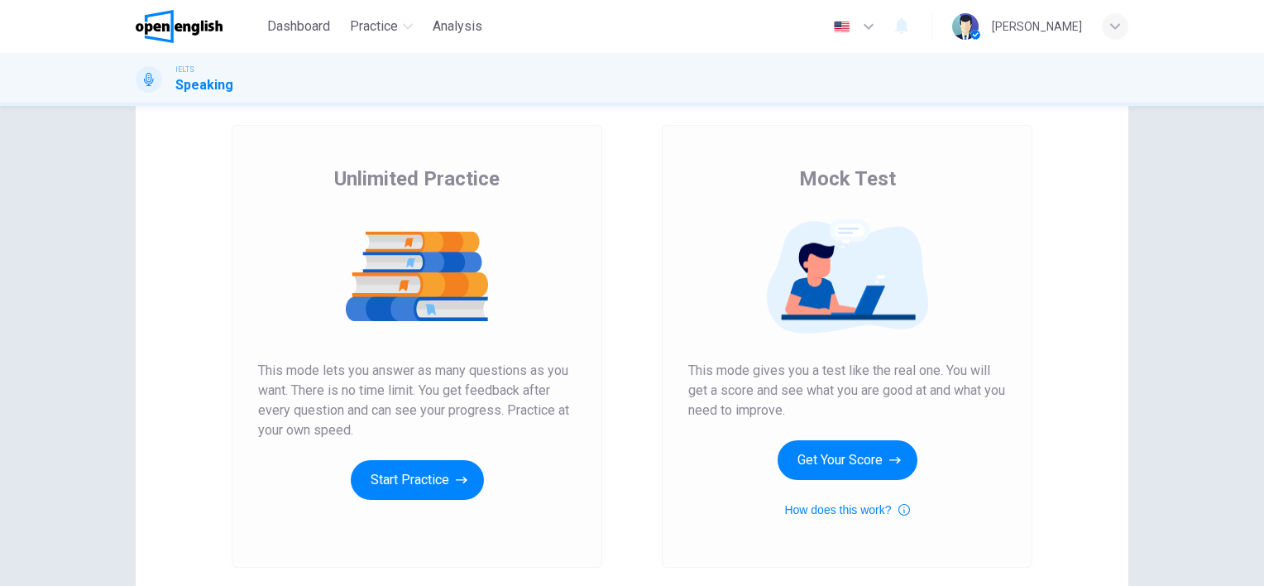
scroll to position [83, 0]
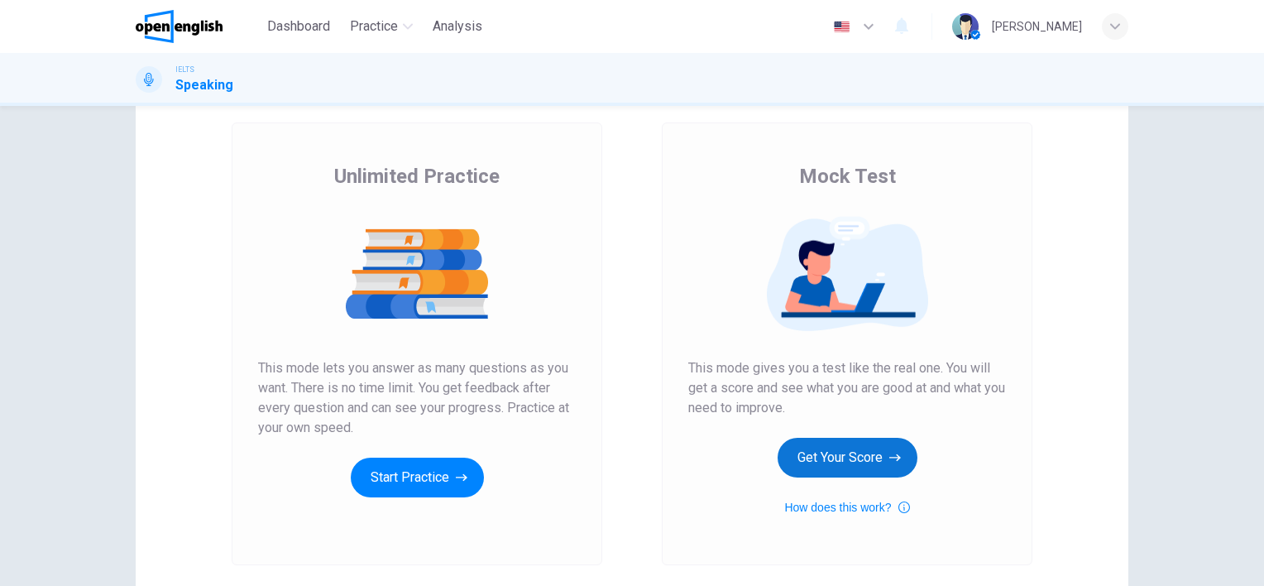
click at [840, 462] on button "Get Your Score" at bounding box center [848, 458] width 140 height 40
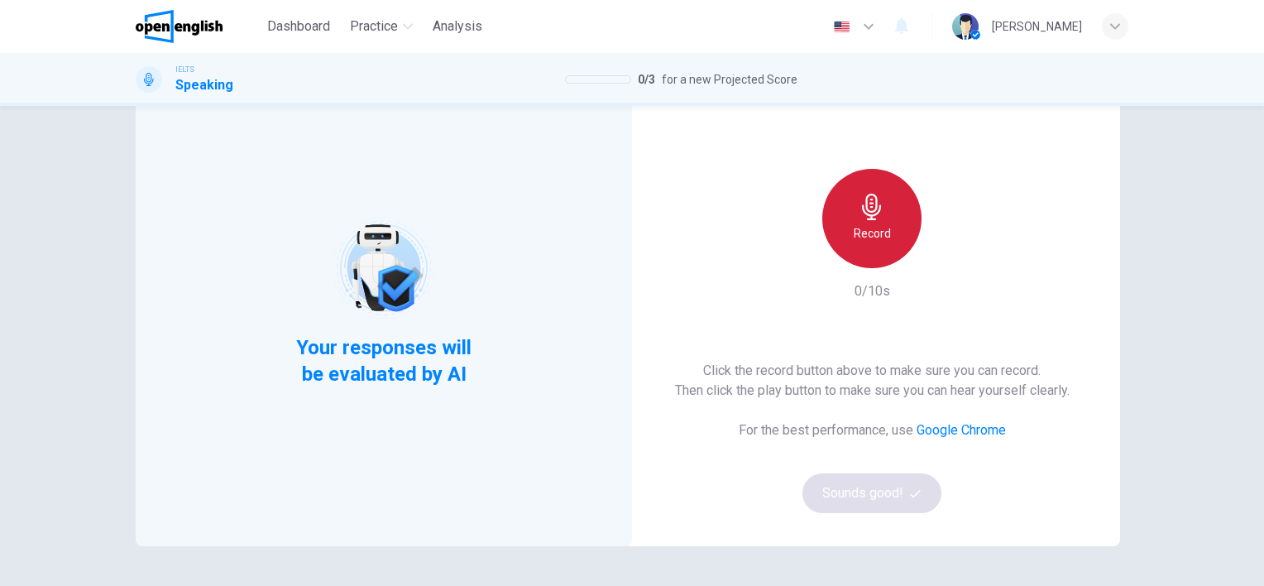
click at [859, 217] on icon "button" at bounding box center [872, 207] width 26 height 26
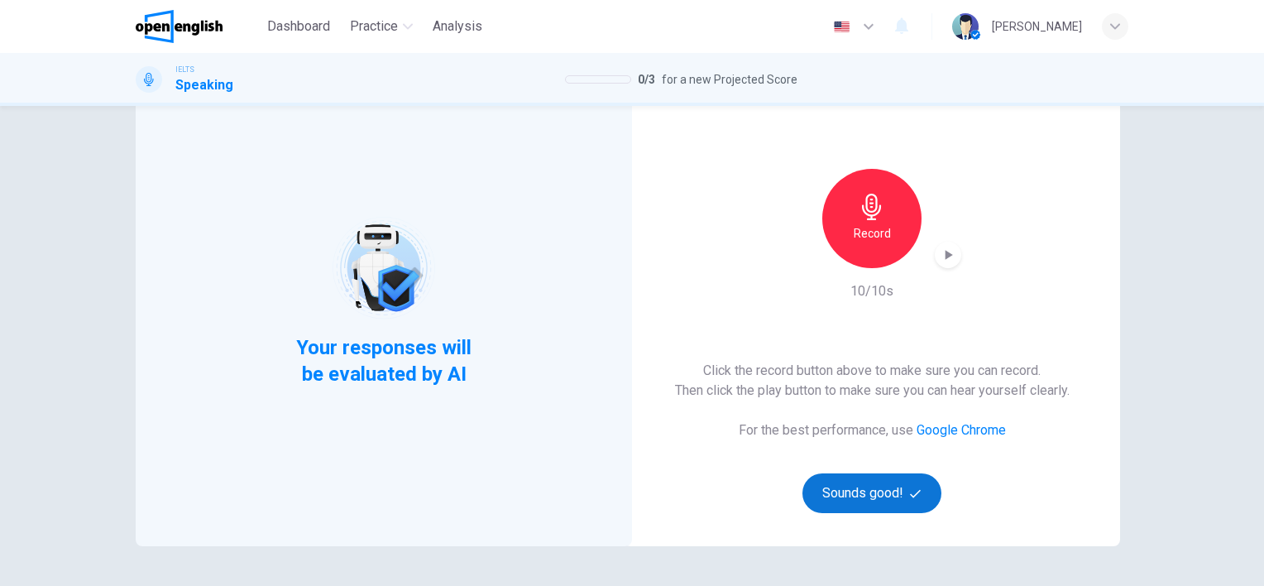
click at [859, 495] on button "Sounds good!" at bounding box center [871, 493] width 139 height 40
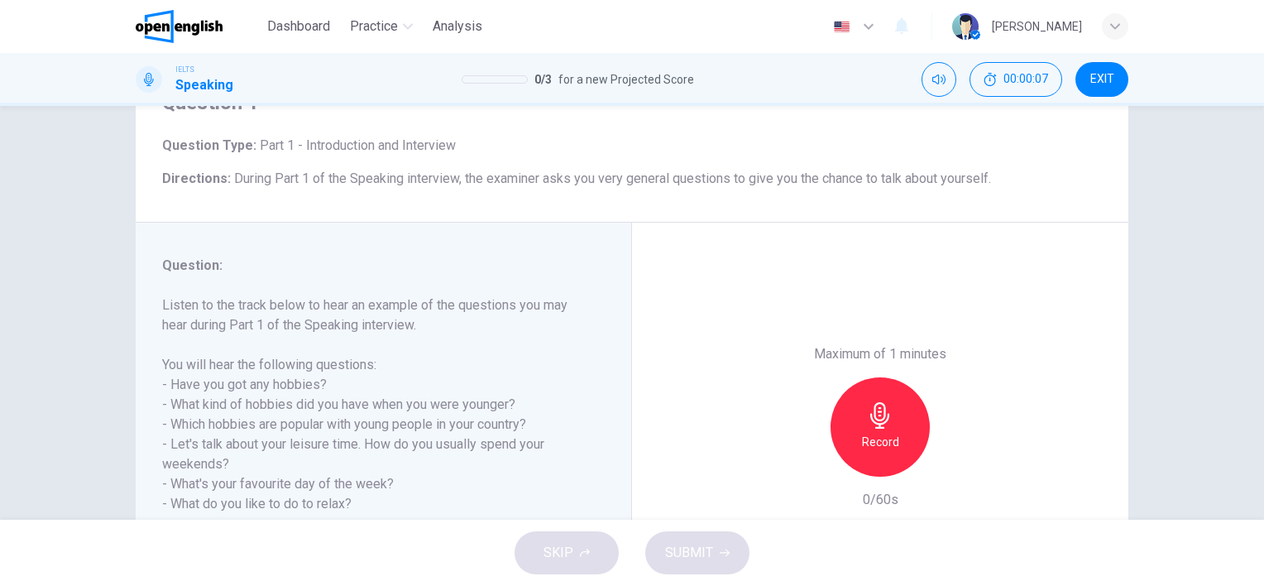
scroll to position [165, 0]
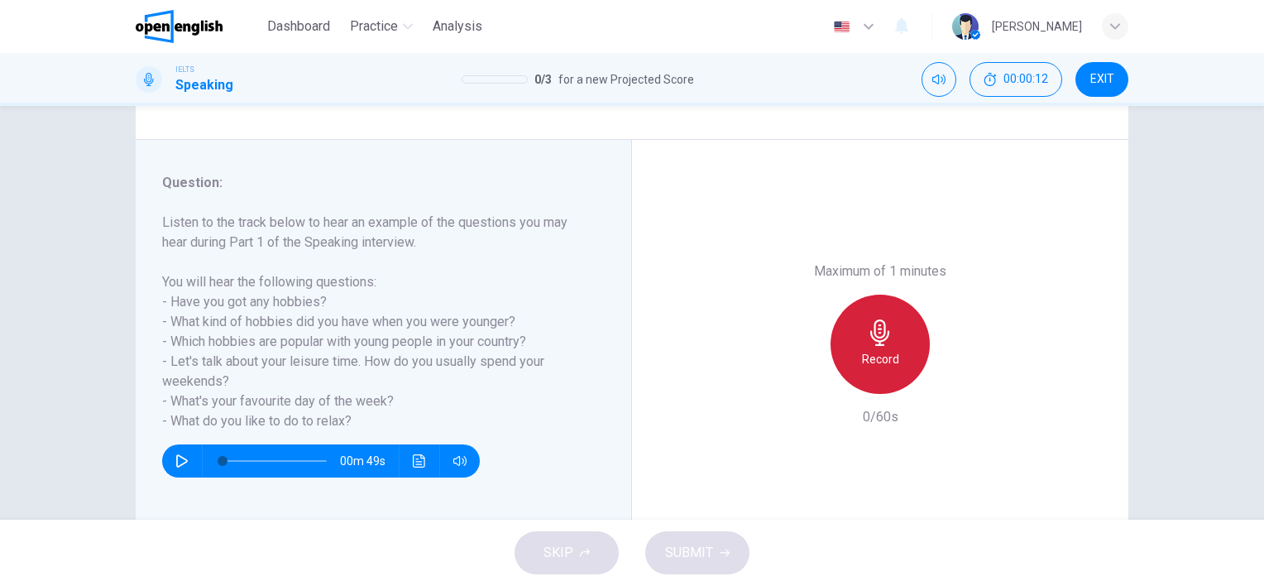
click at [873, 334] on icon "button" at bounding box center [880, 332] width 26 height 26
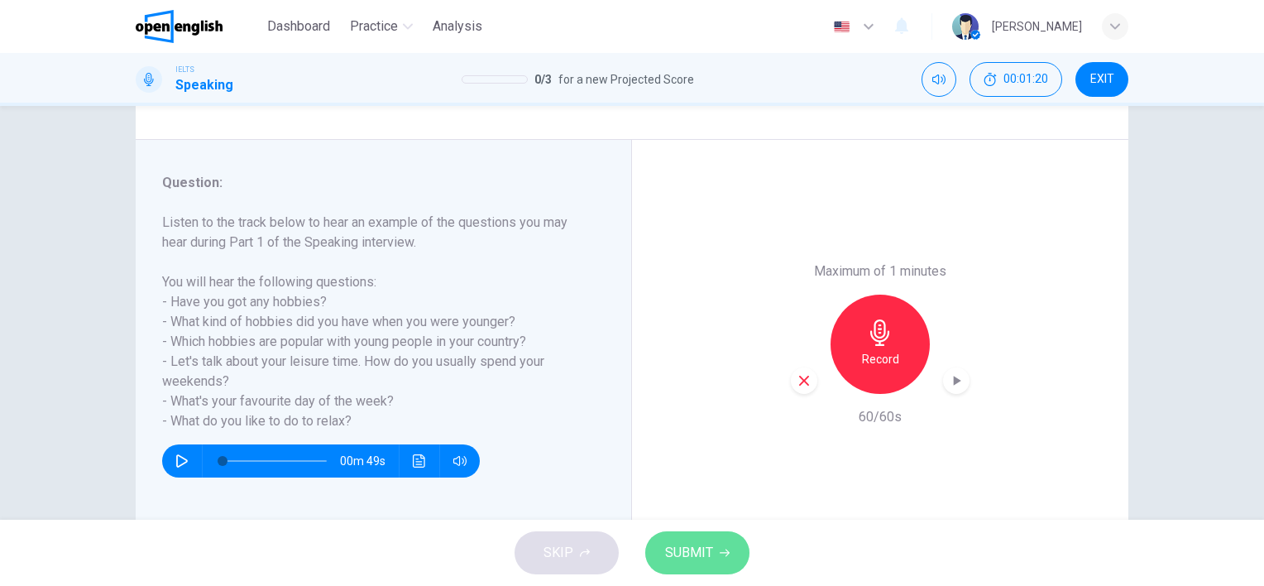
click at [688, 551] on span "SUBMIT" at bounding box center [689, 552] width 48 height 23
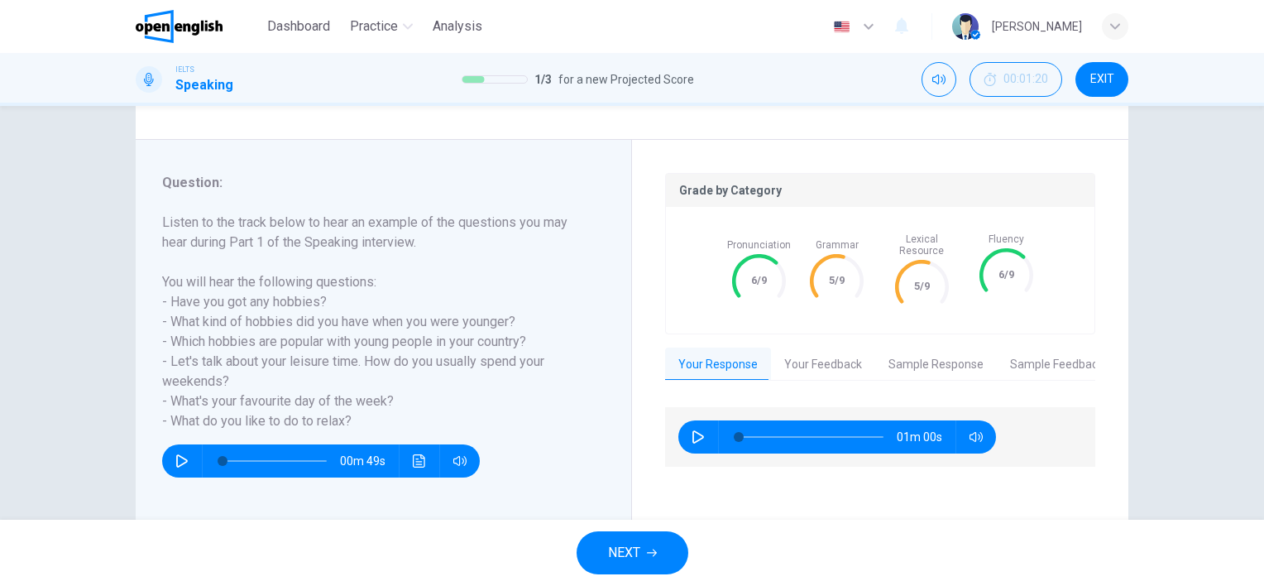
click at [811, 347] on button "Your Feedback" at bounding box center [823, 364] width 104 height 35
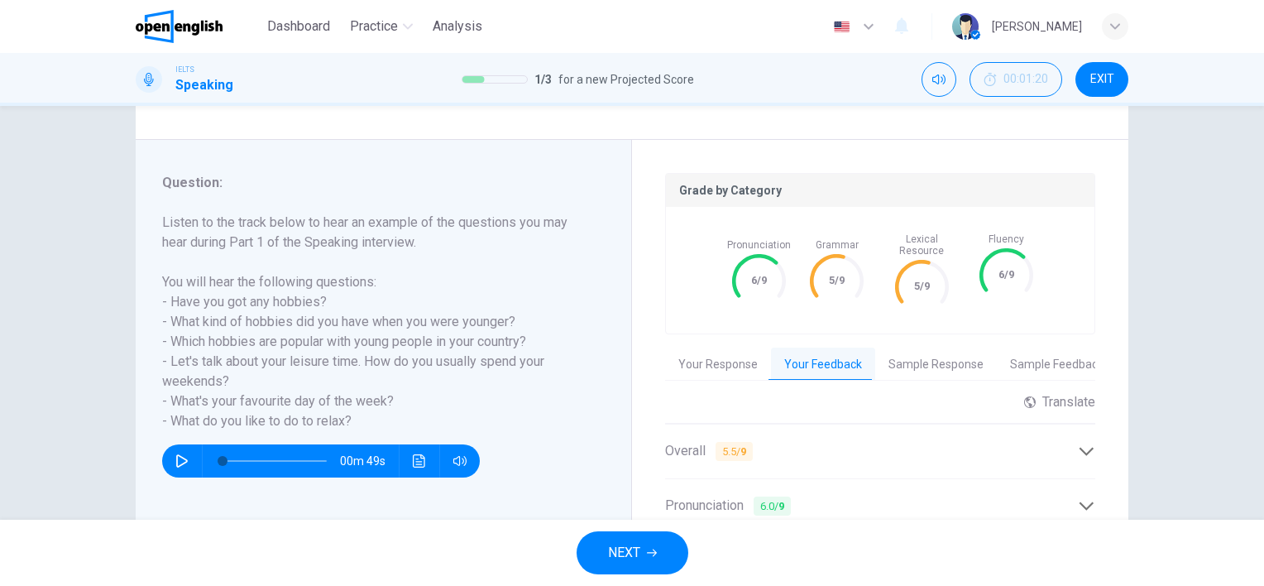
click at [1099, 82] on span "EXIT" at bounding box center [1102, 79] width 24 height 13
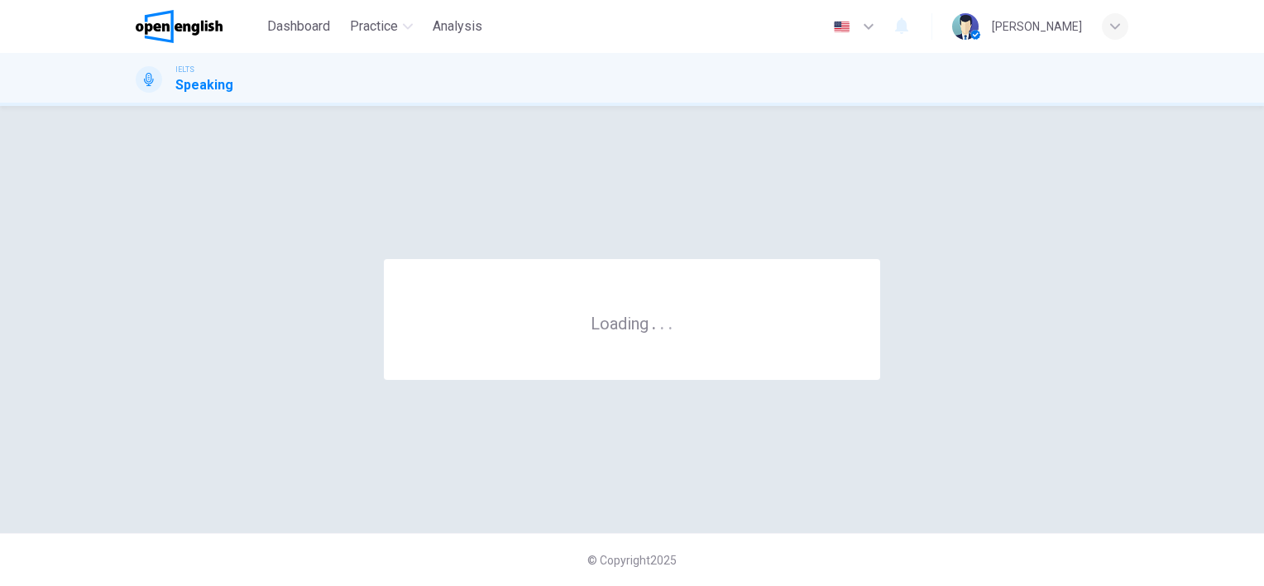
scroll to position [0, 0]
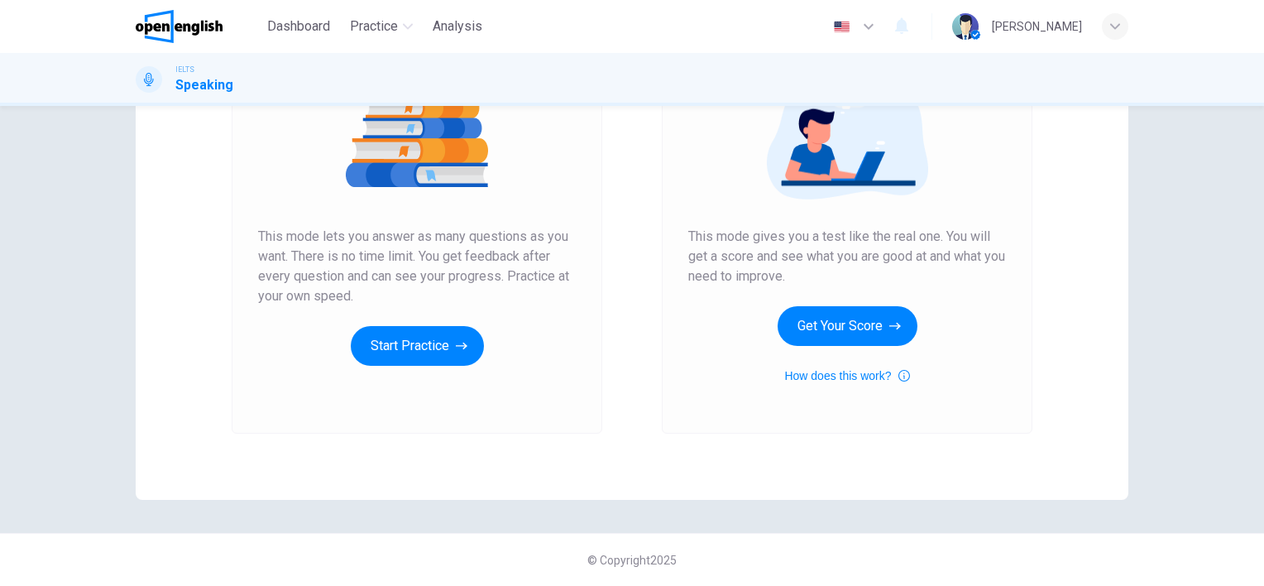
scroll to position [49, 0]
